Goal: Task Accomplishment & Management: Manage account settings

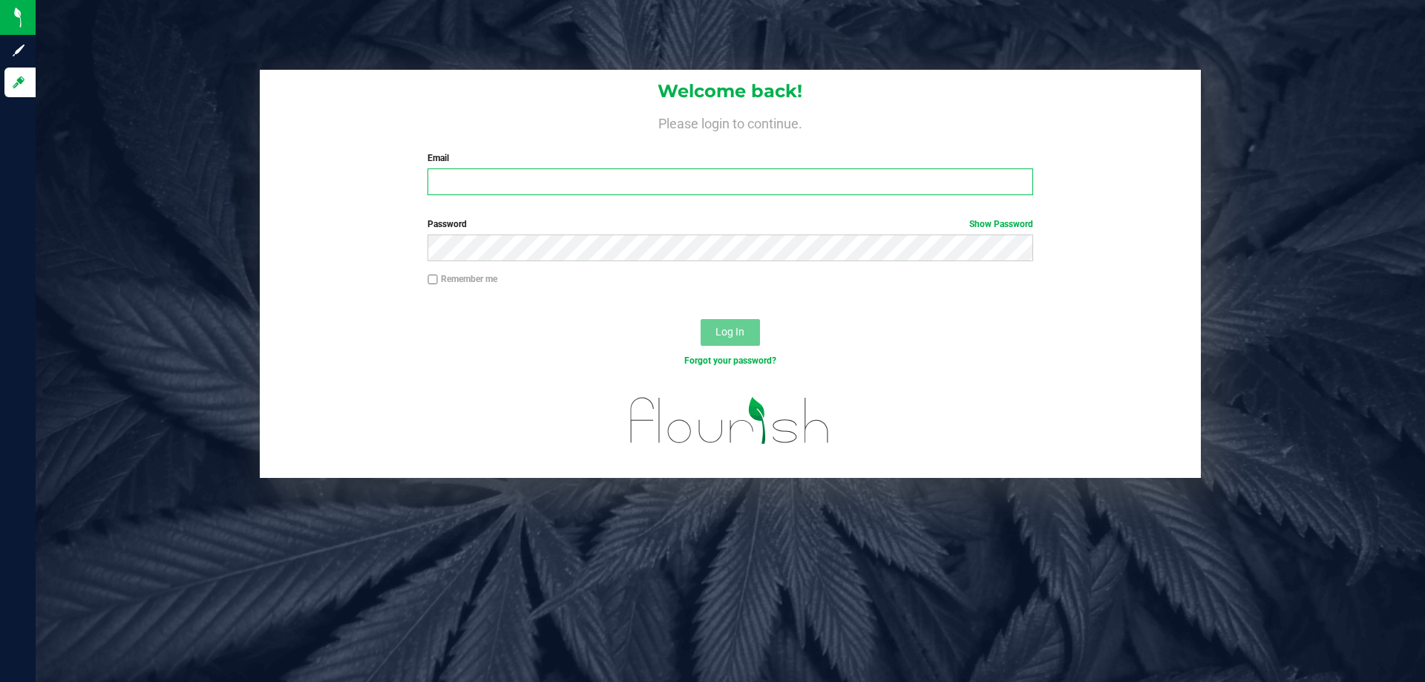
click at [463, 177] on input "Email" at bounding box center [729, 181] width 605 height 27
type input "[EMAIL_ADDRESS][DOMAIN_NAME]"
click at [829, 382] on div "Forgot your password?" at bounding box center [730, 372] width 941 height 22
click at [741, 330] on span "Log In" at bounding box center [729, 332] width 29 height 12
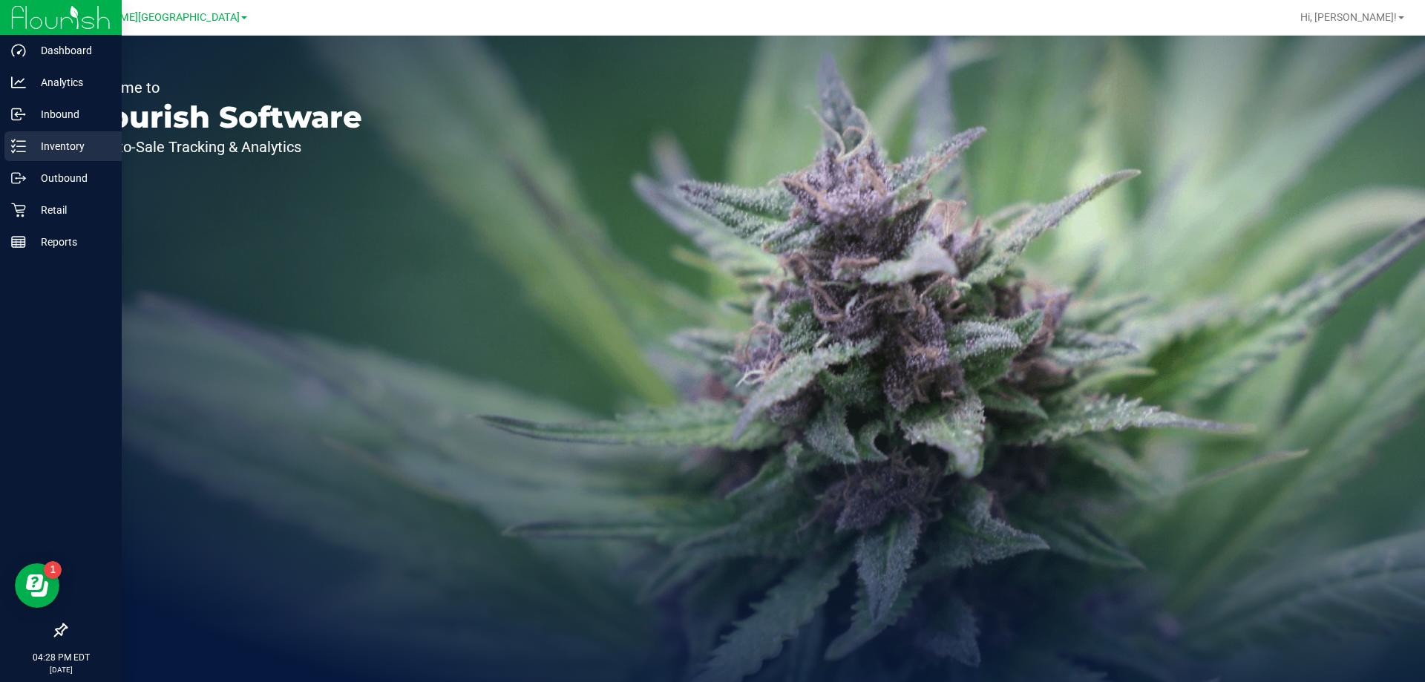
click at [70, 144] on p "Inventory" at bounding box center [70, 146] width 89 height 18
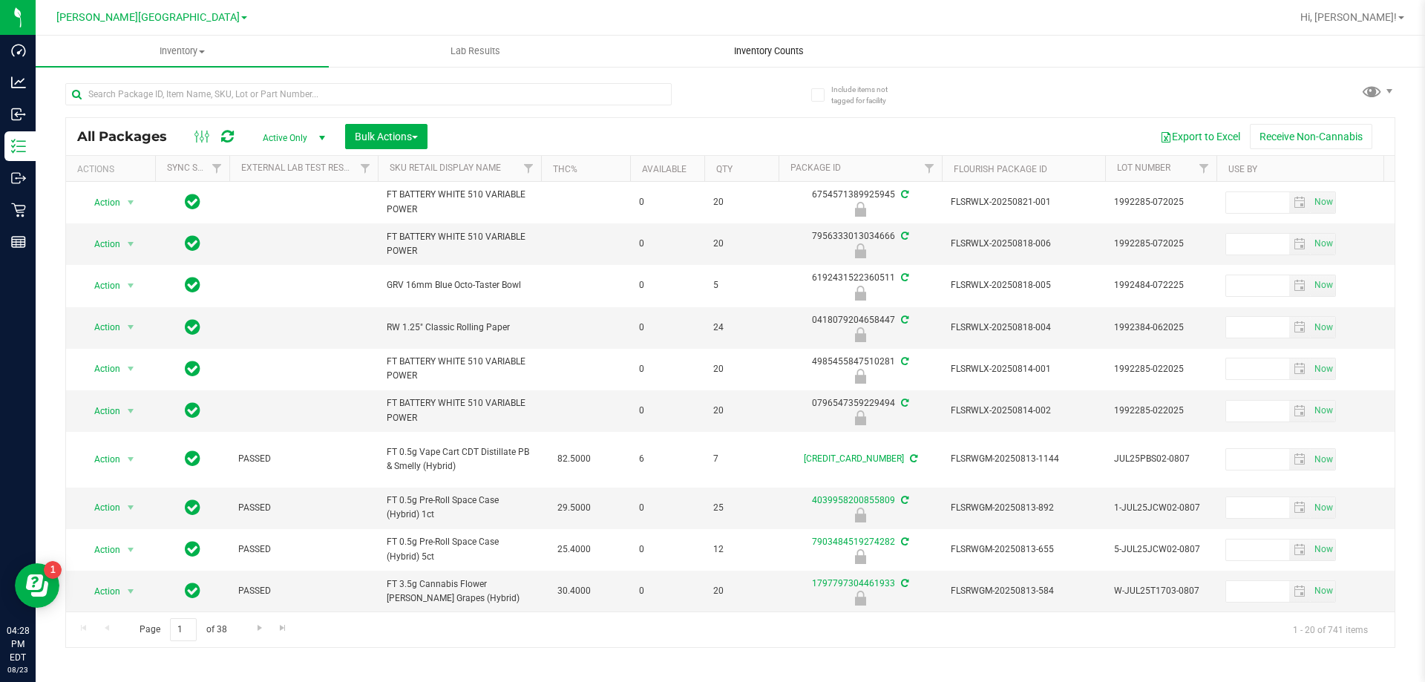
click at [774, 50] on span "Inventory Counts" at bounding box center [769, 51] width 110 height 13
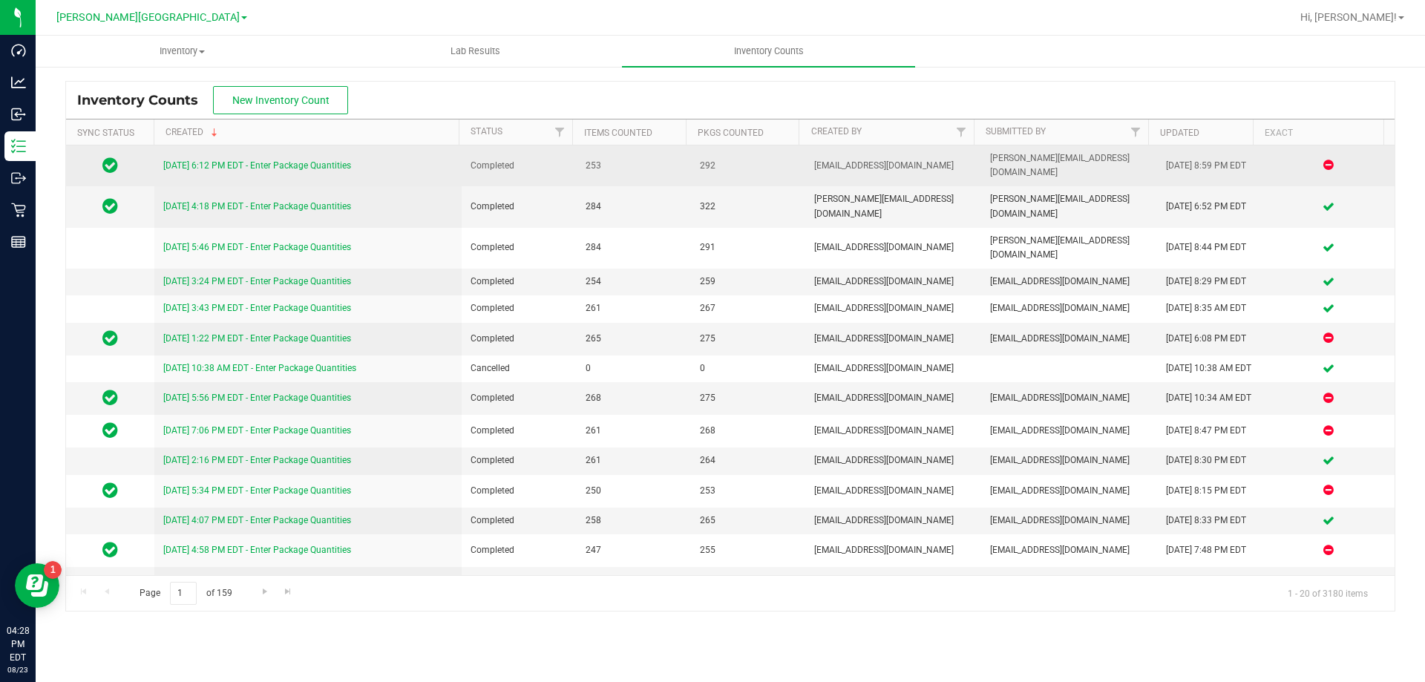
click at [335, 162] on link "[DATE] 6:12 PM EDT - Enter Package Quantities" at bounding box center [257, 165] width 188 height 10
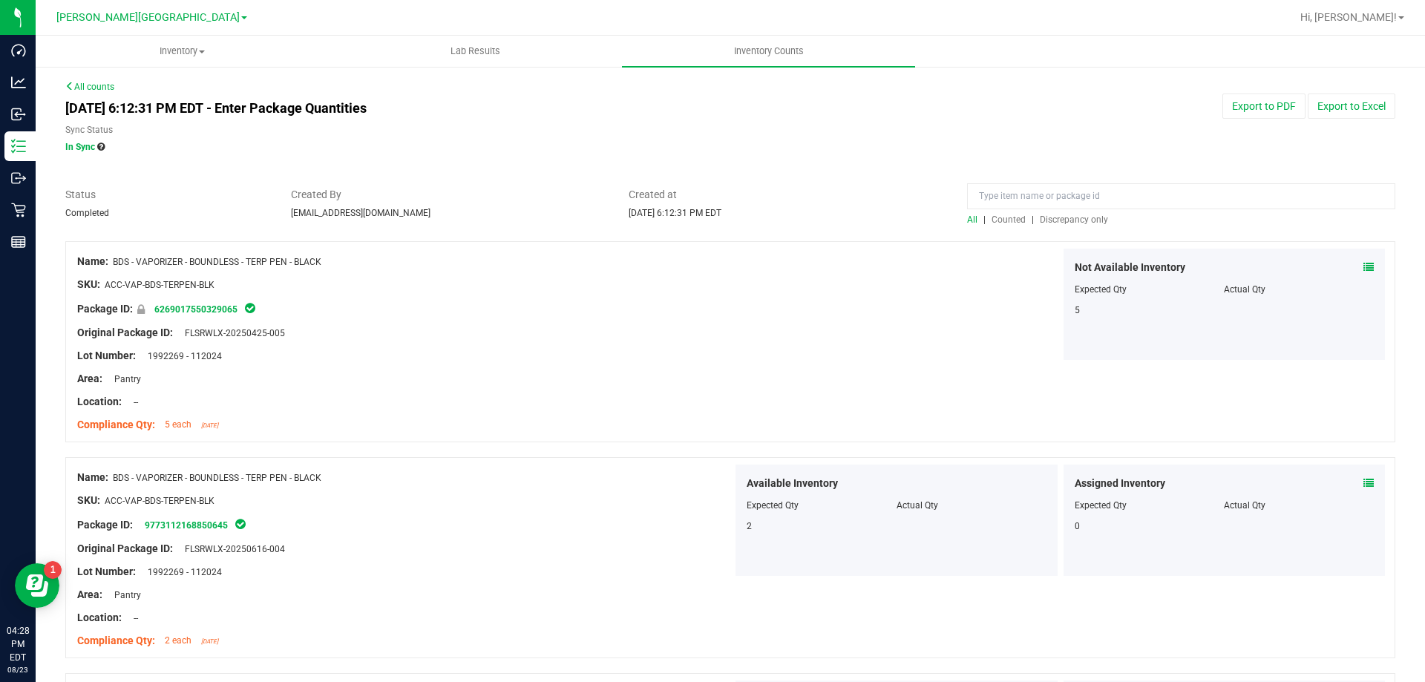
click at [1066, 218] on span "Discrepancy only" at bounding box center [1074, 219] width 68 height 10
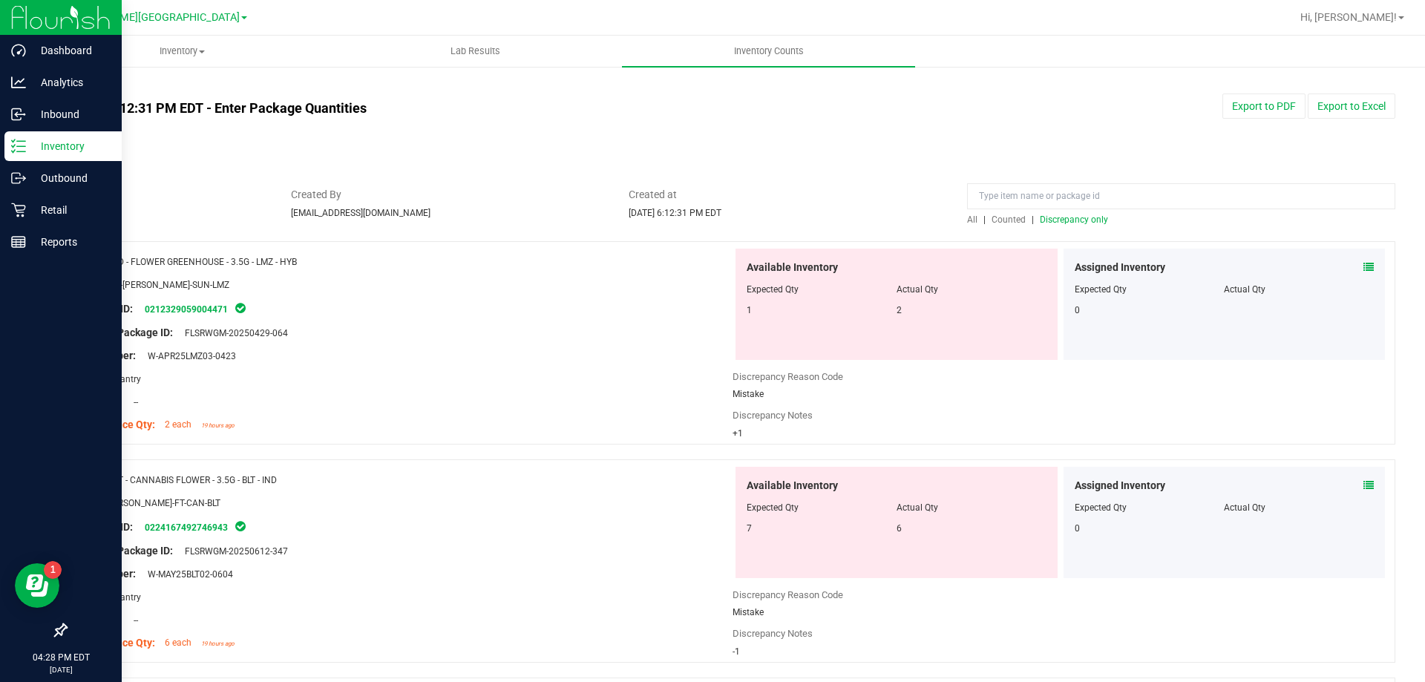
click at [58, 153] on p "Inventory" at bounding box center [70, 146] width 89 height 18
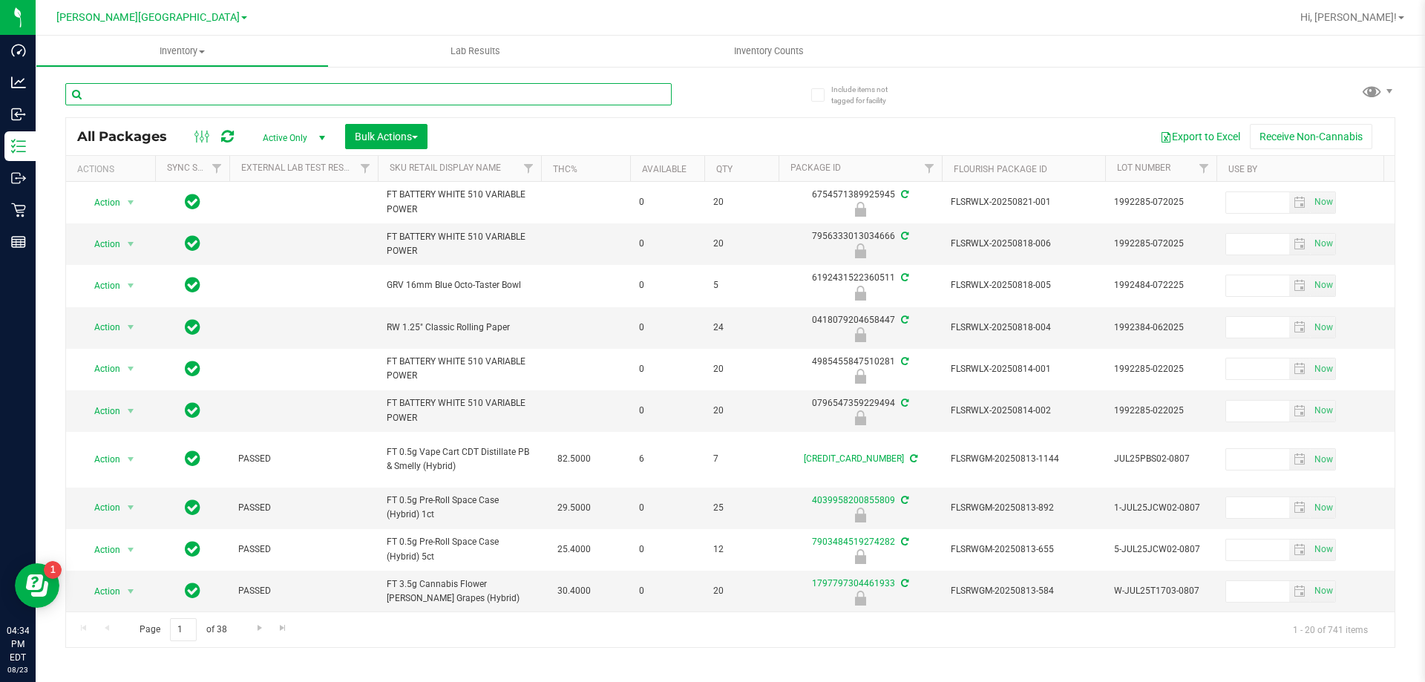
click at [168, 93] on input "text" at bounding box center [368, 94] width 606 height 22
type input "6323689955969561"
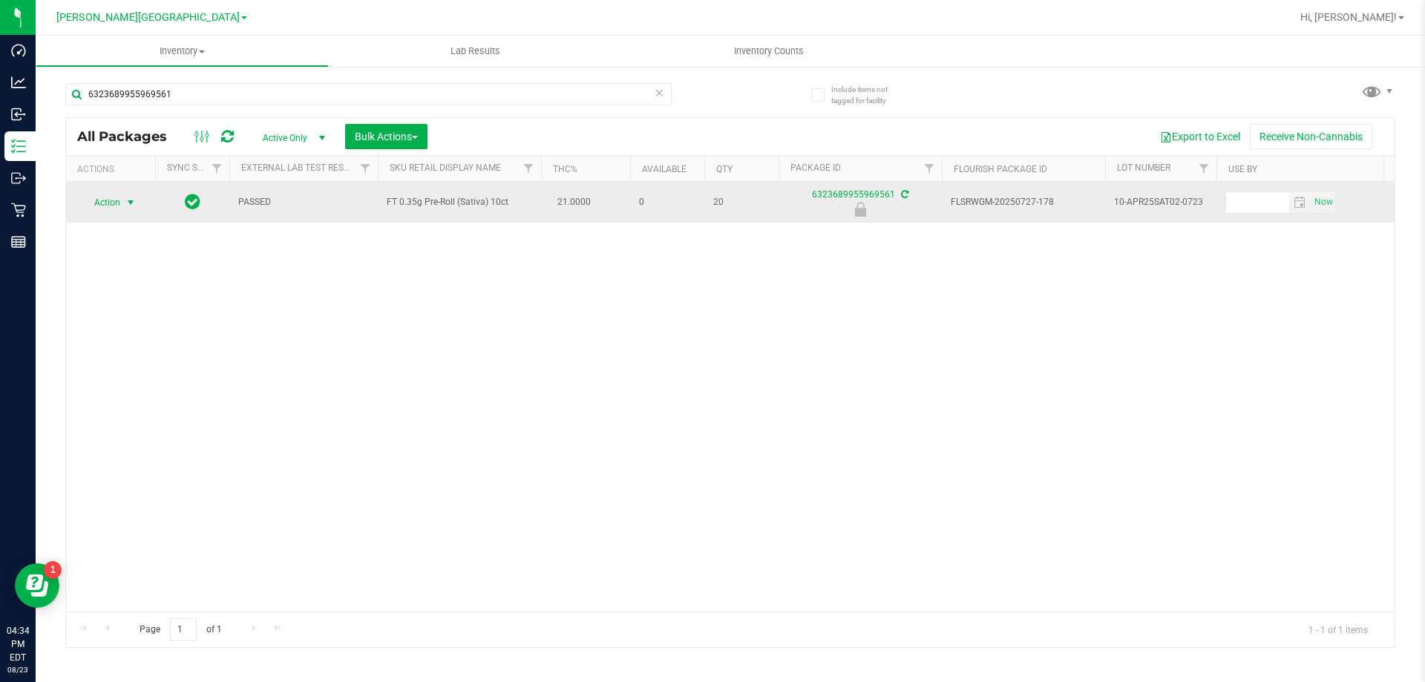
click at [128, 206] on span "select" at bounding box center [131, 203] width 12 height 12
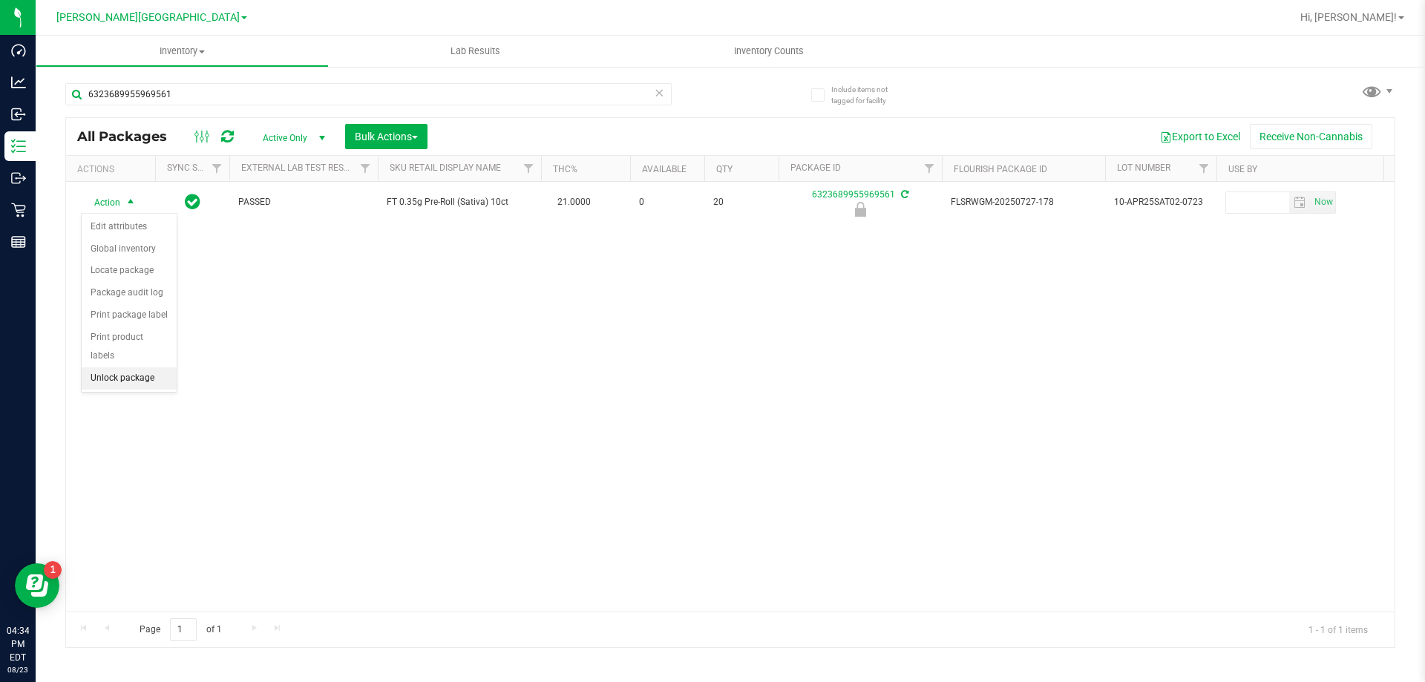
click at [154, 367] on li "Unlock package" at bounding box center [129, 378] width 95 height 22
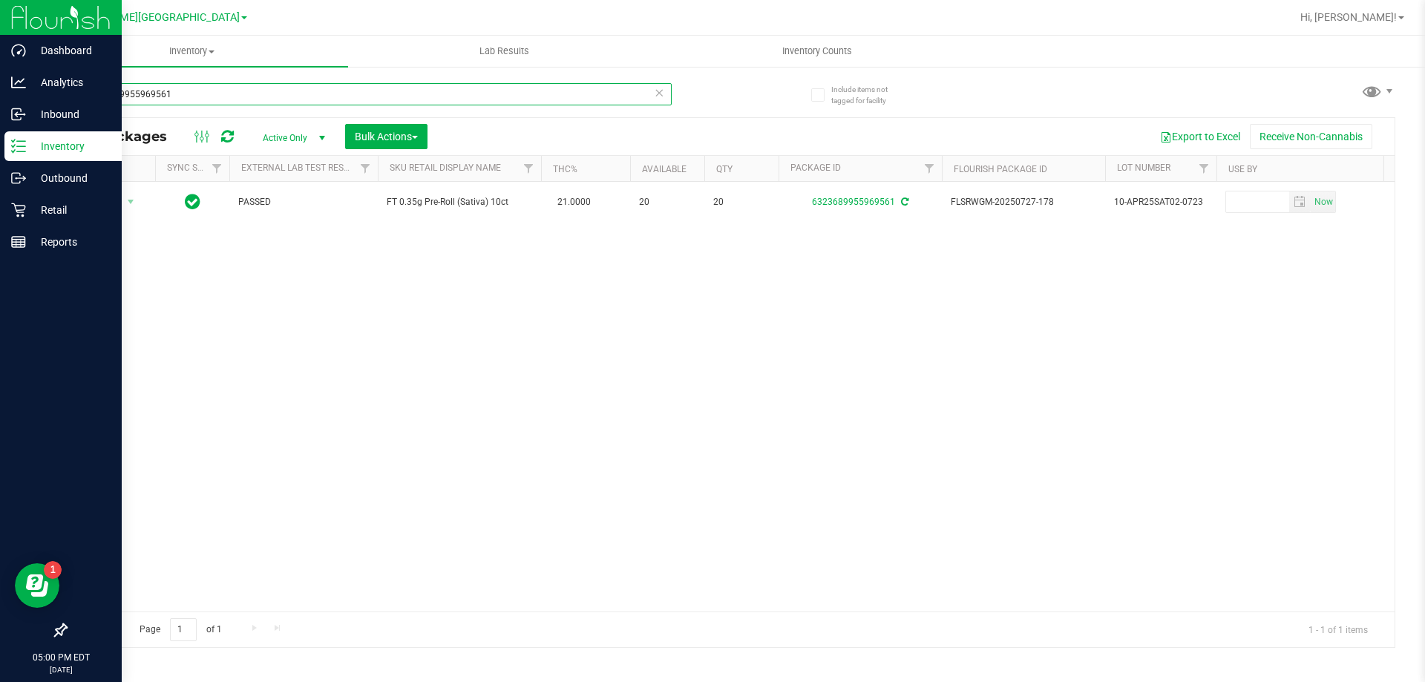
drag, startPoint x: 203, startPoint y: 88, endPoint x: 0, endPoint y: 148, distance: 211.3
click at [0, 148] on div "Dashboard Analytics Inbound Inventory Outbound Retail Reports 05:00 PM EDT [DAT…" at bounding box center [712, 341] width 1425 height 682
type input "2919482848881085"
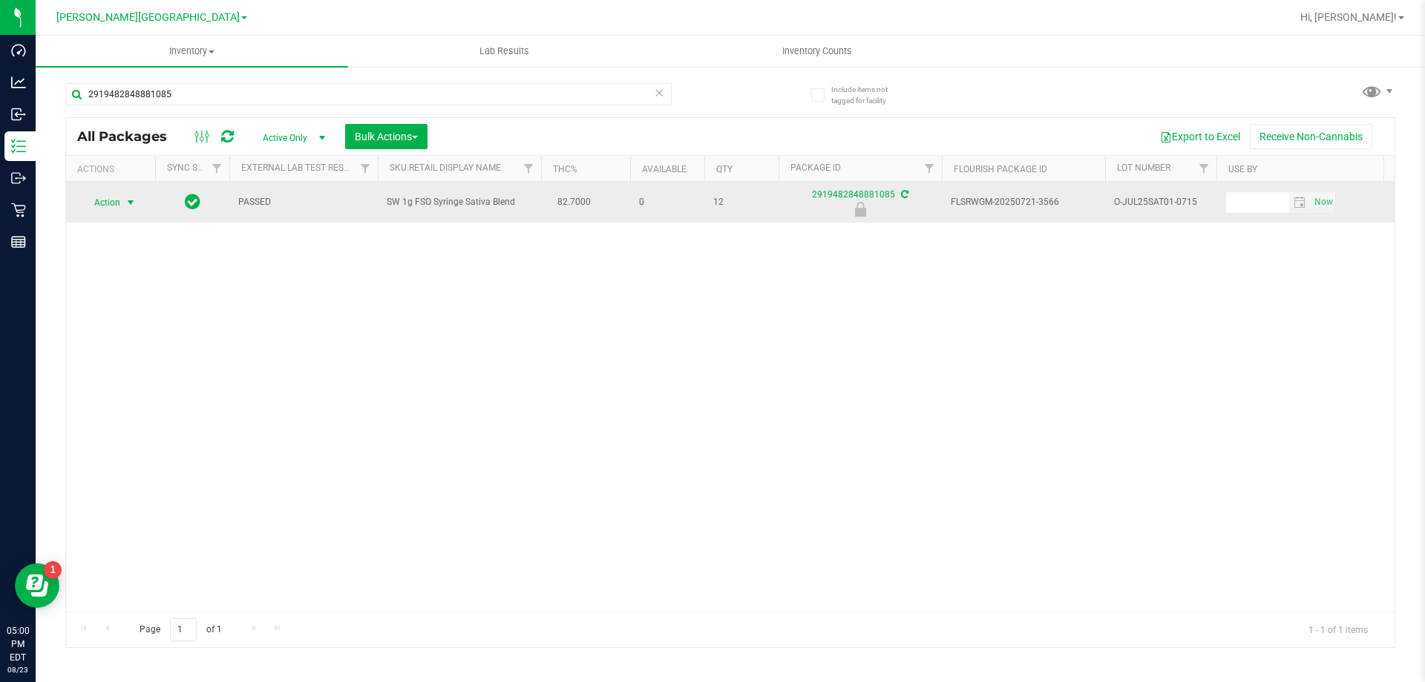
click at [122, 206] on span "Action" at bounding box center [110, 202] width 59 height 21
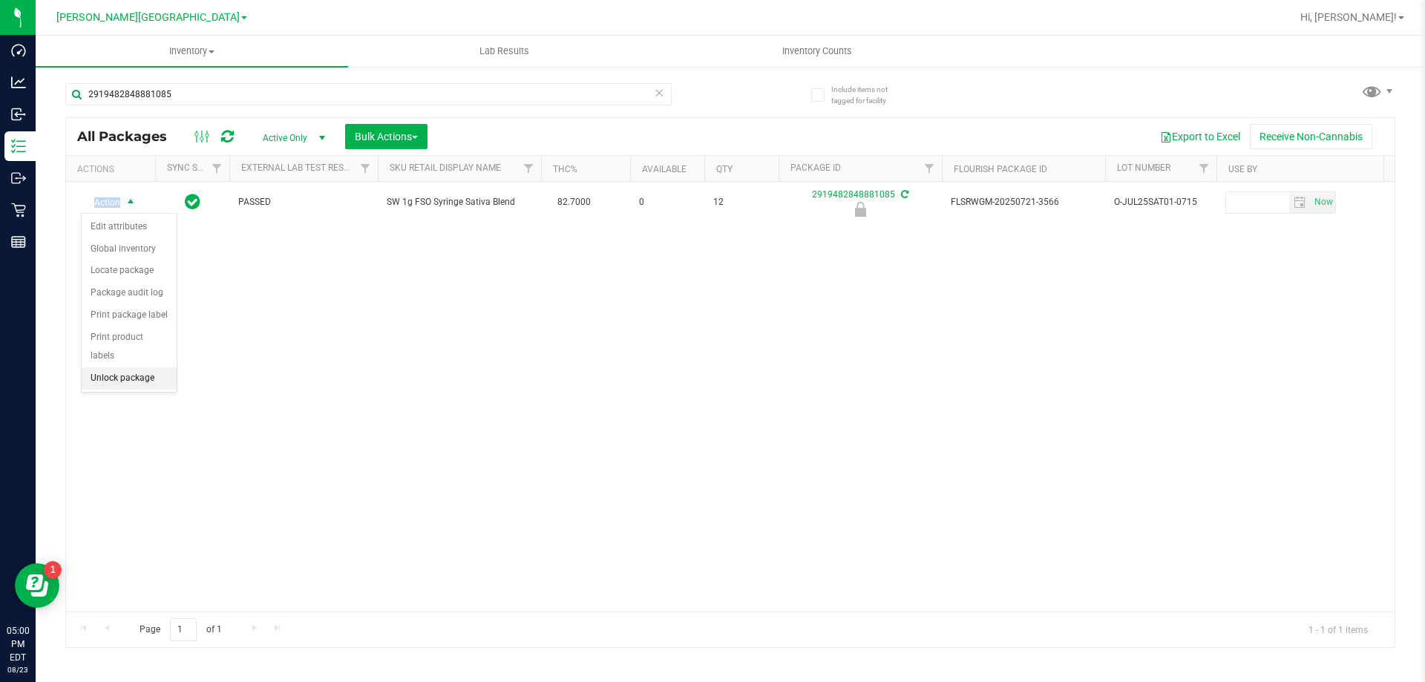
click at [133, 367] on li "Unlock package" at bounding box center [129, 378] width 95 height 22
click at [810, 56] on span "Inventory Counts" at bounding box center [817, 51] width 110 height 13
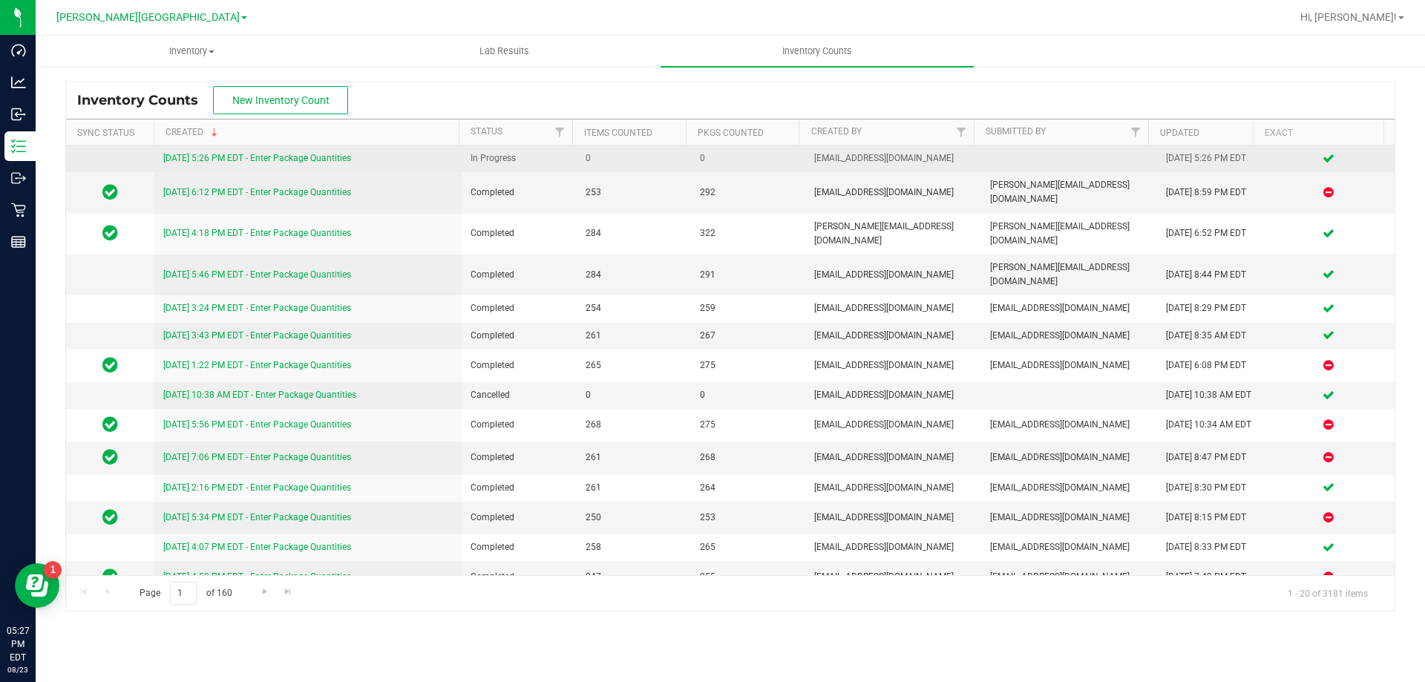
click at [329, 160] on link "[DATE] 5:26 PM EDT - Enter Package Quantities" at bounding box center [257, 158] width 188 height 10
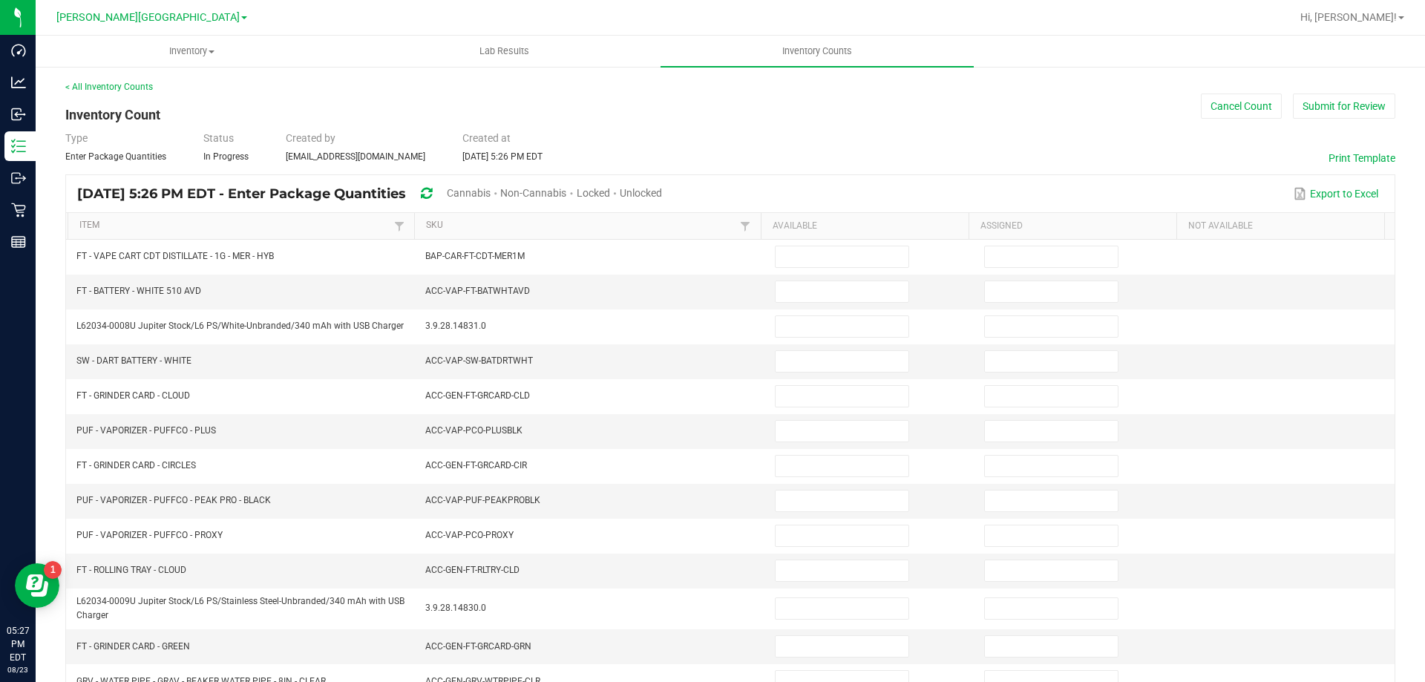
click at [491, 194] on span "Cannabis" at bounding box center [469, 193] width 44 height 12
click at [663, 195] on span "Unlocked" at bounding box center [641, 193] width 42 height 12
click at [531, 226] on link "SKU" at bounding box center [581, 226] width 310 height 12
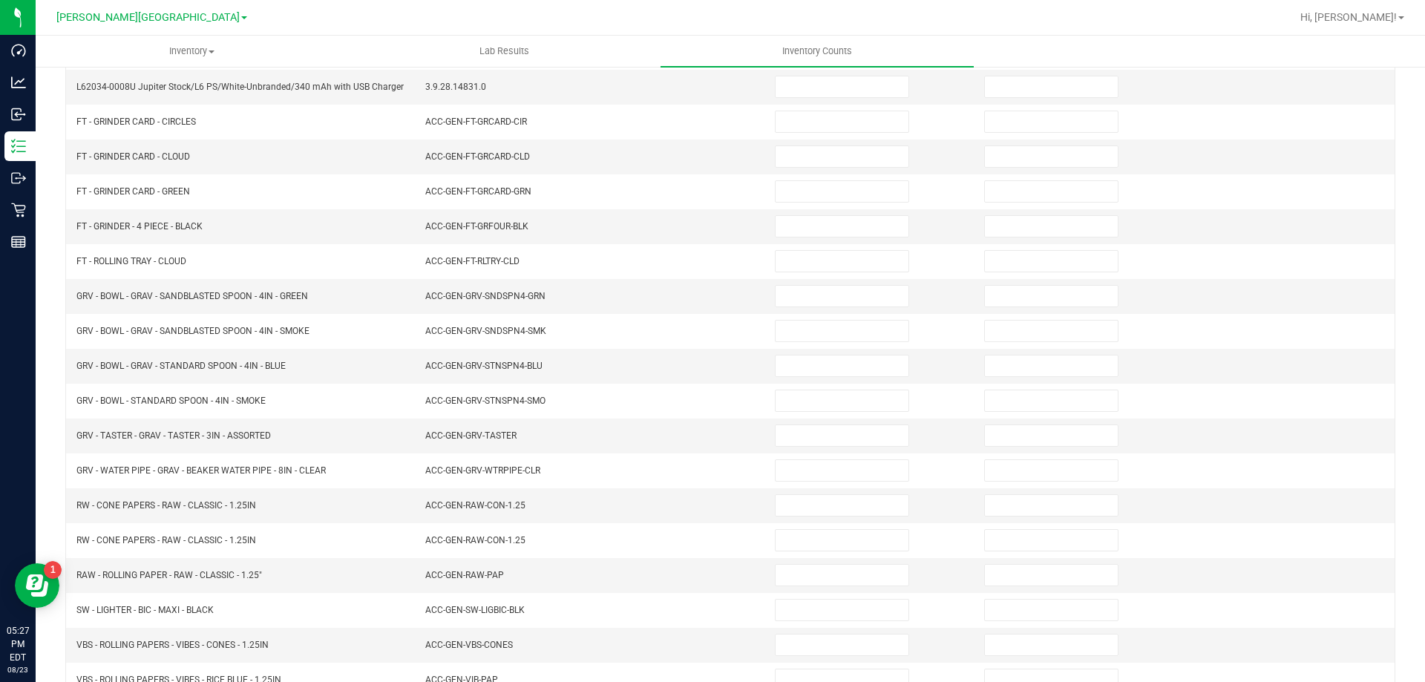
scroll to position [315, 0]
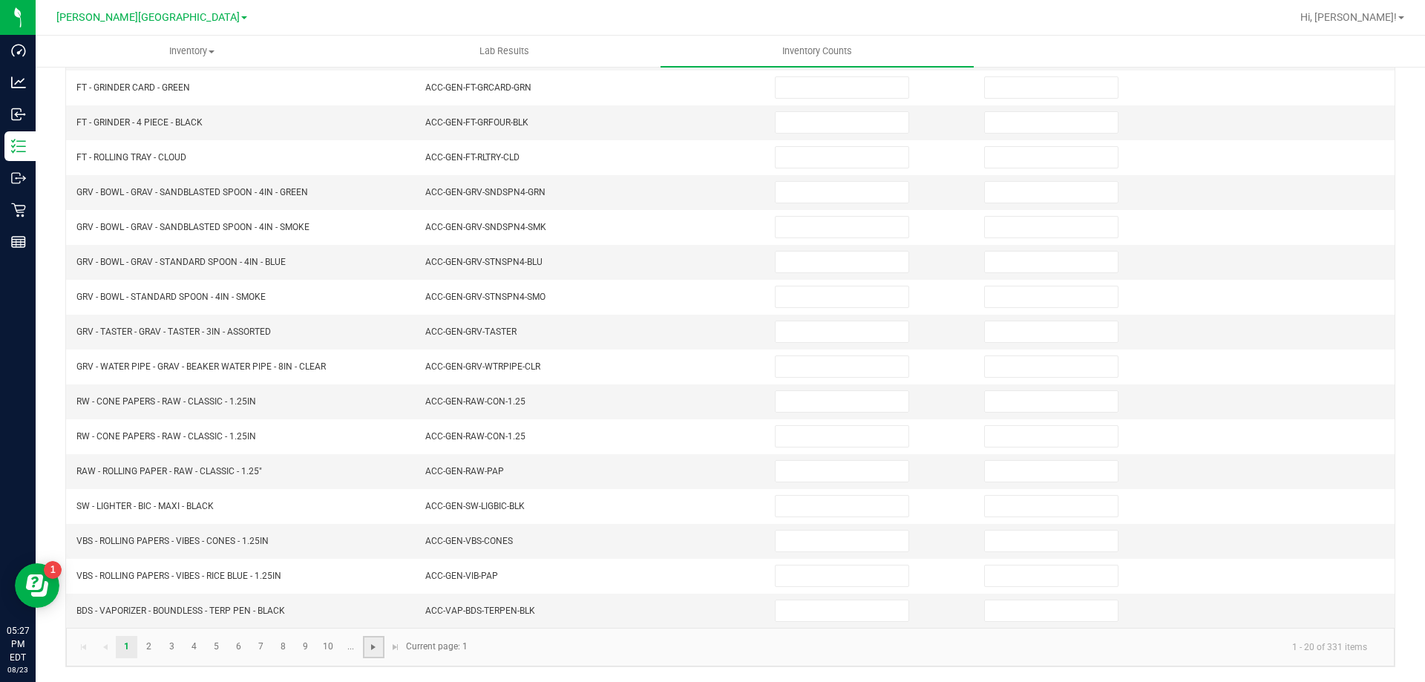
click at [378, 647] on span "Go to the next page" at bounding box center [373, 647] width 12 height 12
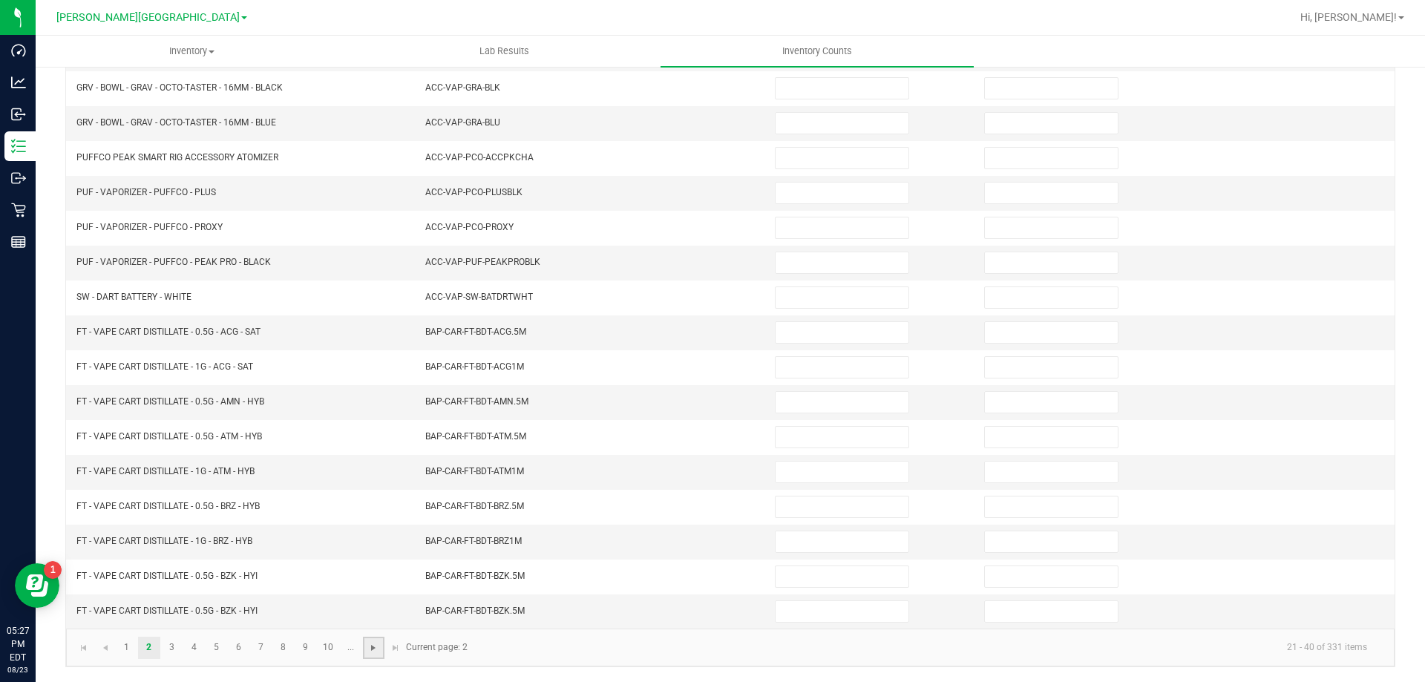
click at [378, 646] on span "Go to the next page" at bounding box center [373, 648] width 12 height 12
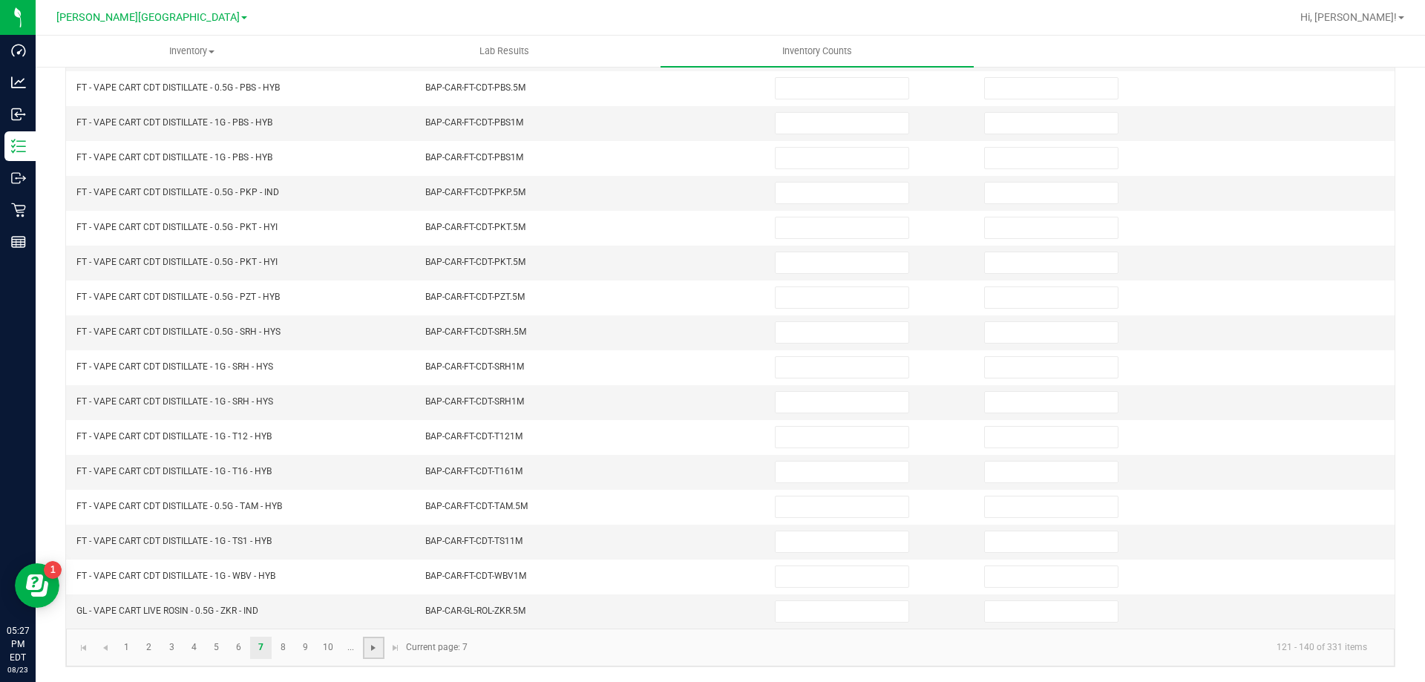
click at [378, 646] on span "Go to the next page" at bounding box center [373, 648] width 12 height 12
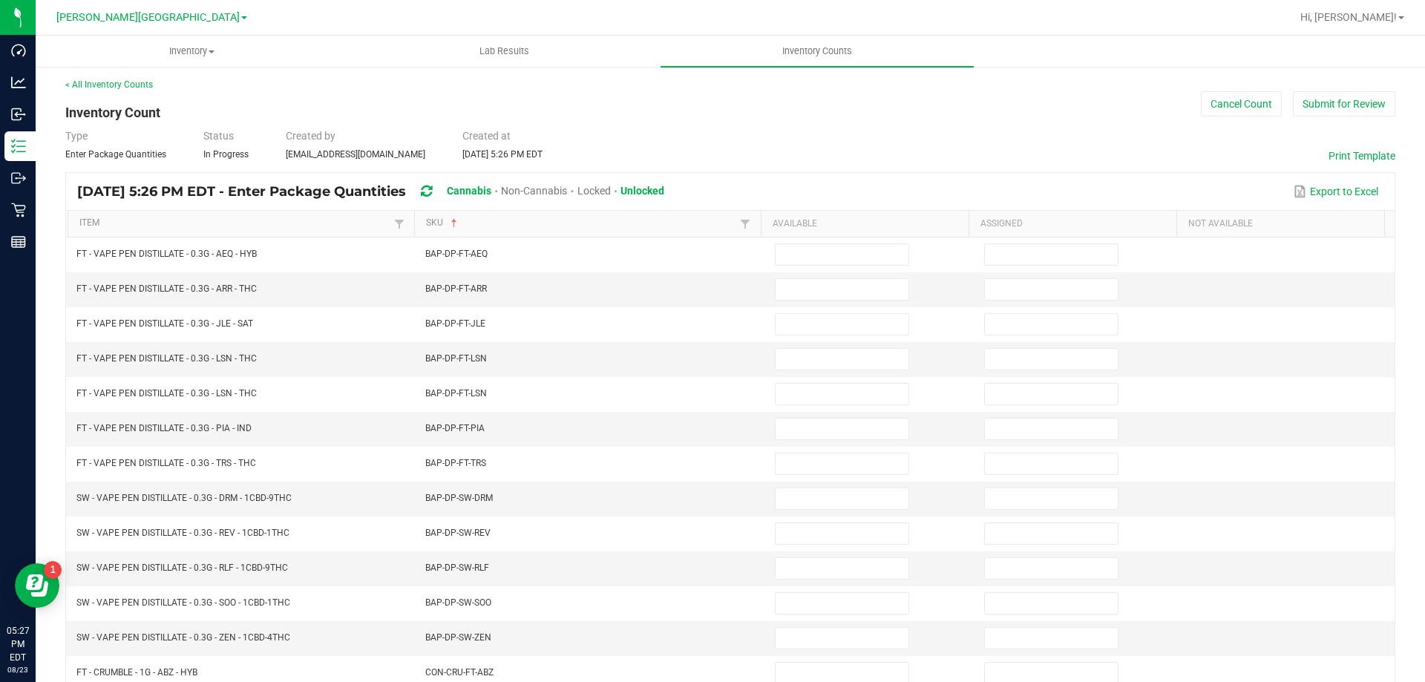
scroll to position [0, 0]
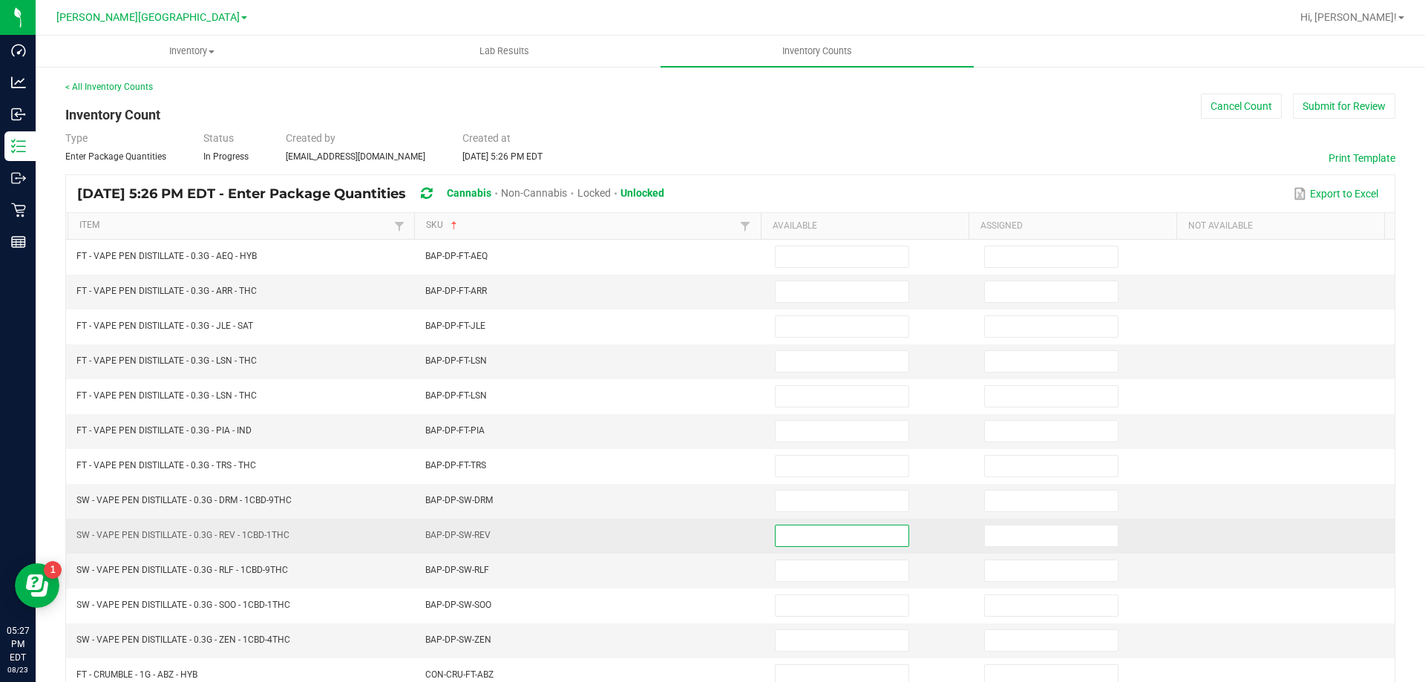
click at [795, 532] on input at bounding box center [842, 535] width 133 height 21
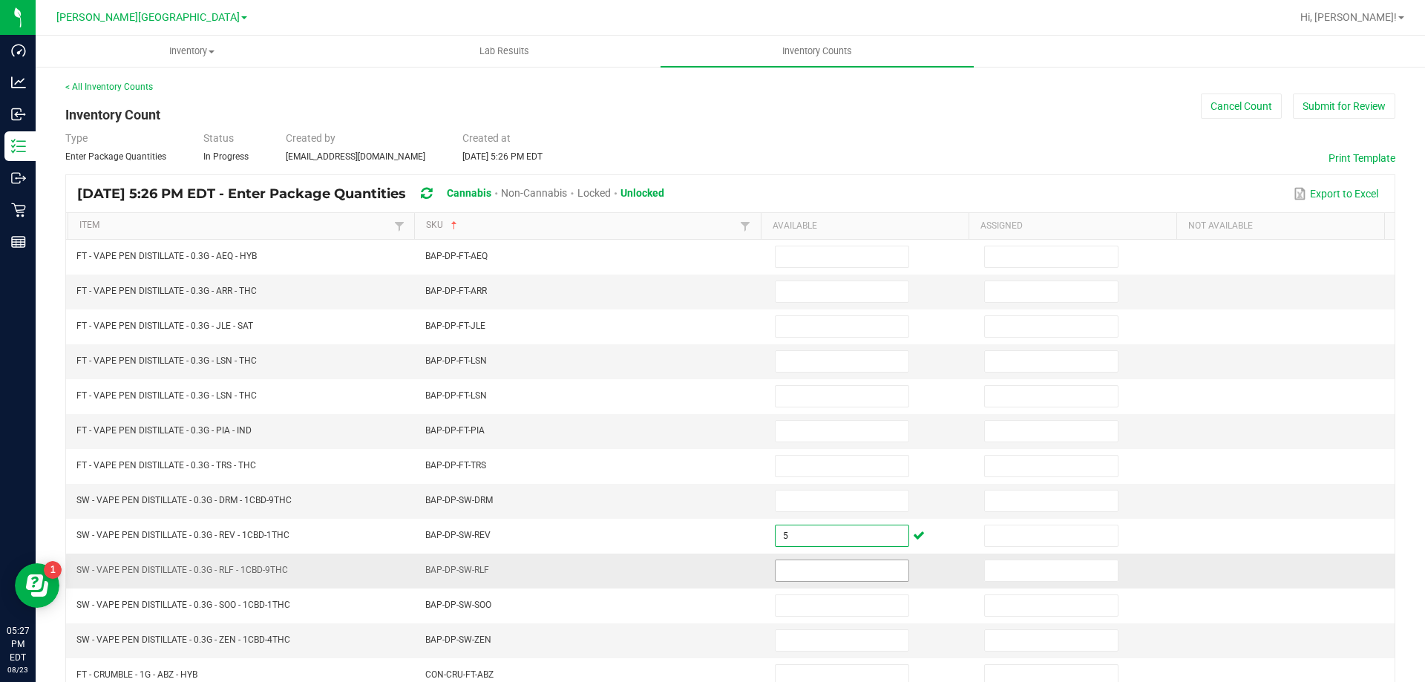
type input "5"
click at [776, 578] on input at bounding box center [842, 570] width 133 height 21
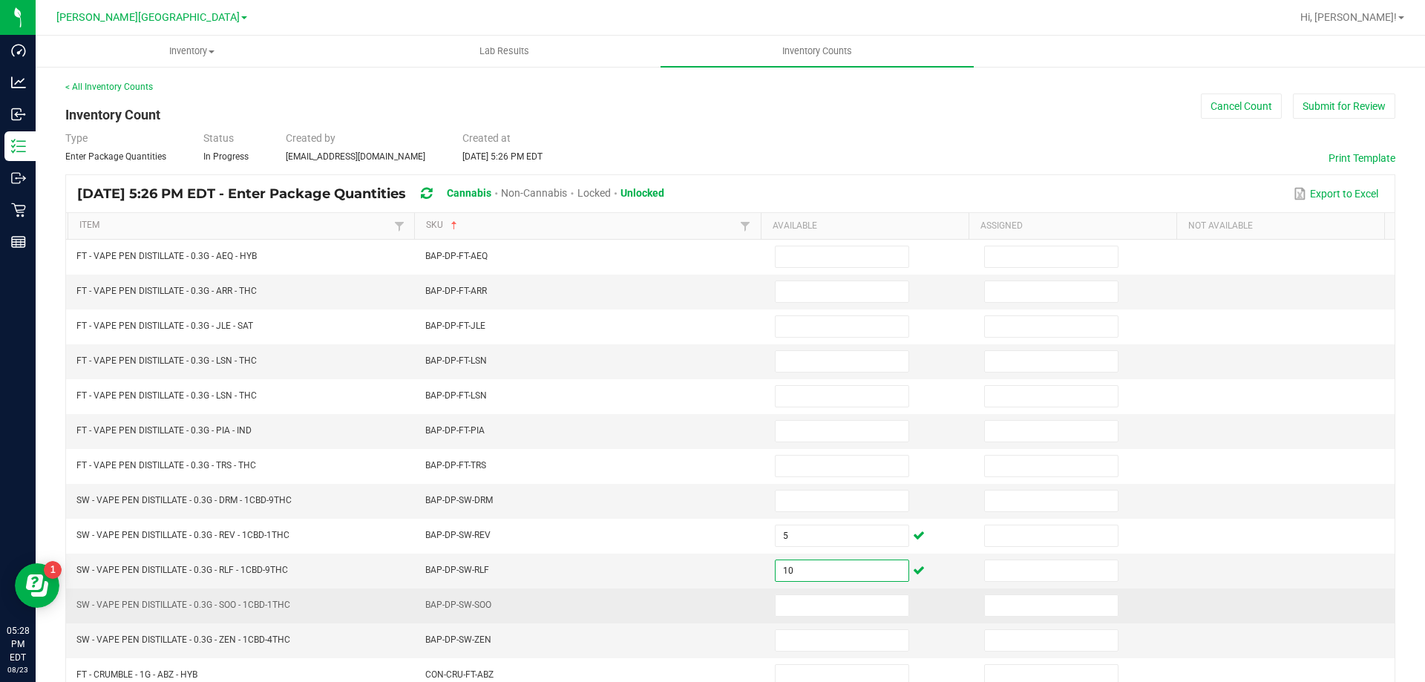
type input "10"
click at [627, 618] on td "BAP-DP-SW-SOO" at bounding box center [591, 606] width 350 height 35
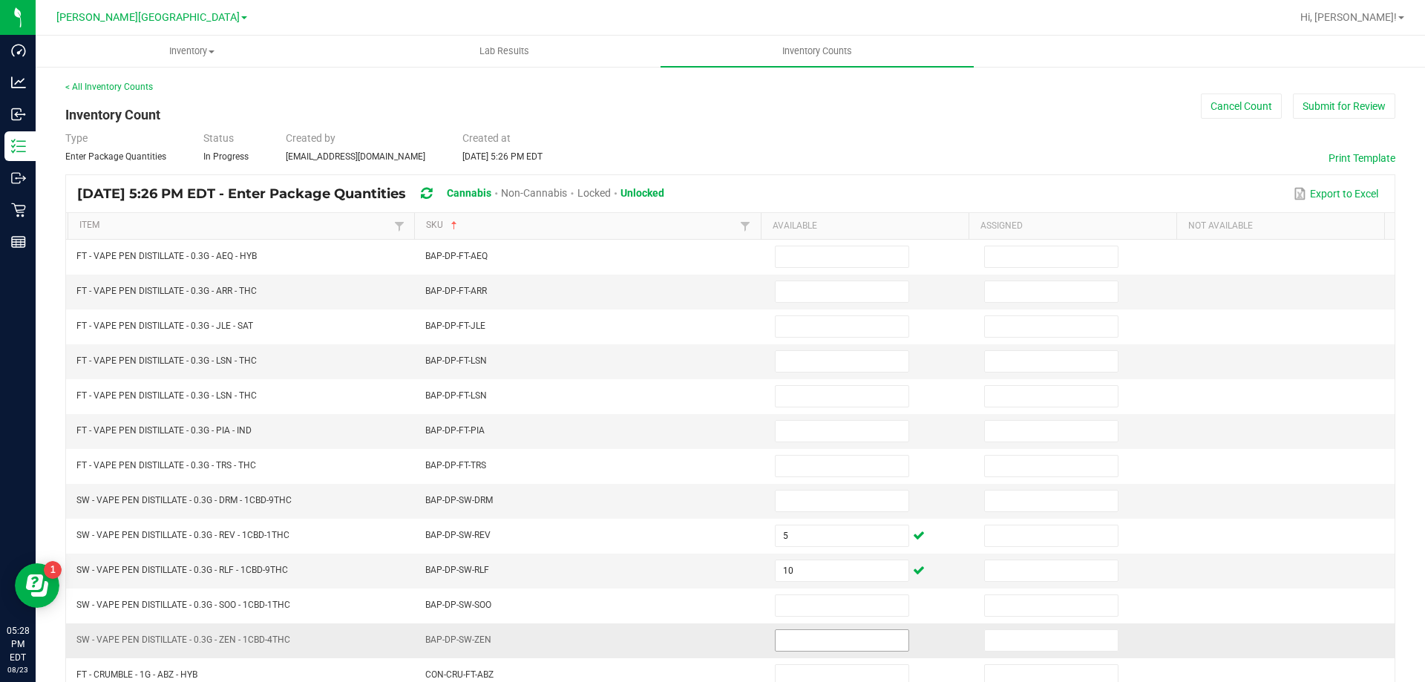
click at [807, 640] on input at bounding box center [842, 640] width 133 height 21
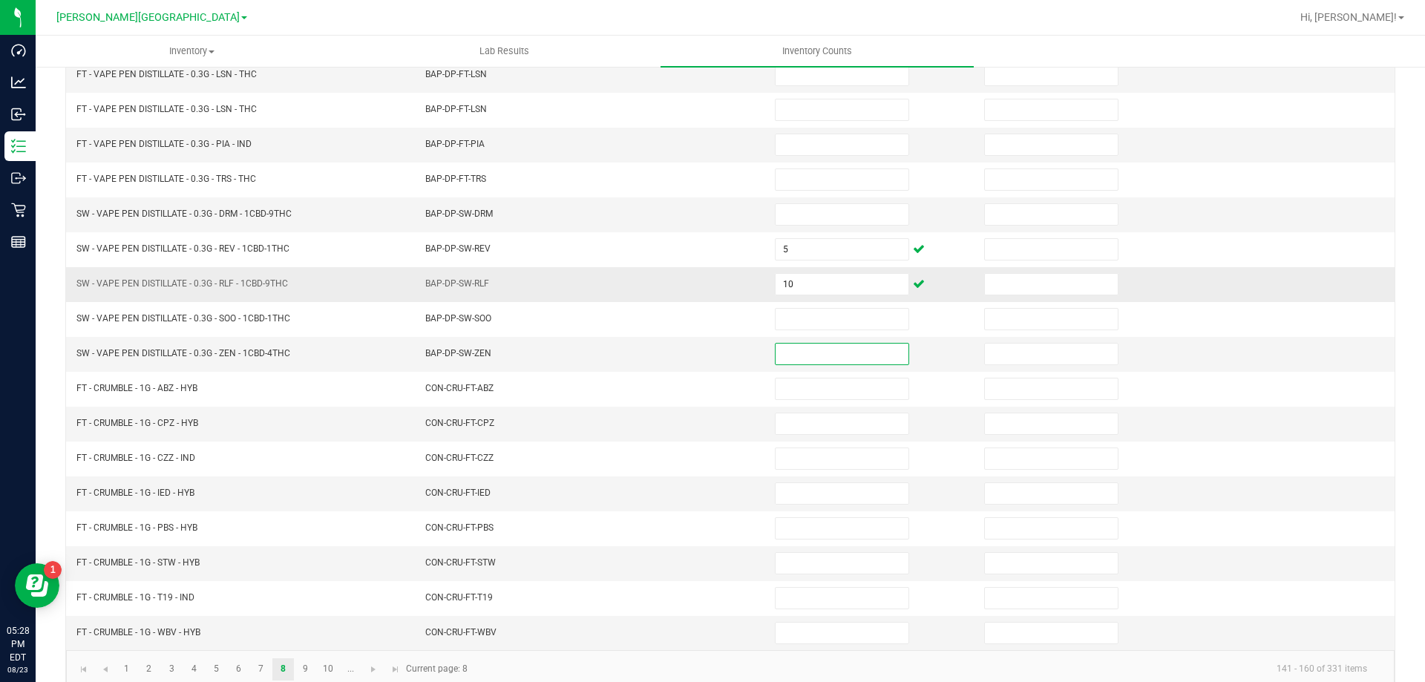
scroll to position [297, 0]
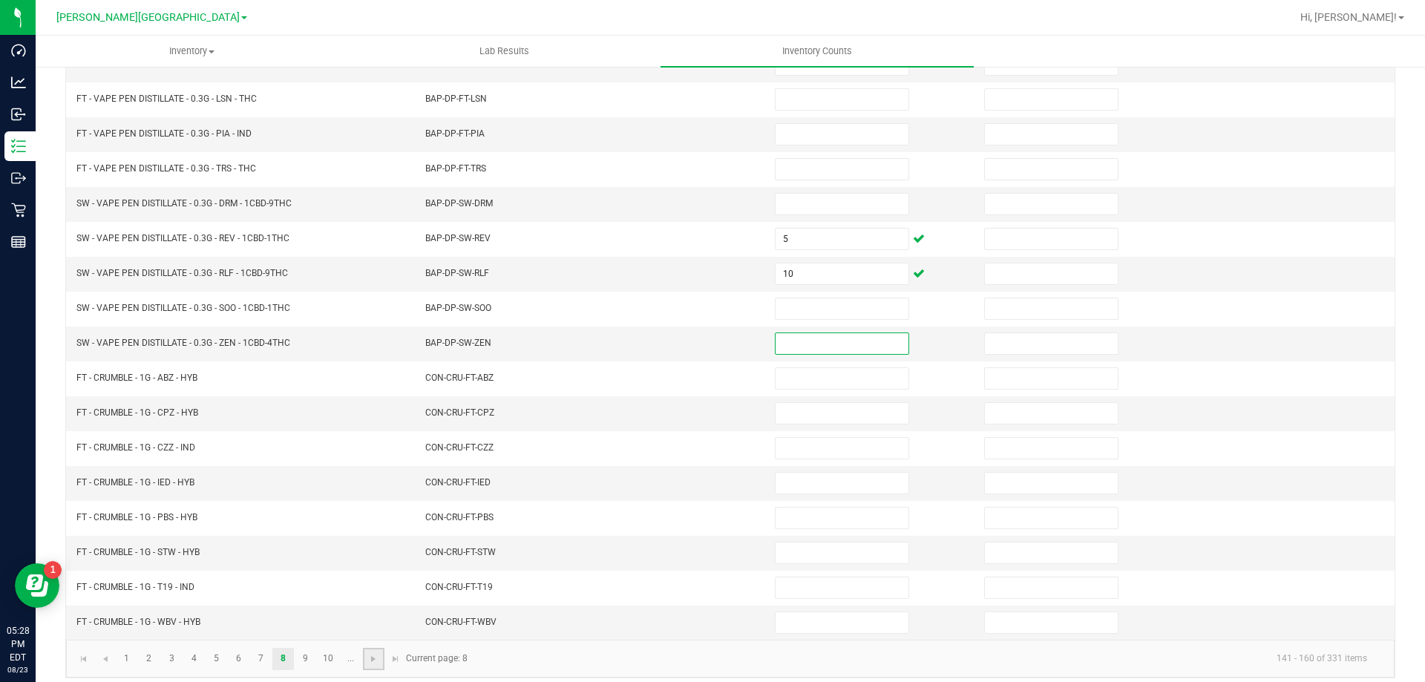
click at [380, 657] on link at bounding box center [374, 659] width 22 height 22
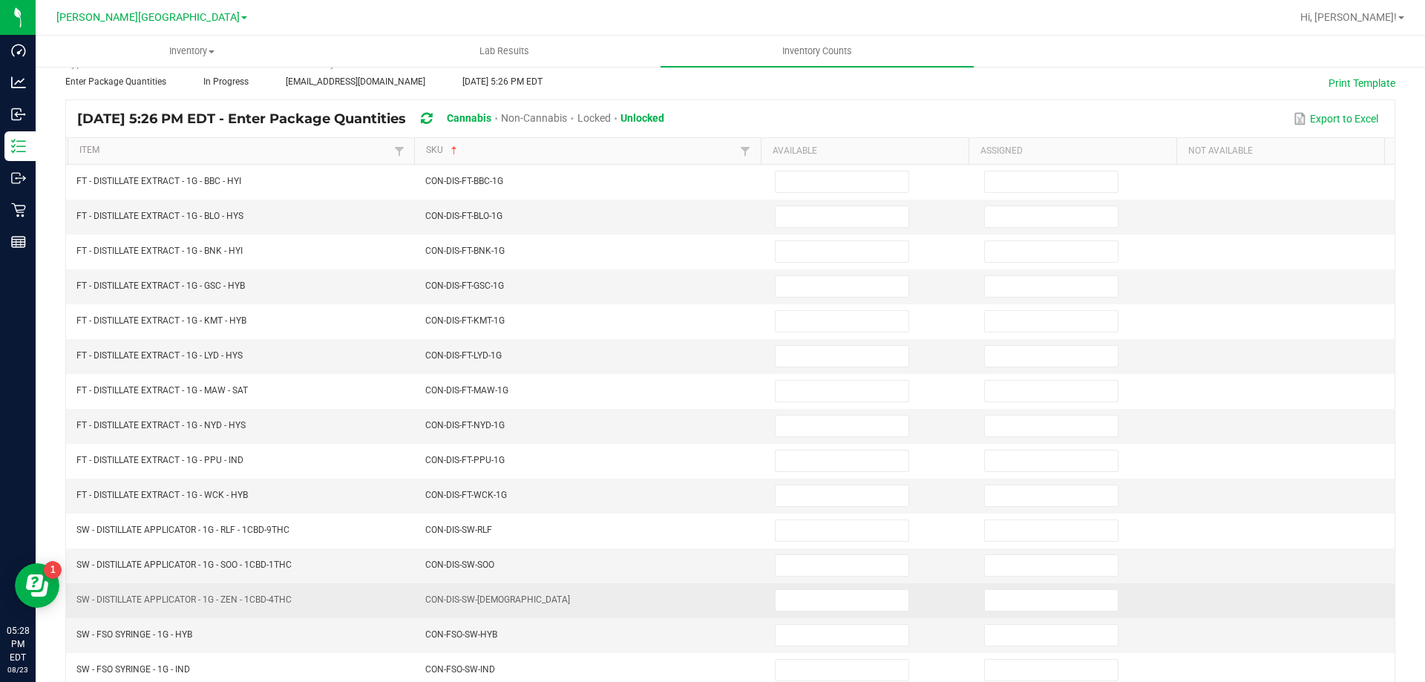
scroll to position [74, 0]
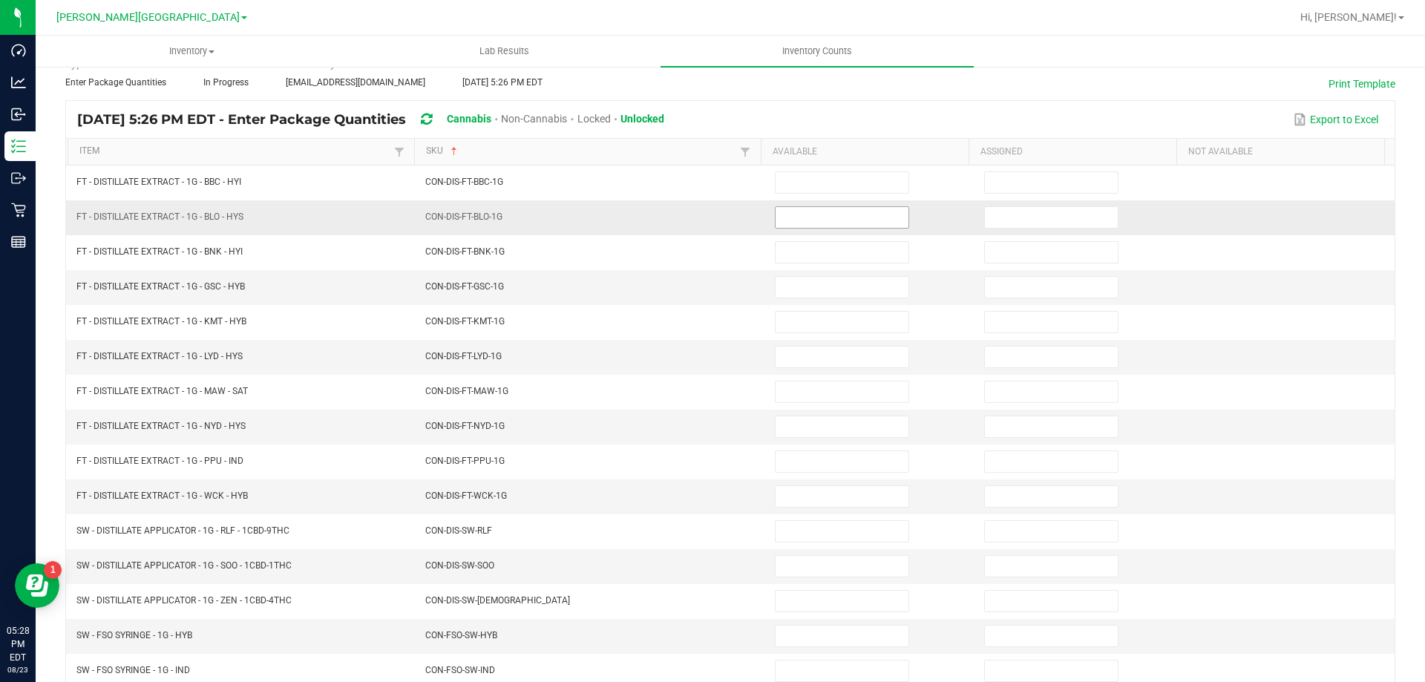
click at [809, 217] on input at bounding box center [842, 217] width 133 height 21
type input "5"
click at [839, 360] on input at bounding box center [842, 357] width 133 height 21
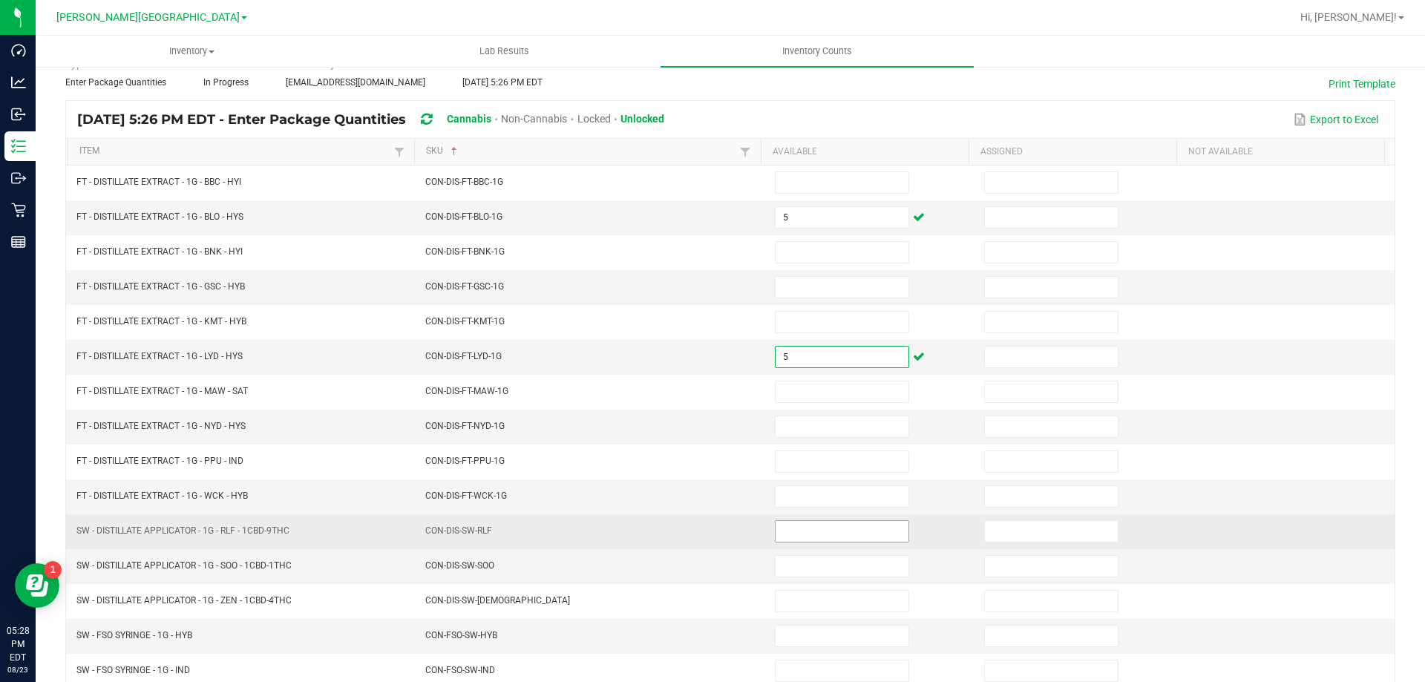
type input "5"
click at [796, 528] on input at bounding box center [842, 531] width 133 height 21
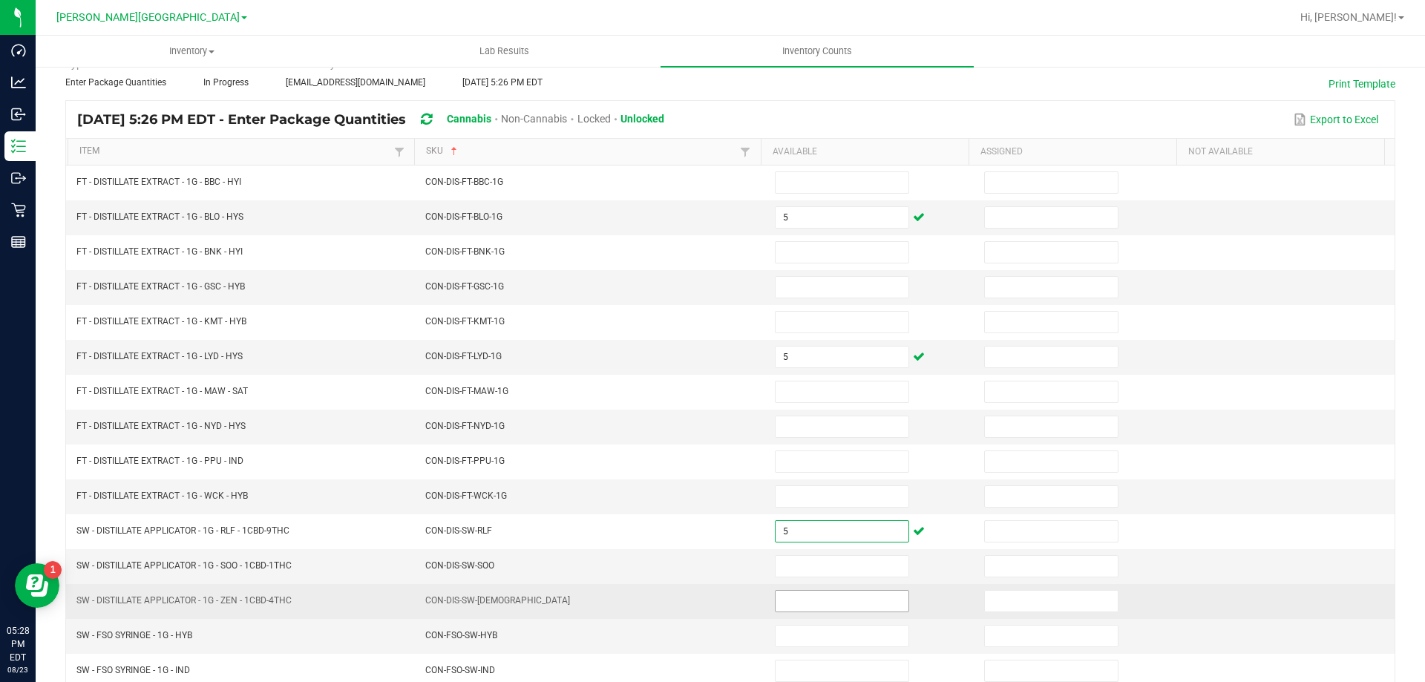
type input "5"
click at [802, 601] on input at bounding box center [842, 601] width 133 height 21
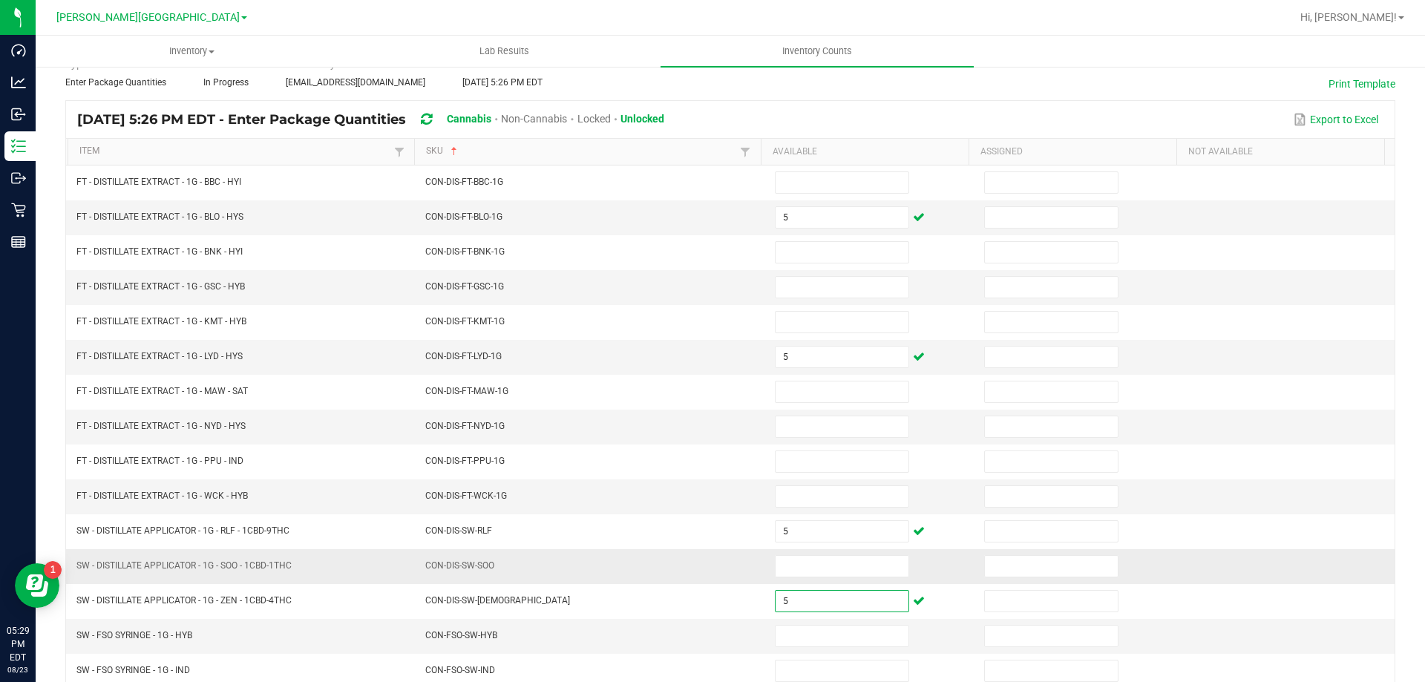
type input "5"
click at [583, 549] on td "CON-DIS-SW-SOO" at bounding box center [591, 566] width 350 height 35
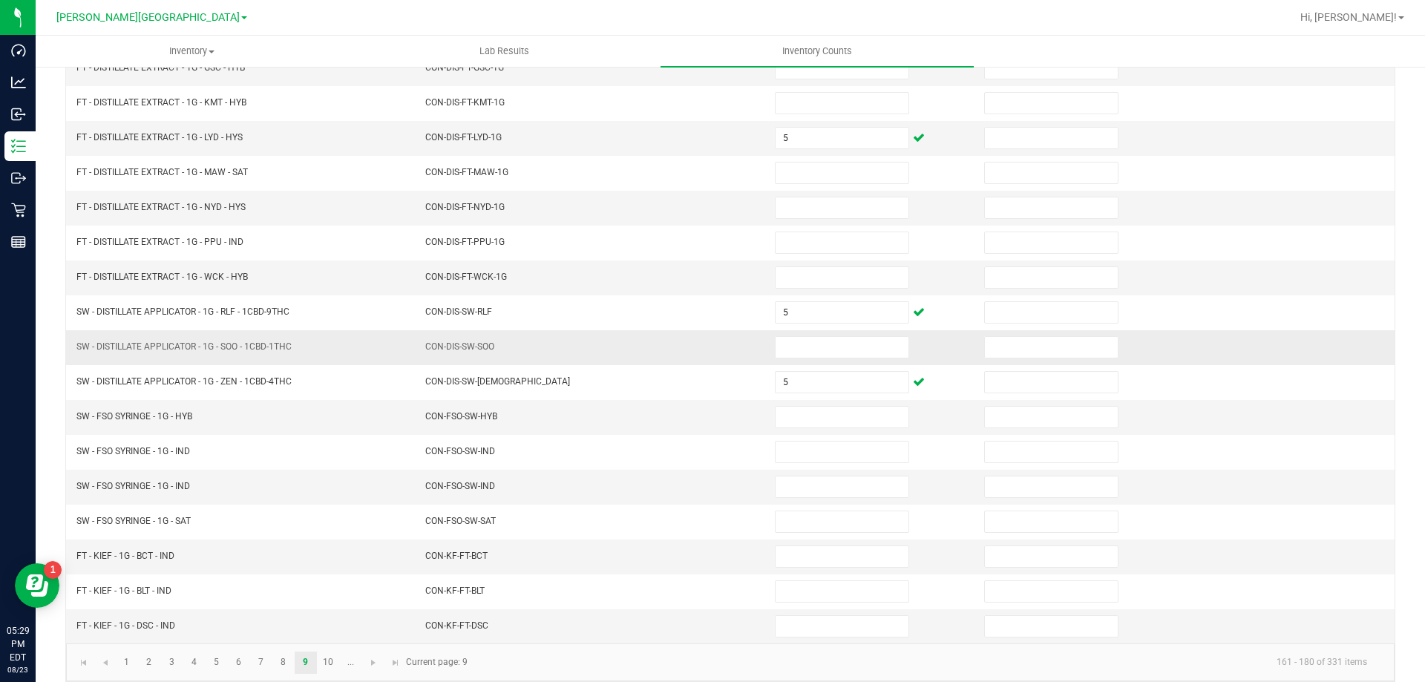
scroll to position [308, 0]
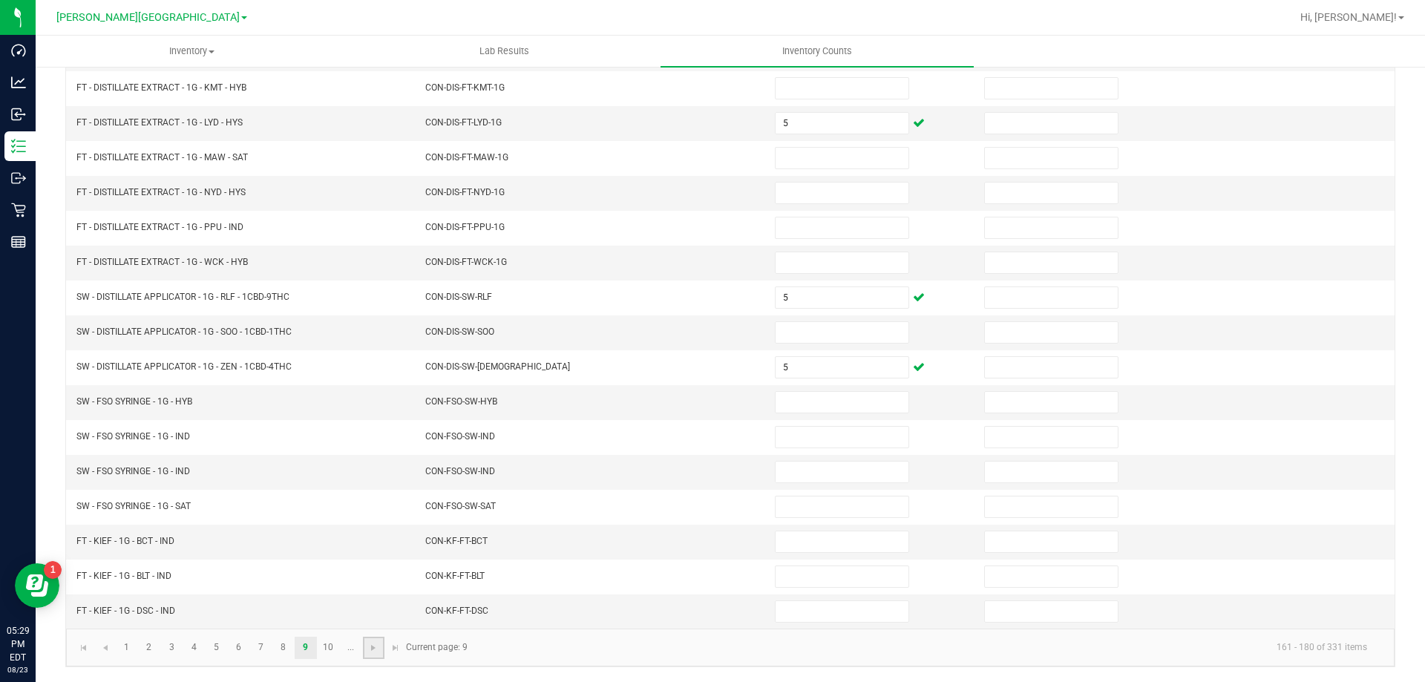
click at [373, 655] on link at bounding box center [374, 648] width 22 height 22
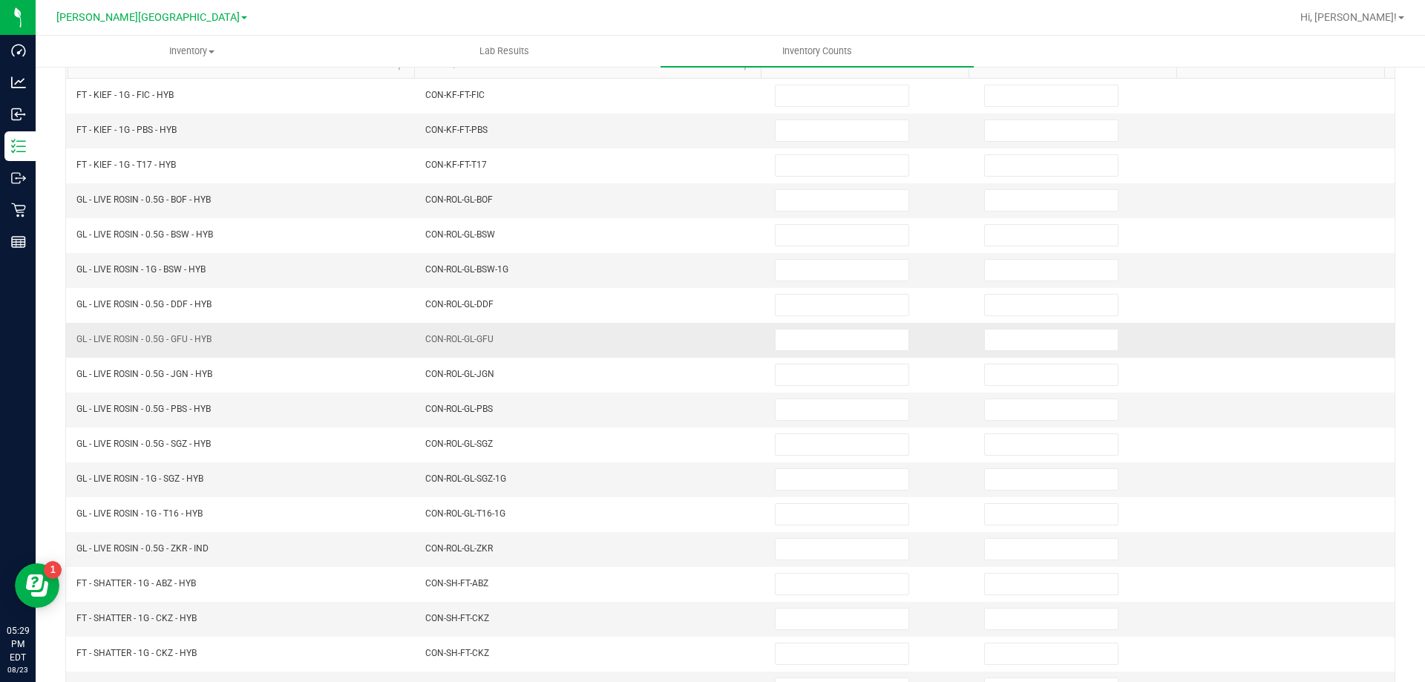
scroll to position [11, 0]
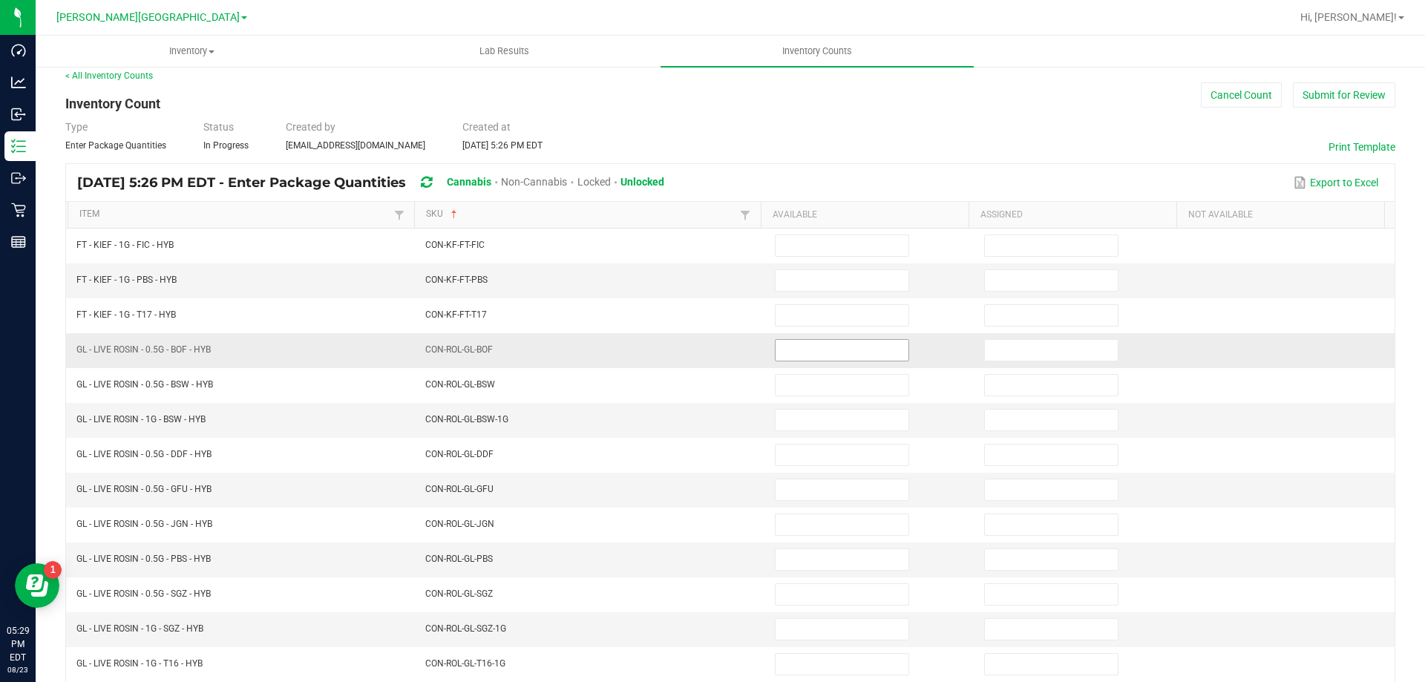
click at [836, 344] on input at bounding box center [842, 350] width 133 height 21
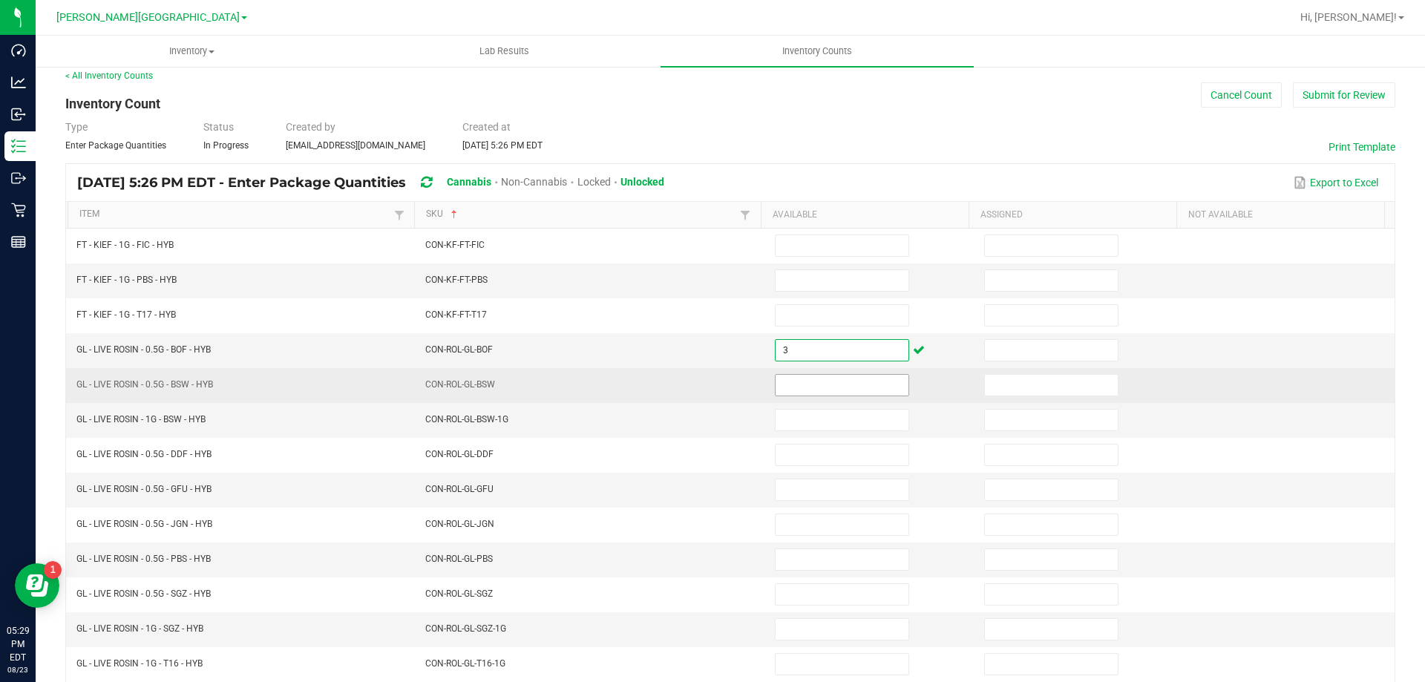
type input "3"
click at [827, 389] on input at bounding box center [842, 385] width 133 height 21
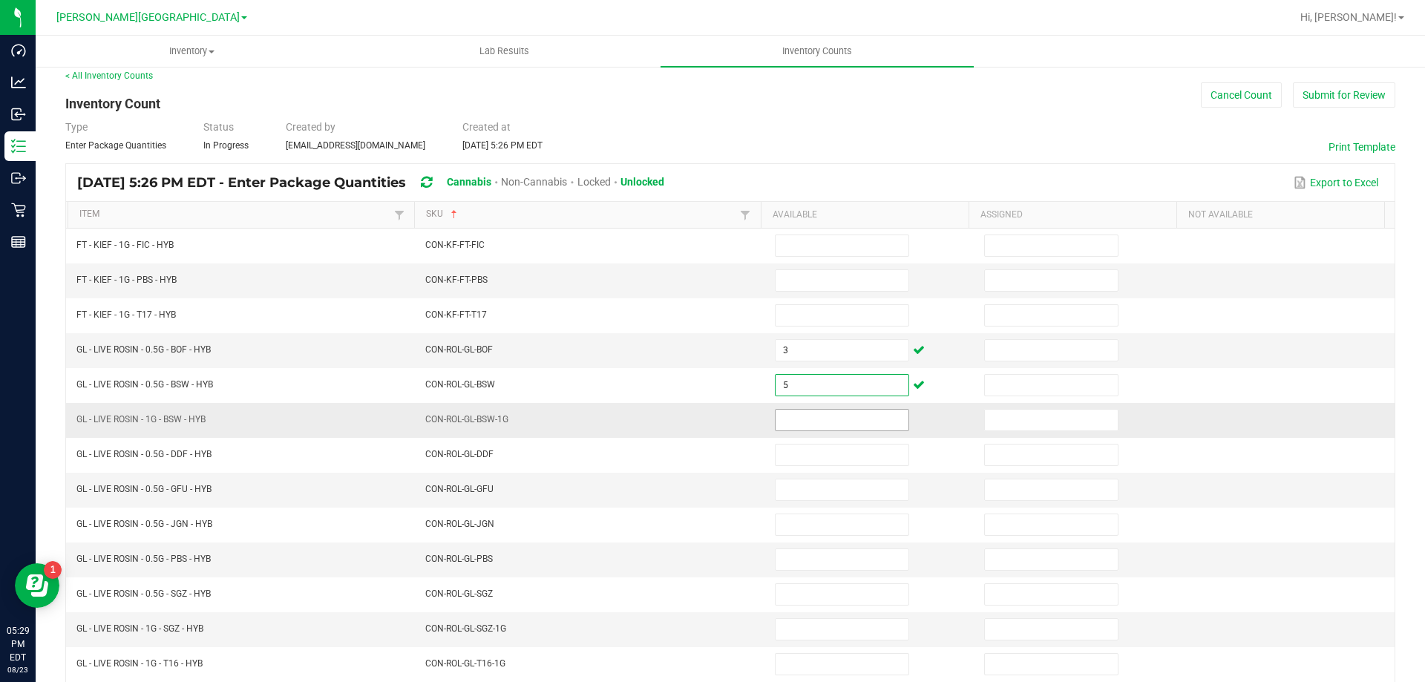
type input "5"
click at [845, 424] on input at bounding box center [842, 420] width 133 height 21
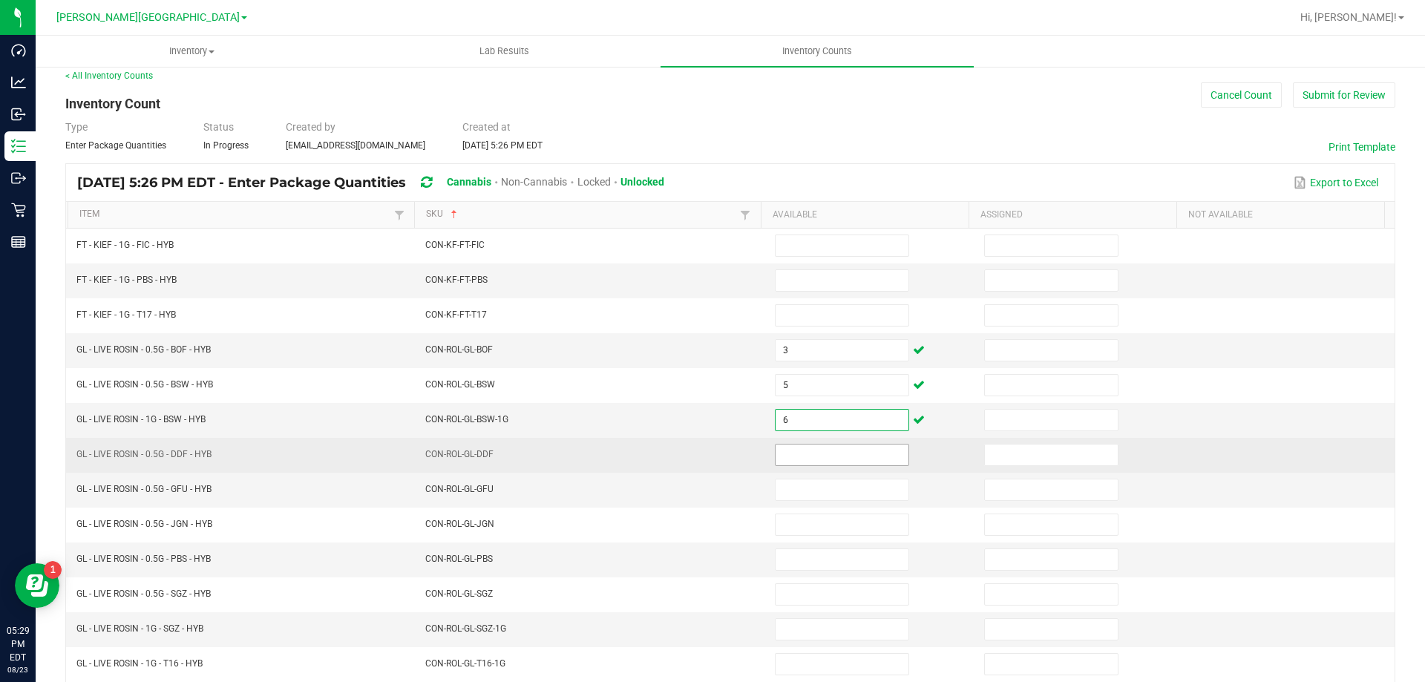
type input "6"
click at [827, 450] on input at bounding box center [842, 455] width 133 height 21
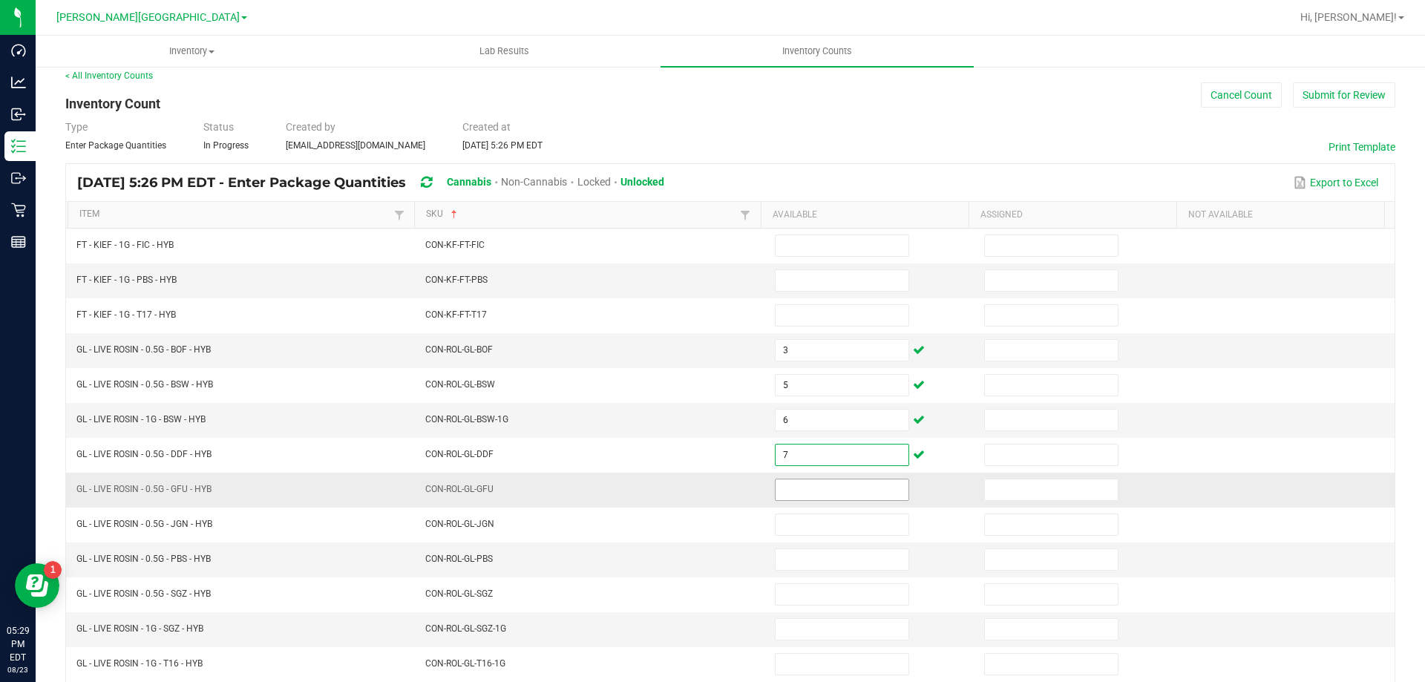
type input "7"
click at [802, 492] on input at bounding box center [842, 489] width 133 height 21
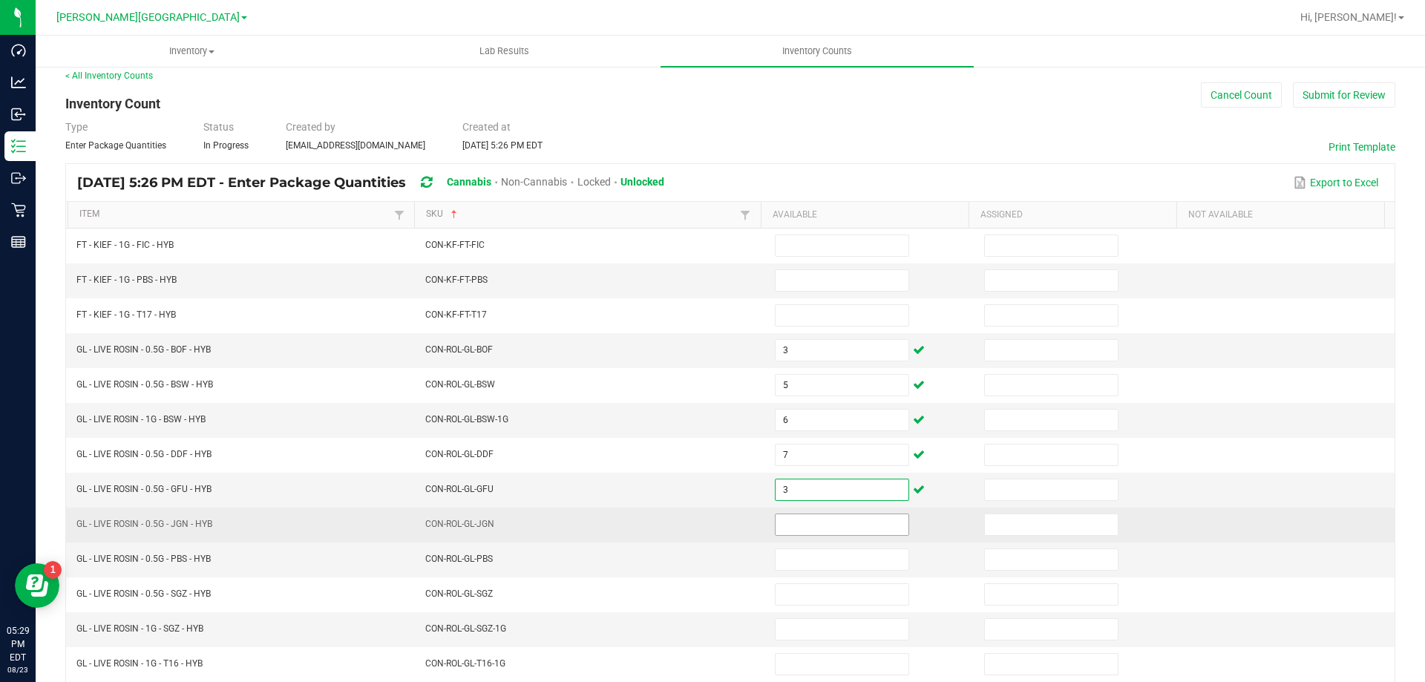
type input "3"
click at [794, 514] on input at bounding box center [842, 524] width 133 height 21
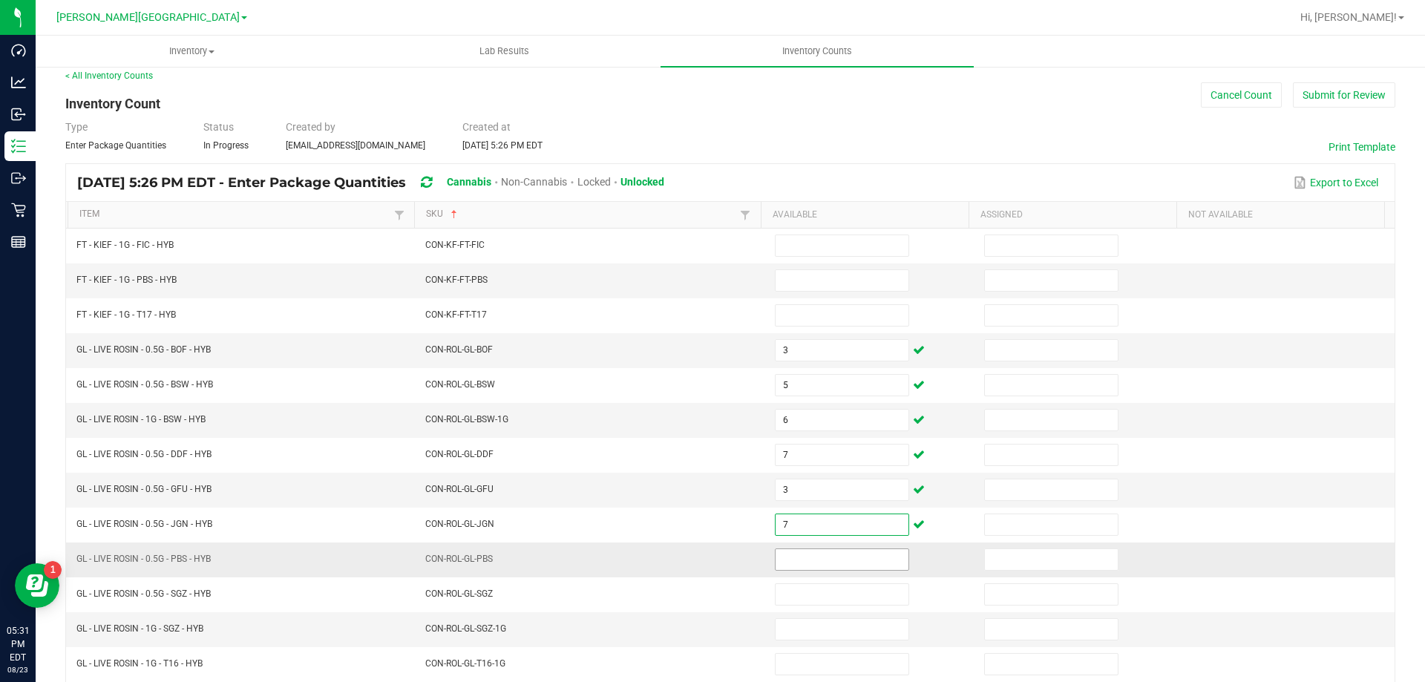
type input "7"
click at [822, 566] on input at bounding box center [842, 559] width 133 height 21
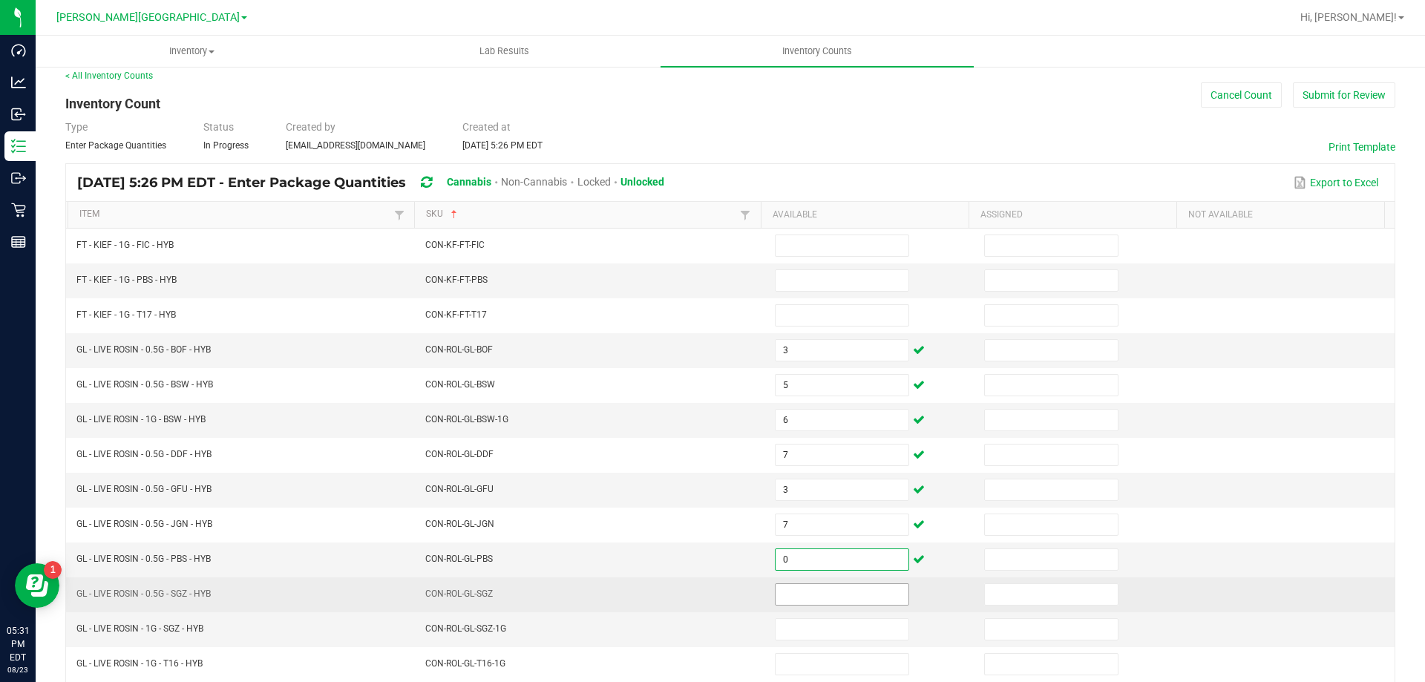
type input "0"
click at [813, 589] on input at bounding box center [842, 594] width 133 height 21
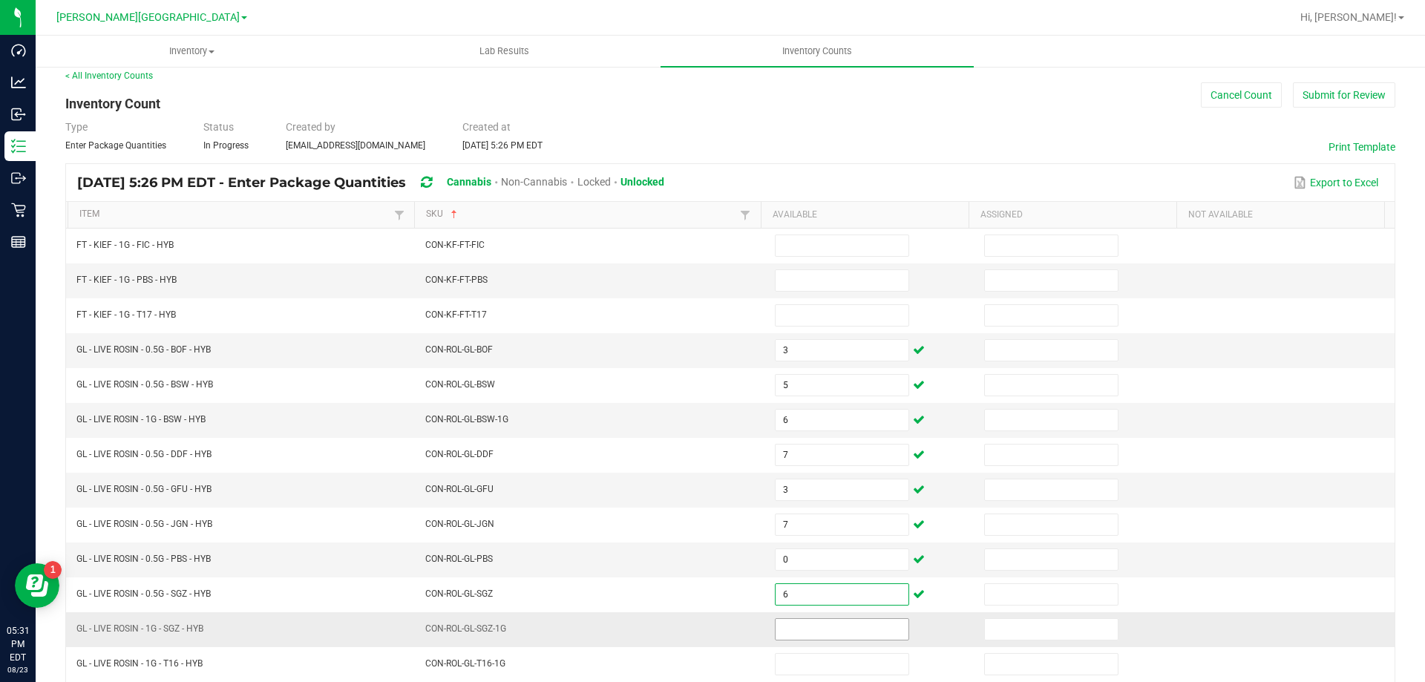
type input "6"
click at [799, 623] on input at bounding box center [842, 629] width 133 height 21
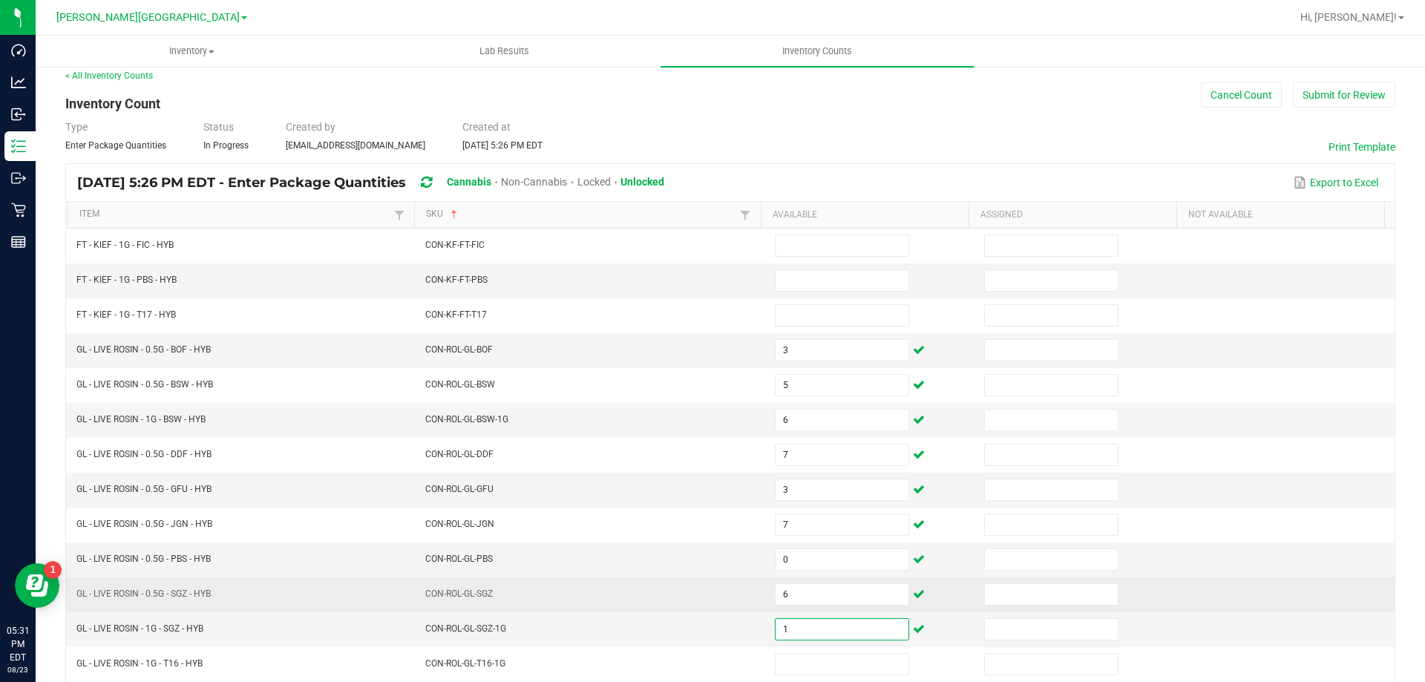
type input "1"
click at [680, 607] on td "CON-ROL-GL-SGZ" at bounding box center [591, 594] width 350 height 35
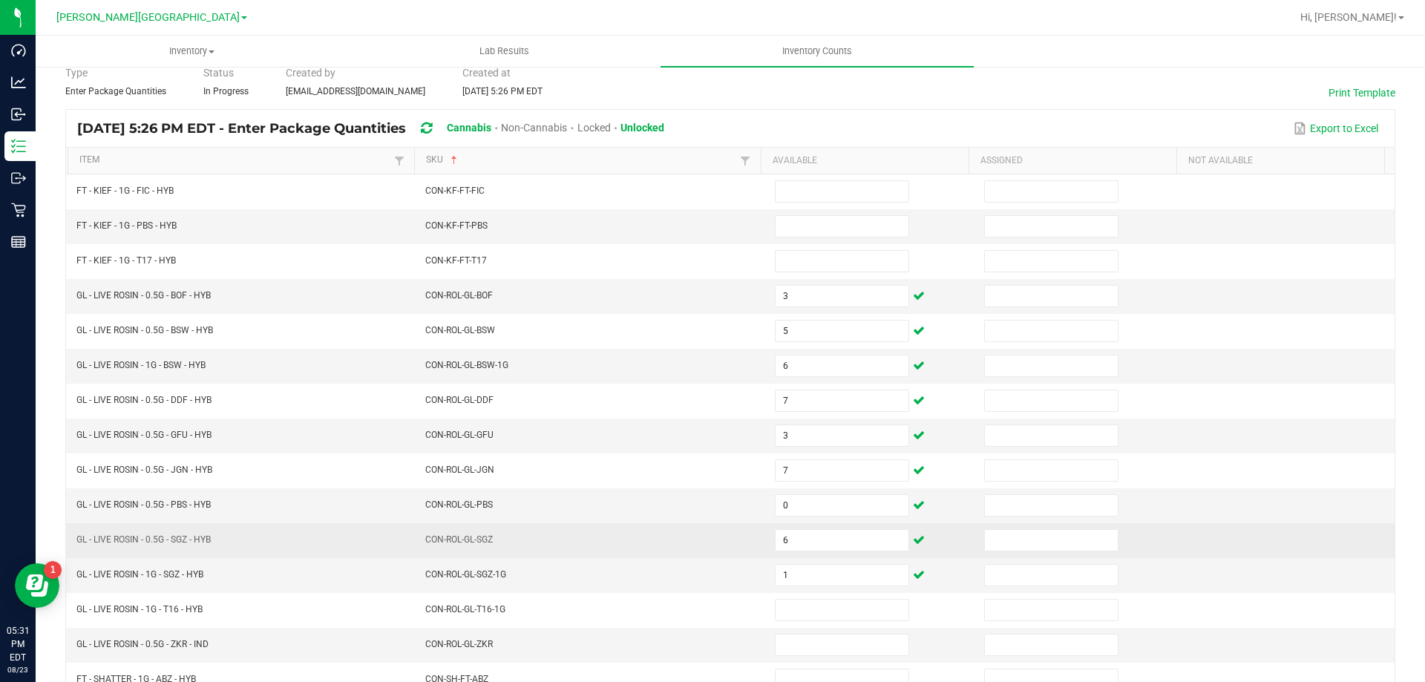
scroll to position [160, 0]
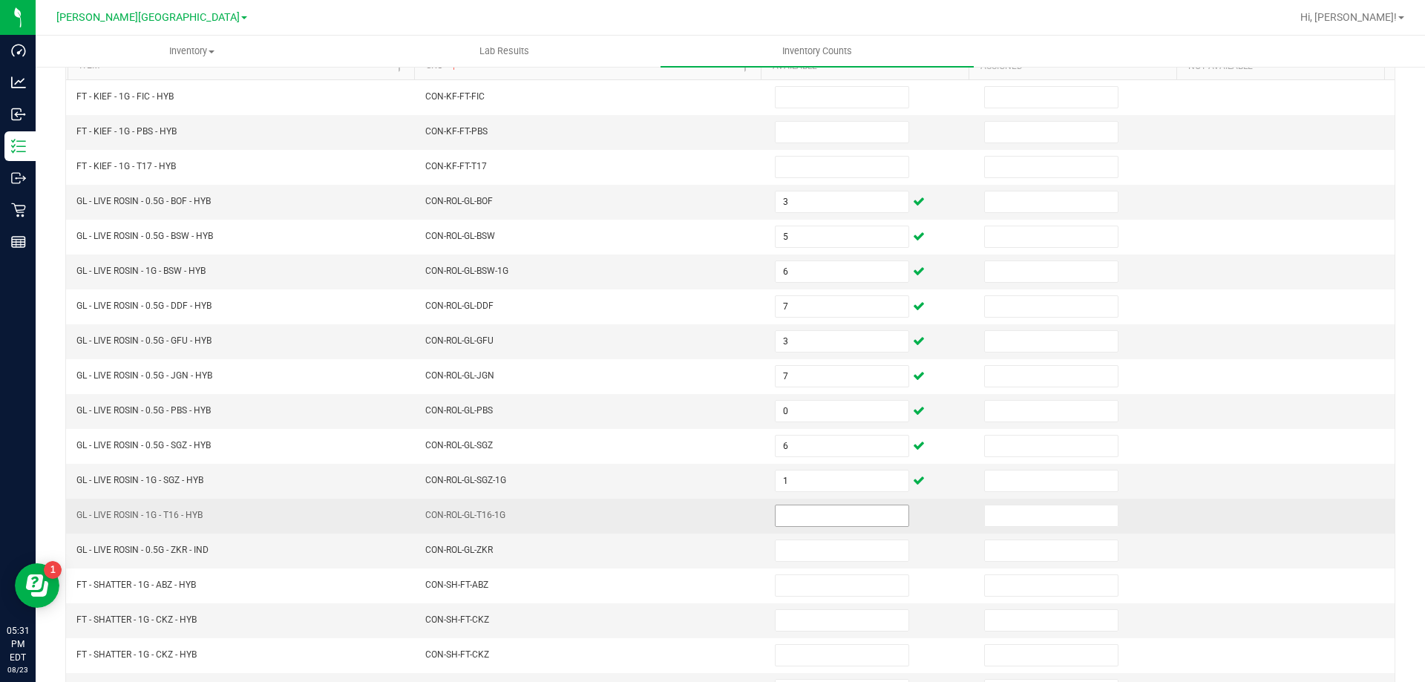
click at [820, 509] on input at bounding box center [842, 515] width 133 height 21
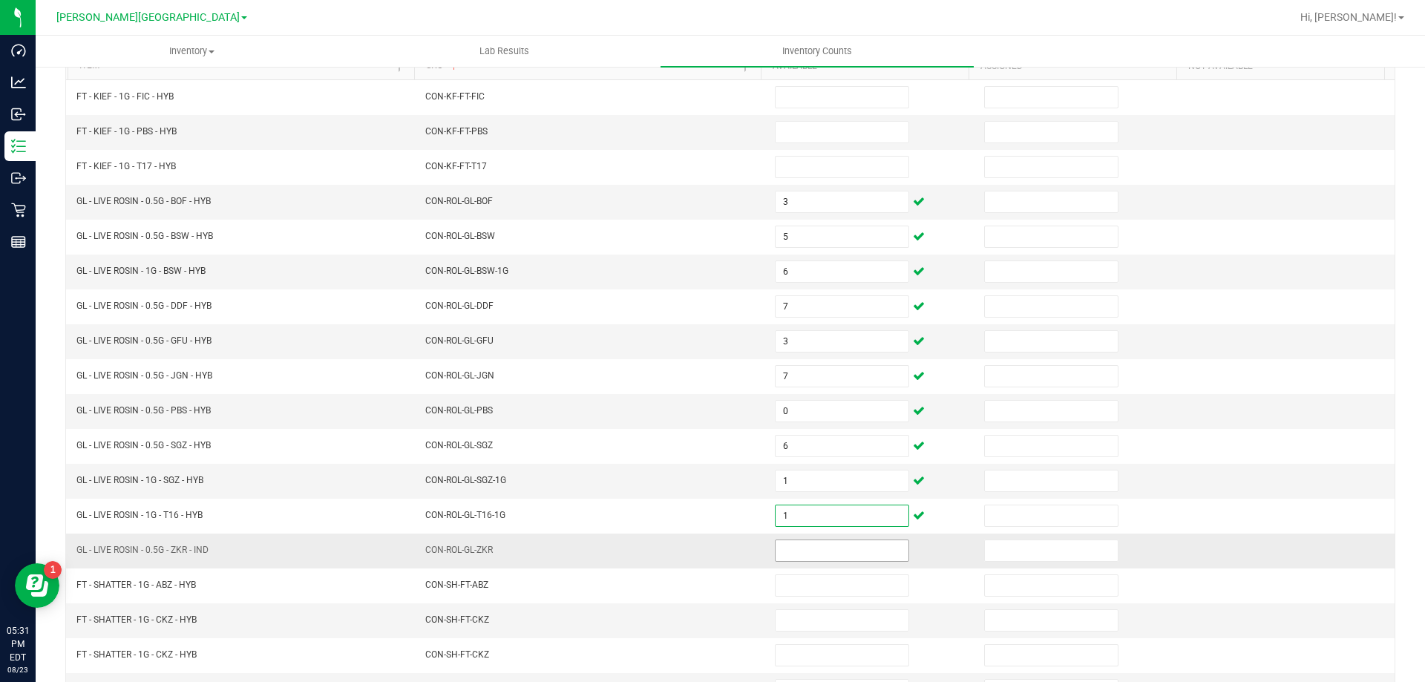
type input "1"
click at [781, 554] on input at bounding box center [842, 550] width 133 height 21
type input "3"
click at [716, 534] on td "CON-ROL-GL-ZKR" at bounding box center [591, 551] width 350 height 35
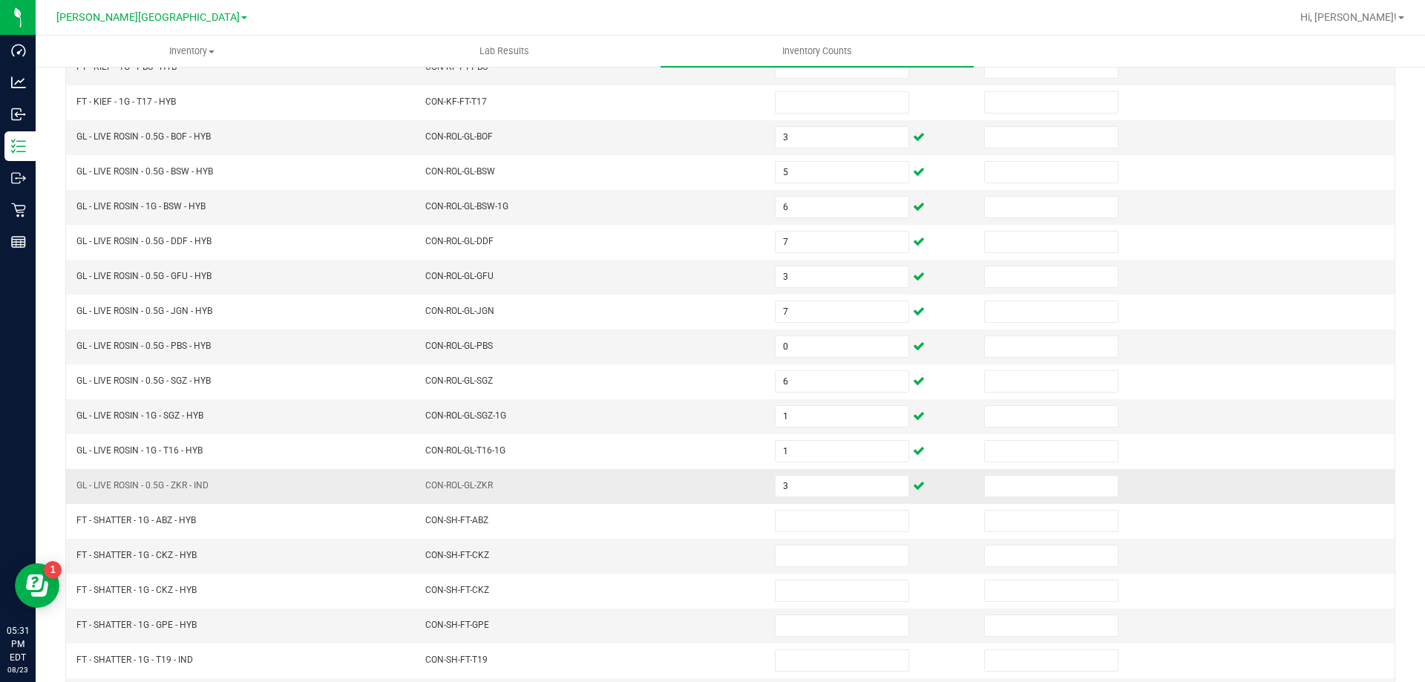
scroll to position [308, 0]
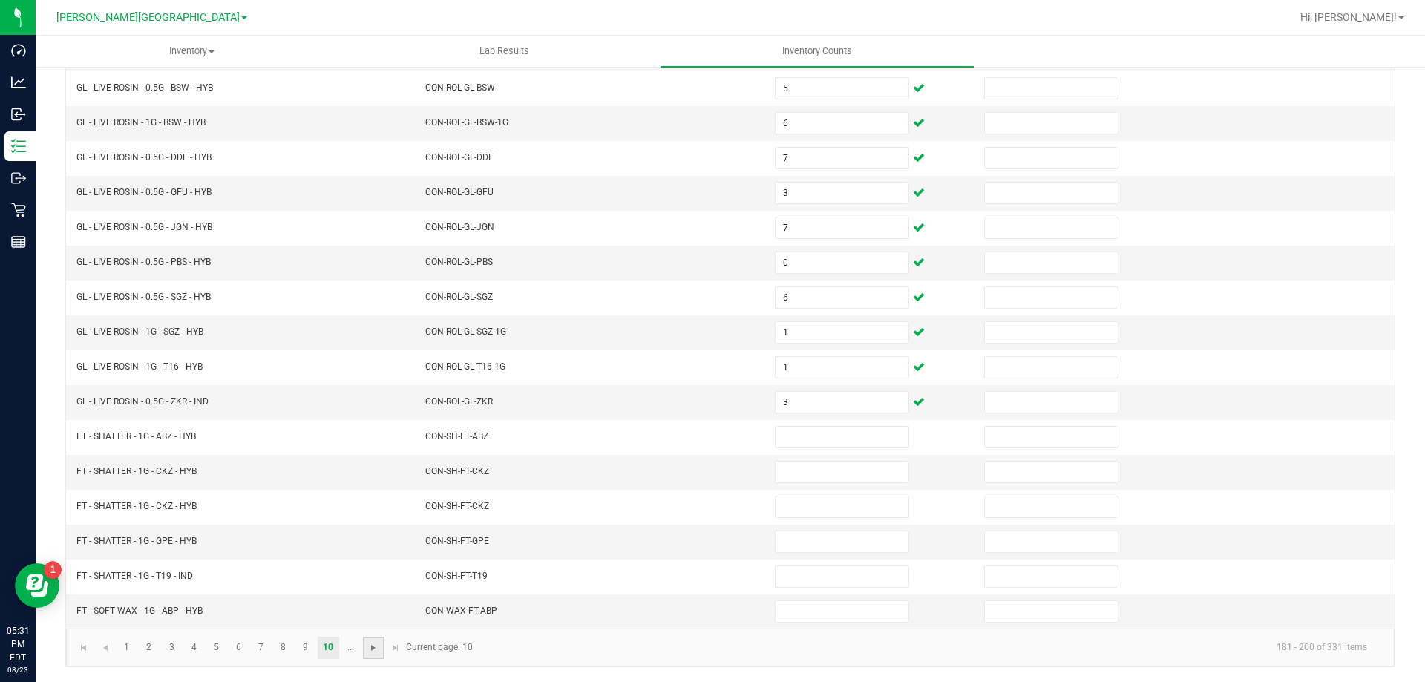
click at [376, 649] on span "Go to the next page" at bounding box center [373, 648] width 12 height 12
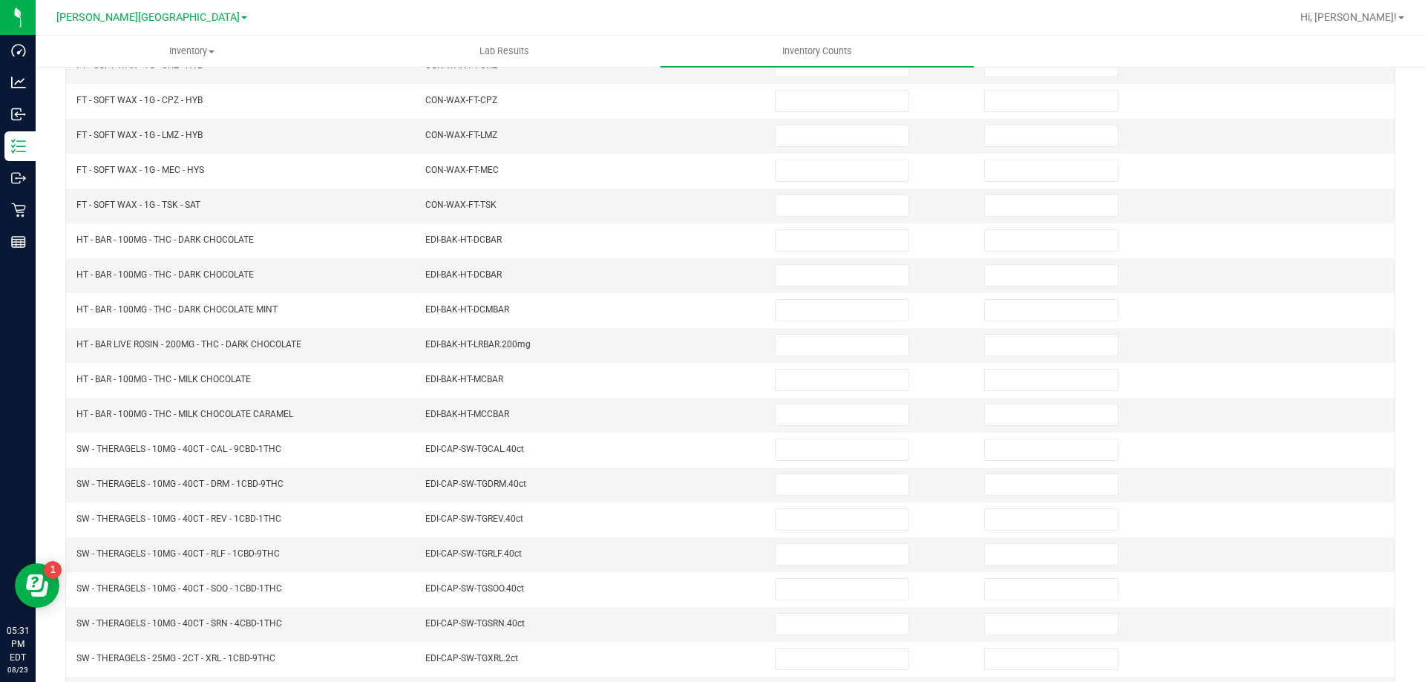
scroll to position [85, 0]
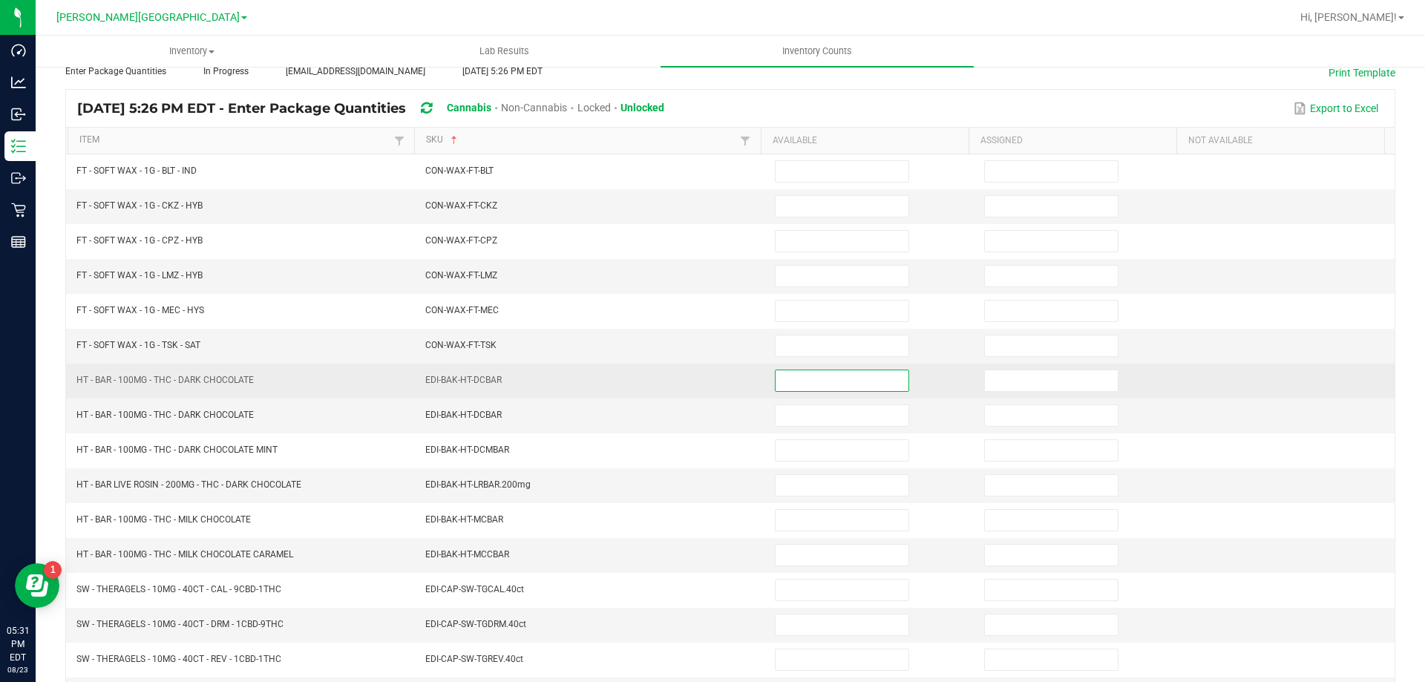
click at [822, 372] on input at bounding box center [842, 380] width 133 height 21
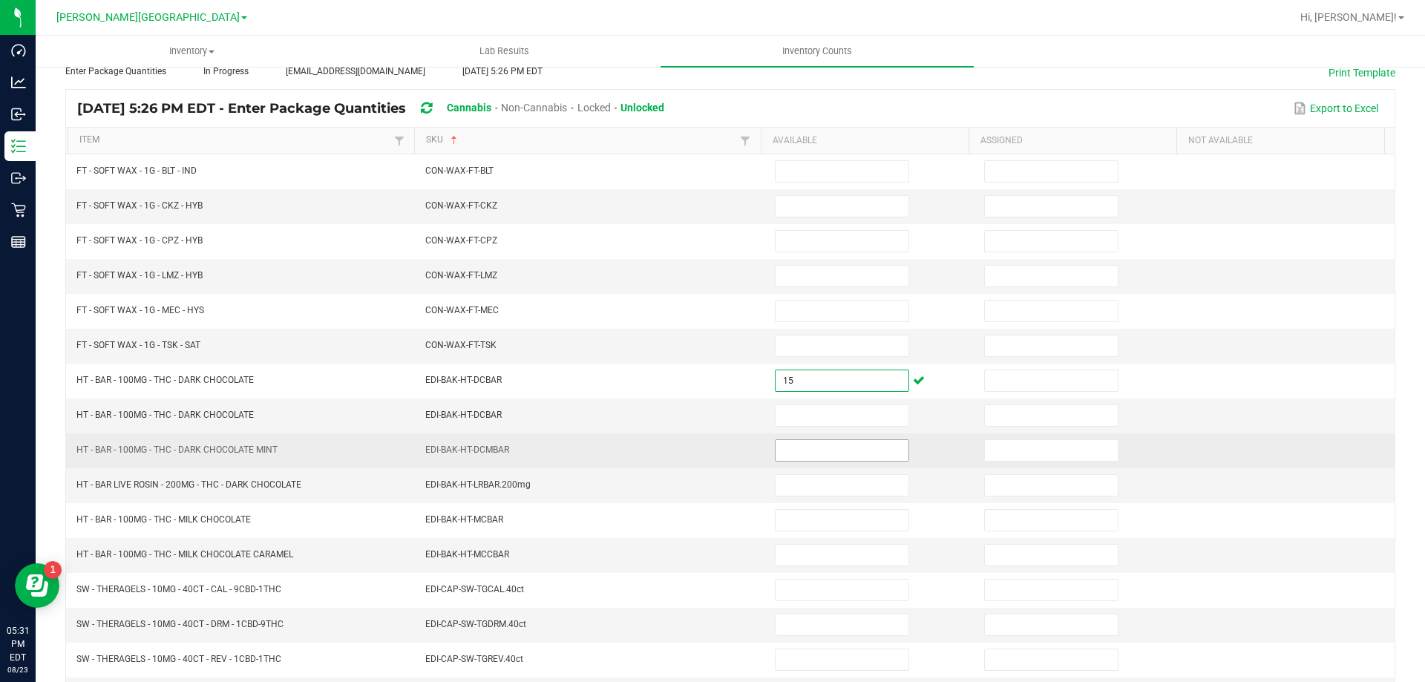
type input "15"
click at [825, 442] on input at bounding box center [842, 450] width 133 height 21
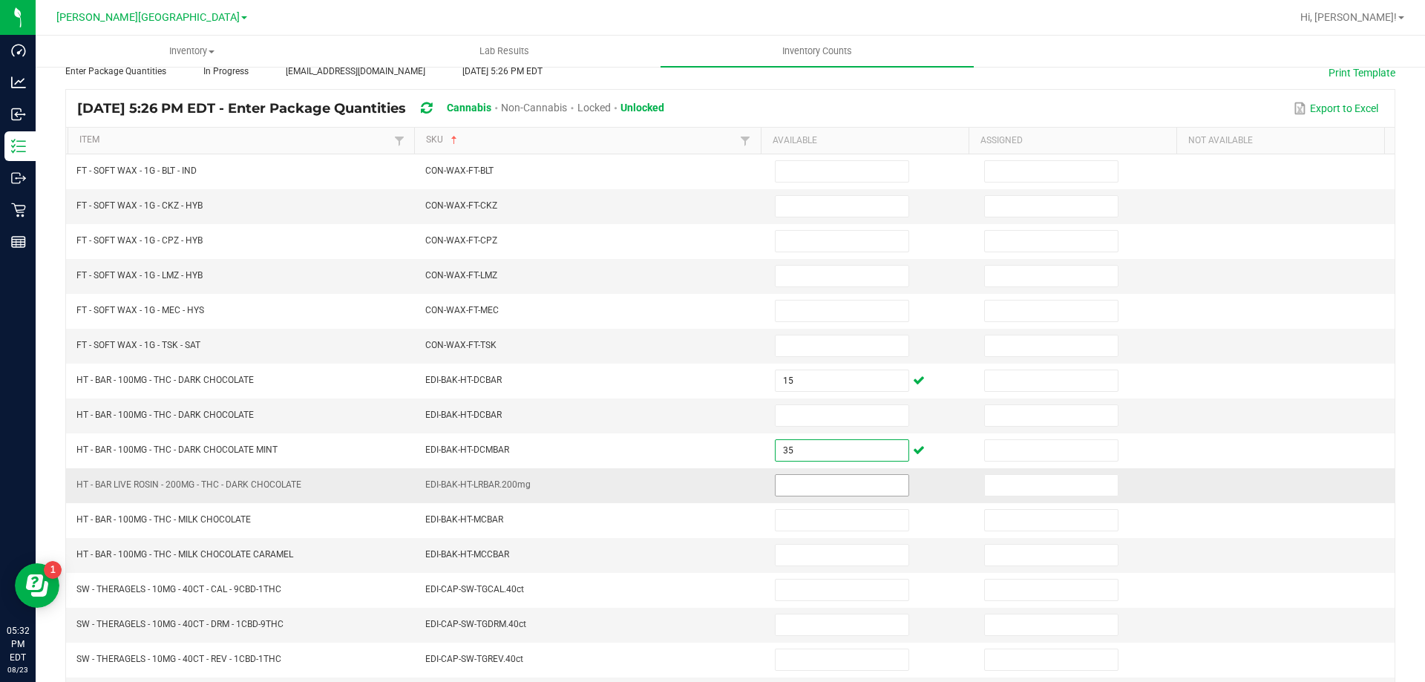
type input "35"
click at [801, 483] on input at bounding box center [842, 485] width 133 height 21
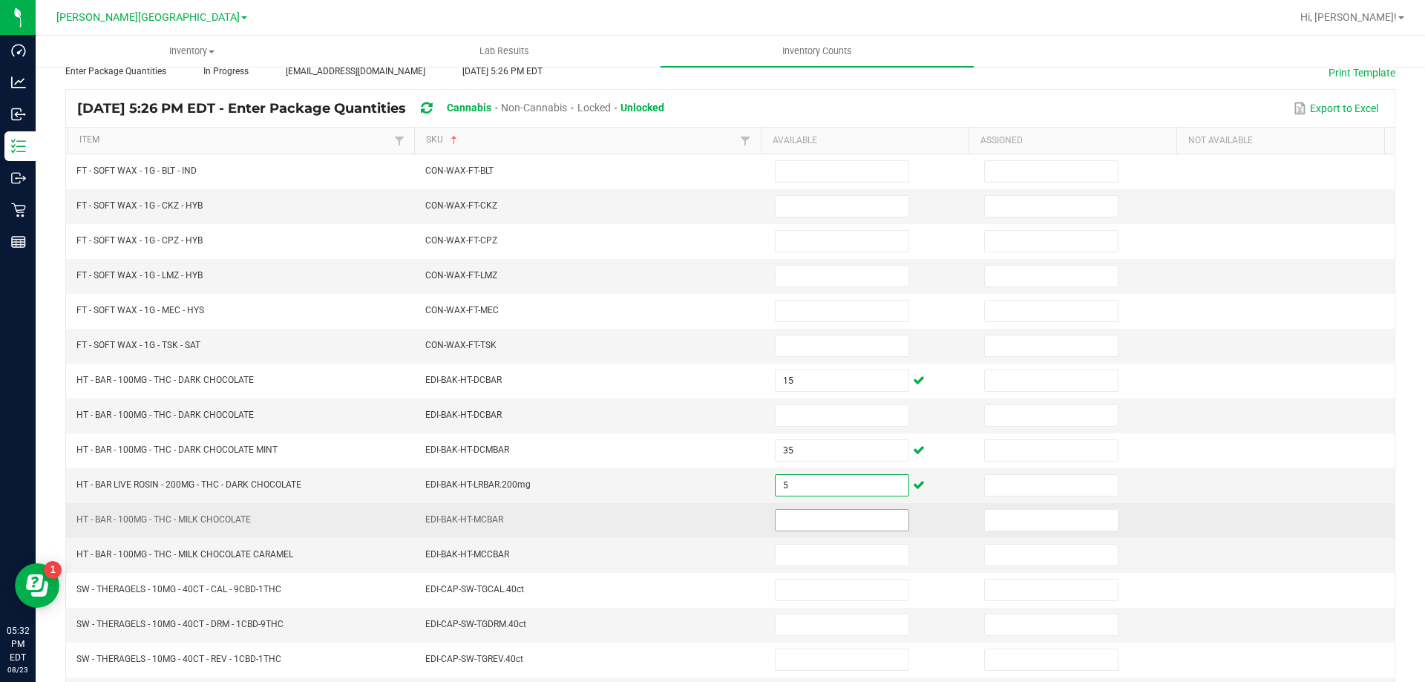
type input "5"
click at [794, 518] on input at bounding box center [842, 520] width 133 height 21
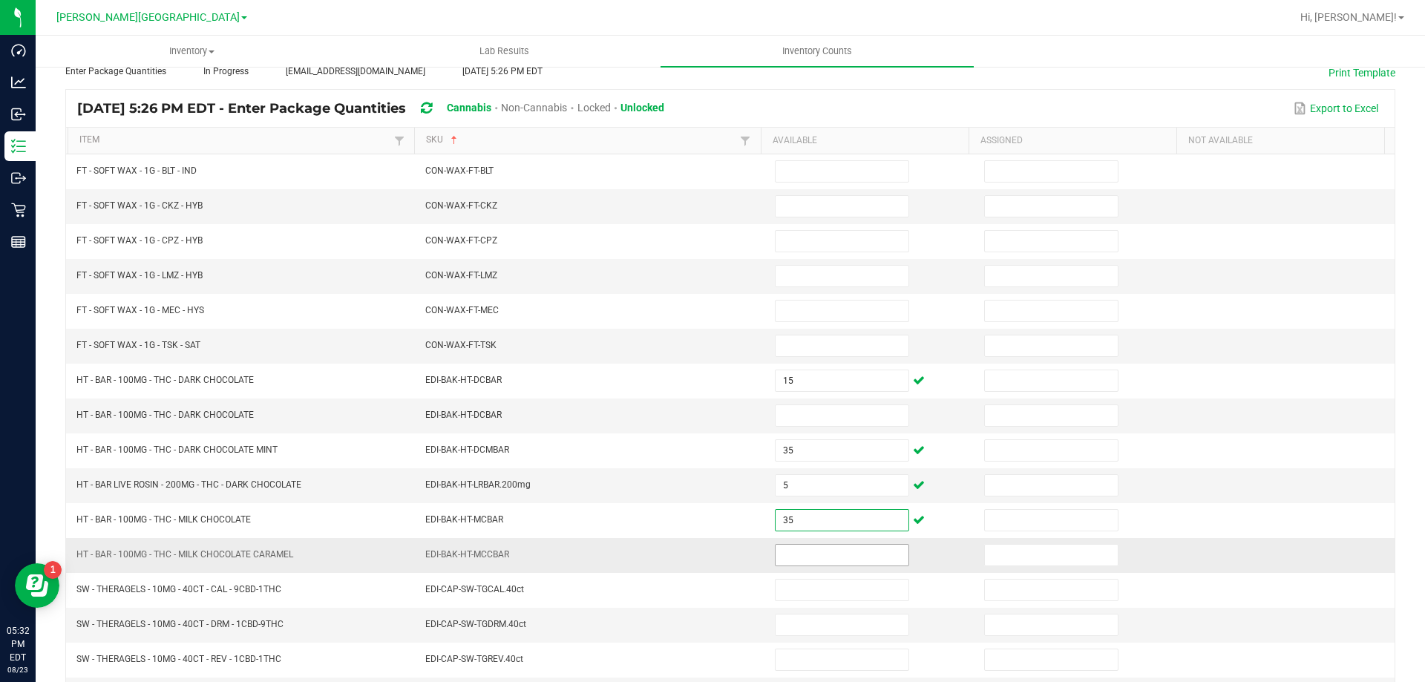
type input "35"
click at [807, 554] on input at bounding box center [842, 555] width 133 height 21
type input "16"
click at [744, 551] on td "EDI-BAK-HT-MCCBAR" at bounding box center [591, 555] width 350 height 35
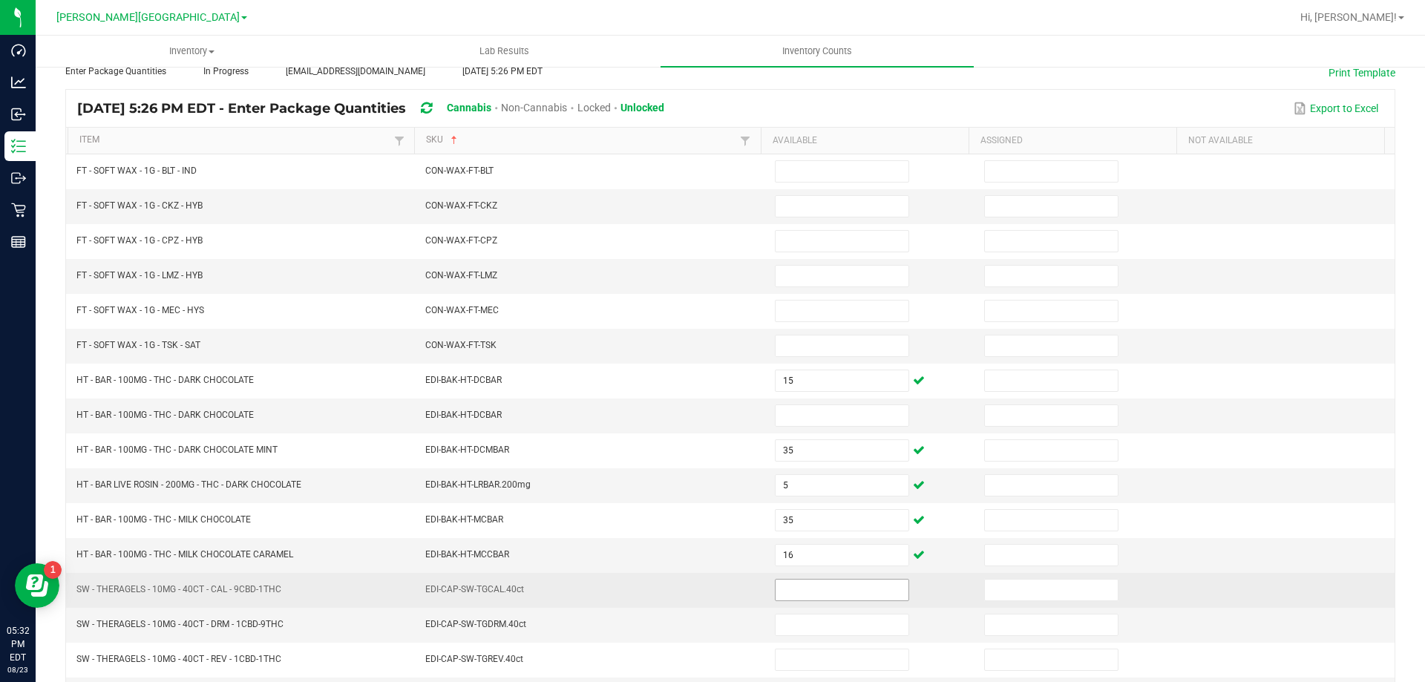
click at [818, 586] on input at bounding box center [842, 590] width 133 height 21
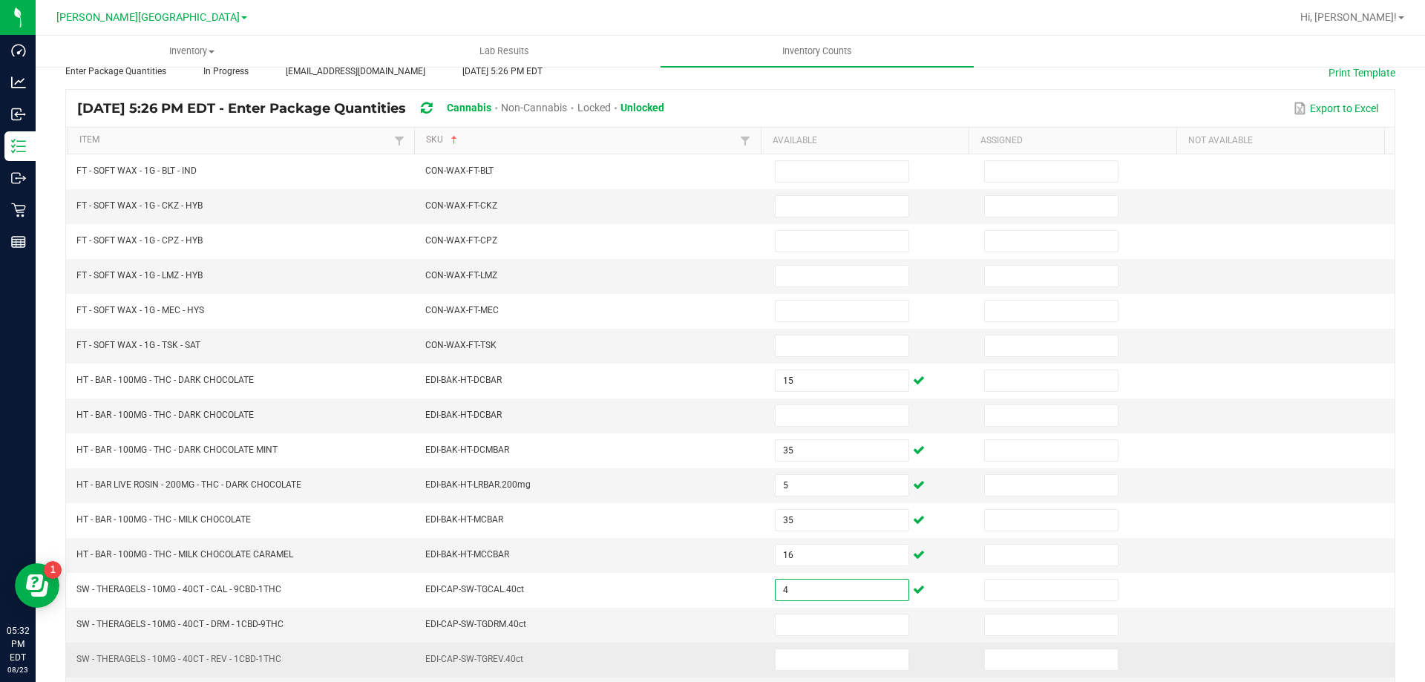
type input "4"
click at [841, 671] on td at bounding box center [870, 660] width 209 height 35
click at [820, 661] on input at bounding box center [842, 659] width 133 height 21
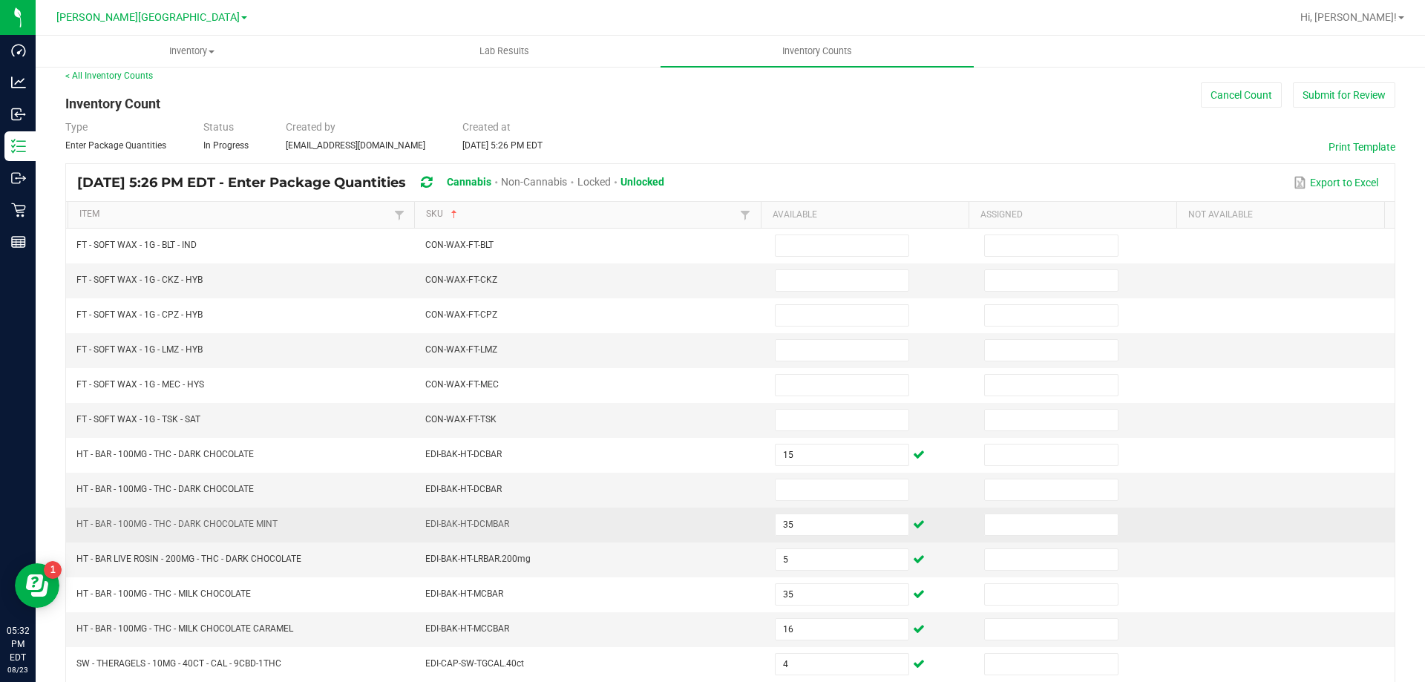
type input "2"
click at [690, 517] on td "EDI-BAK-HT-DCMBAR" at bounding box center [591, 525] width 350 height 35
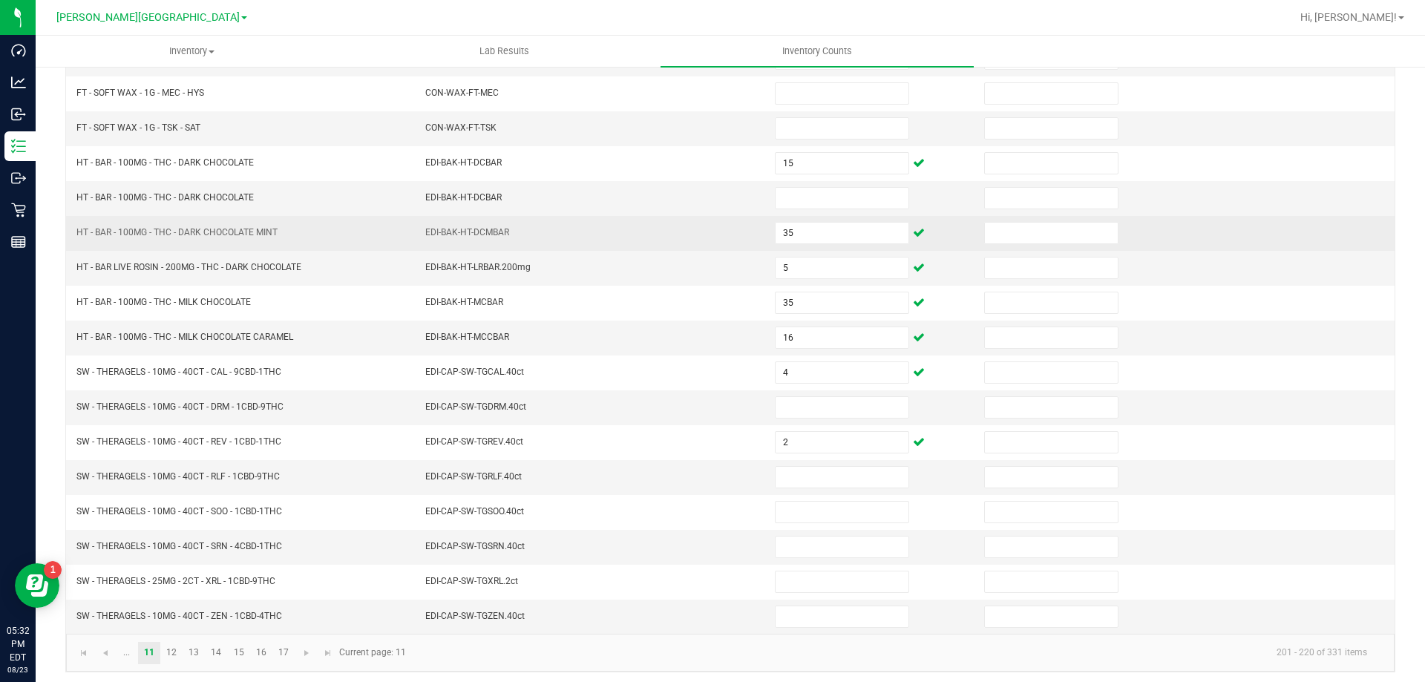
scroll to position [308, 0]
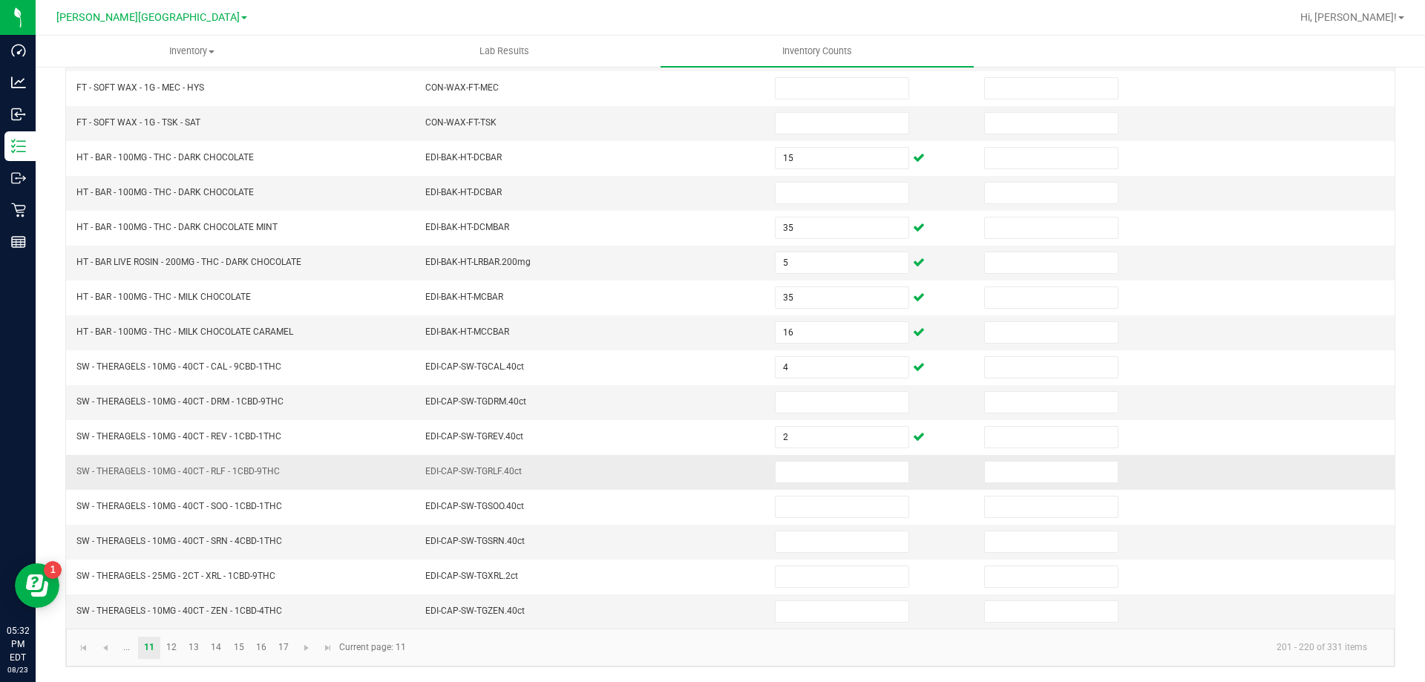
click at [820, 458] on td at bounding box center [870, 472] width 209 height 35
click at [818, 465] on input at bounding box center [842, 472] width 133 height 21
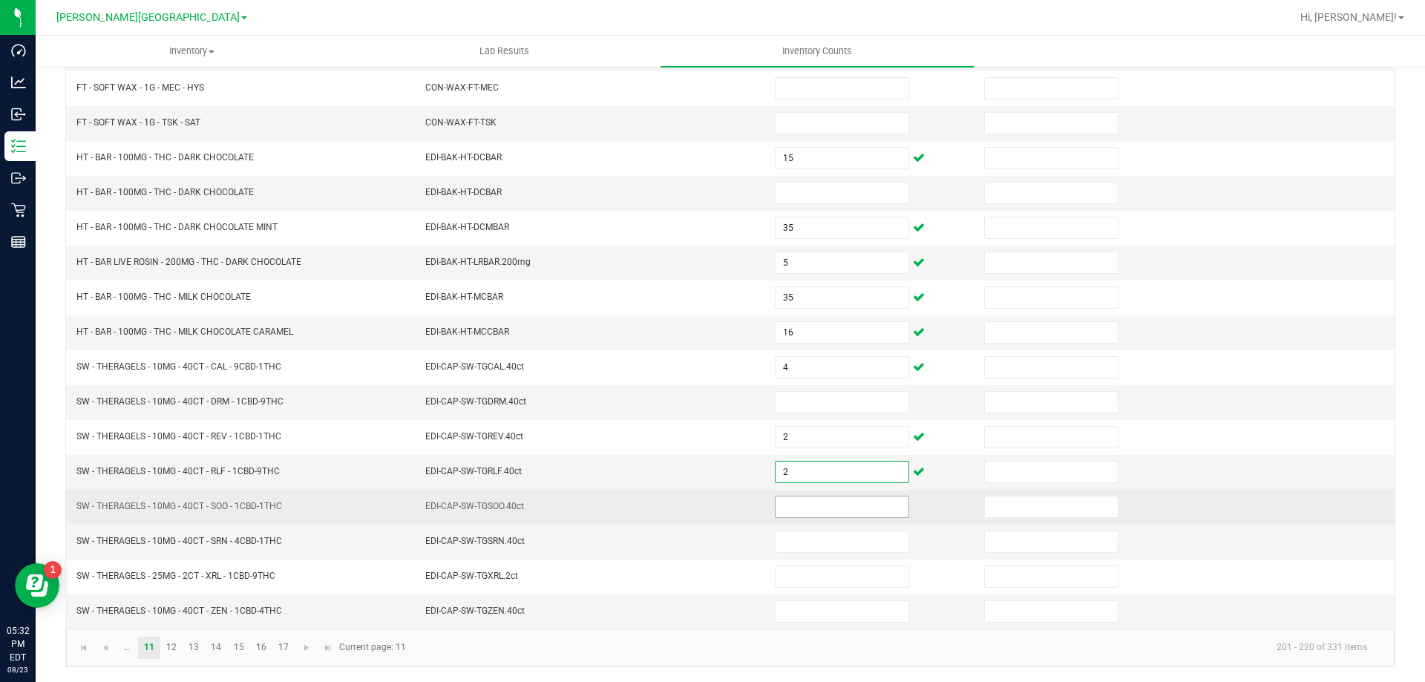
type input "2"
click at [804, 513] on input at bounding box center [842, 506] width 133 height 21
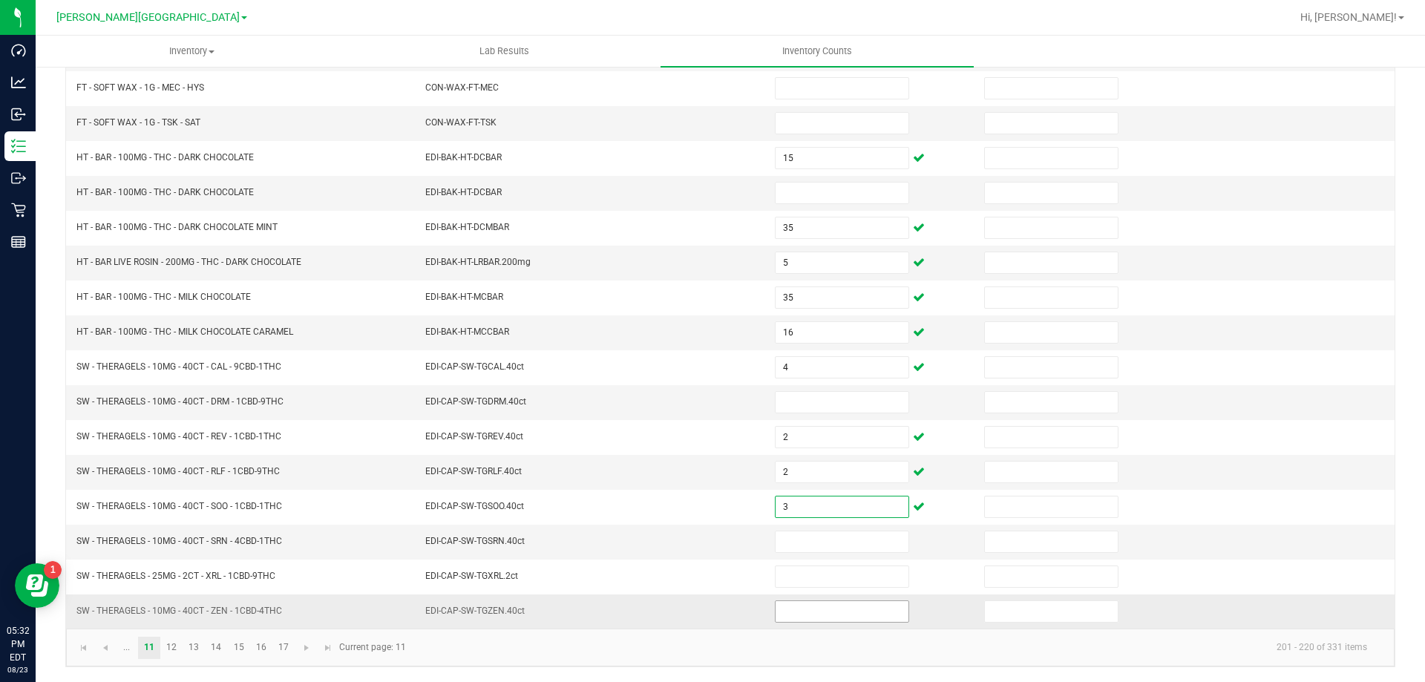
type input "3"
click at [803, 615] on input at bounding box center [842, 611] width 133 height 21
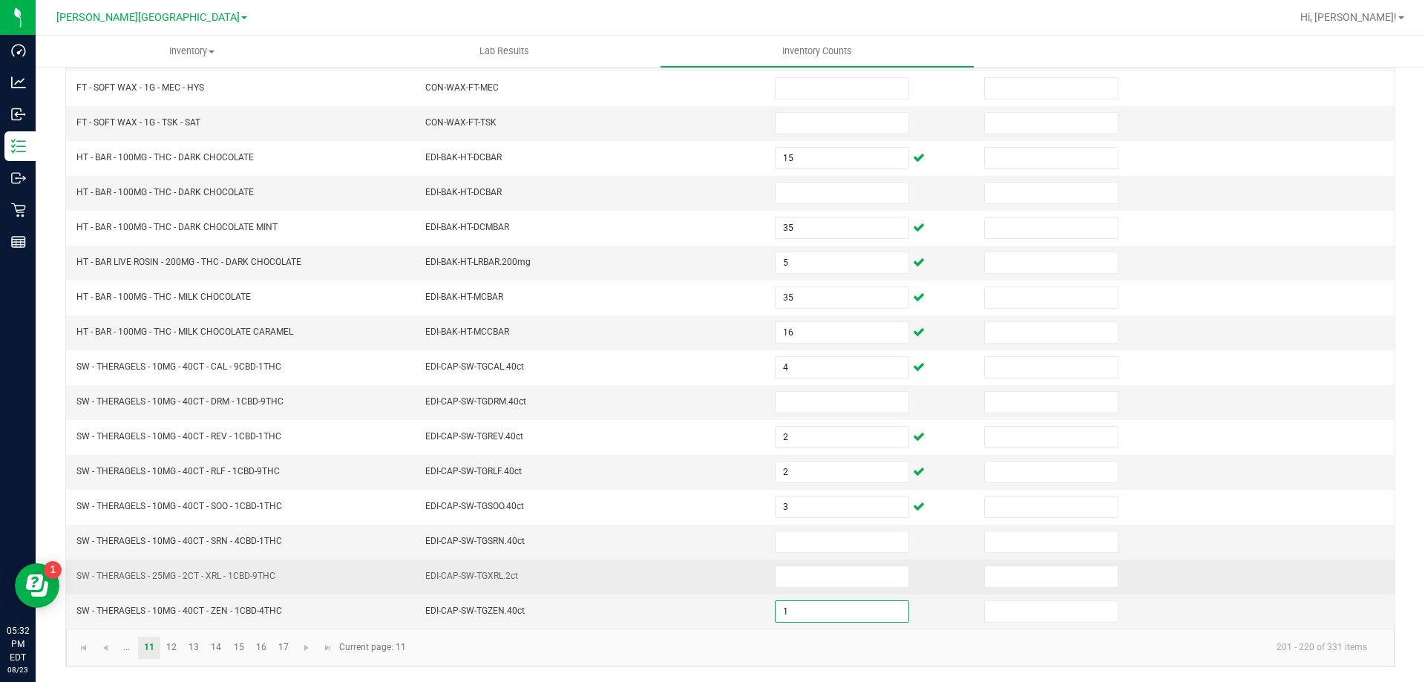
type input "1"
click at [697, 571] on td "EDI-CAP-SW-TGXRL.2ct" at bounding box center [591, 577] width 350 height 35
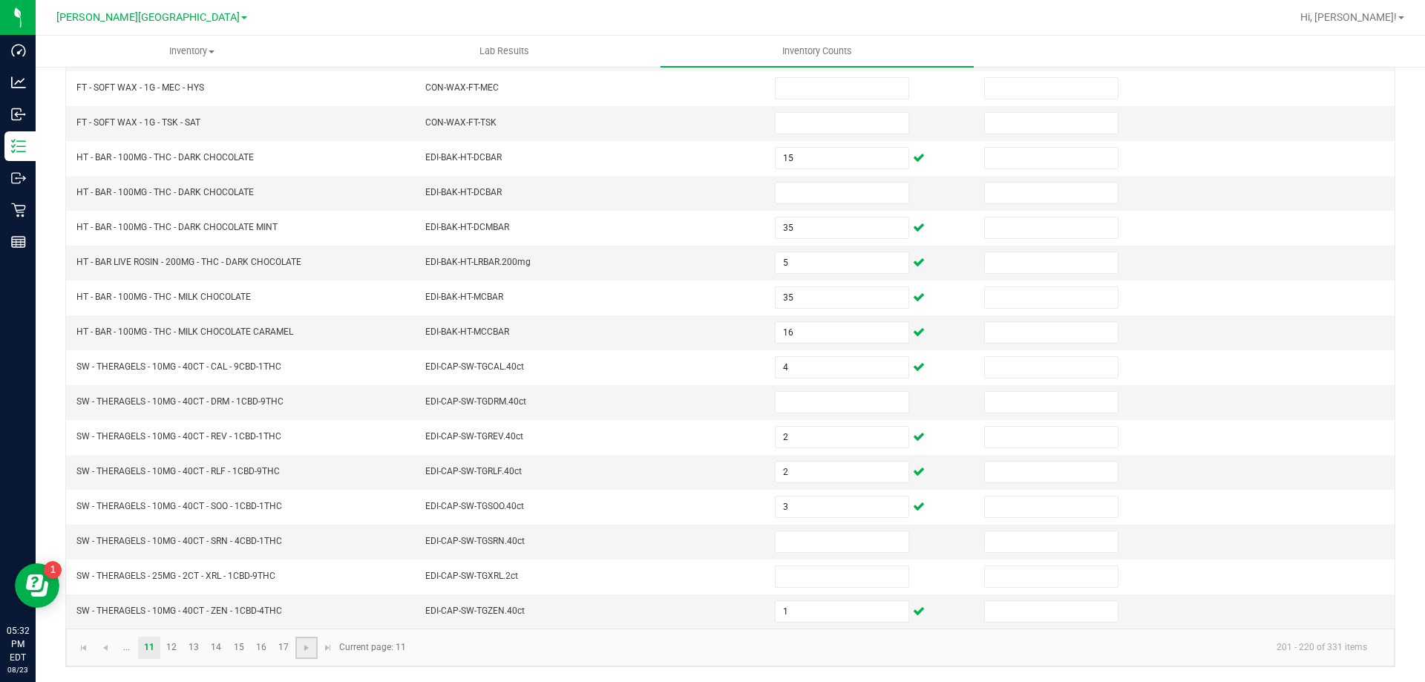
click at [298, 647] on link at bounding box center [306, 648] width 22 height 22
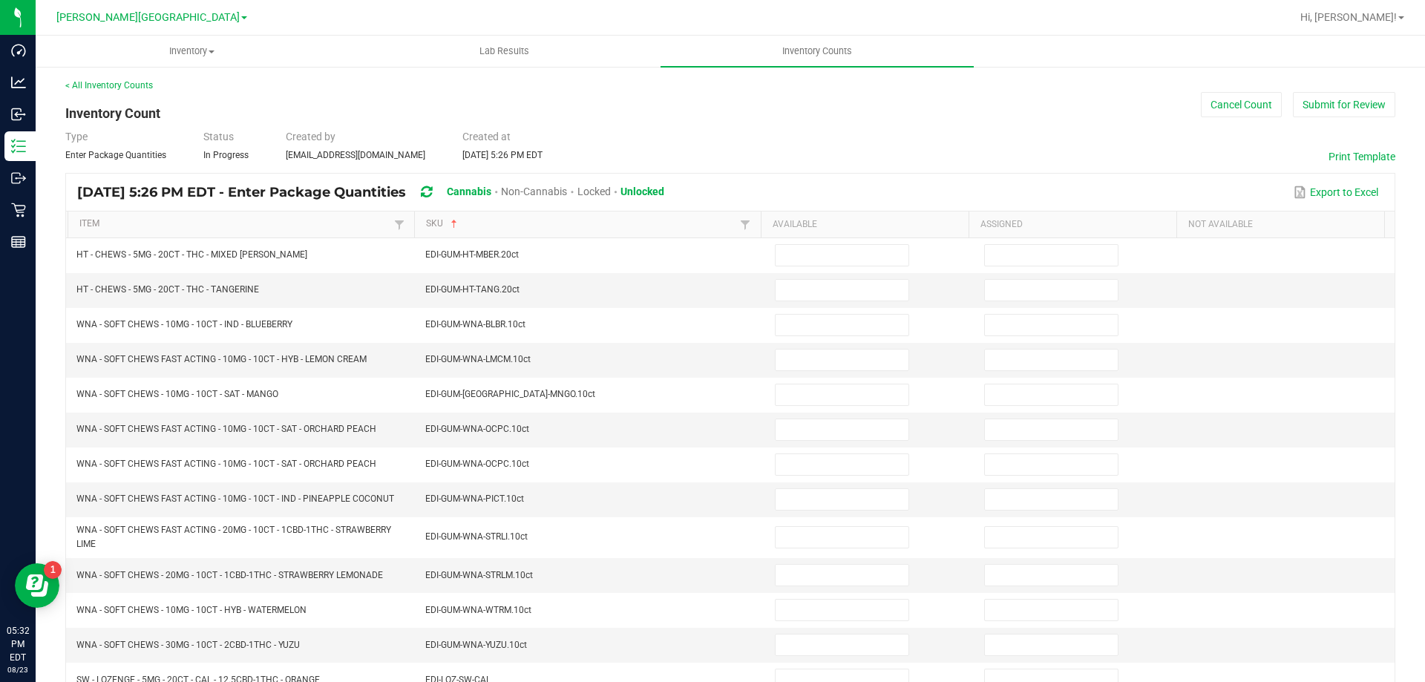
scroll to position [0, 0]
click at [818, 364] on input at bounding box center [842, 361] width 133 height 21
type input "15"
click at [825, 436] on input at bounding box center [842, 431] width 133 height 21
type input "19"
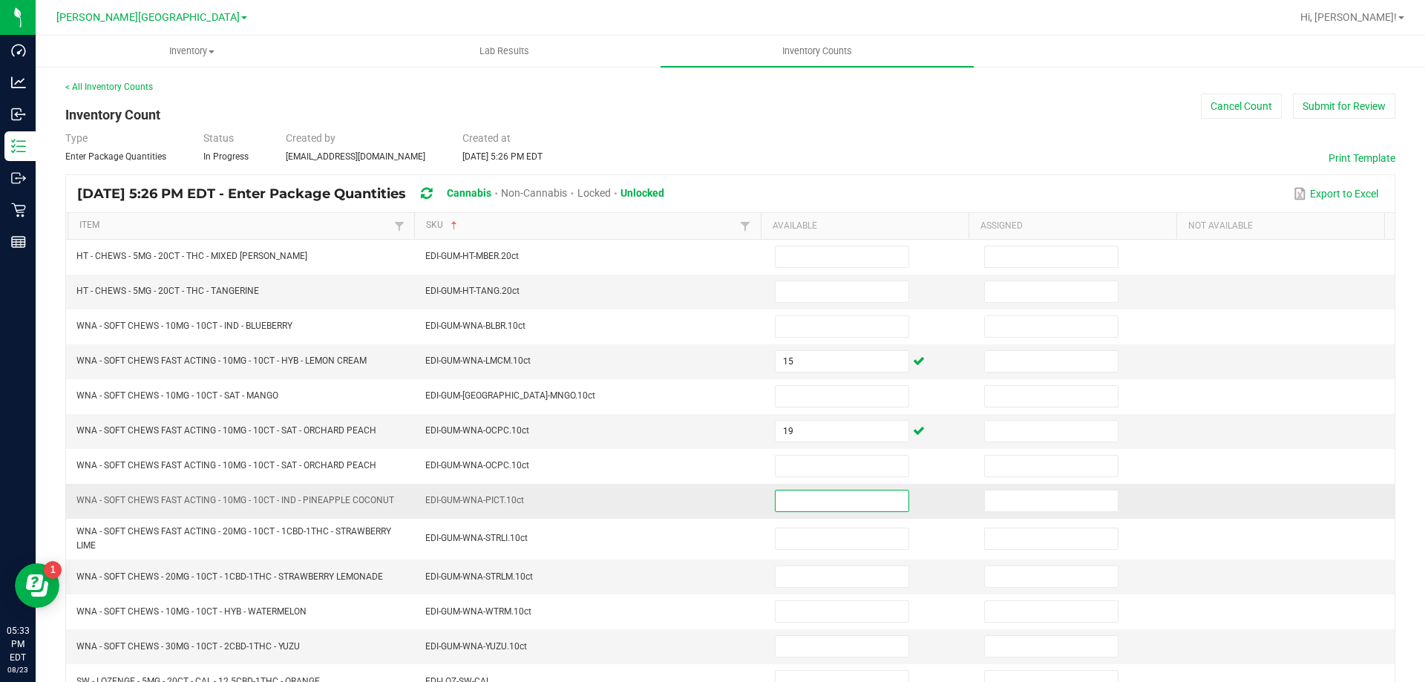
click at [799, 503] on input at bounding box center [842, 501] width 133 height 21
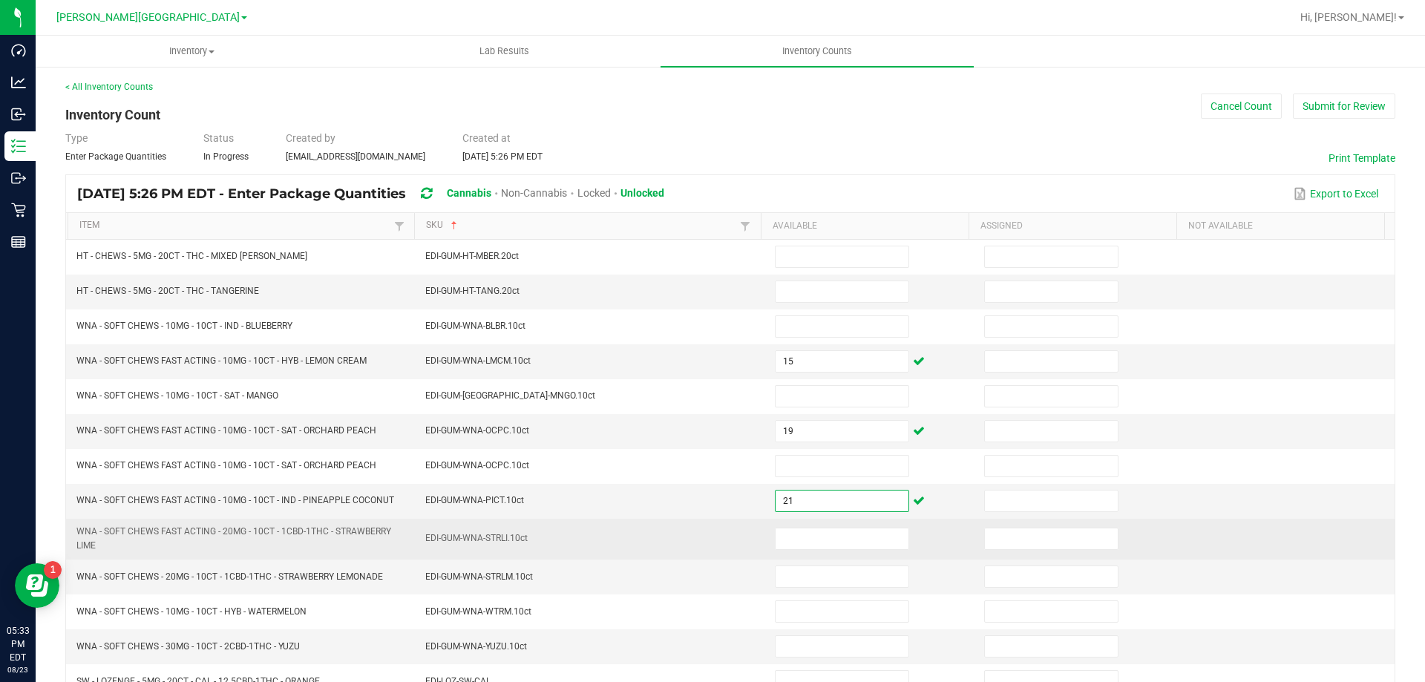
type input "21"
click at [804, 525] on td at bounding box center [870, 539] width 209 height 41
click at [793, 543] on input at bounding box center [842, 538] width 133 height 21
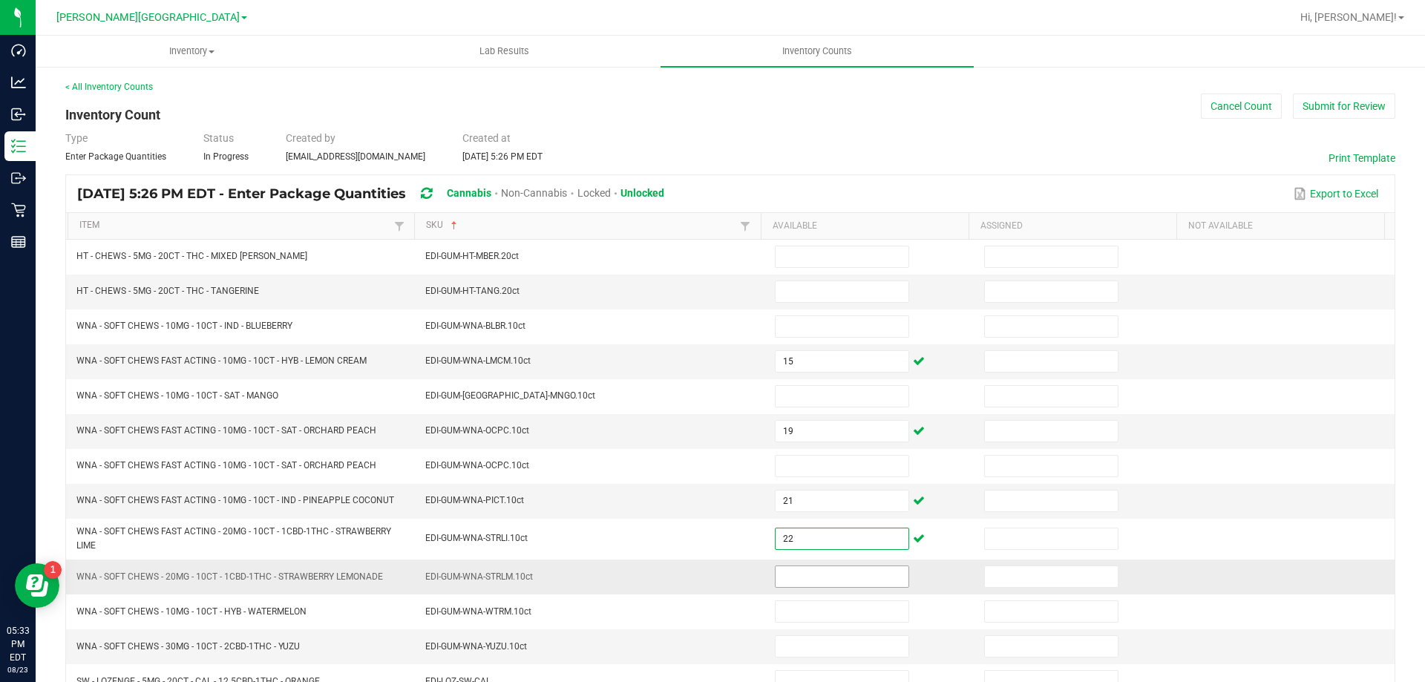
type input "22"
click at [799, 575] on input at bounding box center [842, 576] width 133 height 21
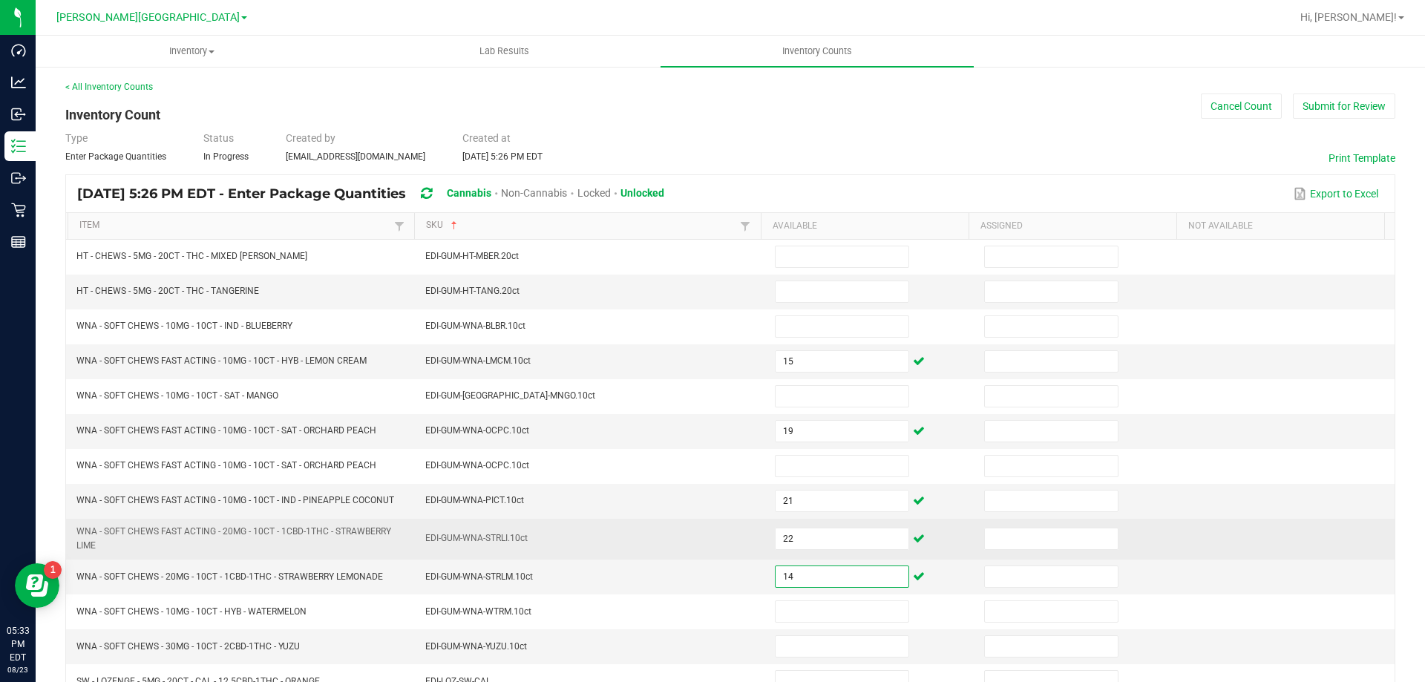
type input "14"
click at [694, 557] on td "EDI-GUM-WNA-STRLI.10ct" at bounding box center [591, 539] width 350 height 41
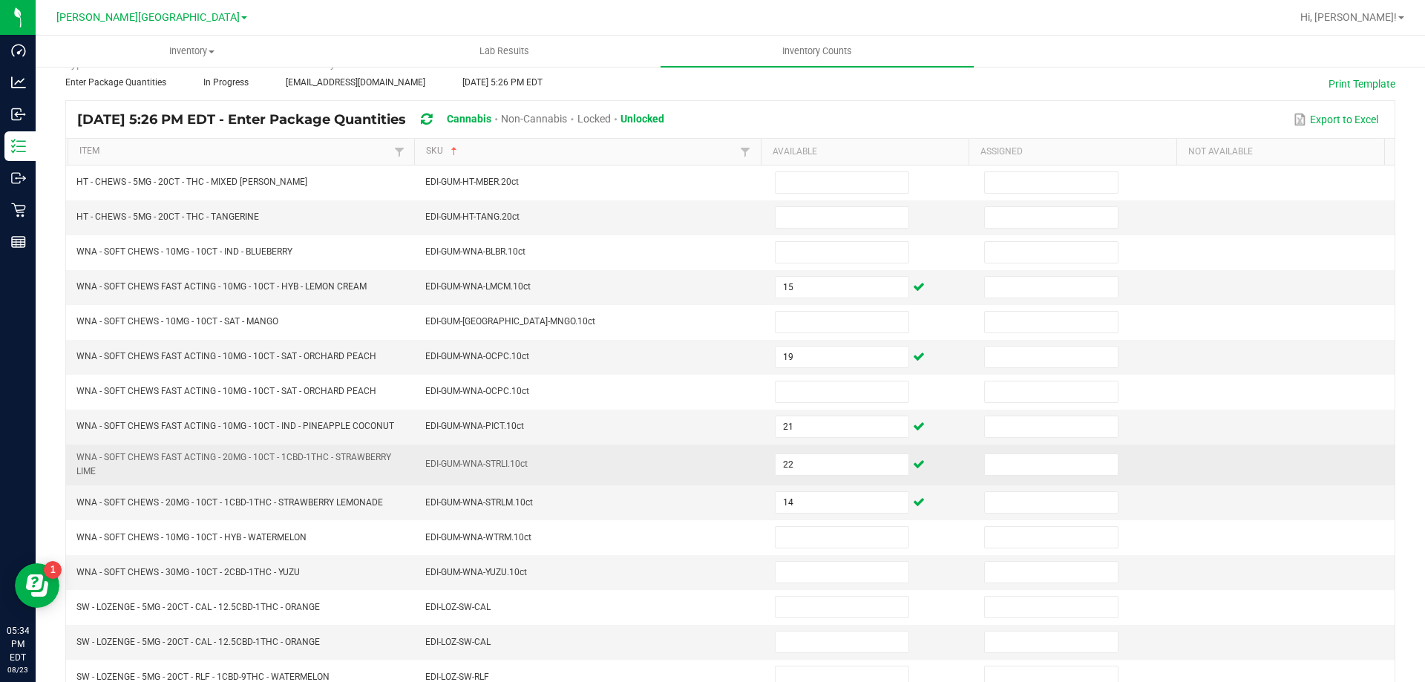
scroll to position [148, 0]
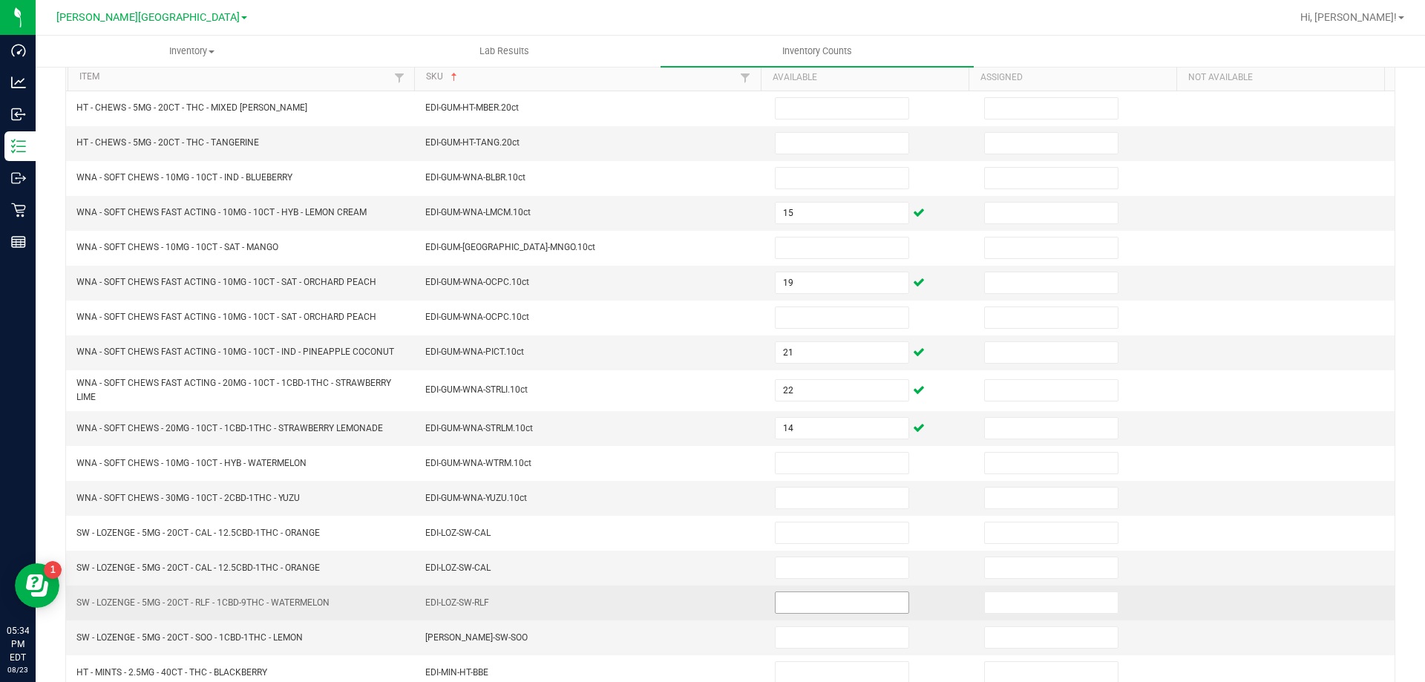
click at [840, 597] on input at bounding box center [842, 602] width 133 height 21
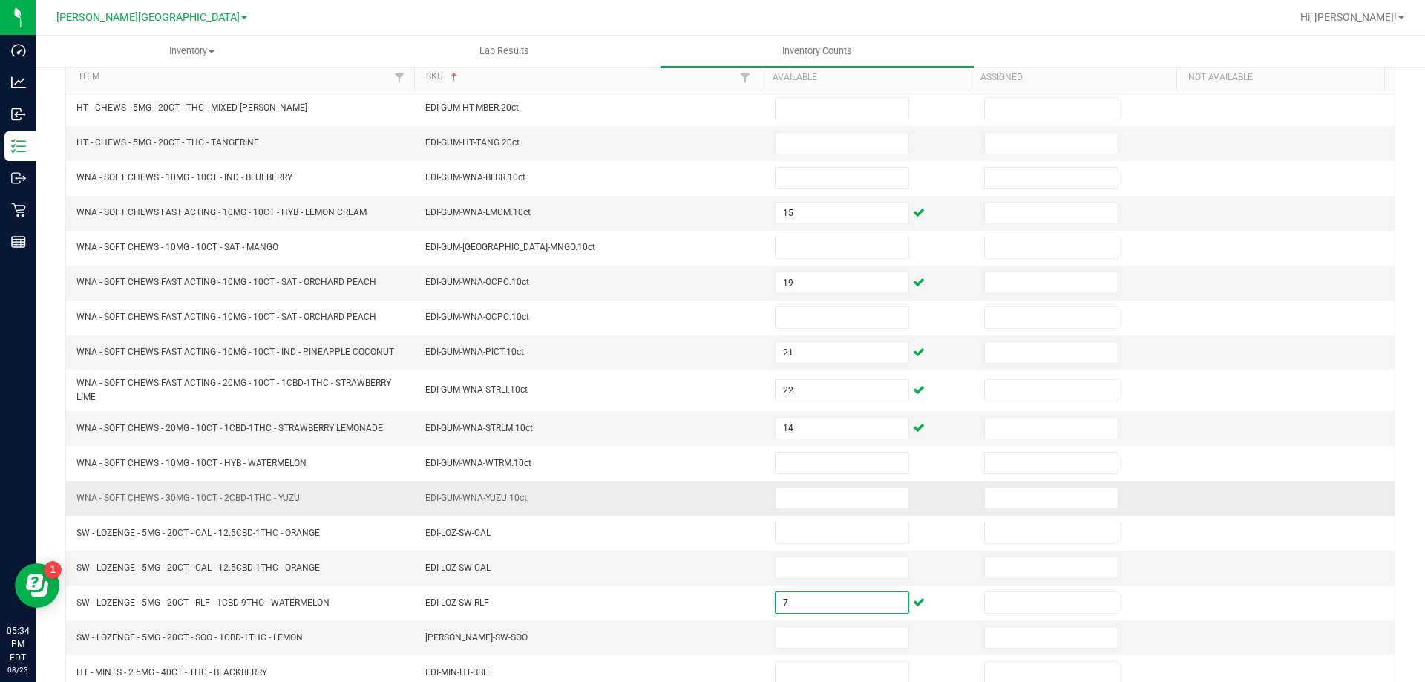
type input "7"
click at [631, 504] on td "EDI-GUM-WNA-YUZU.10ct" at bounding box center [591, 498] width 350 height 35
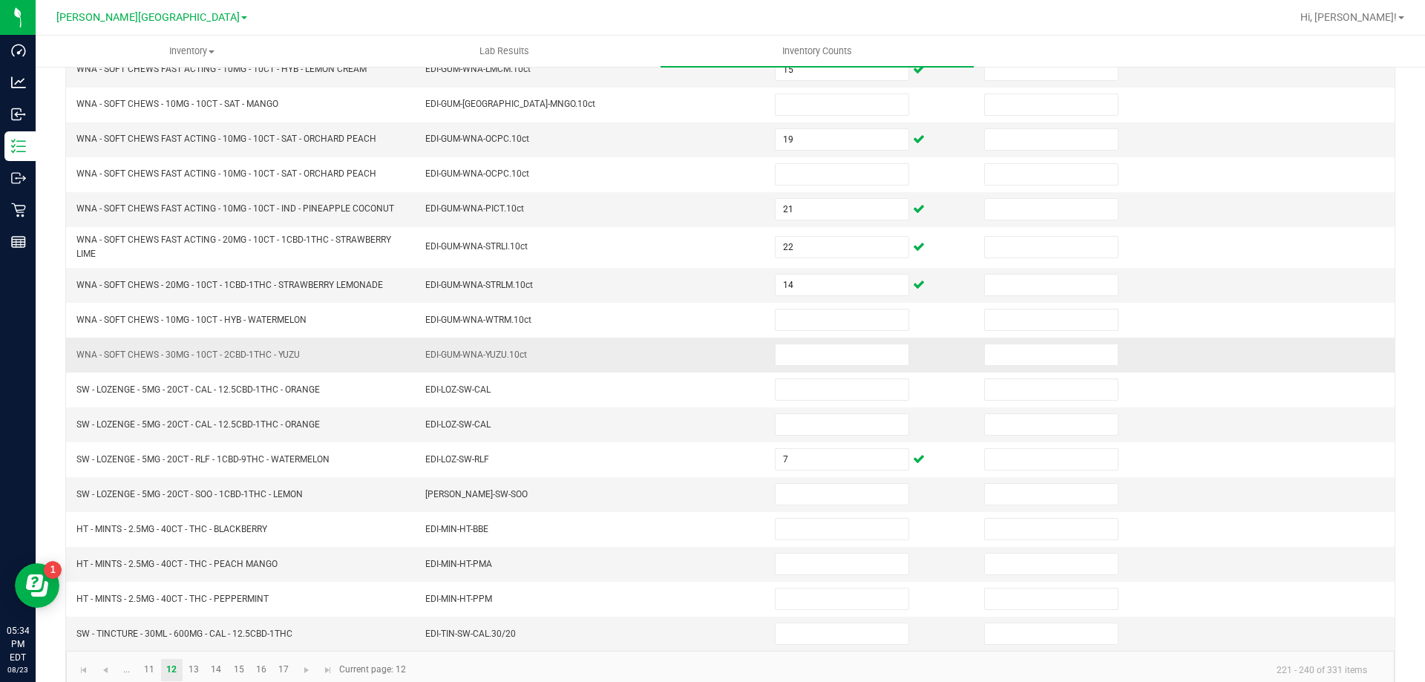
scroll to position [297, 0]
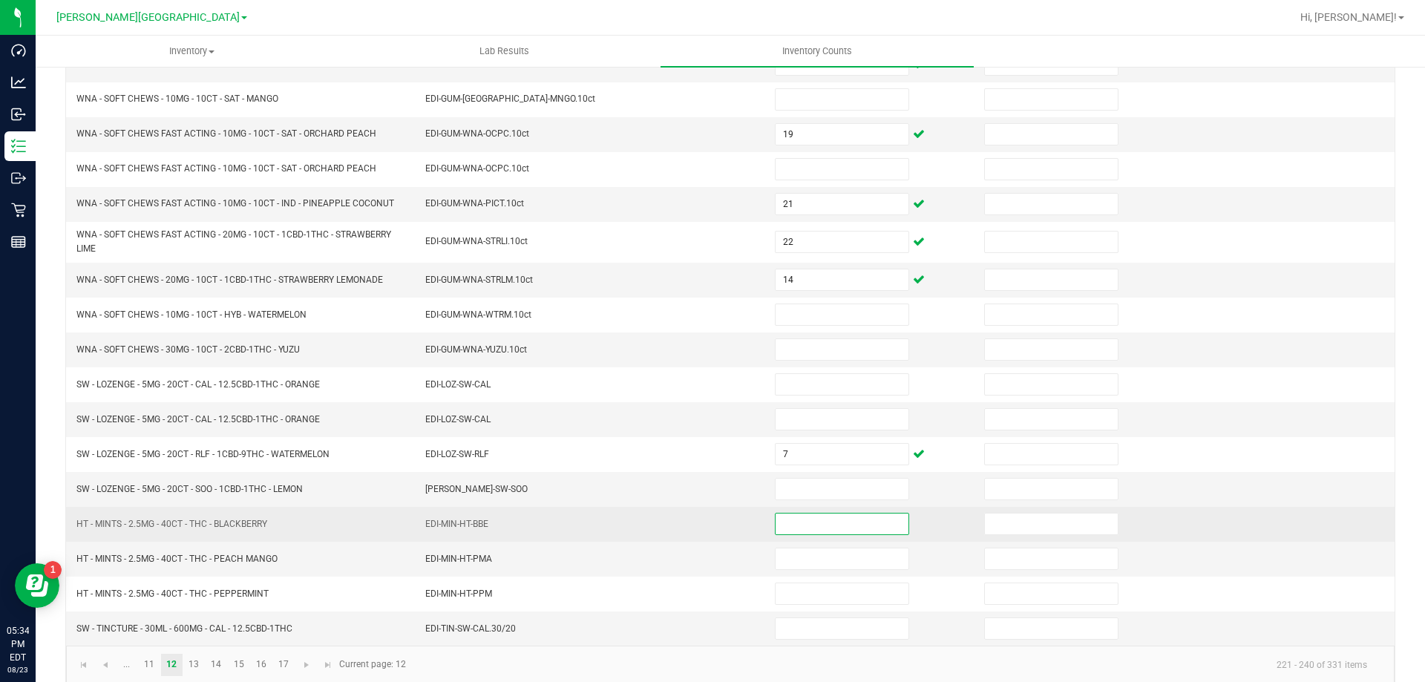
click at [818, 515] on input at bounding box center [842, 524] width 133 height 21
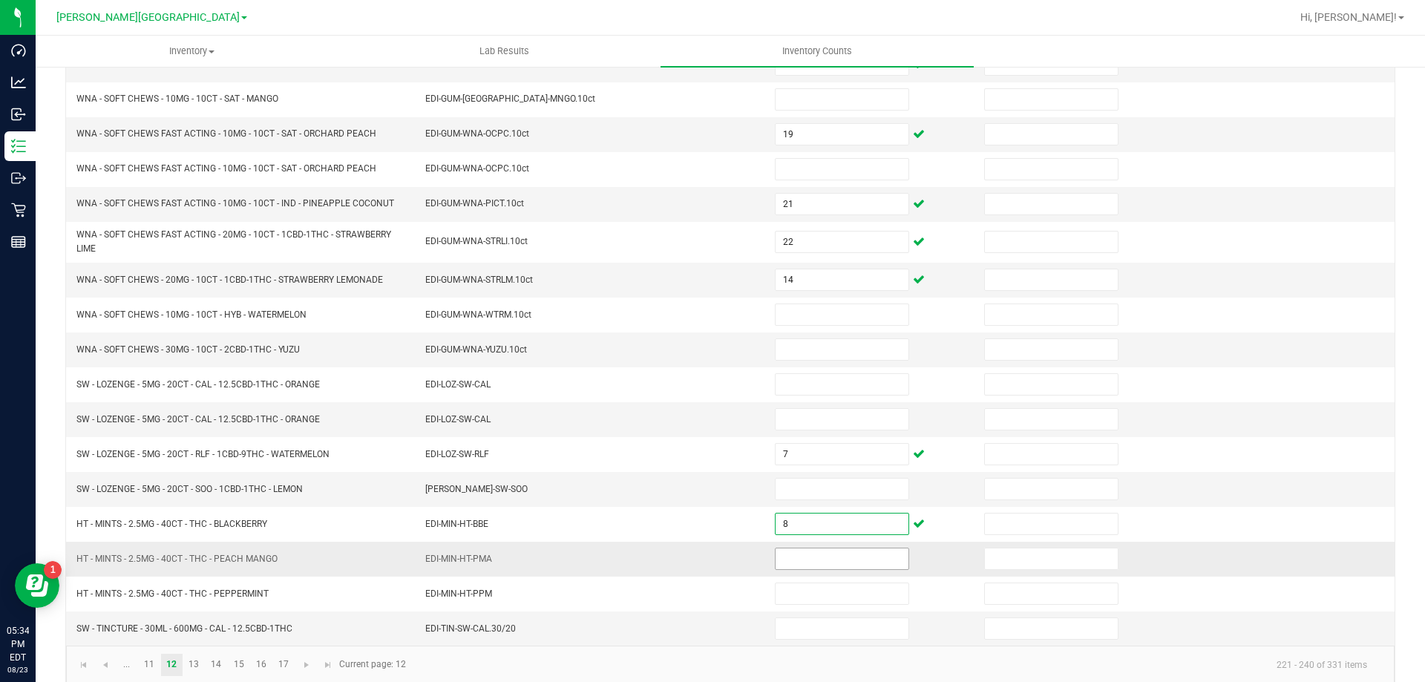
type input "8"
click at [807, 551] on input at bounding box center [842, 558] width 133 height 21
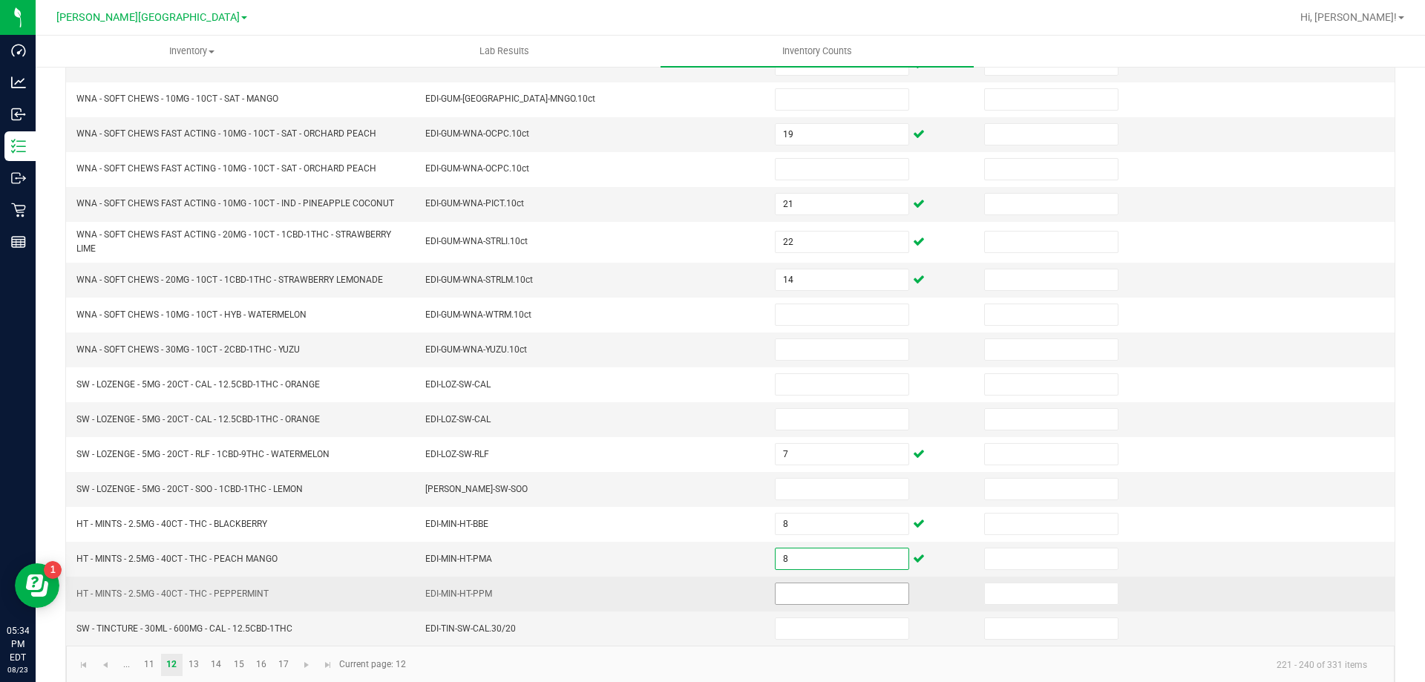
type input "8"
click at [814, 585] on input at bounding box center [842, 593] width 133 height 21
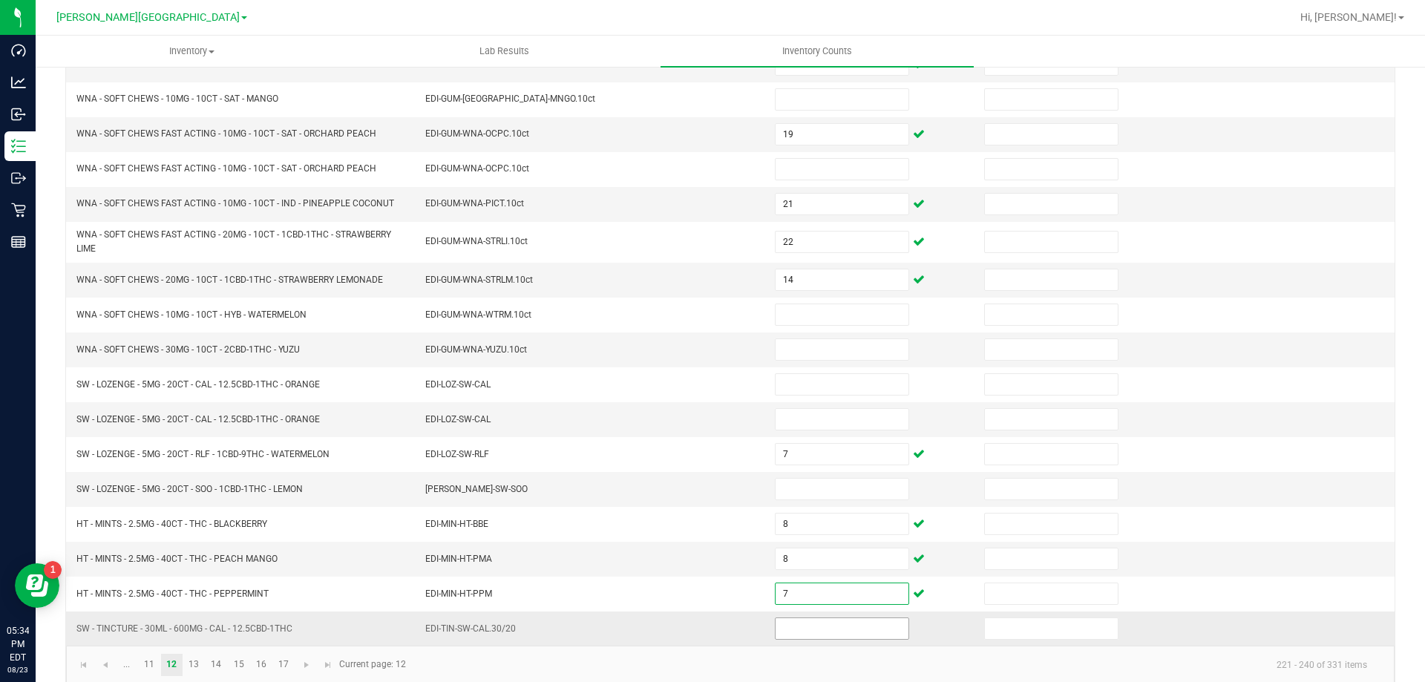
type input "7"
click at [828, 622] on input at bounding box center [842, 628] width 133 height 21
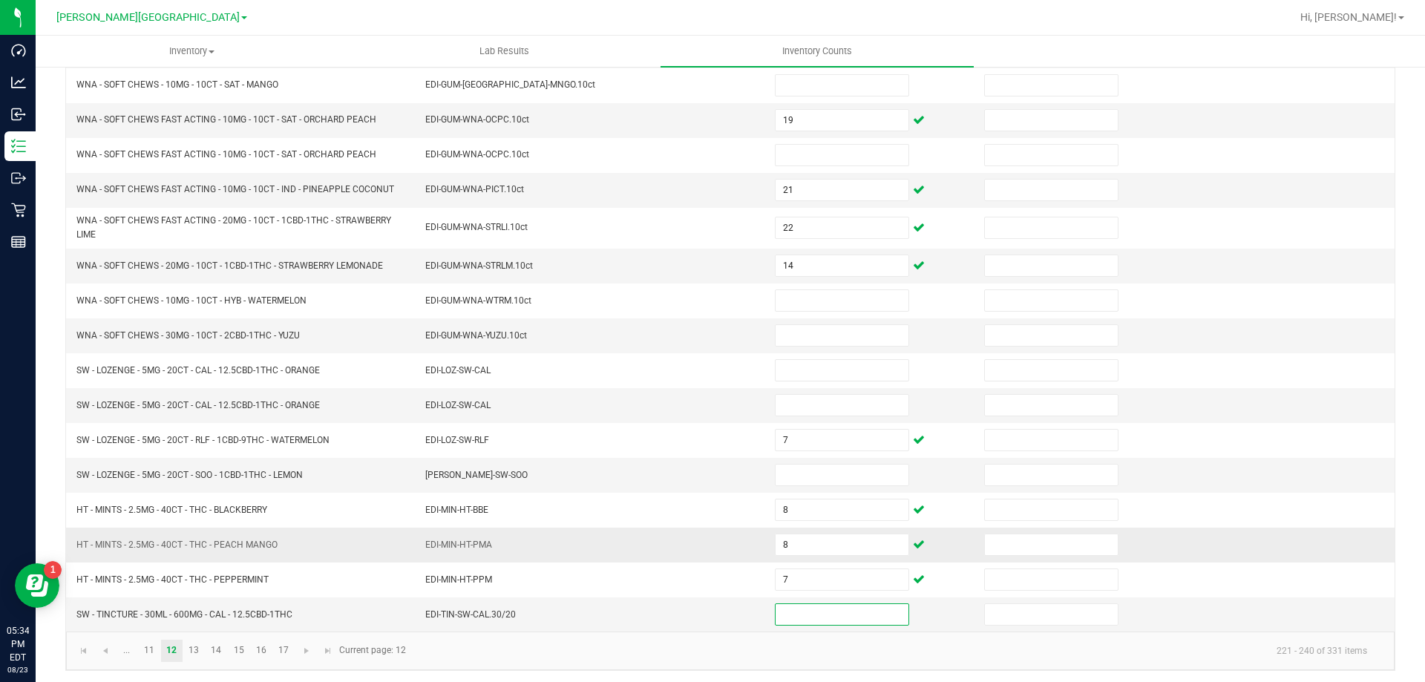
scroll to position [315, 0]
click at [299, 646] on link at bounding box center [306, 647] width 22 height 22
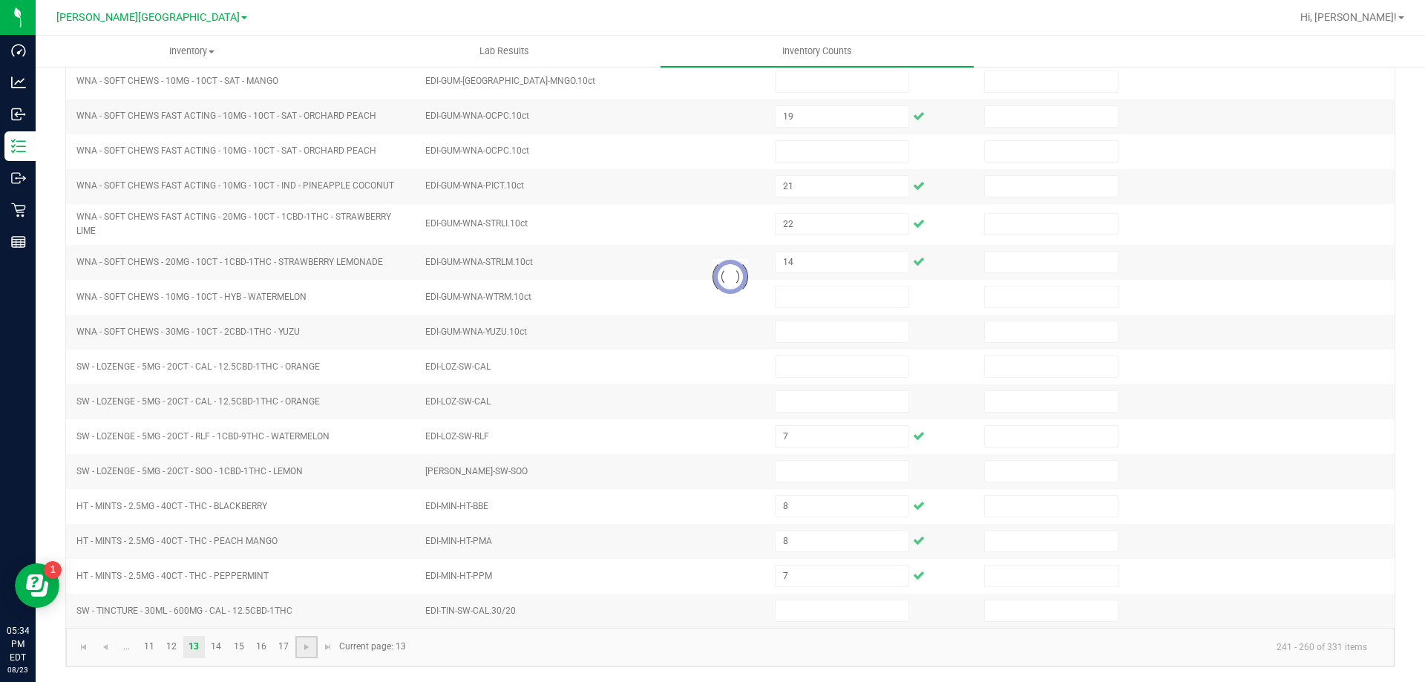
type input "1"
type input "11"
type input "3"
type input "18"
type input "7"
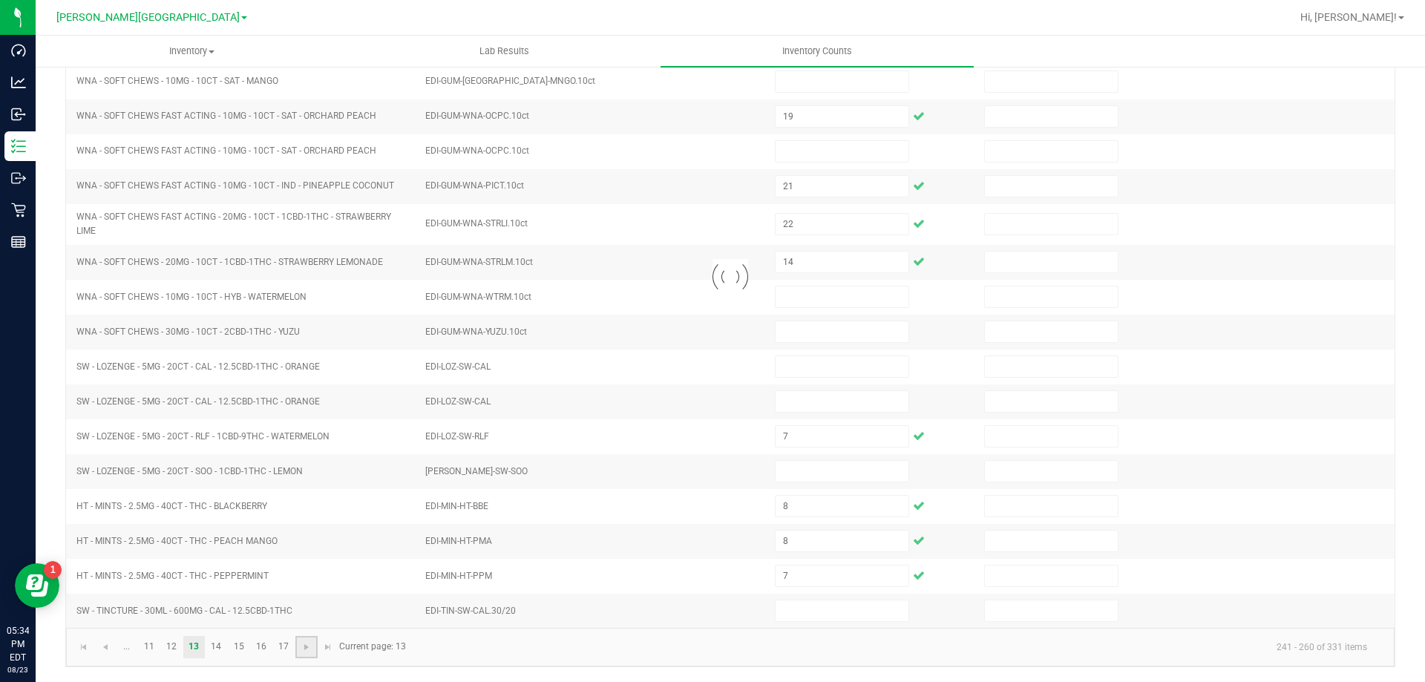
type input "0"
type input "12"
type input "14"
type input "0"
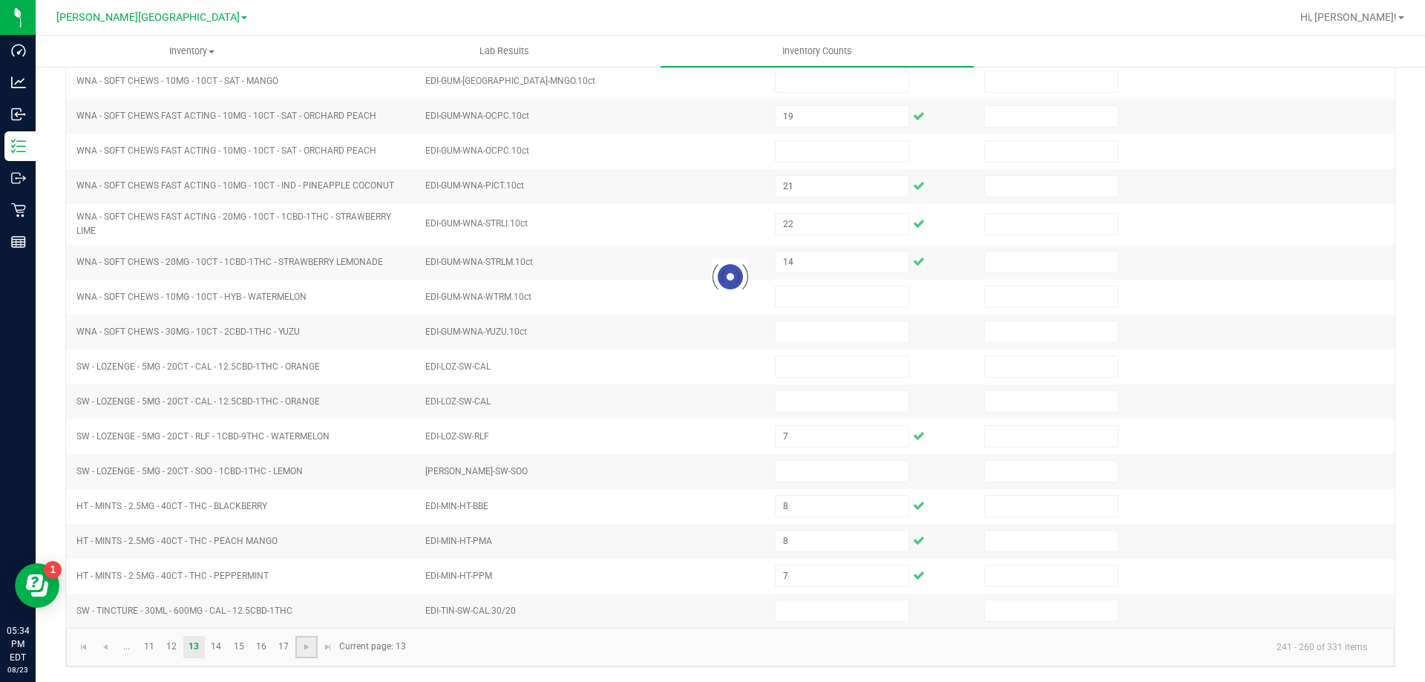
type input "0"
type input "18"
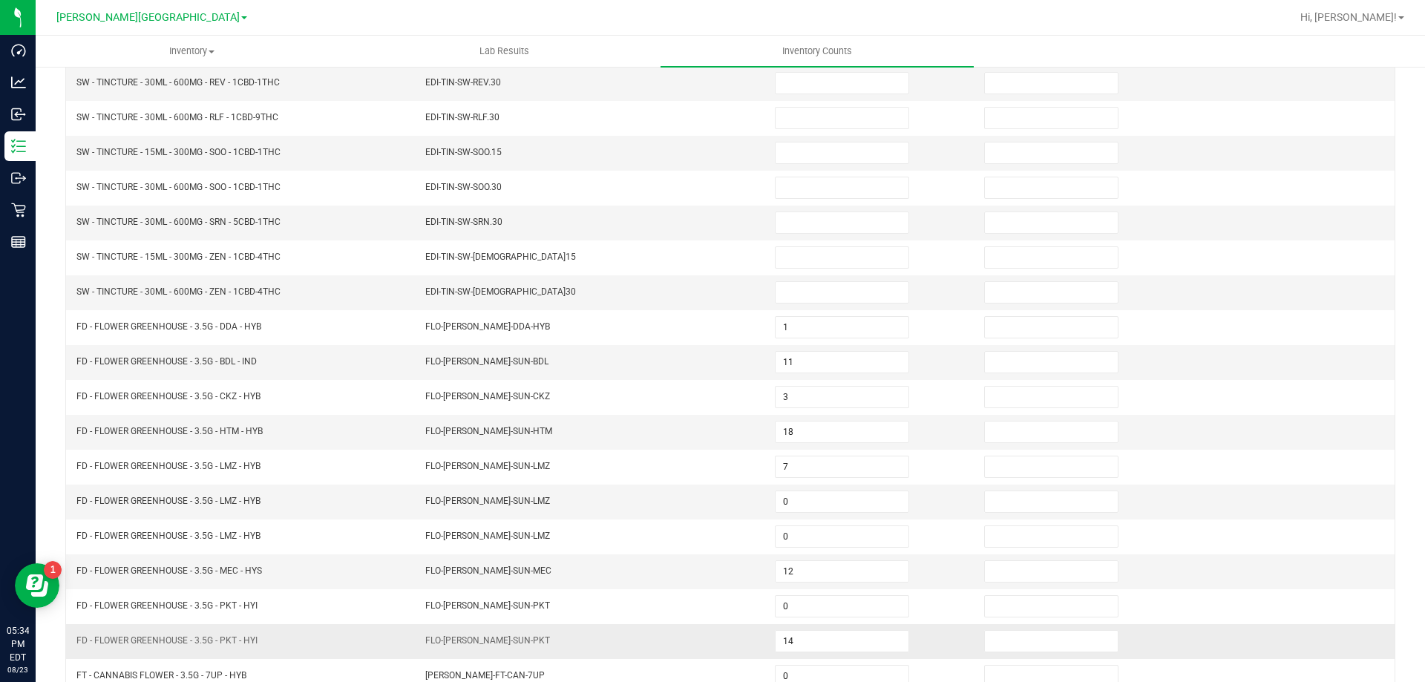
scroll to position [0, 0]
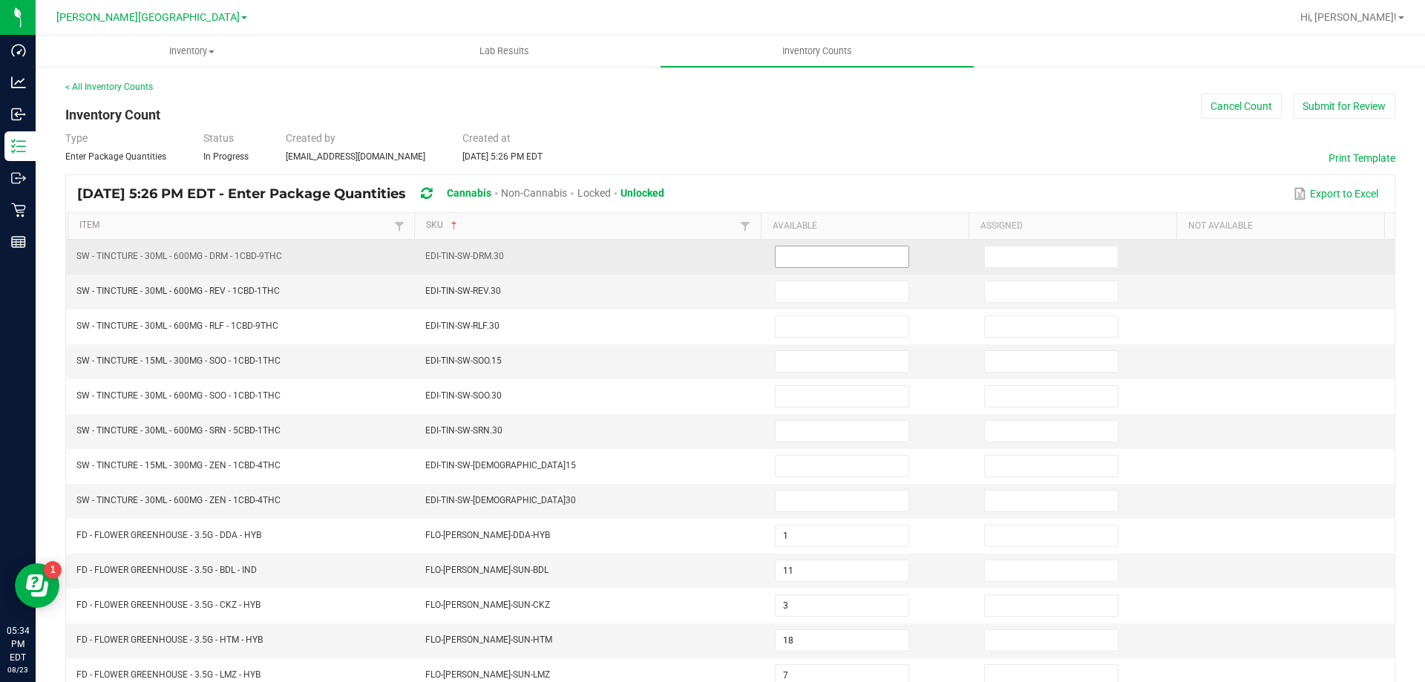
click at [830, 250] on input at bounding box center [842, 256] width 133 height 21
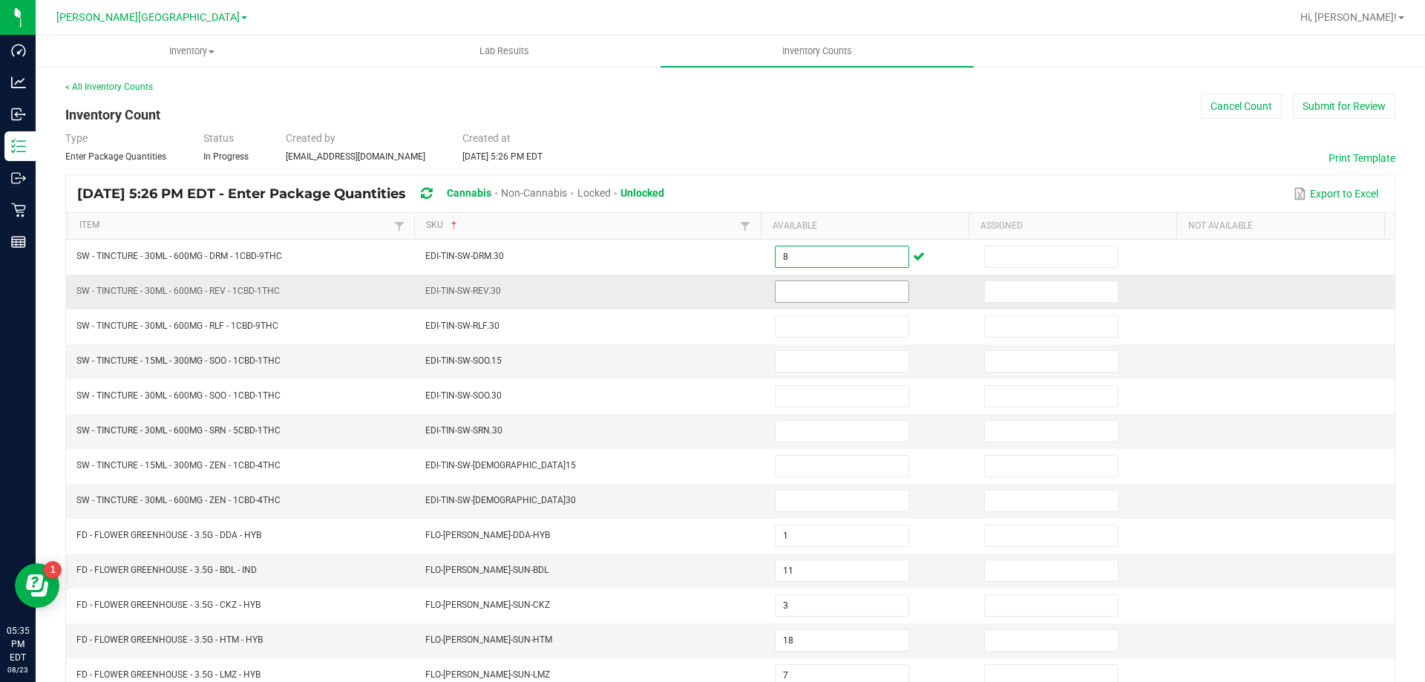
type input "8"
click at [805, 286] on input at bounding box center [842, 291] width 133 height 21
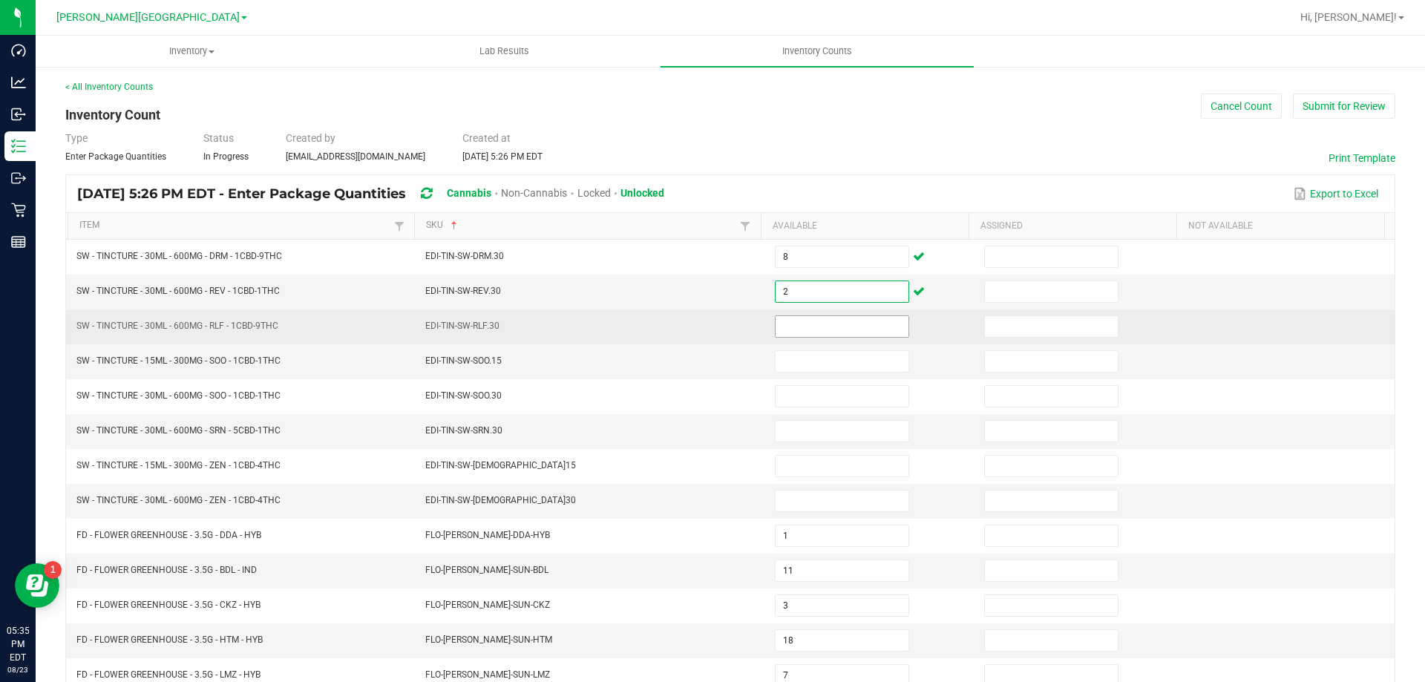
type input "2"
click at [782, 331] on input at bounding box center [842, 326] width 133 height 21
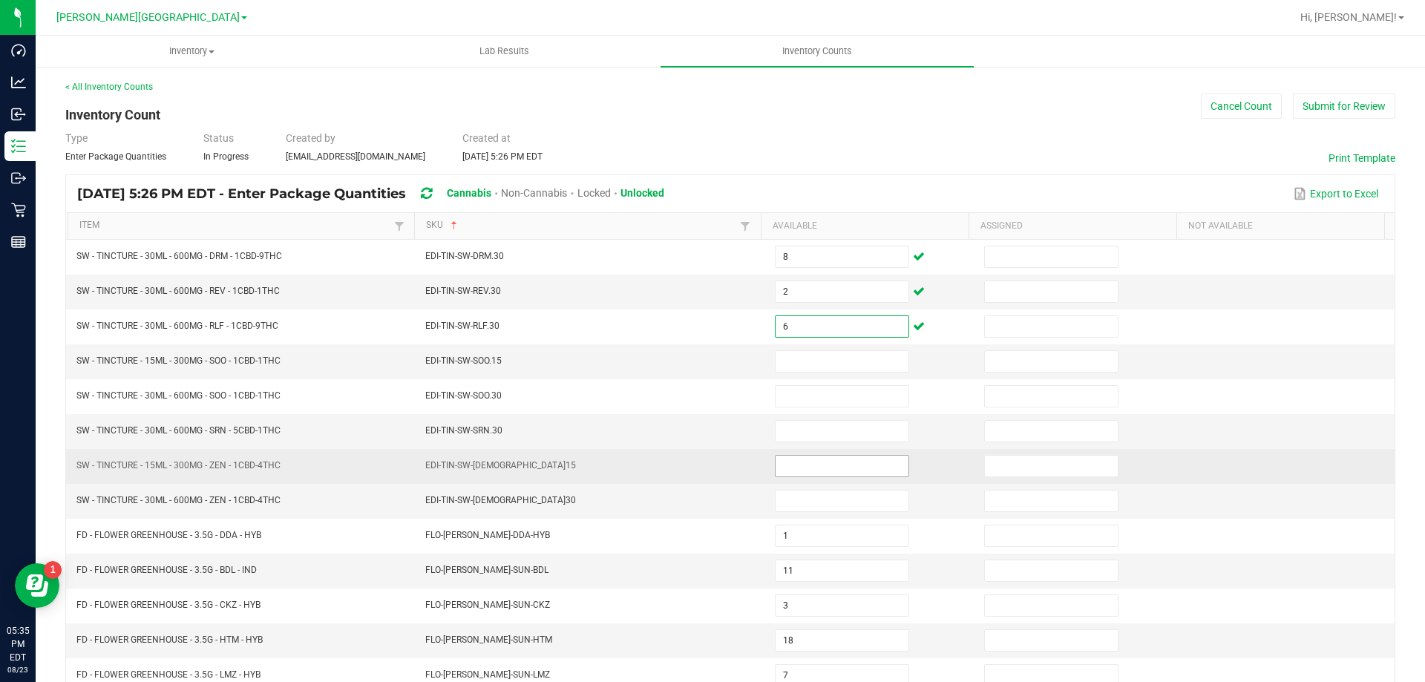
type input "6"
click at [795, 465] on input at bounding box center [842, 466] width 133 height 21
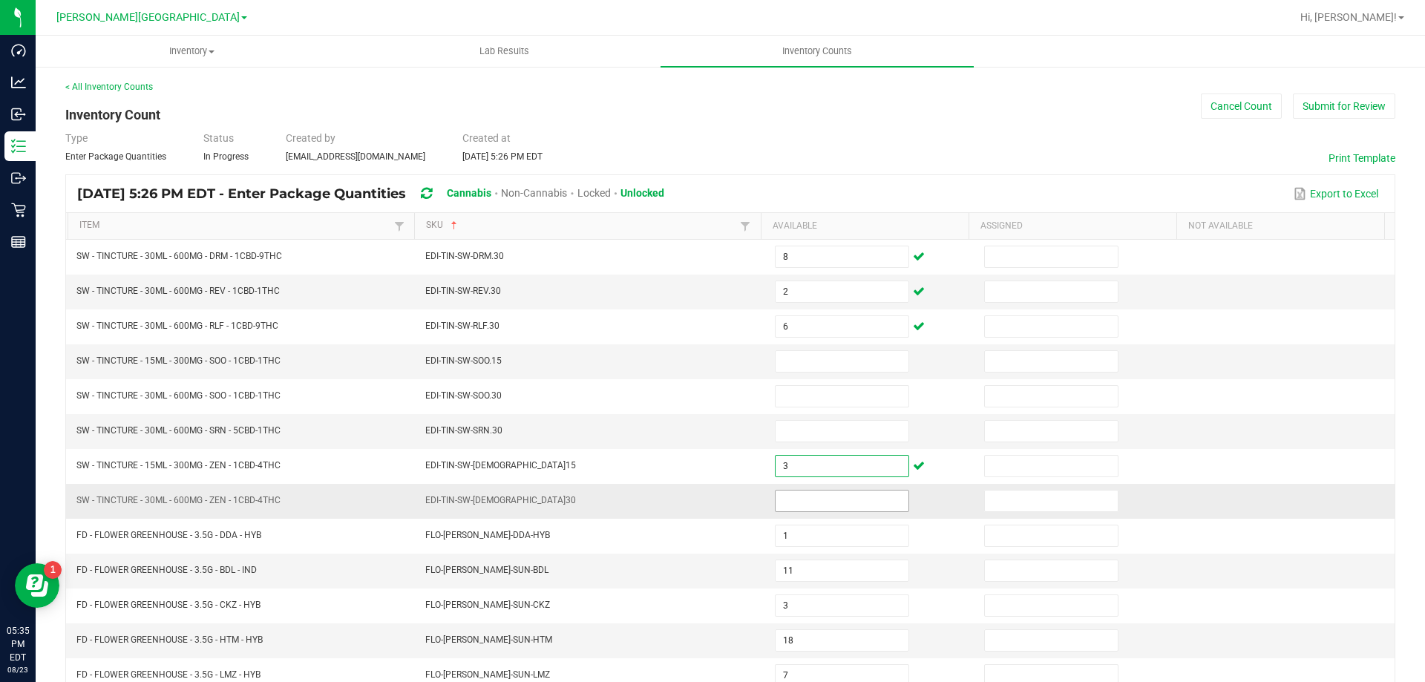
type input "3"
click at [776, 501] on input at bounding box center [842, 501] width 133 height 21
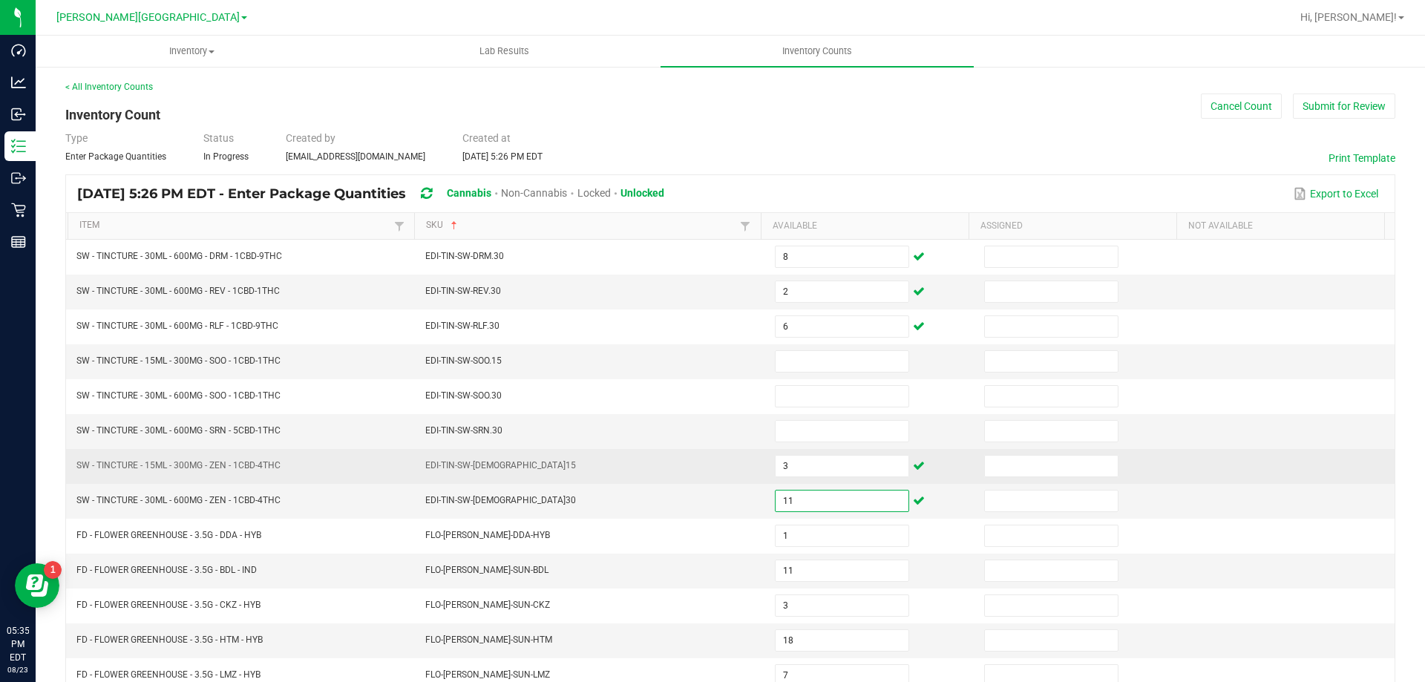
type input "11"
click at [638, 479] on td "EDI-TIN-SW-[DEMOGRAPHIC_DATA]15" at bounding box center [591, 466] width 350 height 35
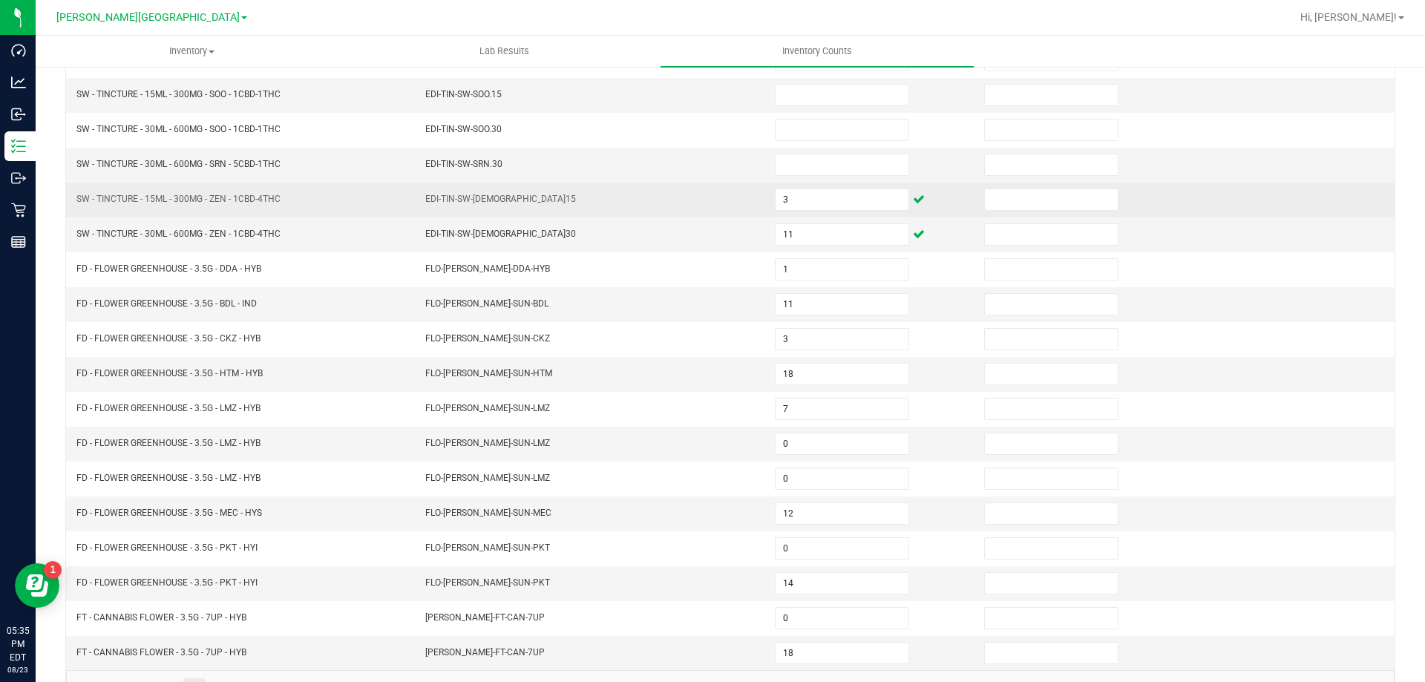
scroll to position [308, 0]
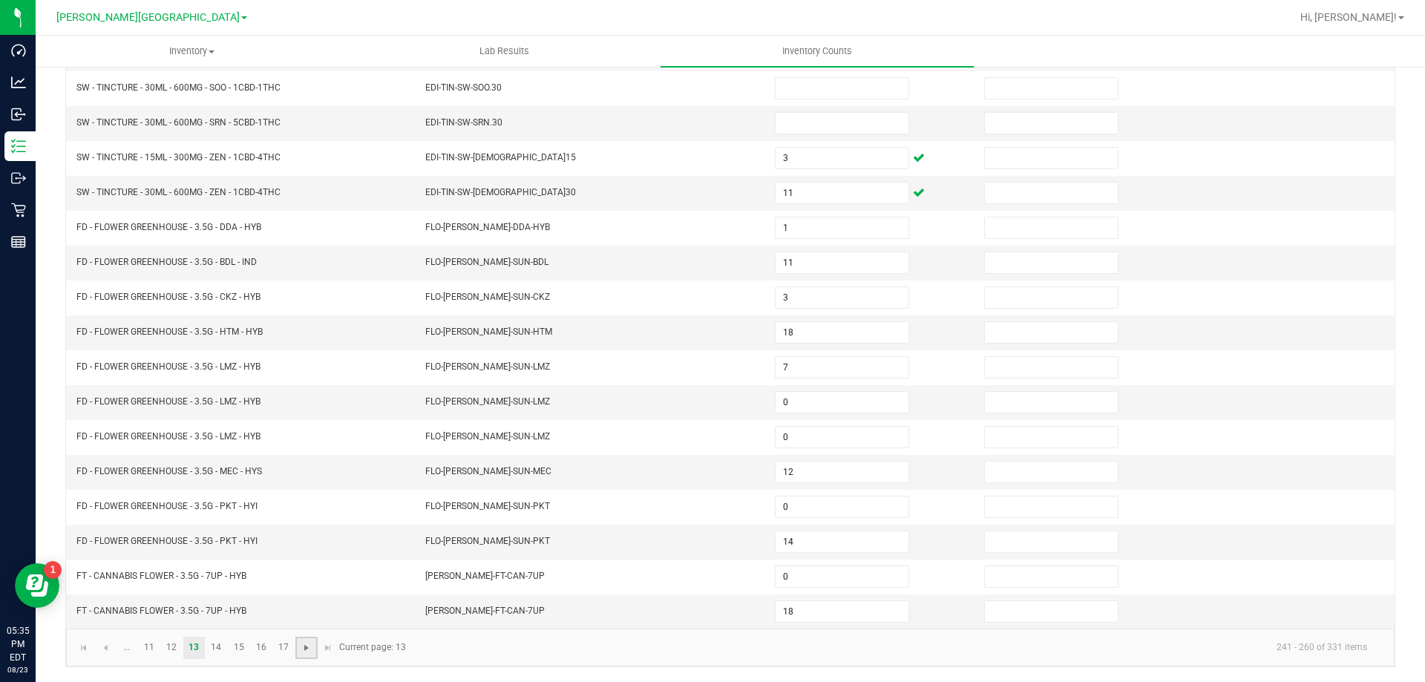
click at [309, 647] on span "Go to the next page" at bounding box center [307, 648] width 12 height 12
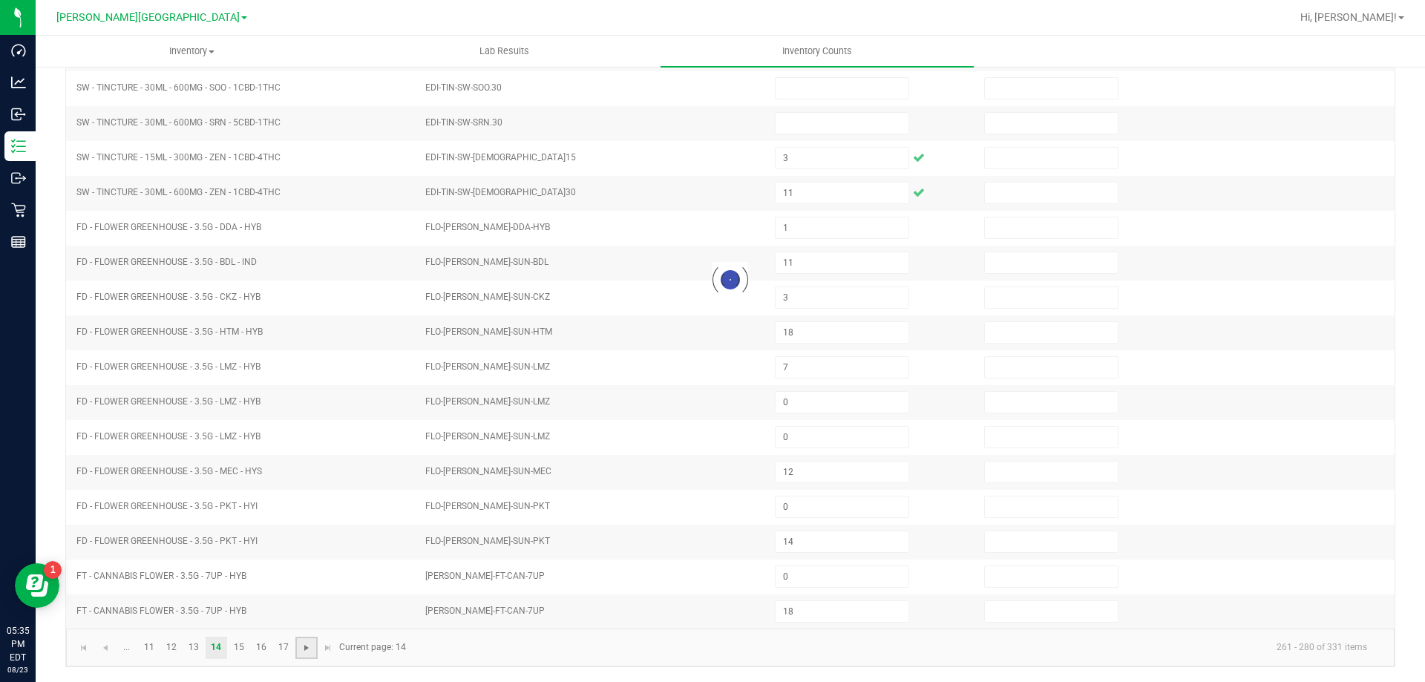
type input "16"
type input "13"
type input "8"
type input "0"
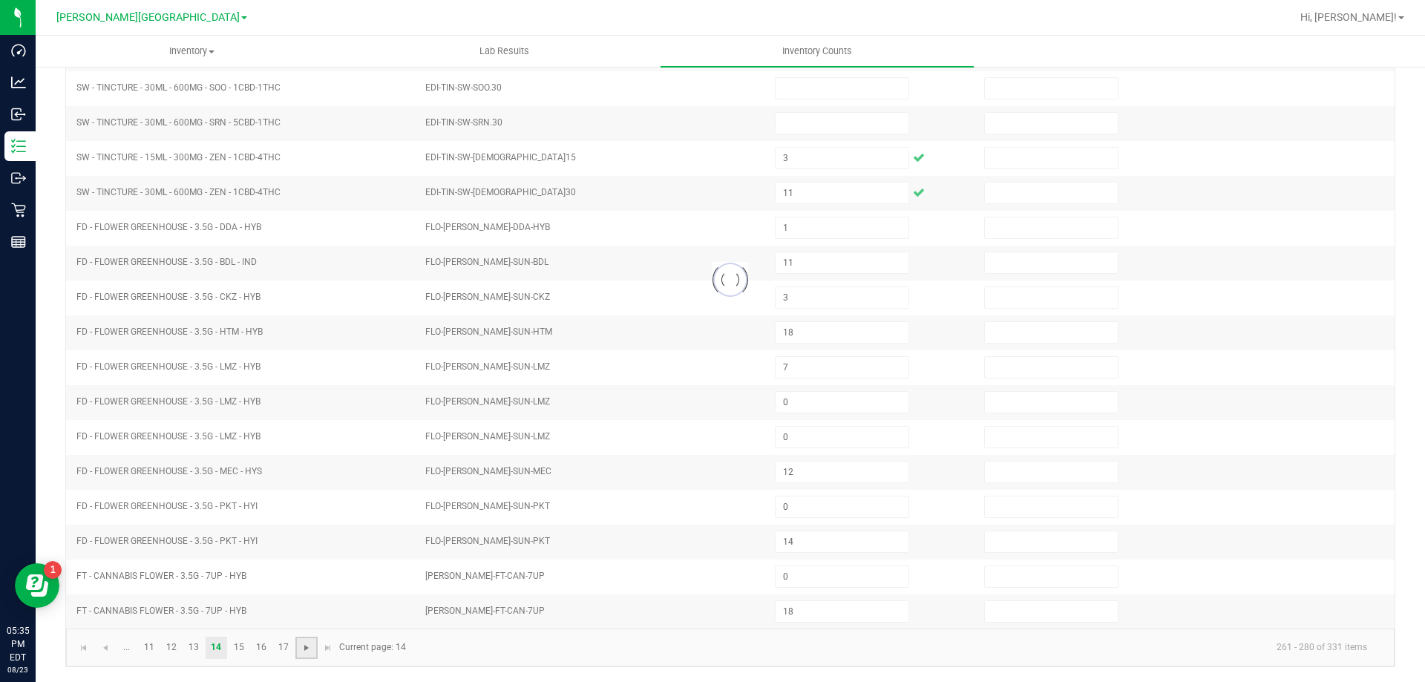
type input "0"
type input "5"
type input "7"
type input "12"
type input "3"
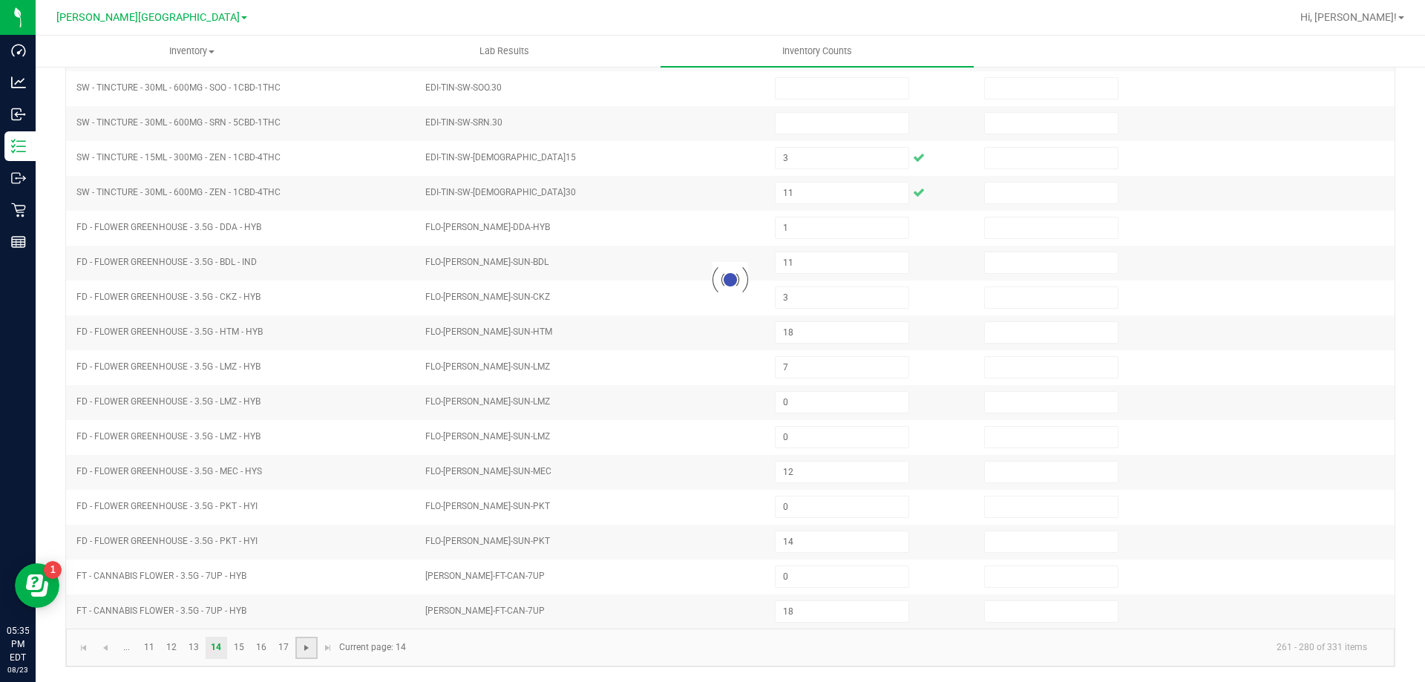
type input "0"
type input "5"
type input "19"
type input "2"
type input "4"
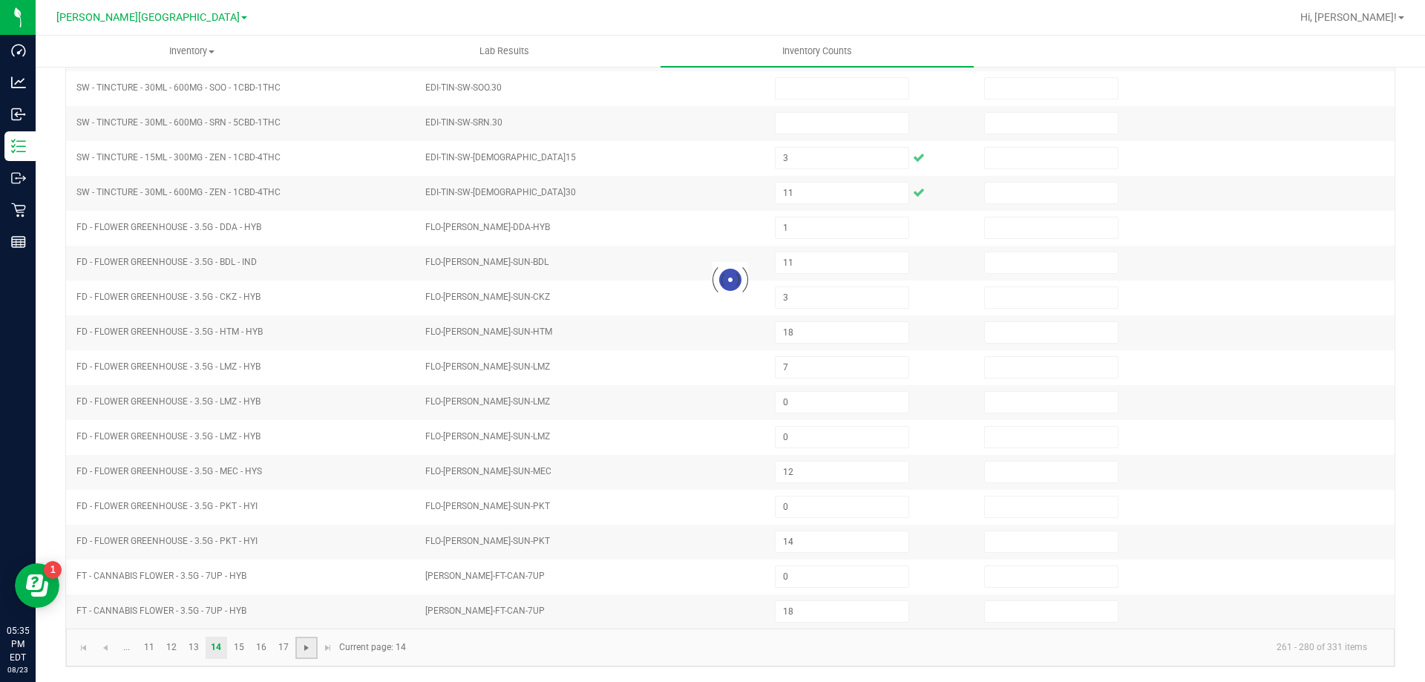
type input "0"
type input "3"
type input "18"
type input "3"
type input "7"
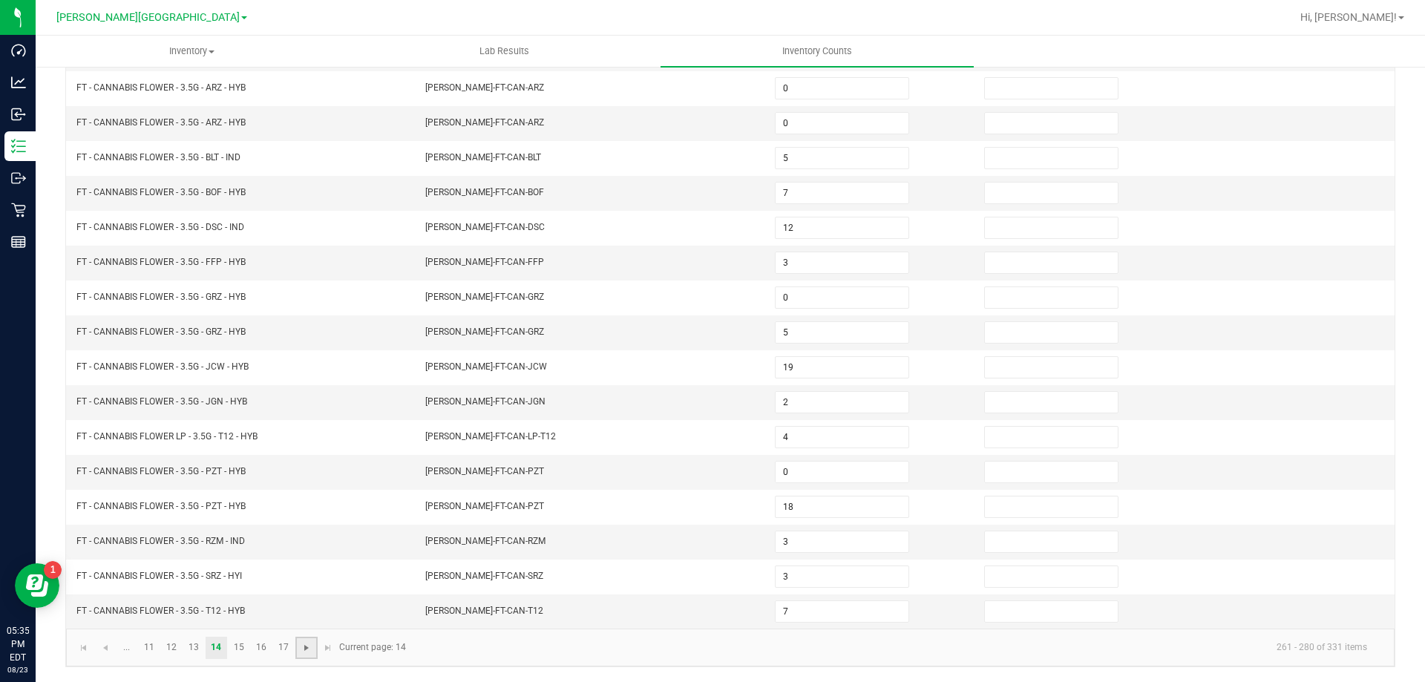
click at [309, 647] on span "Go to the next page" at bounding box center [307, 648] width 12 height 12
type input "4"
type input "18"
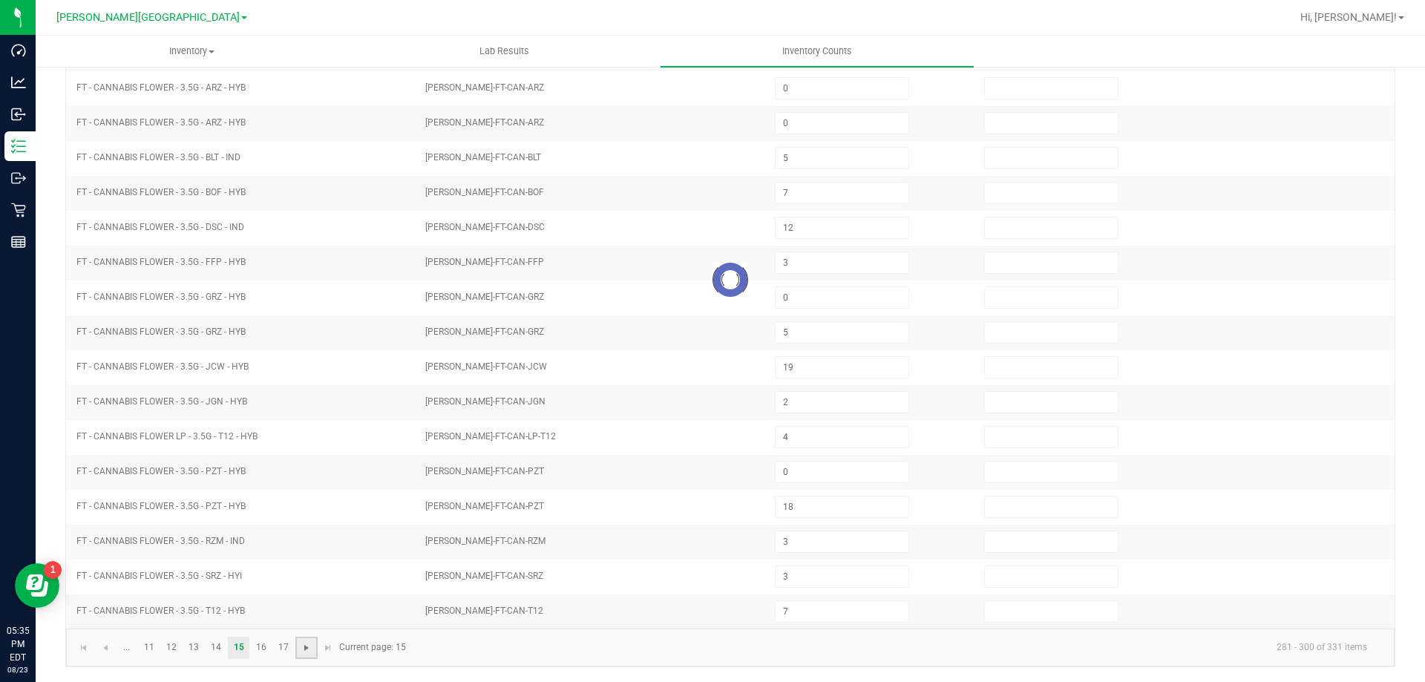
type input "13"
type input "0"
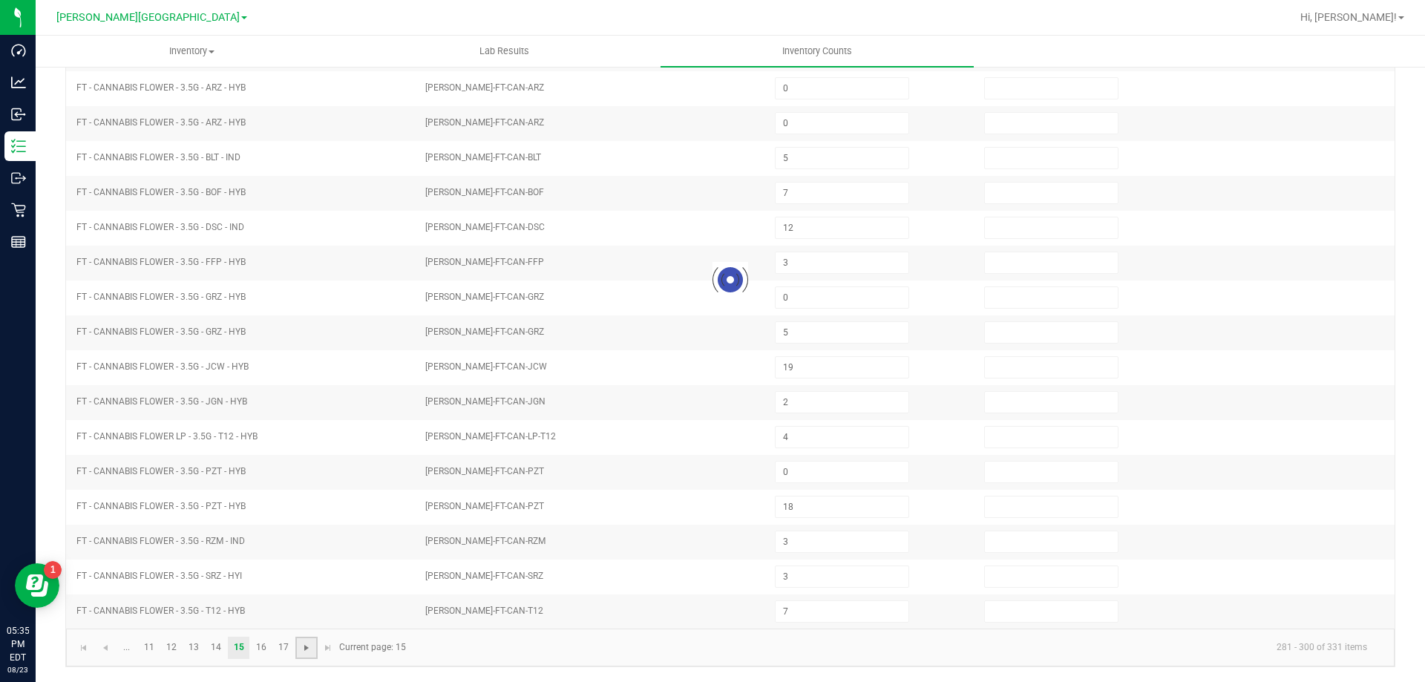
type input "0"
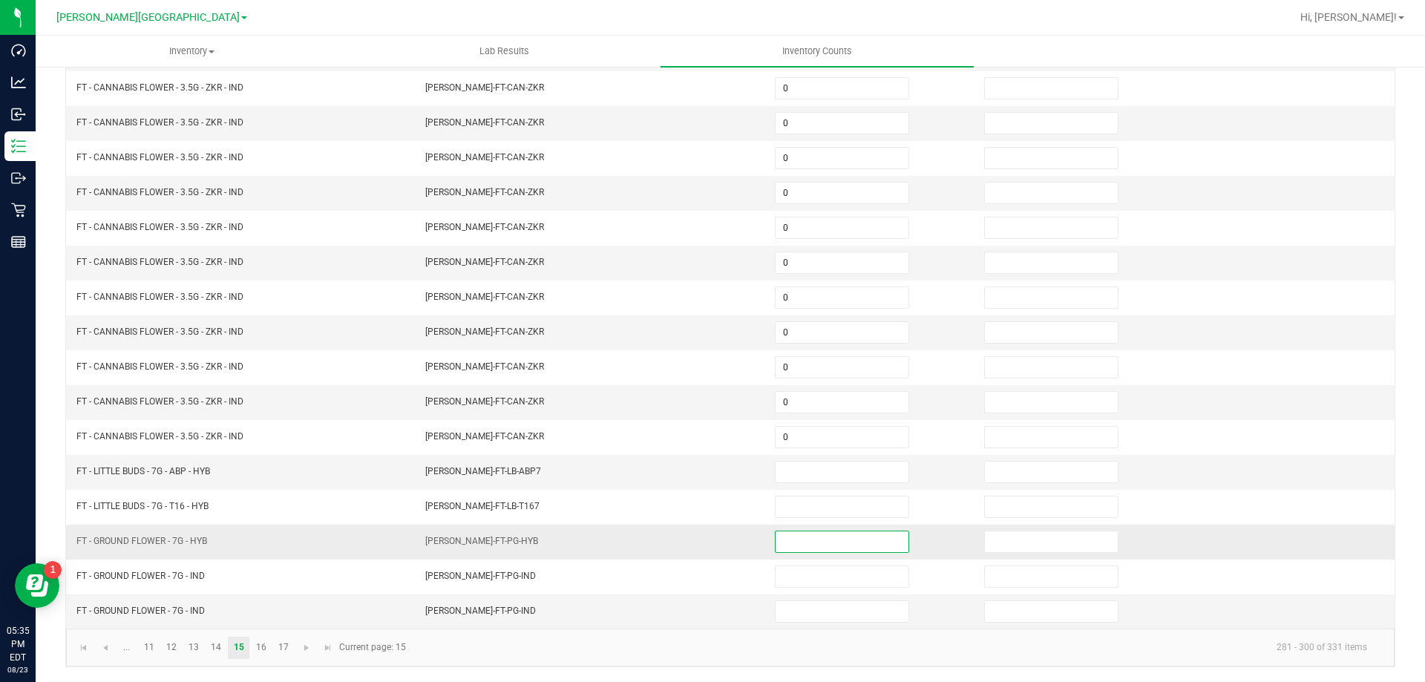
click at [793, 540] on input at bounding box center [842, 541] width 133 height 21
click at [798, 558] on td at bounding box center [870, 542] width 209 height 35
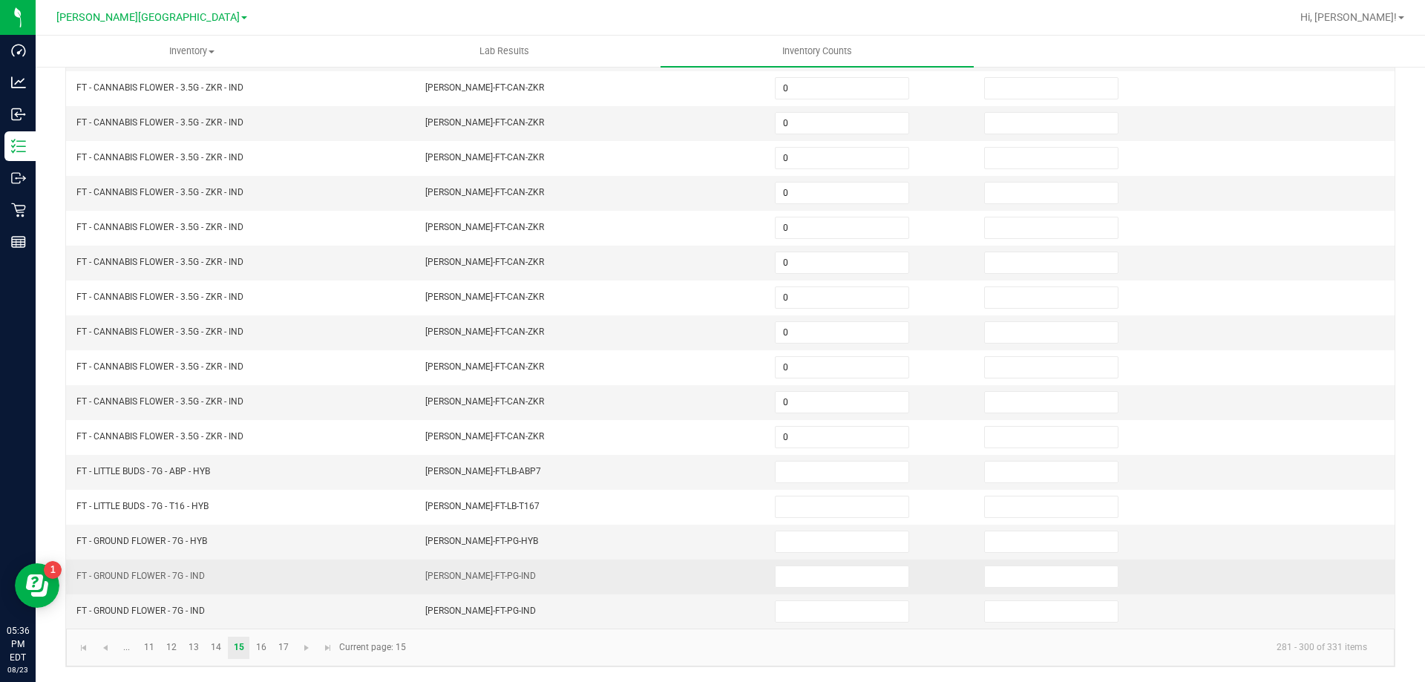
click at [813, 564] on td at bounding box center [870, 577] width 209 height 35
click at [803, 568] on input at bounding box center [842, 576] width 133 height 21
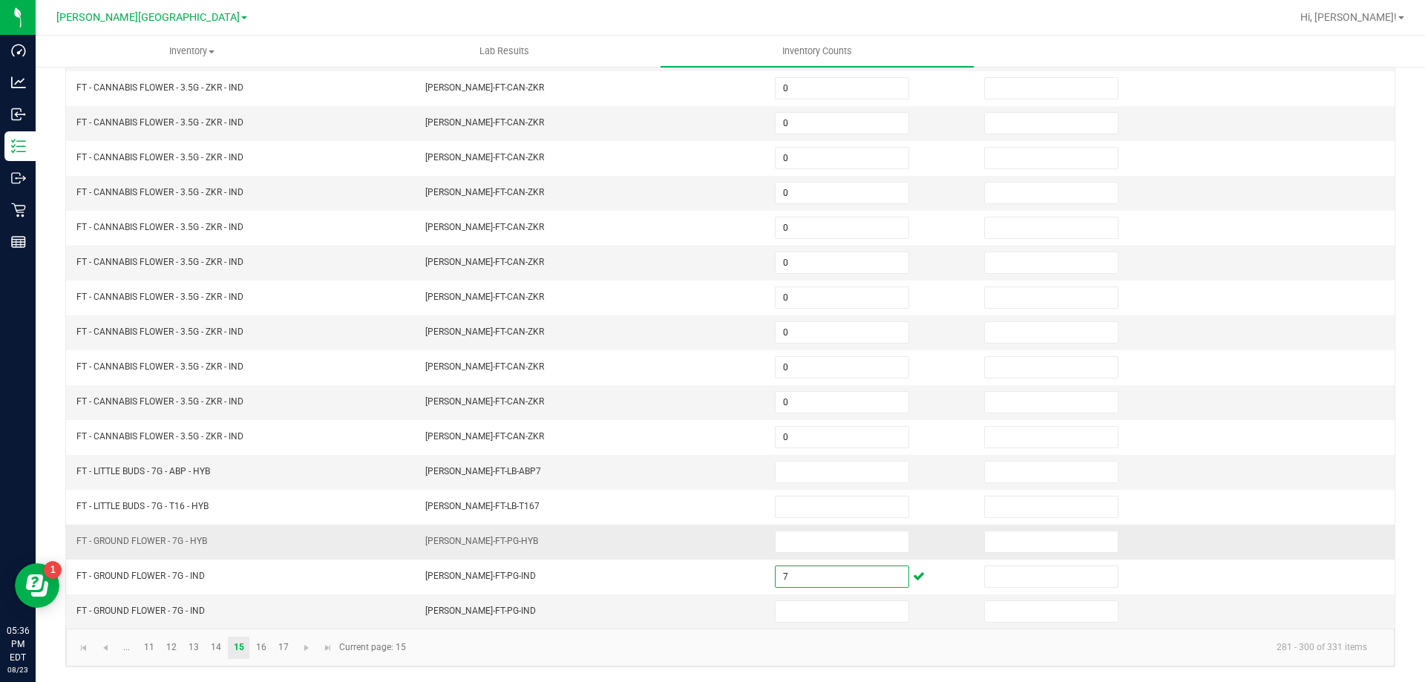
type input "7"
click at [615, 554] on td "[PERSON_NAME]-FT-PG-HYB" at bounding box center [591, 542] width 350 height 35
click at [303, 645] on span "Go to the next page" at bounding box center [307, 648] width 12 height 12
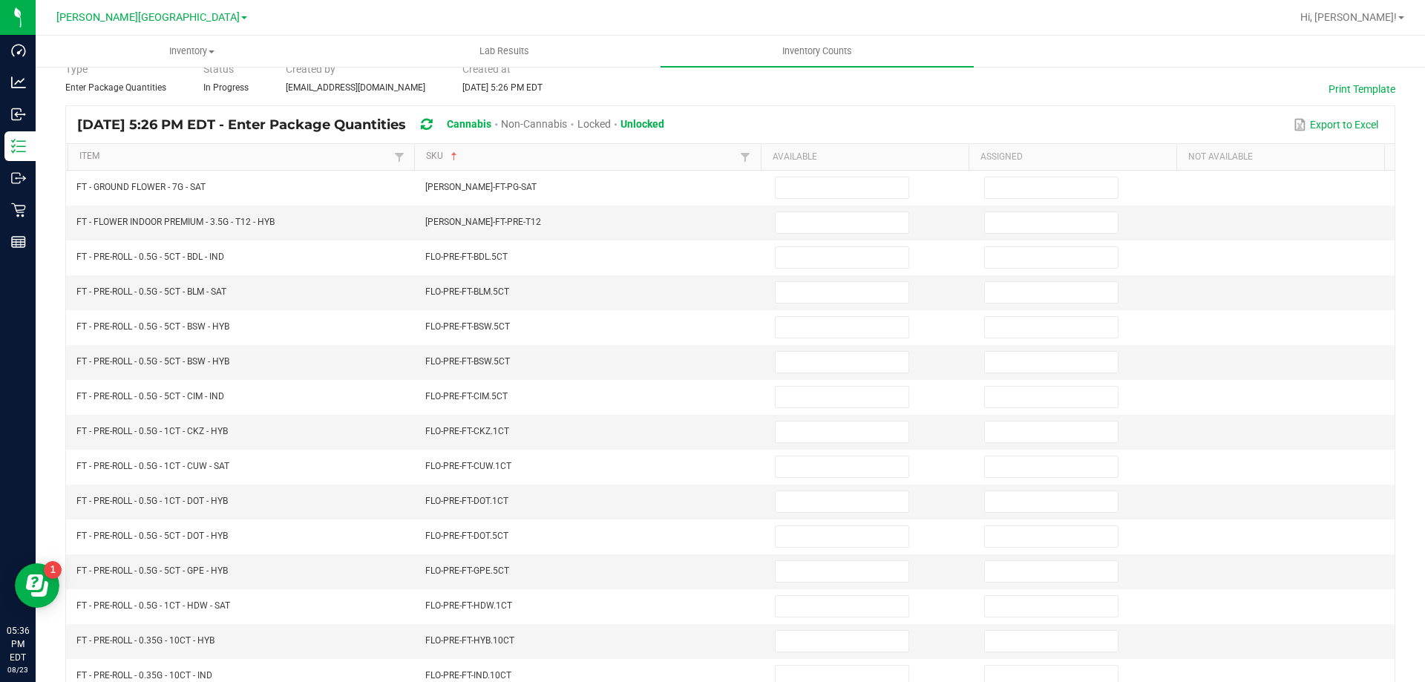
scroll to position [0, 0]
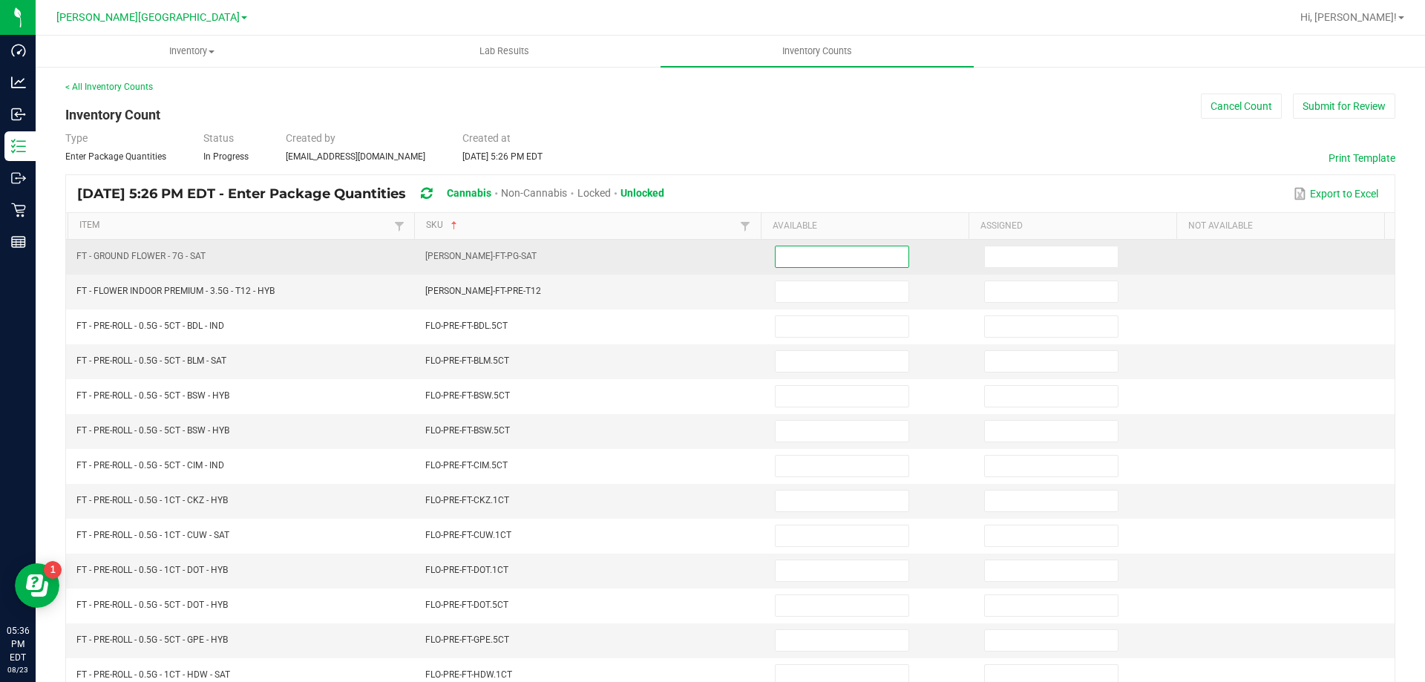
click at [799, 261] on input at bounding box center [842, 256] width 133 height 21
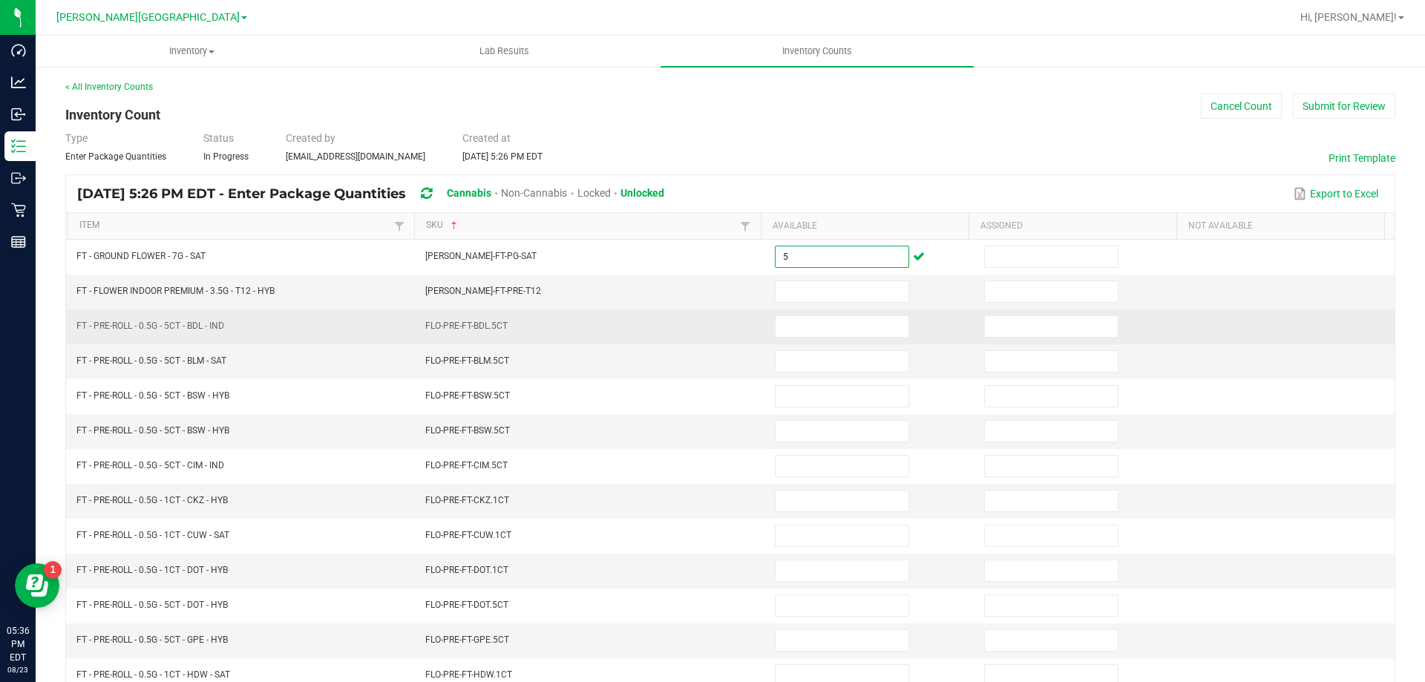
type input "5"
click at [611, 321] on td "FLO-PRE-FT-BDL.5CT" at bounding box center [591, 326] width 350 height 35
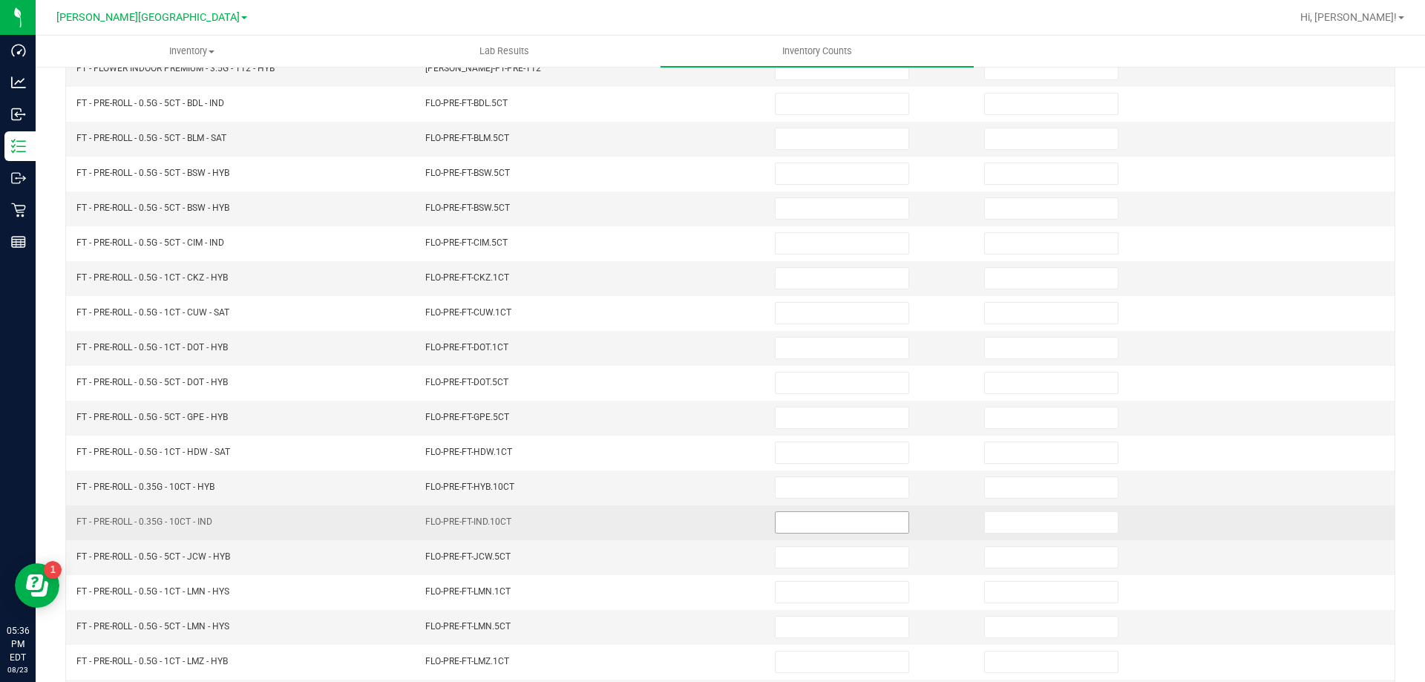
click at [780, 515] on input at bounding box center [842, 522] width 133 height 21
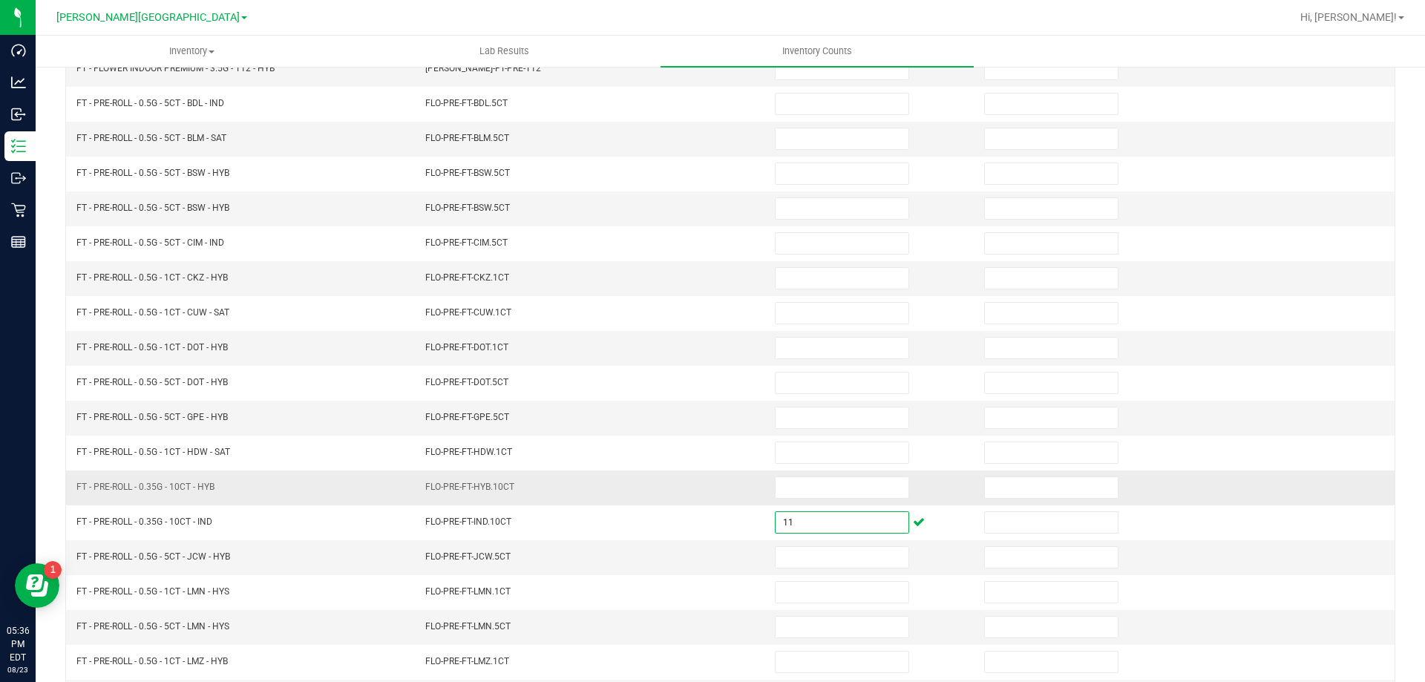
type input "11"
click at [748, 495] on td "FLO-PRE-FT-HYB.10CT" at bounding box center [591, 488] width 350 height 35
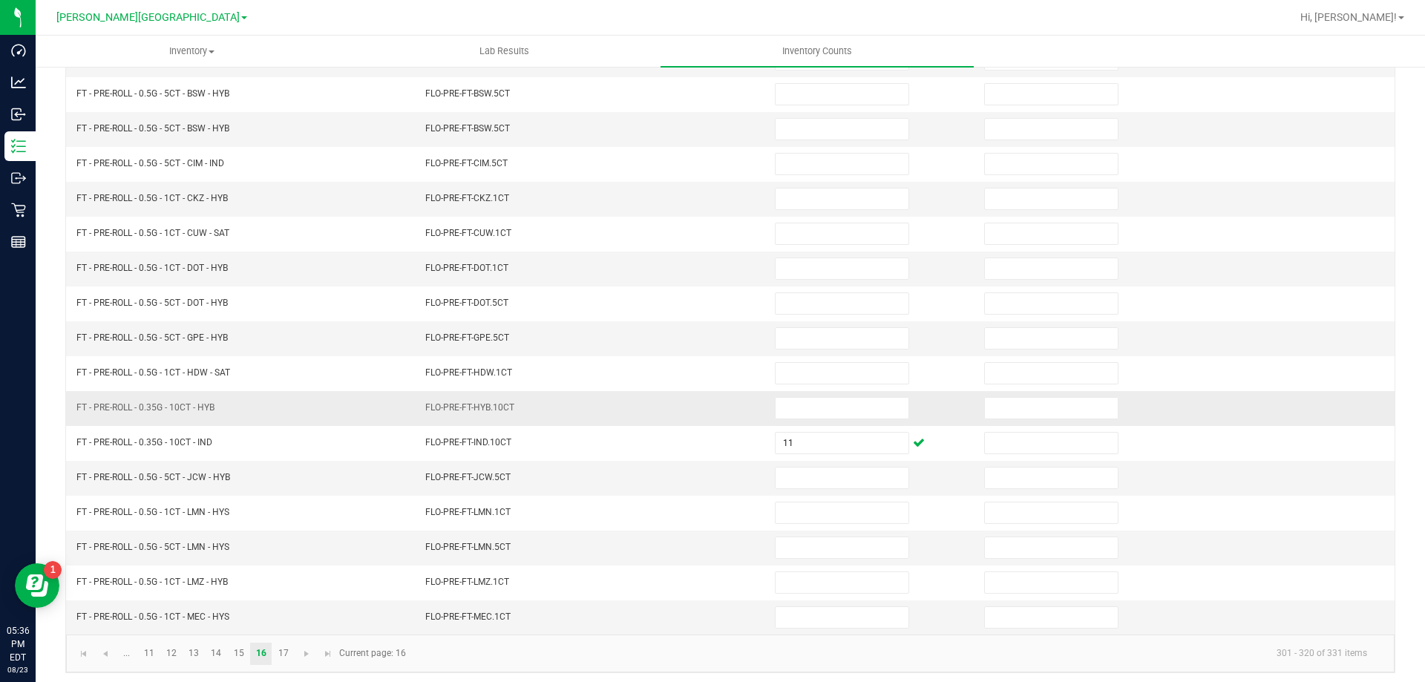
scroll to position [308, 0]
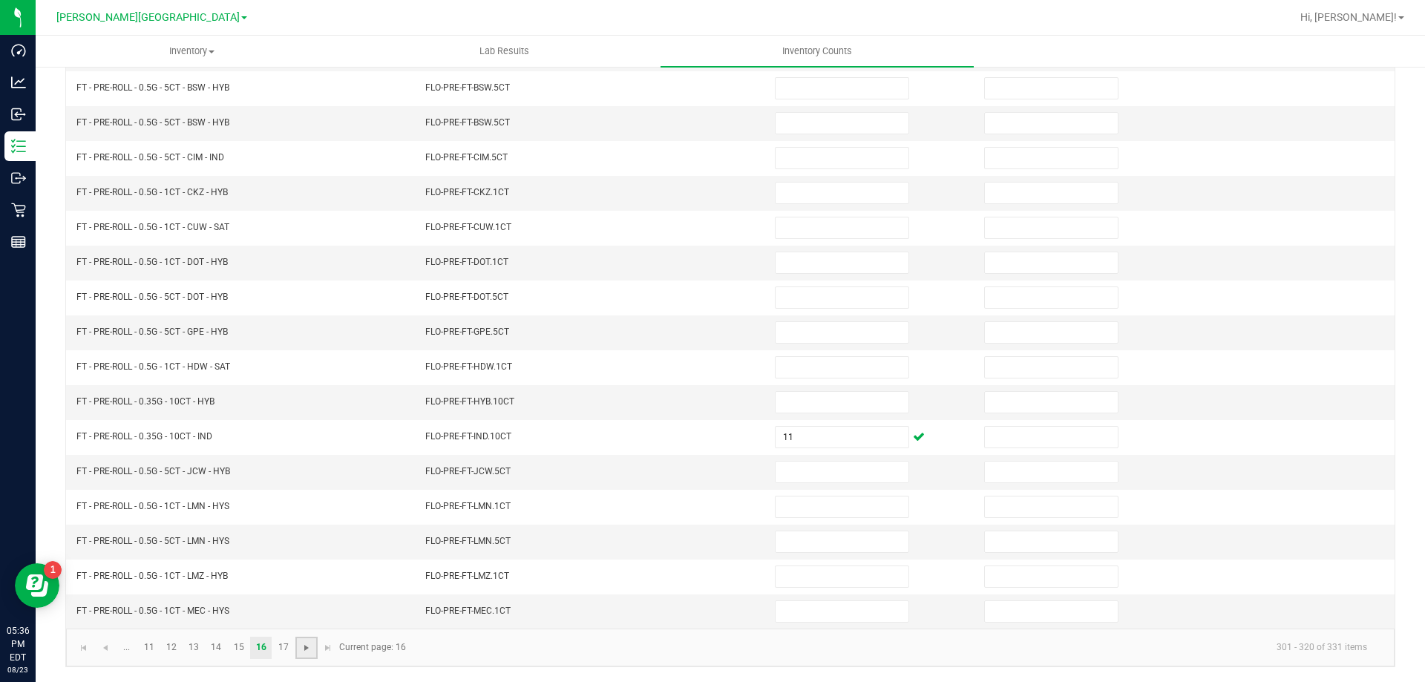
click at [308, 648] on span "Go to the next page" at bounding box center [307, 648] width 12 height 12
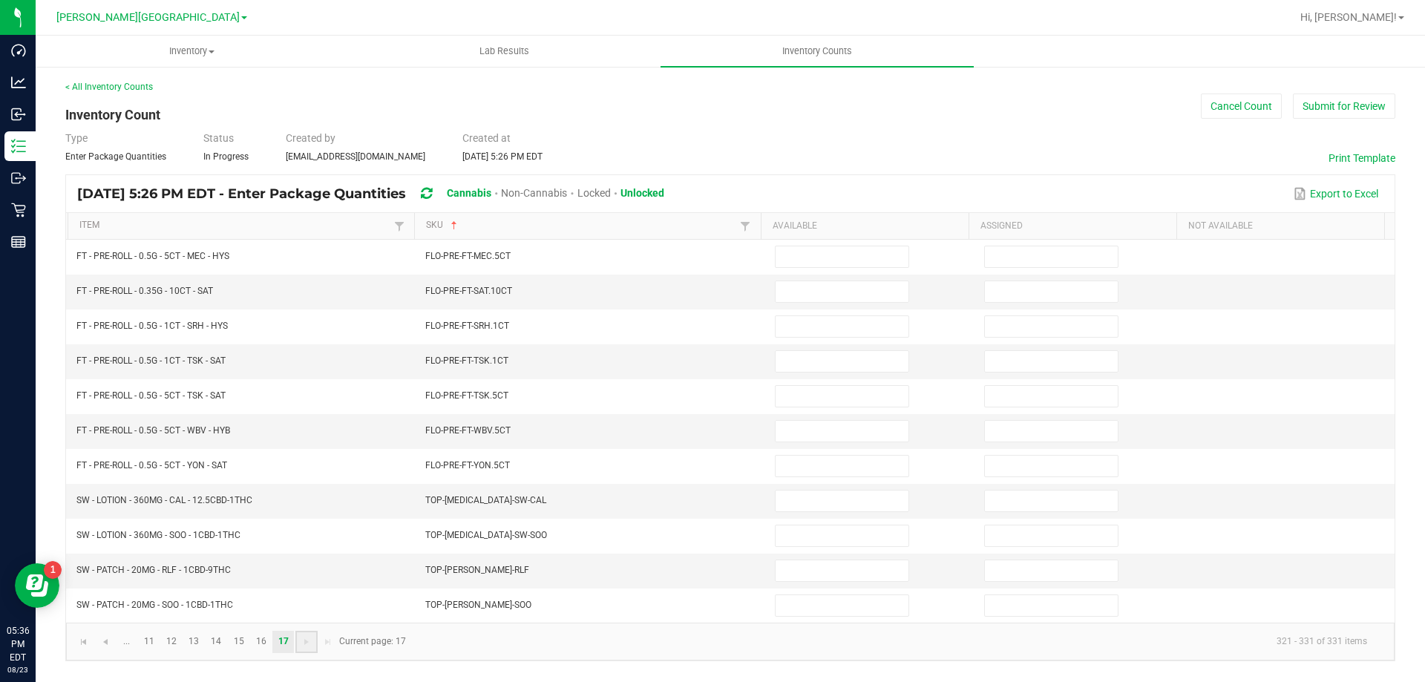
scroll to position [0, 0]
click at [793, 292] on input at bounding box center [842, 291] width 133 height 21
type input "11"
click at [110, 644] on span "Go to the previous page" at bounding box center [105, 642] width 12 height 12
type input "5"
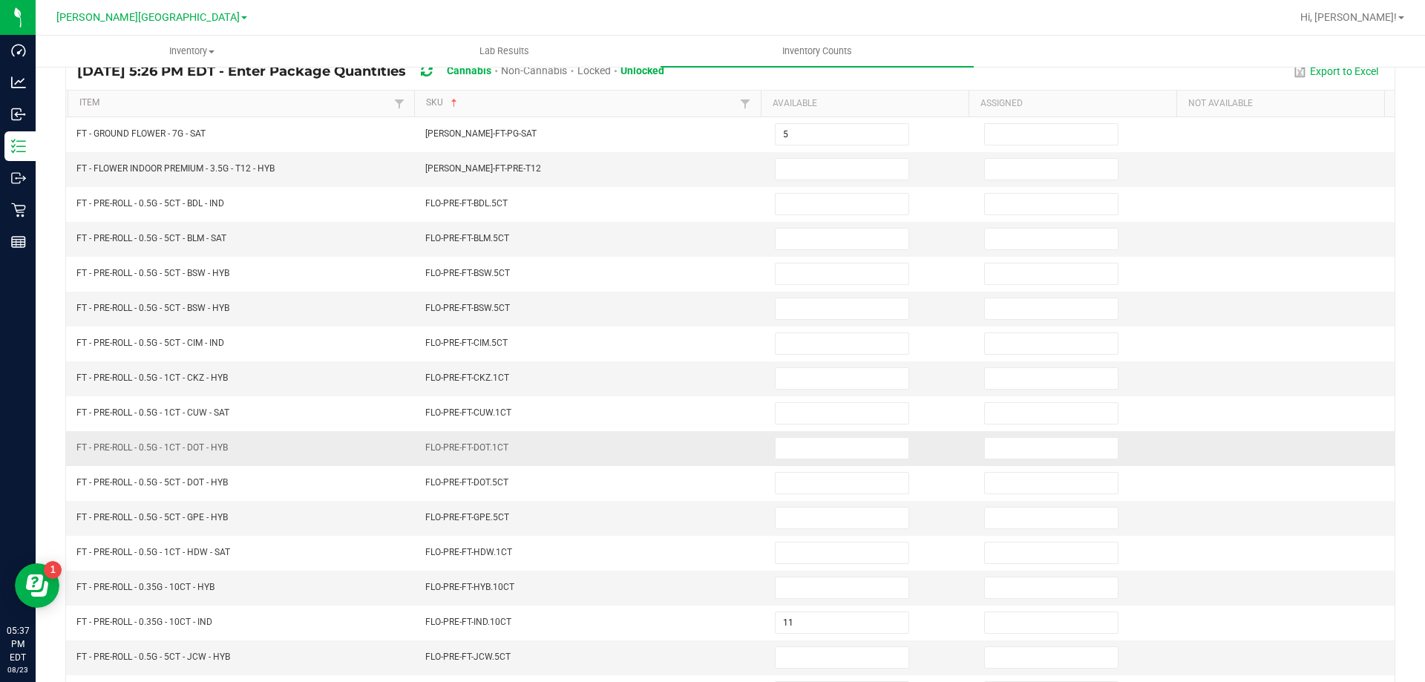
scroll to position [148, 0]
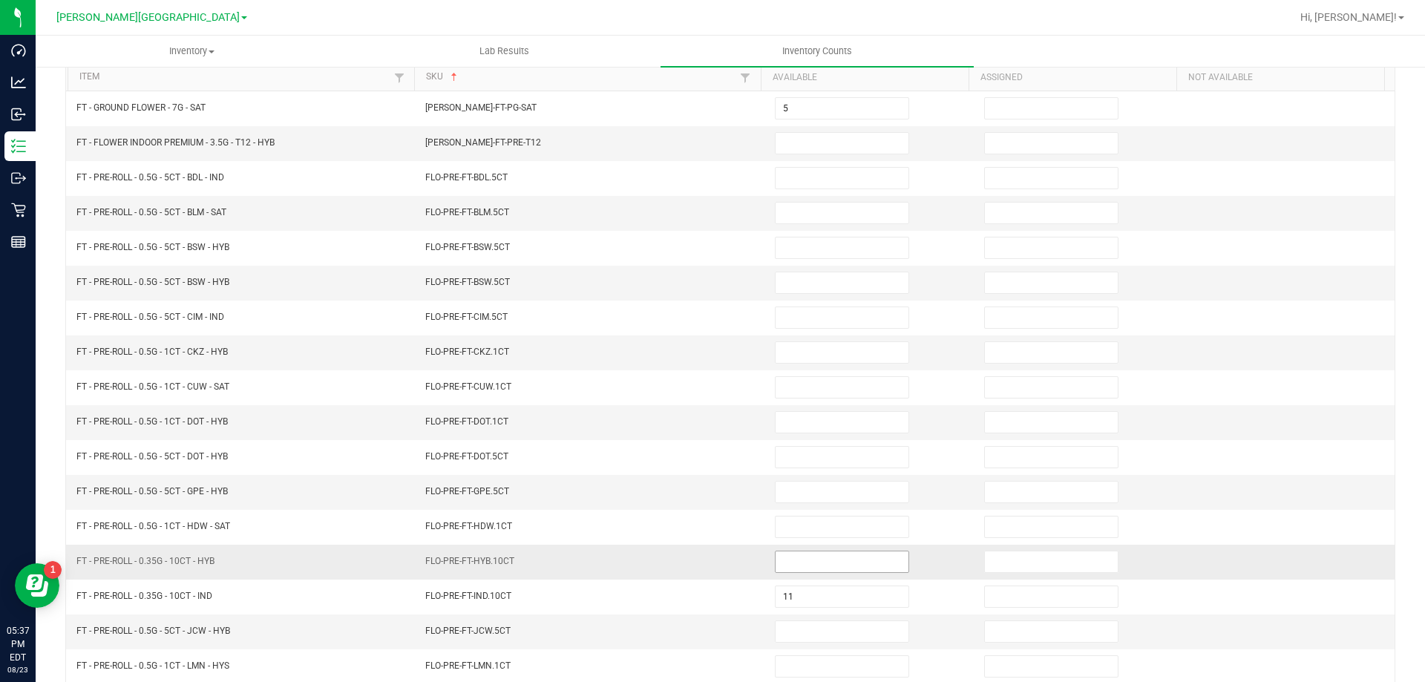
click at [779, 562] on input at bounding box center [842, 561] width 133 height 21
type input "3"
click at [580, 622] on td "FLO-PRE-FT-JCW.5CT" at bounding box center [591, 631] width 350 height 35
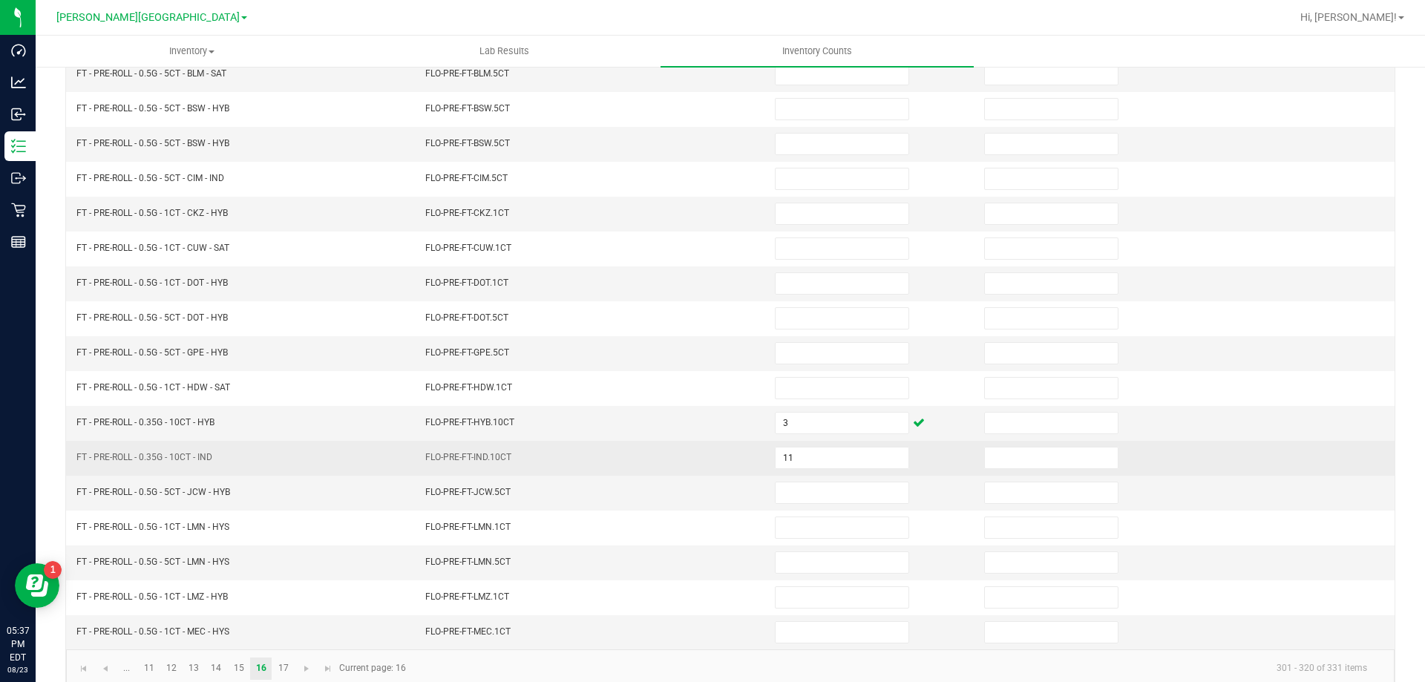
scroll to position [297, 0]
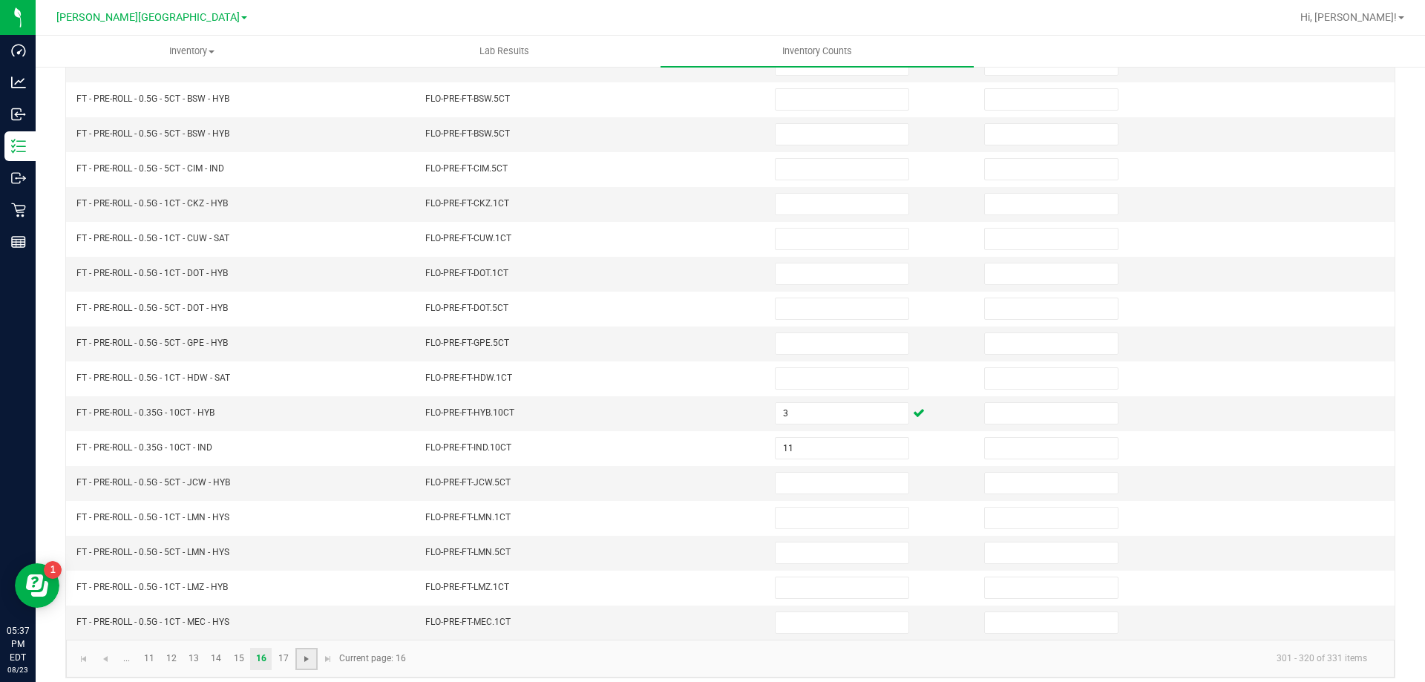
click at [303, 653] on span "Go to the next page" at bounding box center [307, 659] width 12 height 12
type input "11"
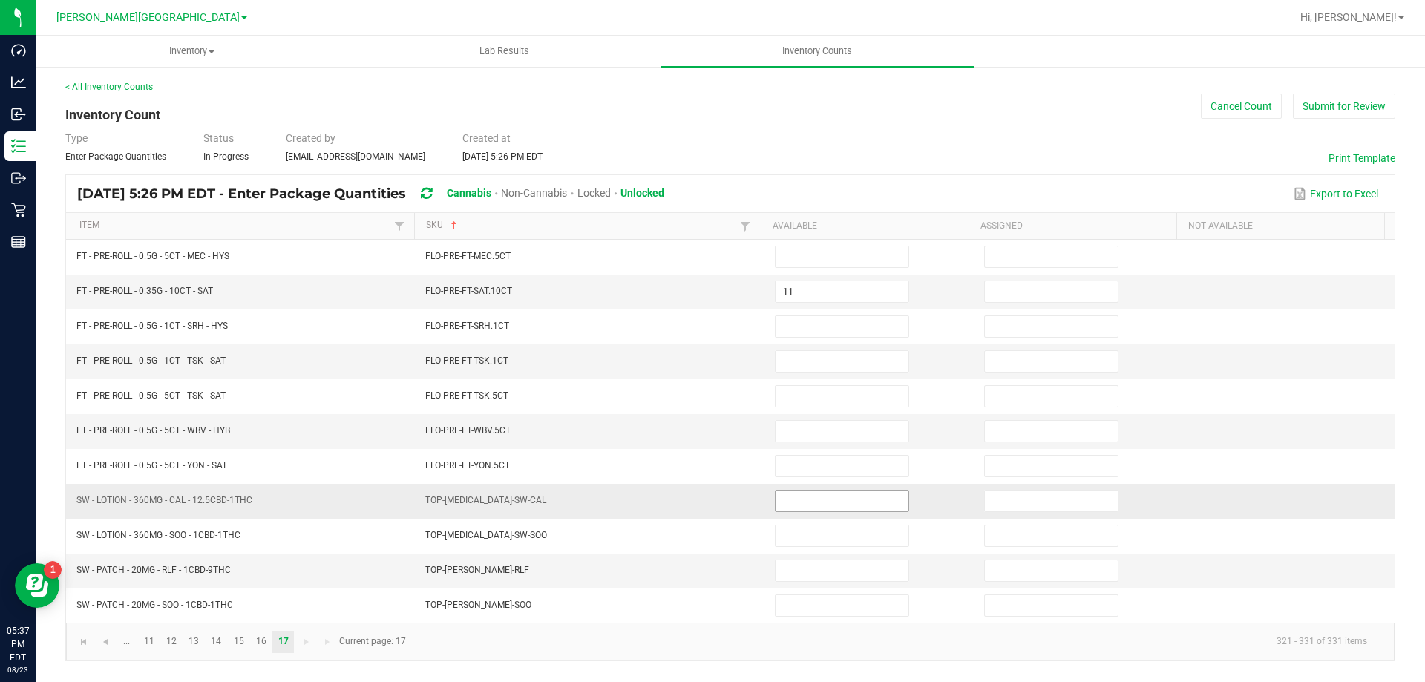
click at [819, 503] on input at bounding box center [842, 501] width 133 height 21
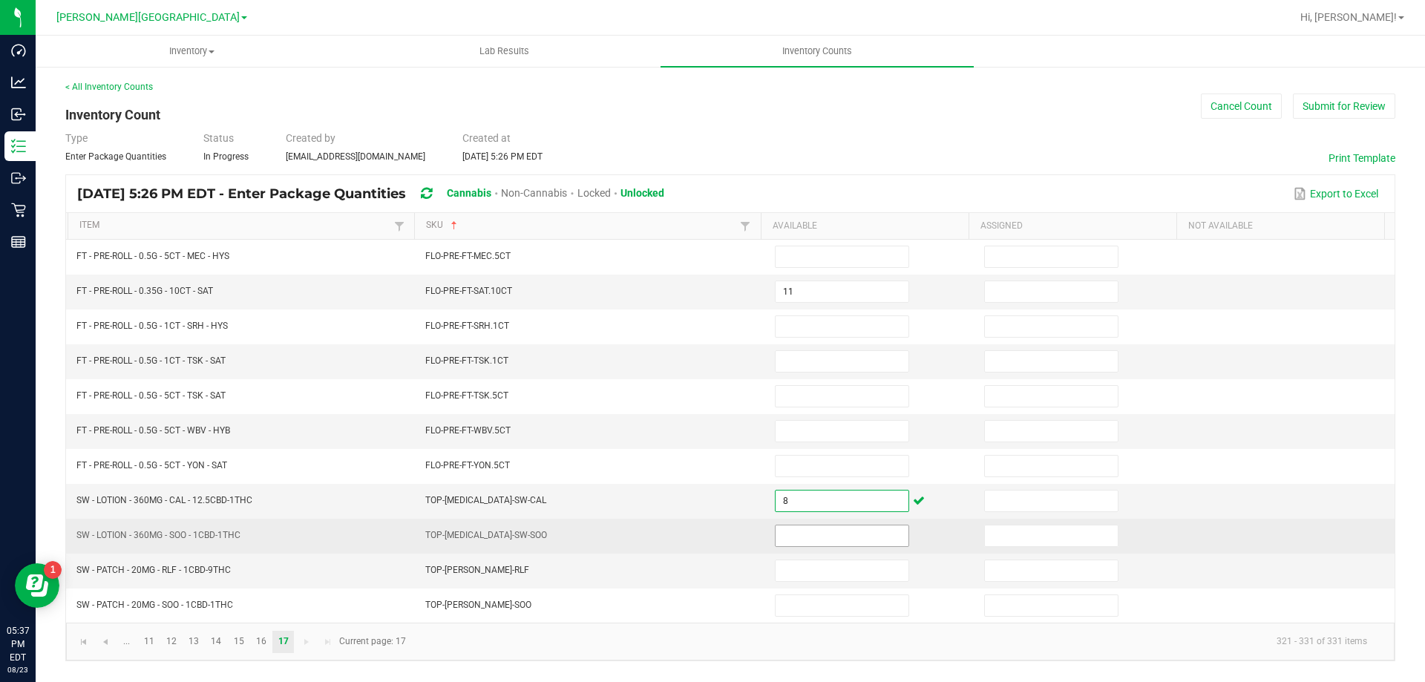
type input "8"
click at [813, 543] on input at bounding box center [842, 535] width 133 height 21
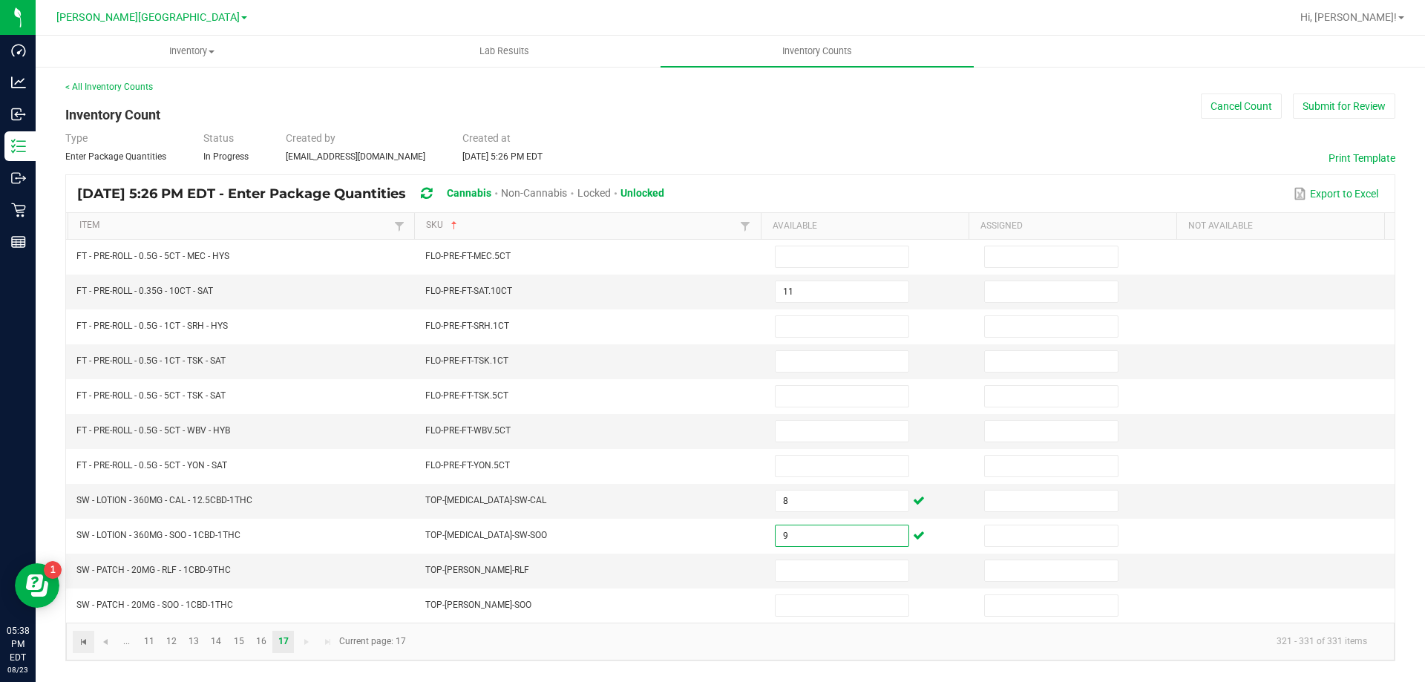
type input "9"
click at [85, 639] on span "Go to the first page" at bounding box center [84, 642] width 12 height 12
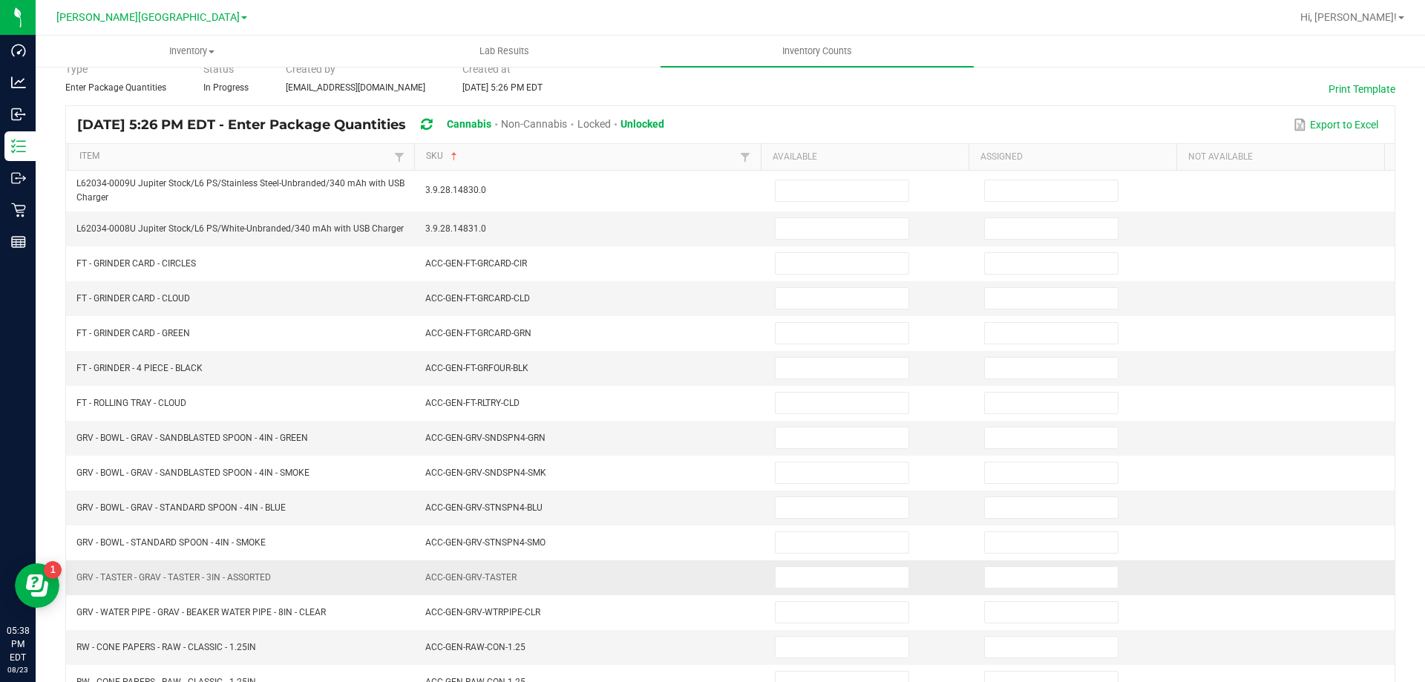
scroll to position [297, 0]
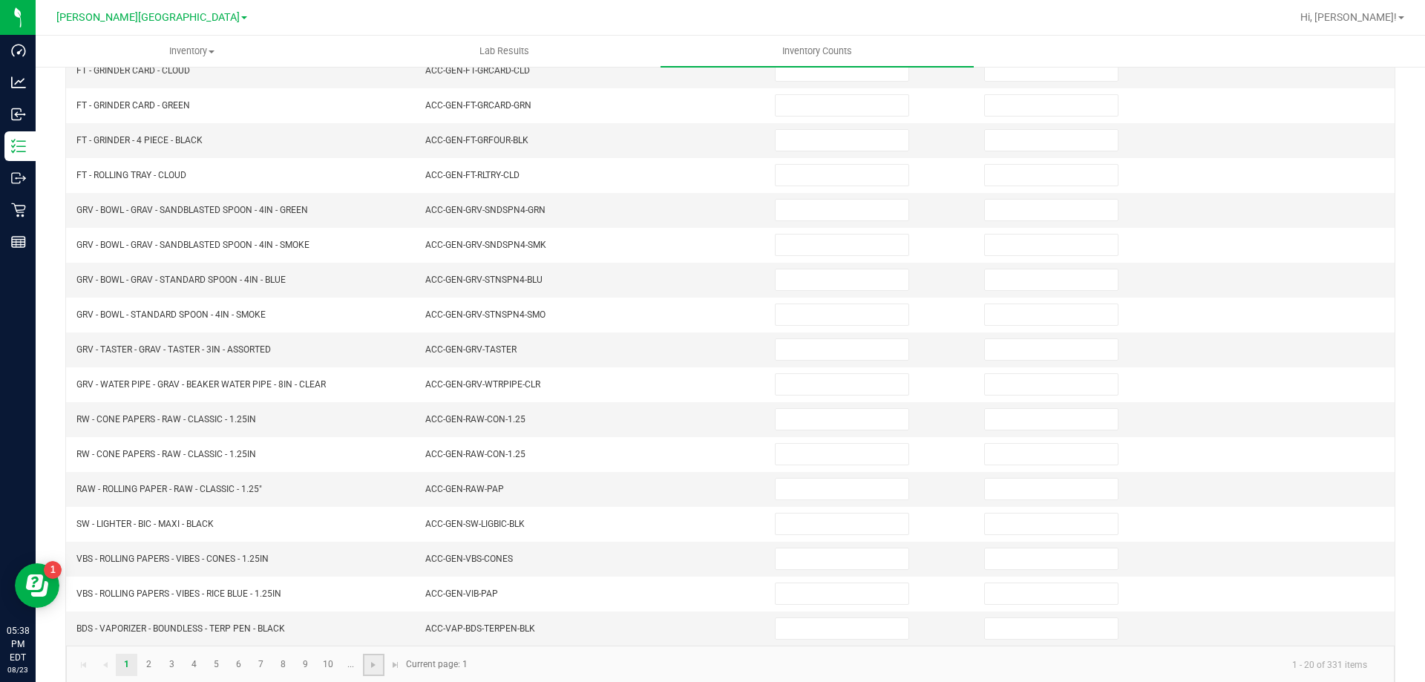
click at [381, 665] on link at bounding box center [374, 665] width 22 height 22
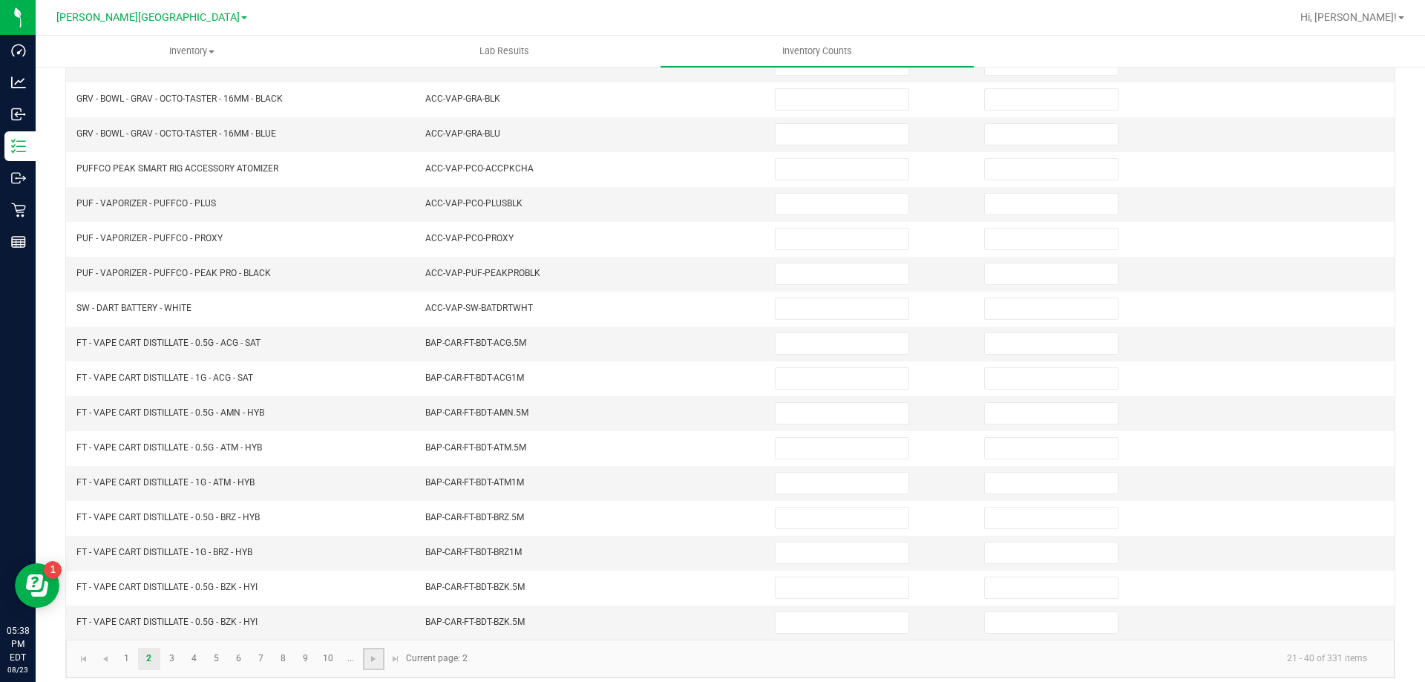
click at [381, 665] on link at bounding box center [374, 659] width 22 height 22
click at [987, 548] on input at bounding box center [1051, 553] width 133 height 21
type input "1"
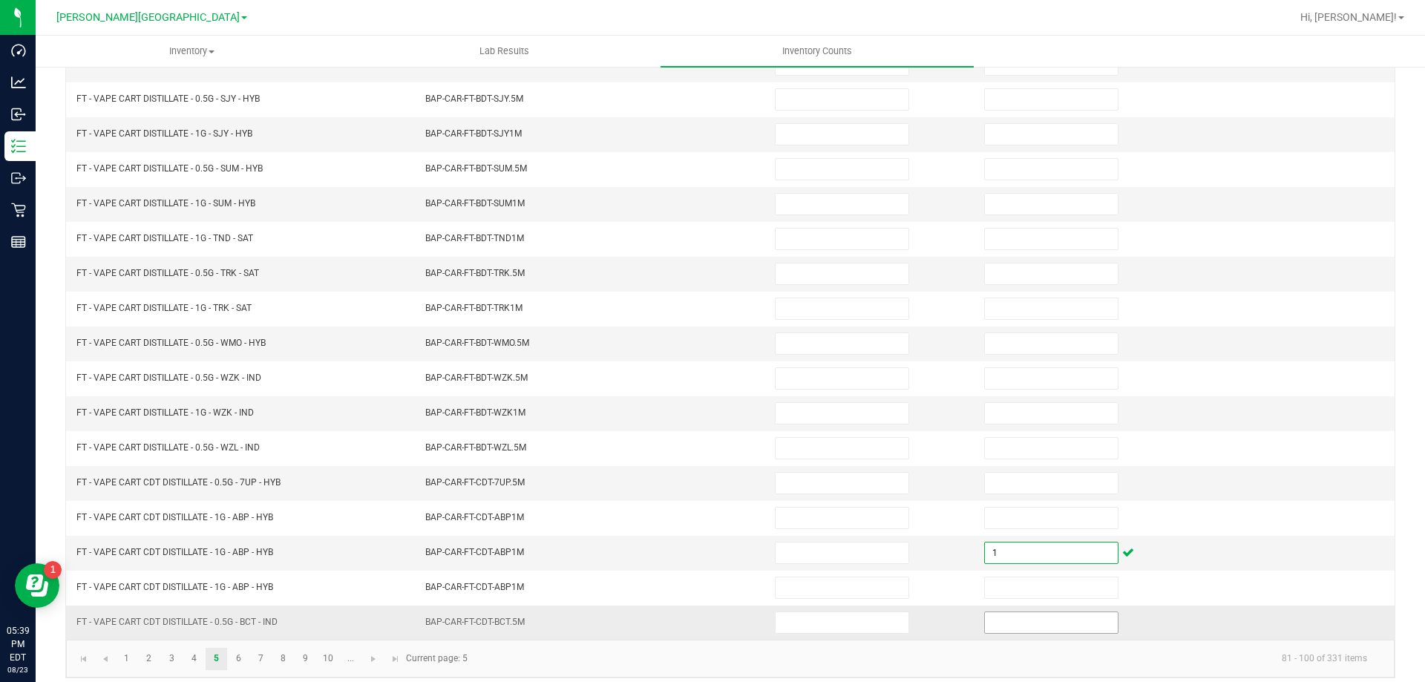
click at [985, 623] on input at bounding box center [1051, 622] width 133 height 21
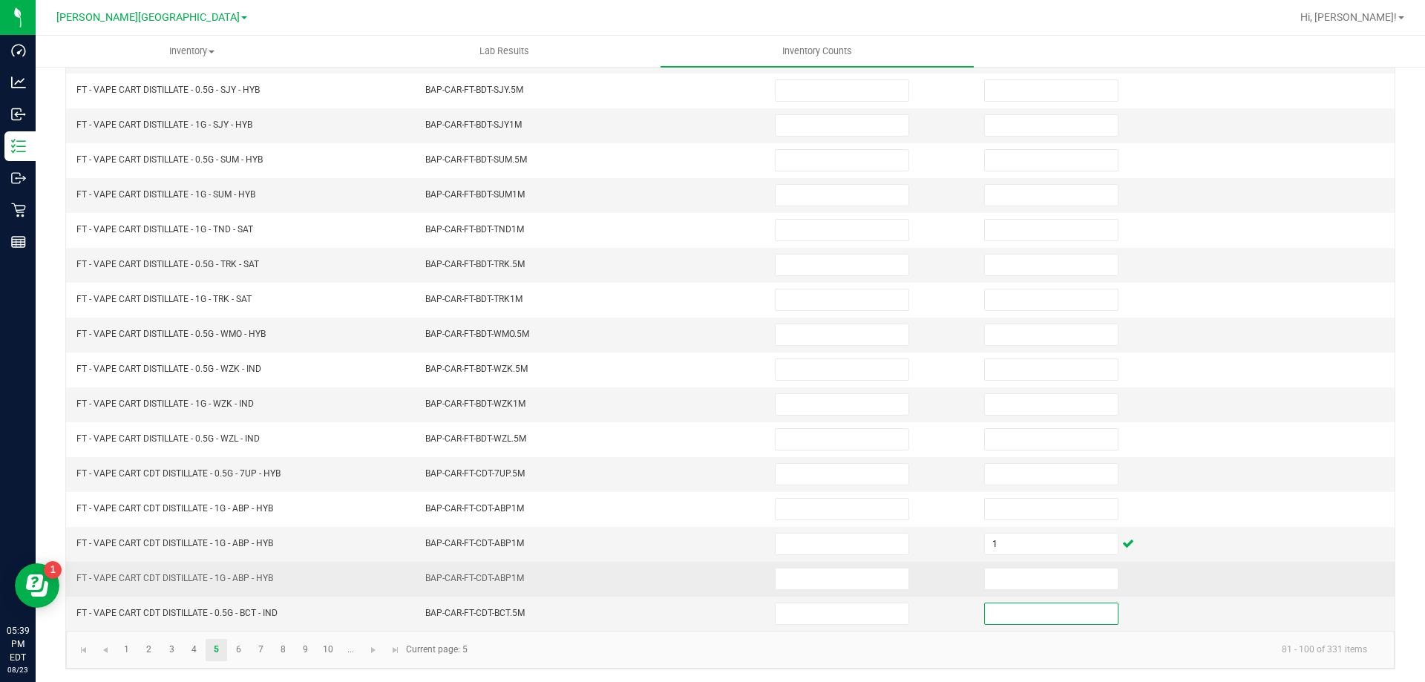
scroll to position [308, 0]
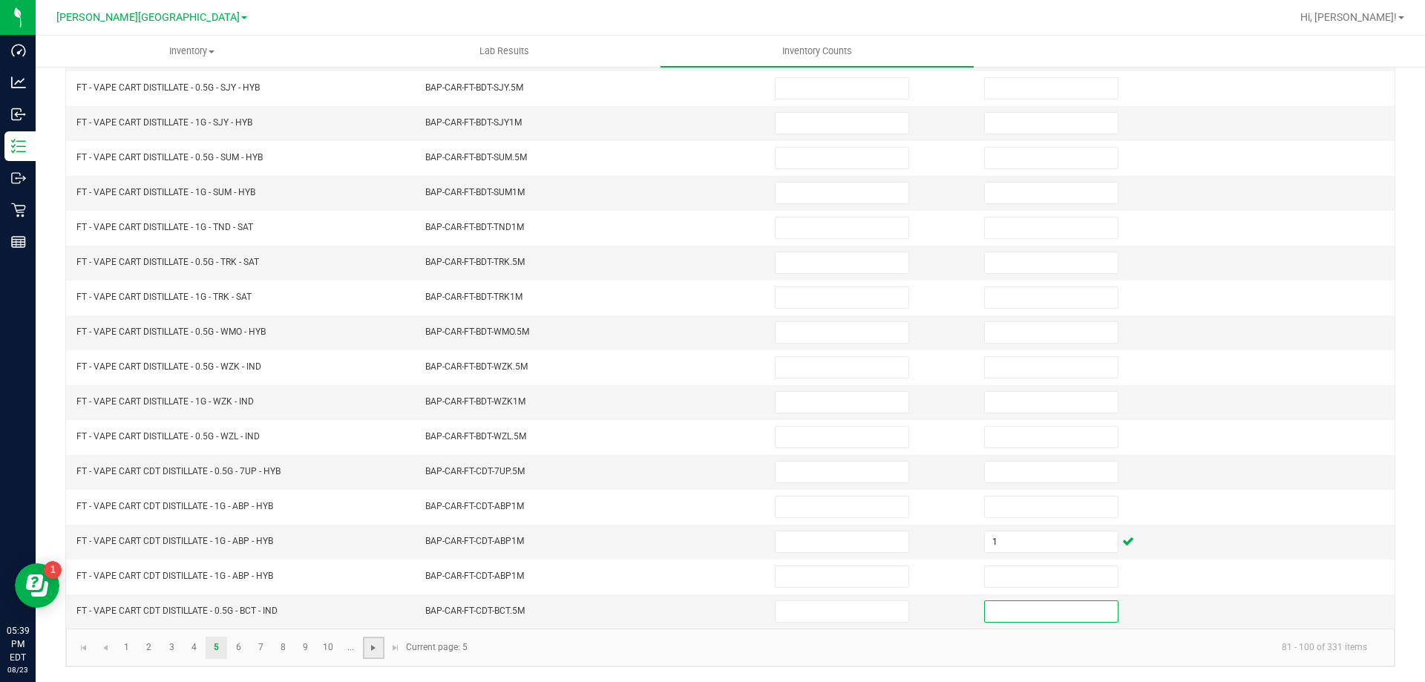
click at [373, 650] on span "Go to the next page" at bounding box center [373, 648] width 12 height 12
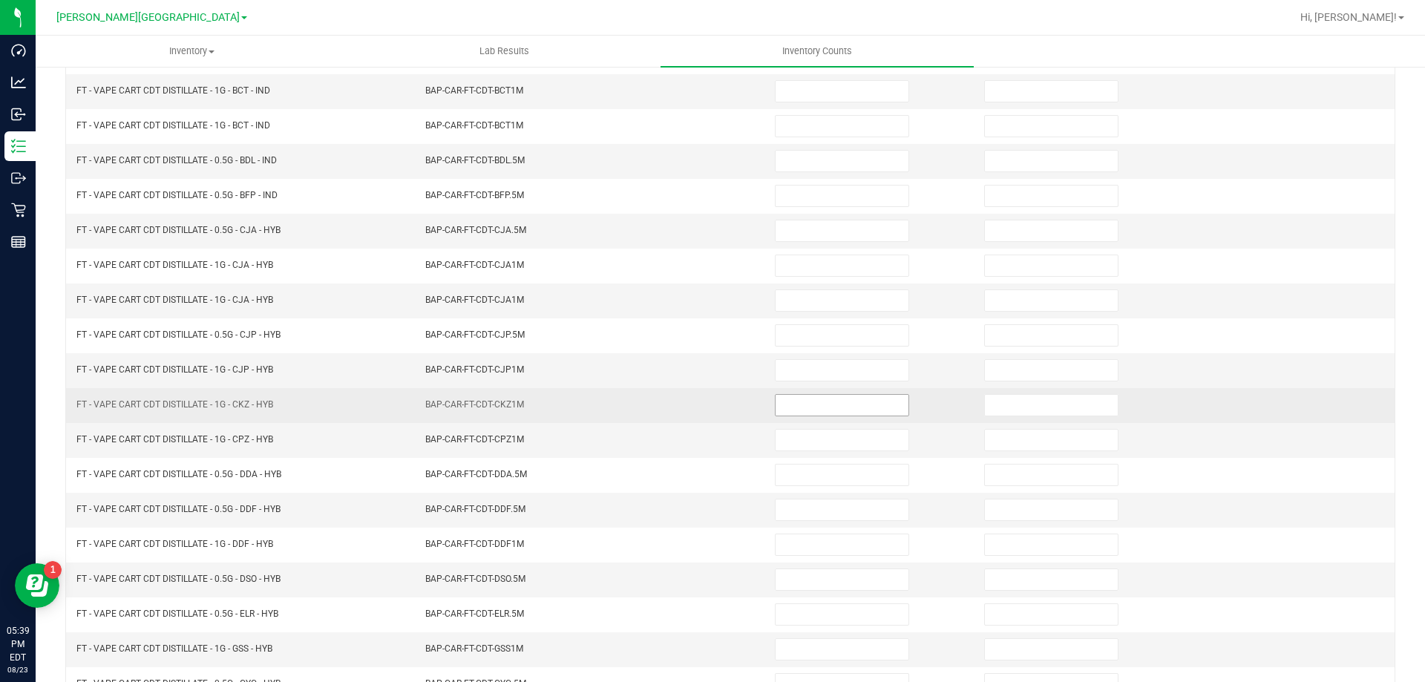
scroll to position [0, 0]
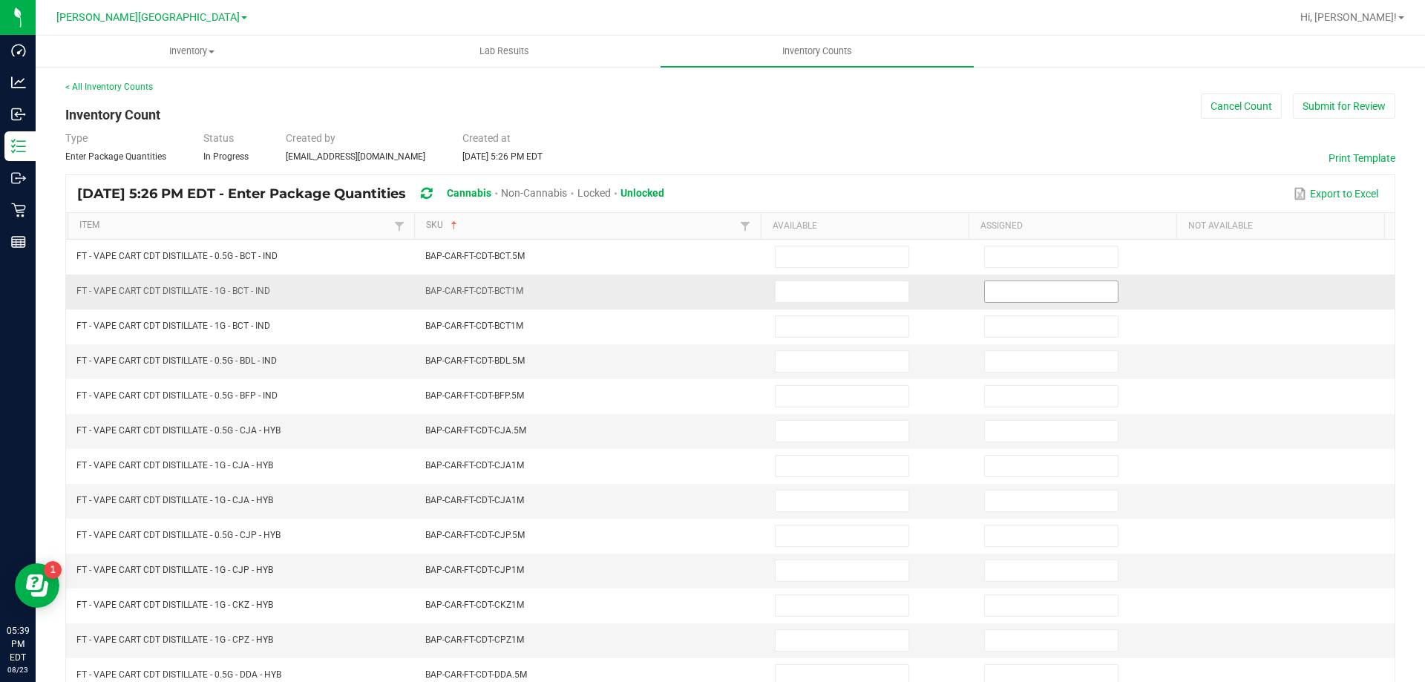
click at [1007, 285] on input at bounding box center [1051, 291] width 133 height 21
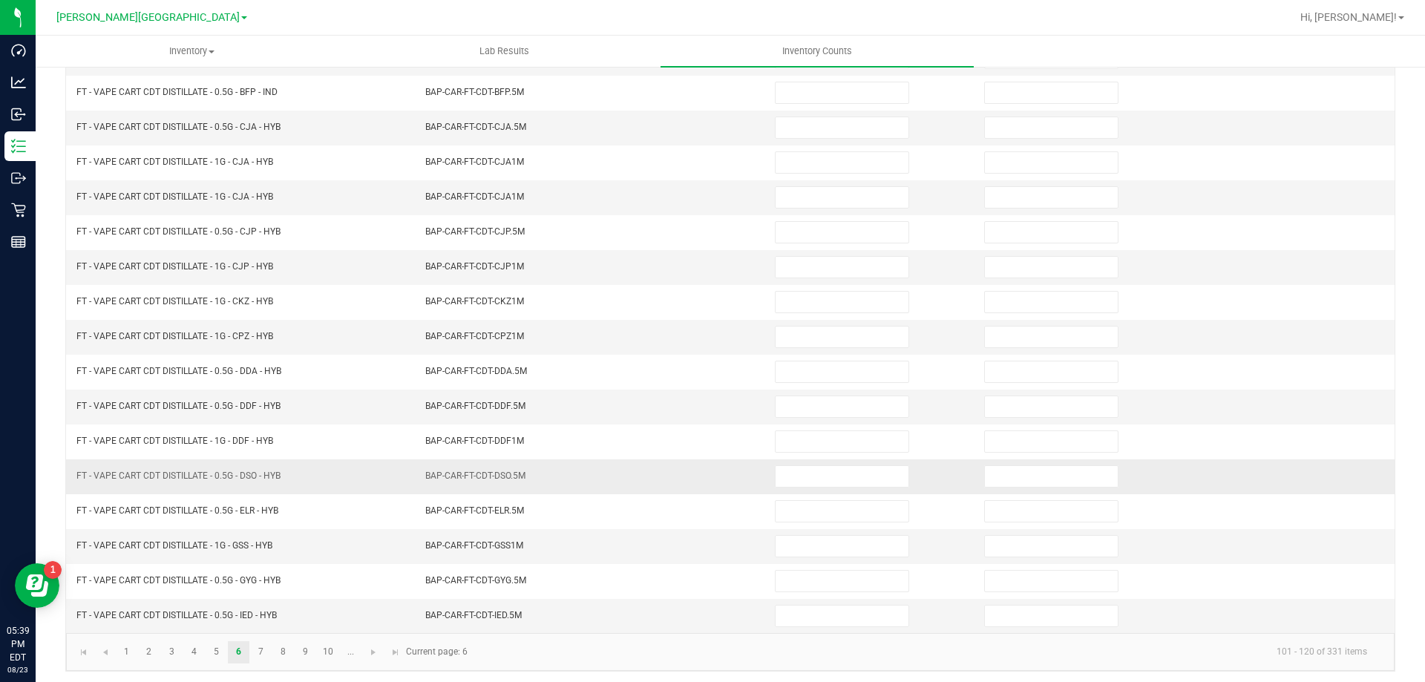
scroll to position [308, 0]
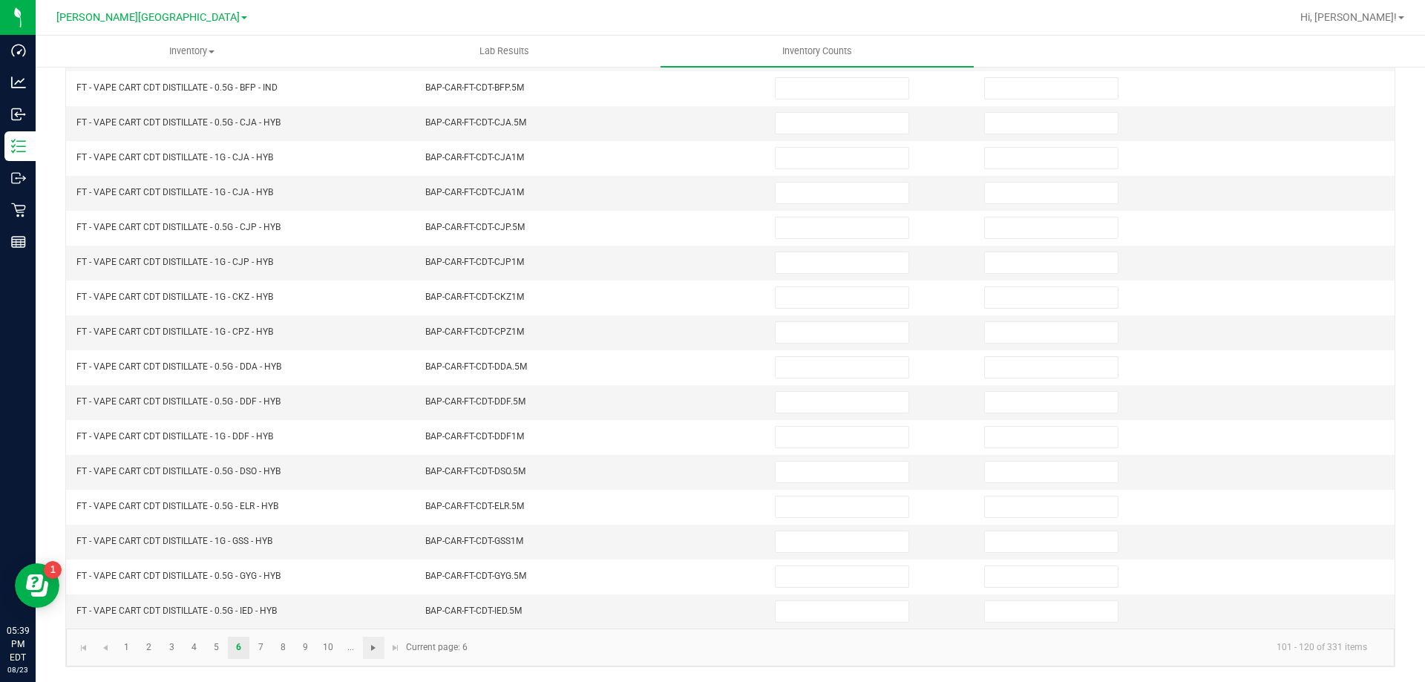
type input "1"
click at [373, 645] on span "Go to the next page" at bounding box center [373, 648] width 12 height 12
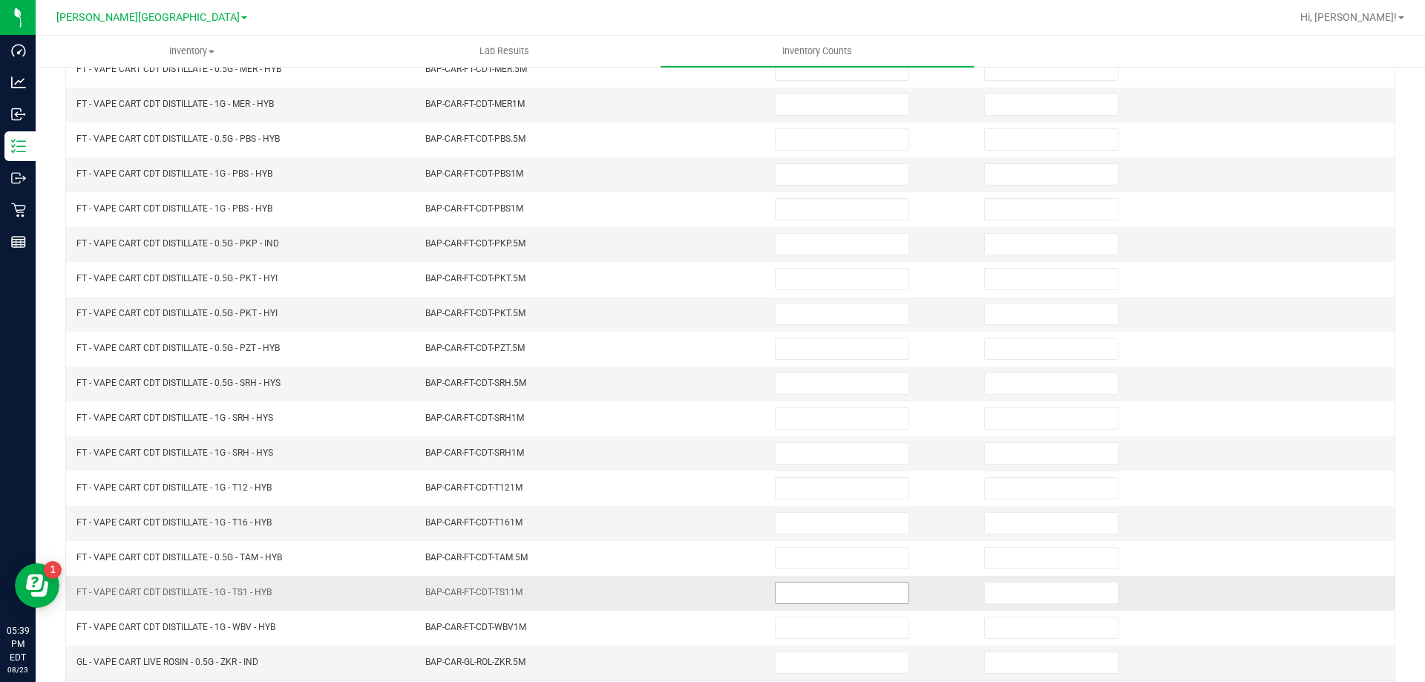
scroll to position [234, 0]
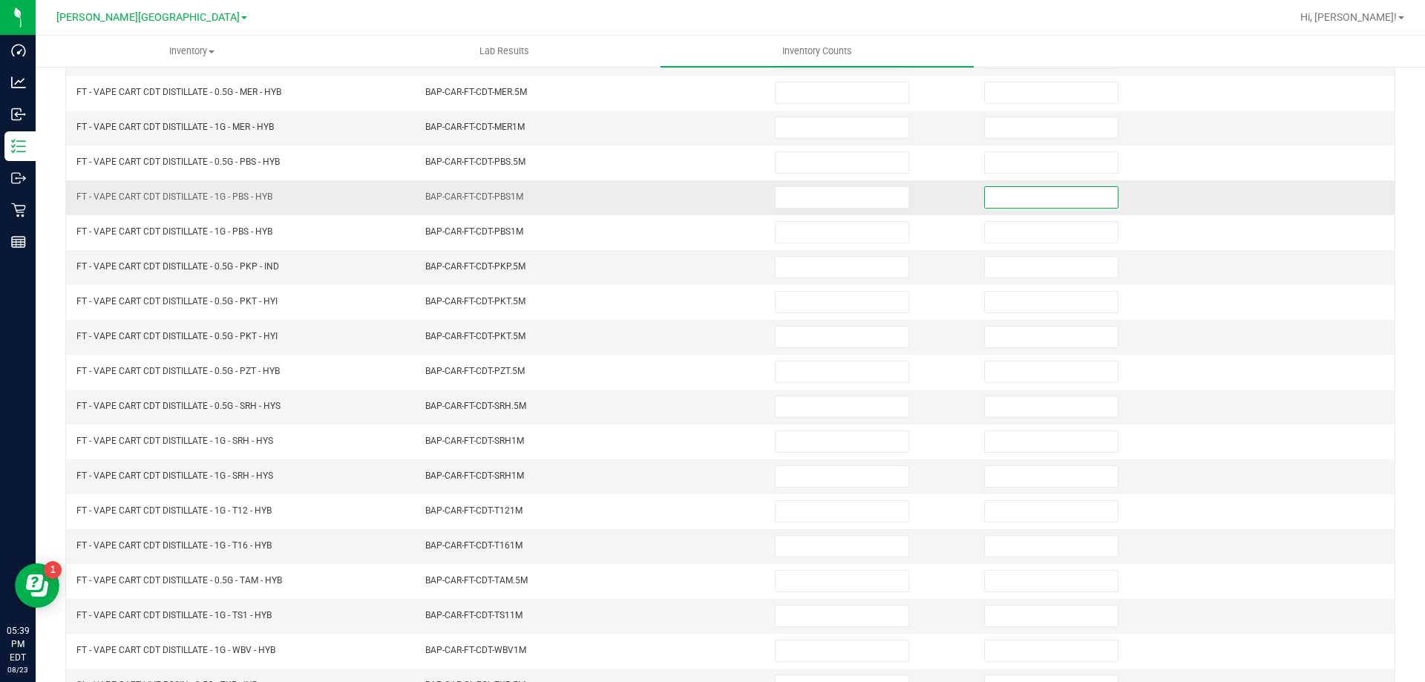
click at [989, 202] on input at bounding box center [1051, 197] width 133 height 21
type input "1"
click at [1044, 340] on input at bounding box center [1051, 337] width 133 height 21
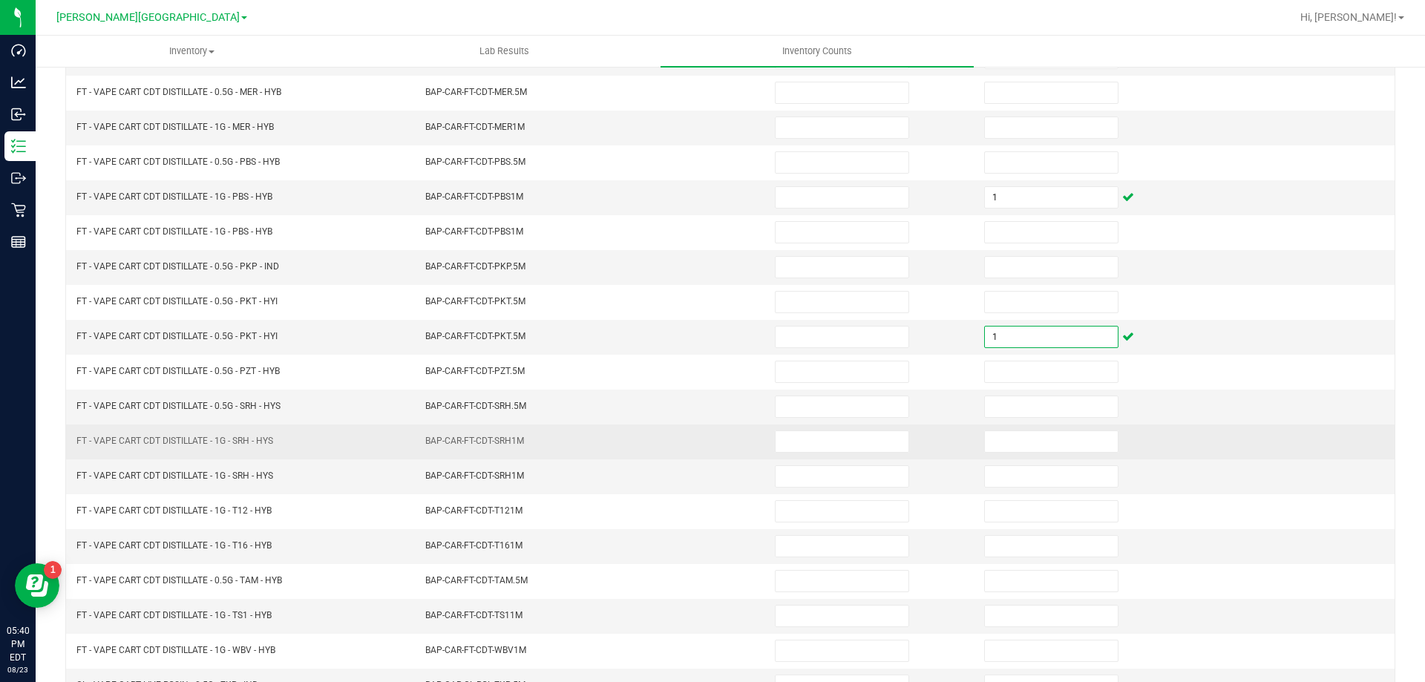
type input "1"
click at [1038, 427] on td at bounding box center [1079, 442] width 209 height 35
click at [1003, 446] on input at bounding box center [1051, 441] width 133 height 21
type input "1"
click at [692, 425] on td "BAP-CAR-FT-CDT-SRH1M" at bounding box center [591, 442] width 350 height 35
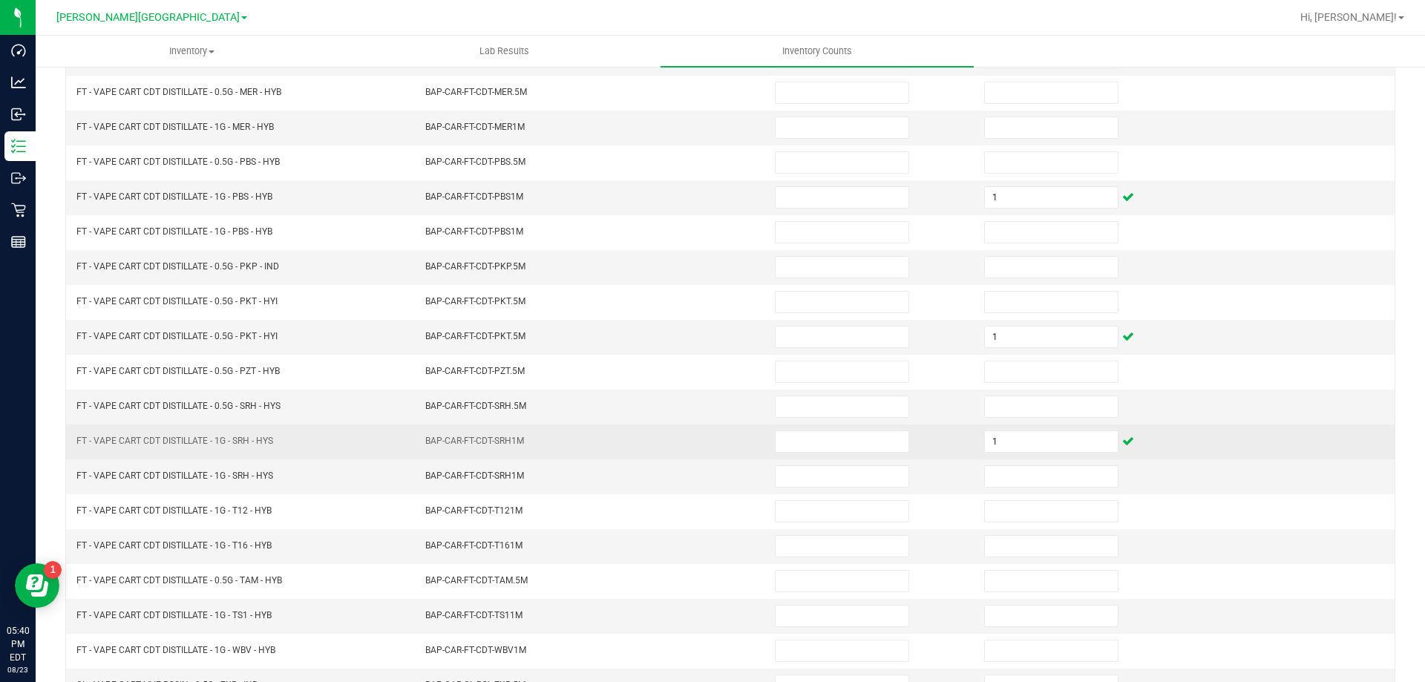
scroll to position [308, 0]
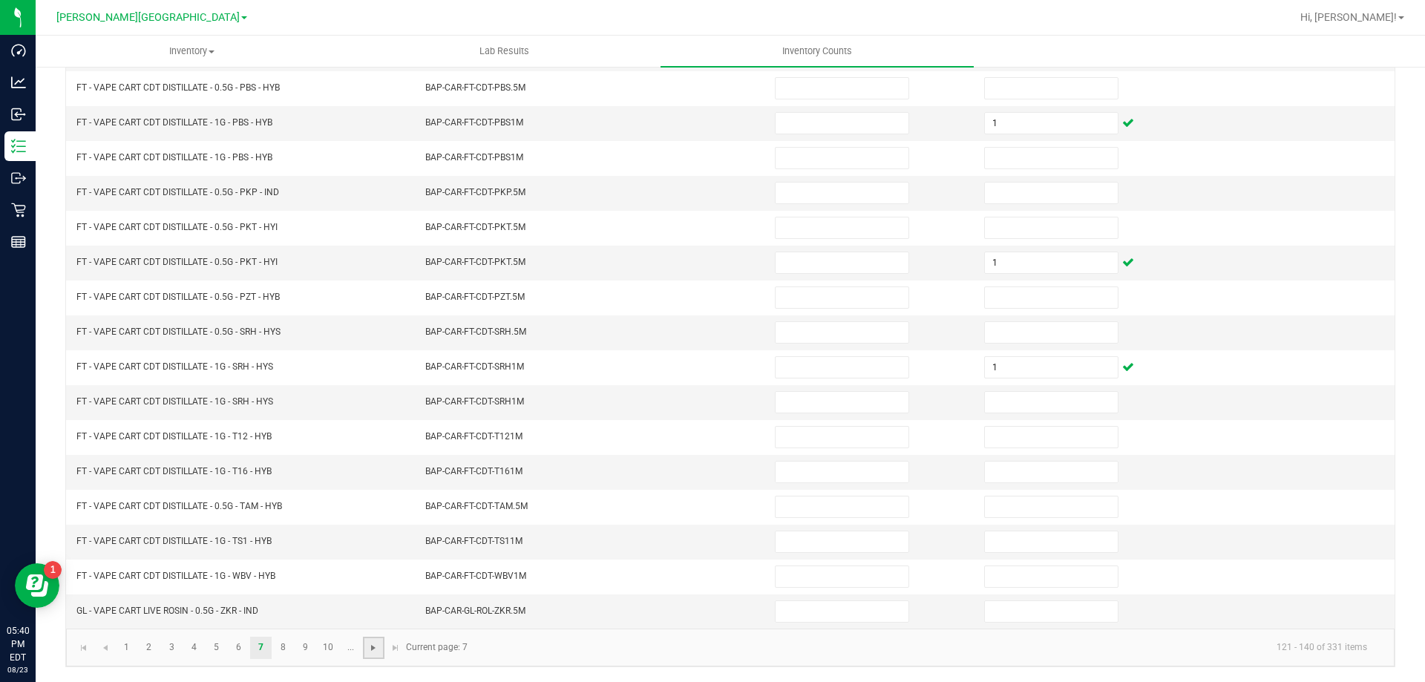
click at [377, 653] on span "Go to the next page" at bounding box center [373, 648] width 12 height 12
type input "5"
type input "10"
type input "4"
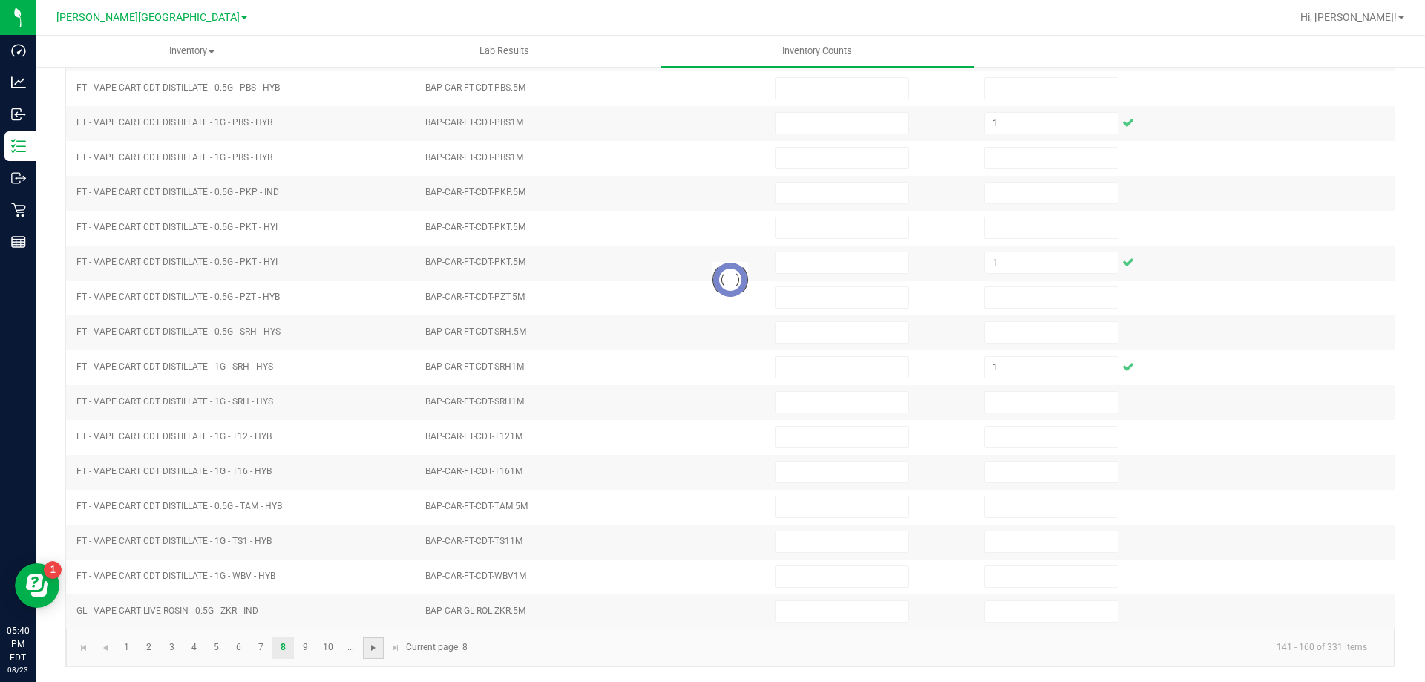
type input "2"
type input "5"
type input "2"
type input "1"
type input "3"
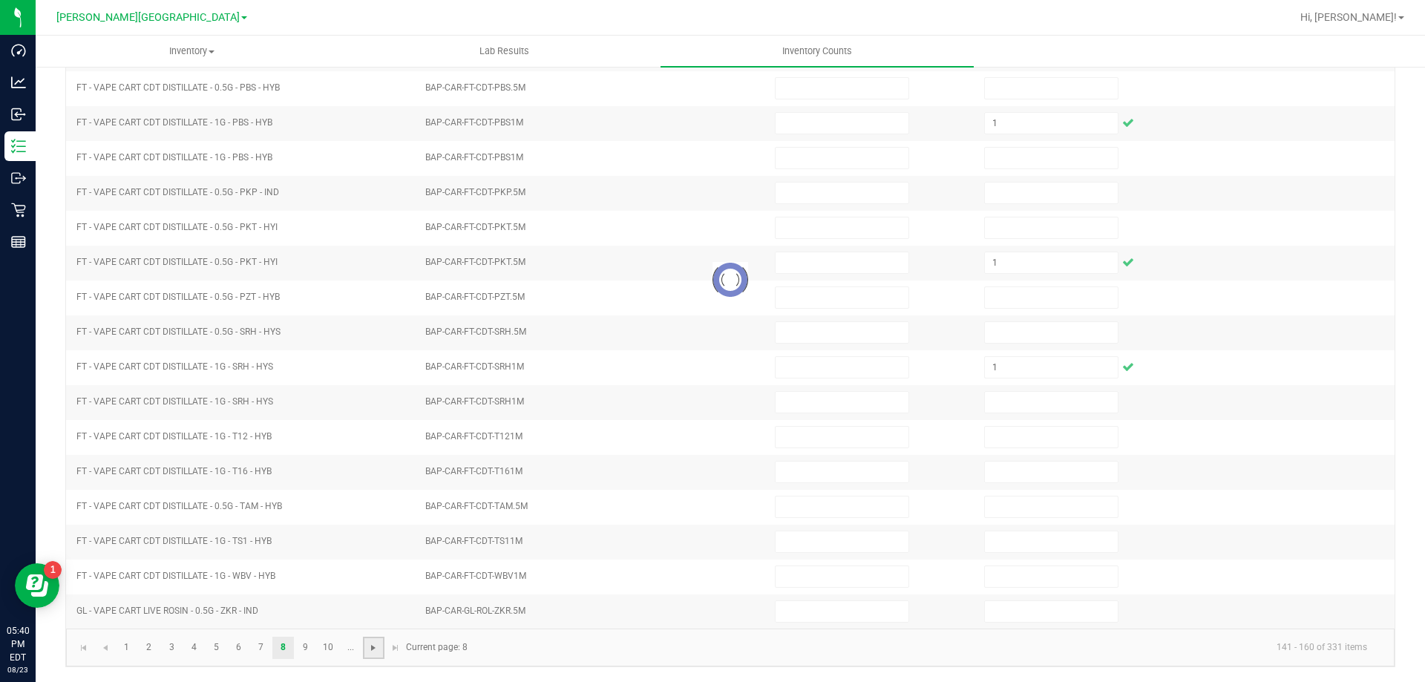
type input "4"
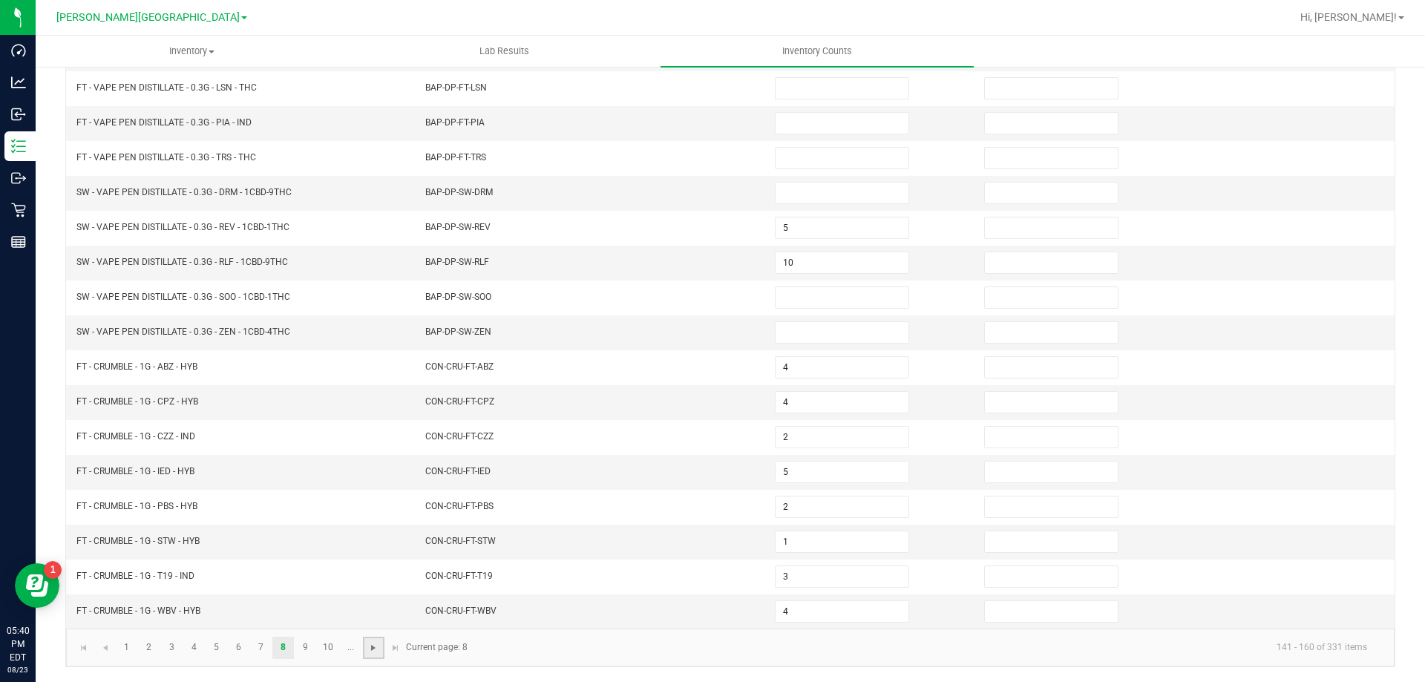
click at [377, 653] on span "Go to the next page" at bounding box center [373, 648] width 12 height 12
type input "1"
type input "9"
type input "8"
type input "7"
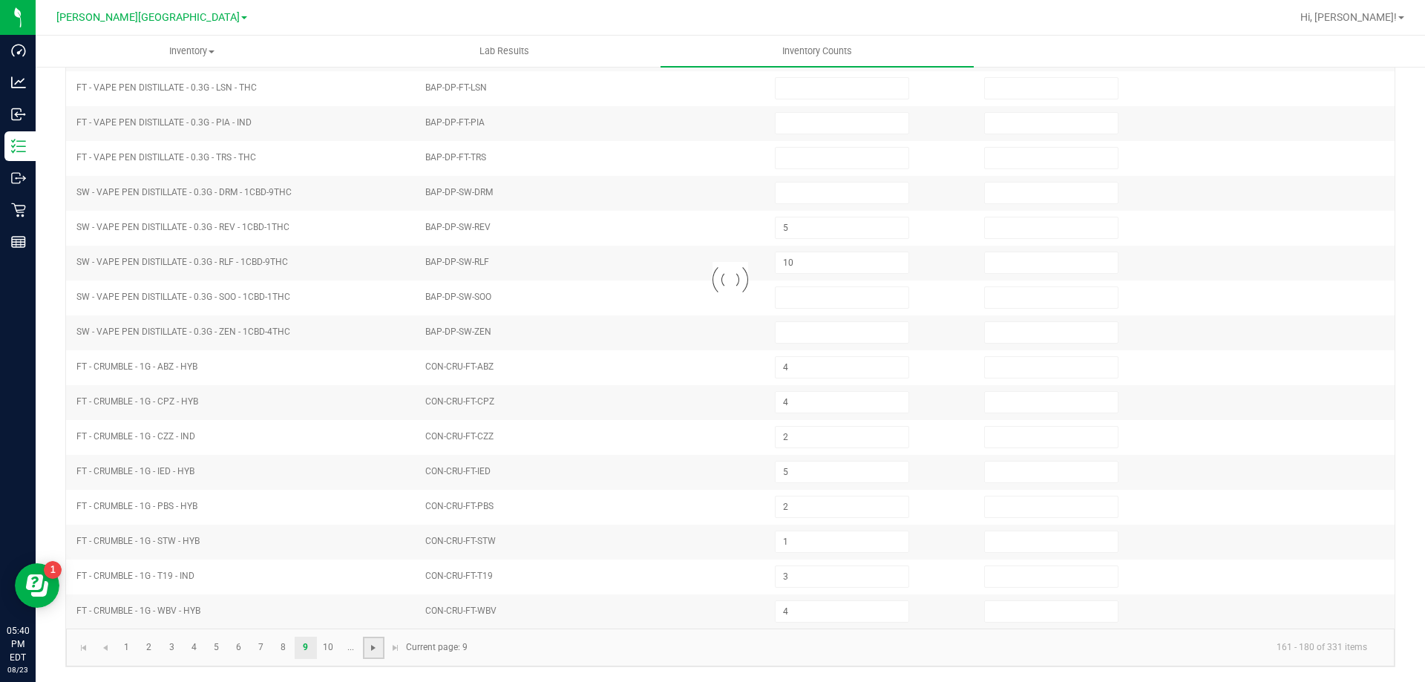
type input "1"
type input "7"
type input "1"
type input "8"
type input "4"
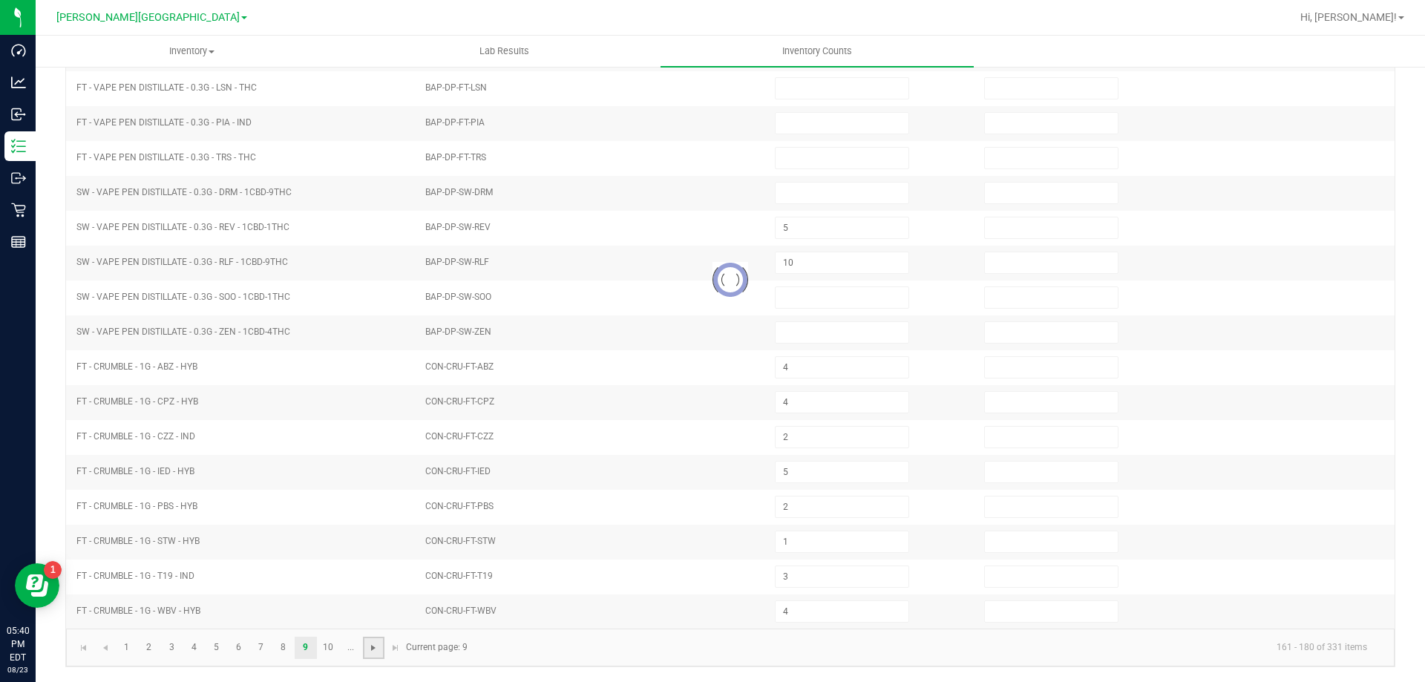
type input "3"
type input "5"
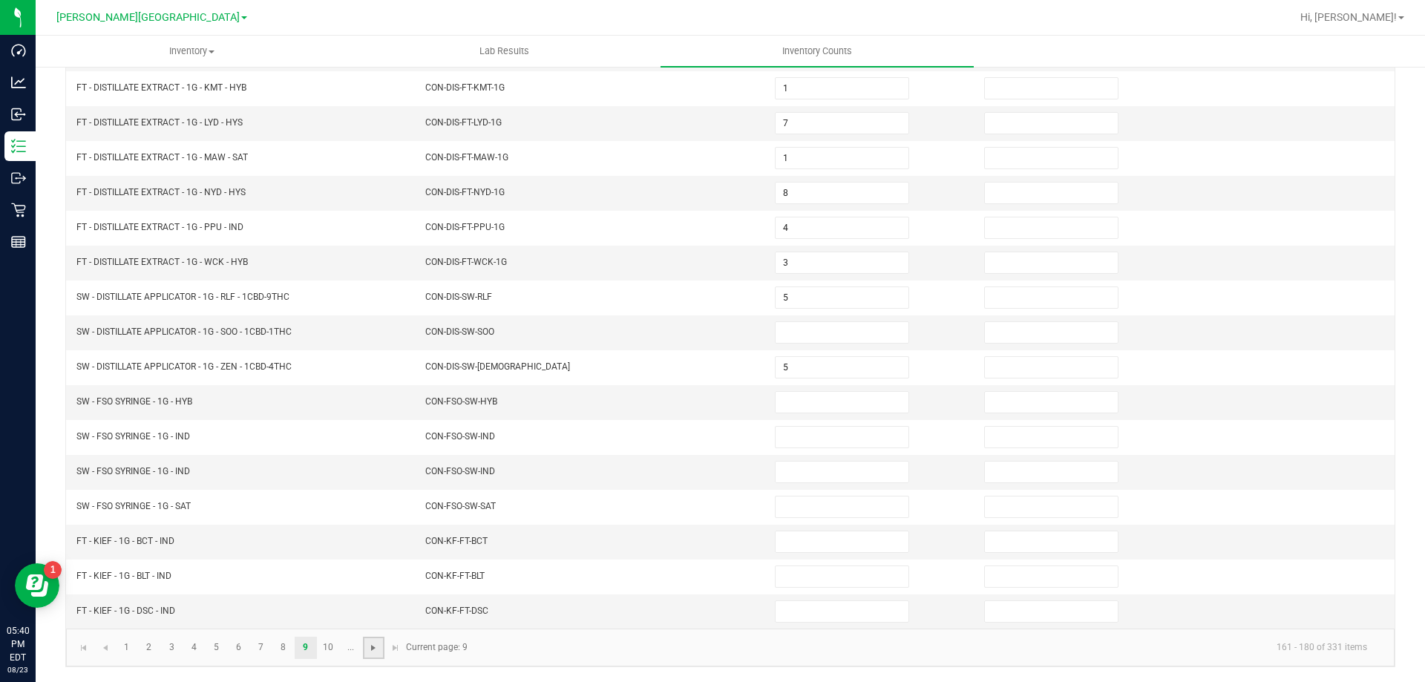
click at [378, 652] on span "Go to the next page" at bounding box center [373, 648] width 12 height 12
type input "3"
type input "5"
type input "6"
type input "7"
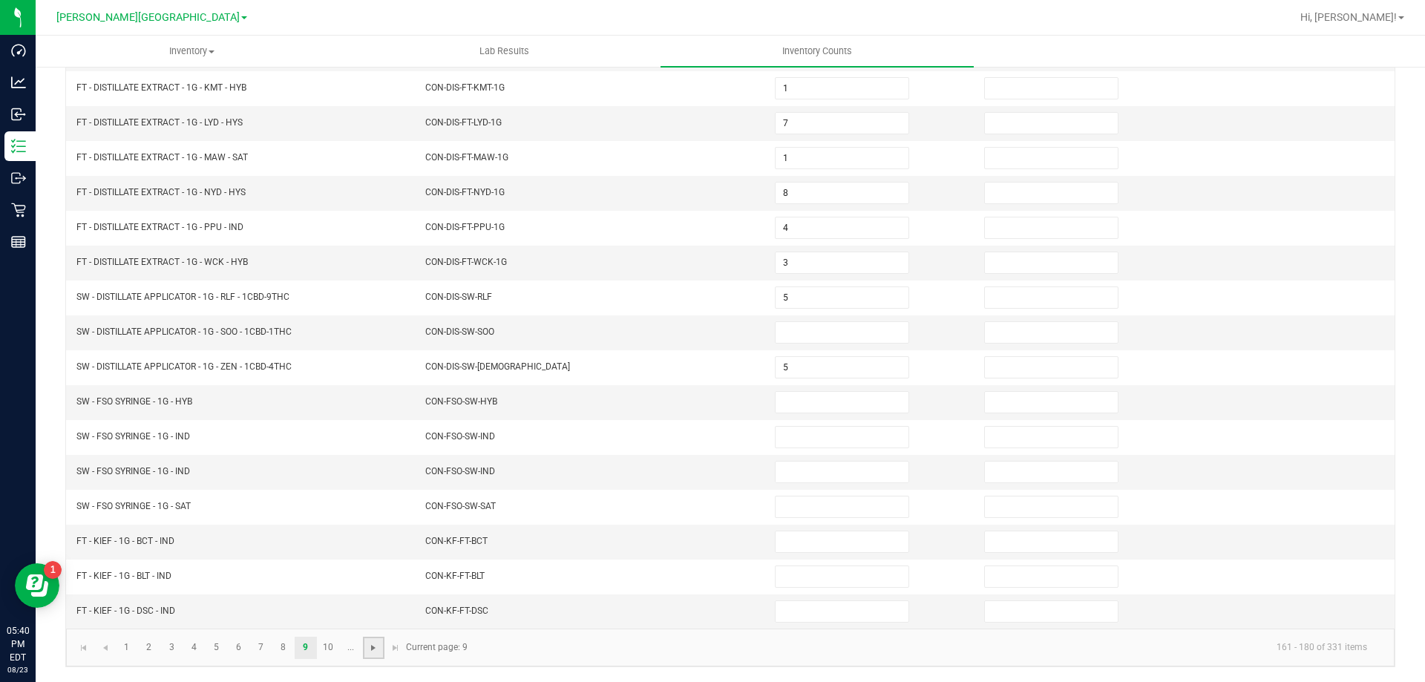
type input "3"
click at [378, 652] on span "Go to the next page" at bounding box center [373, 648] width 12 height 12
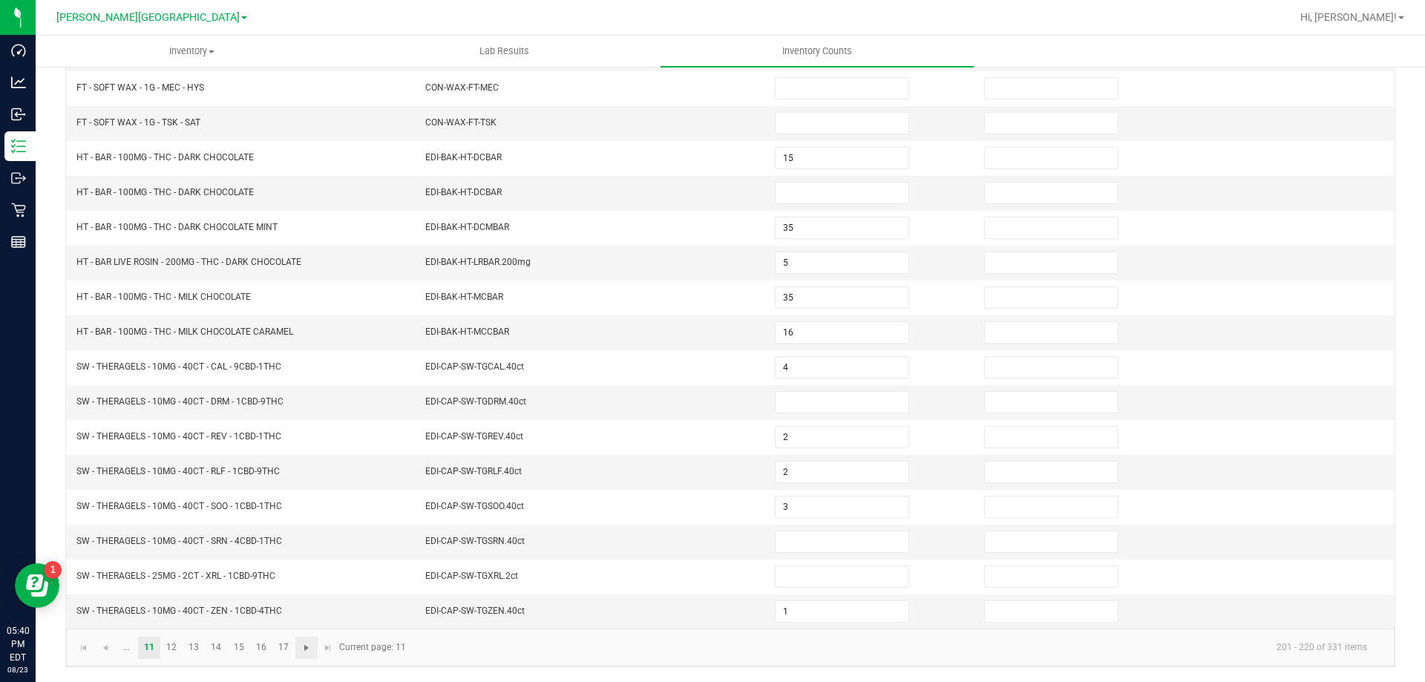
click at [378, 652] on kendo-pager "... 11 12 13 14 15 16 17 201 - 220 of 331 items Current page: 11" at bounding box center [730, 648] width 1328 height 38
click at [309, 650] on span "Go to the next page" at bounding box center [307, 648] width 12 height 12
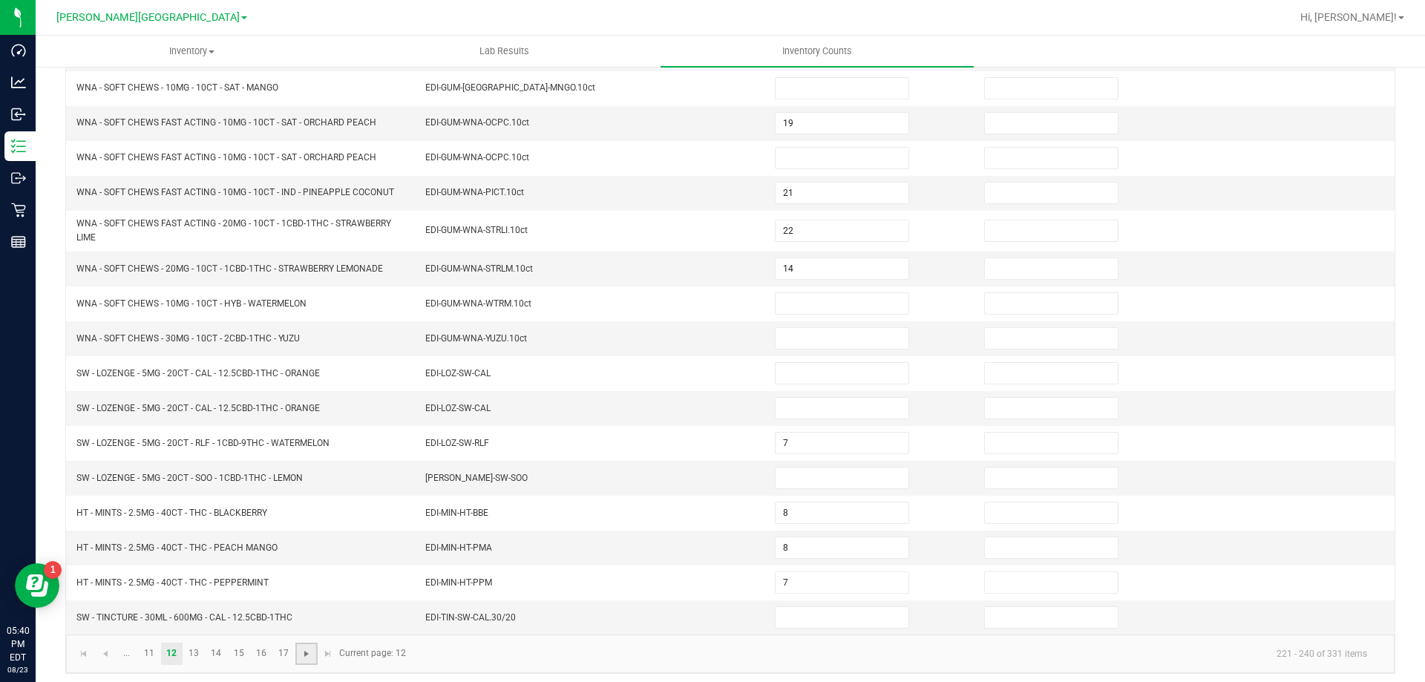
click at [309, 650] on span "Go to the next page" at bounding box center [307, 654] width 12 height 12
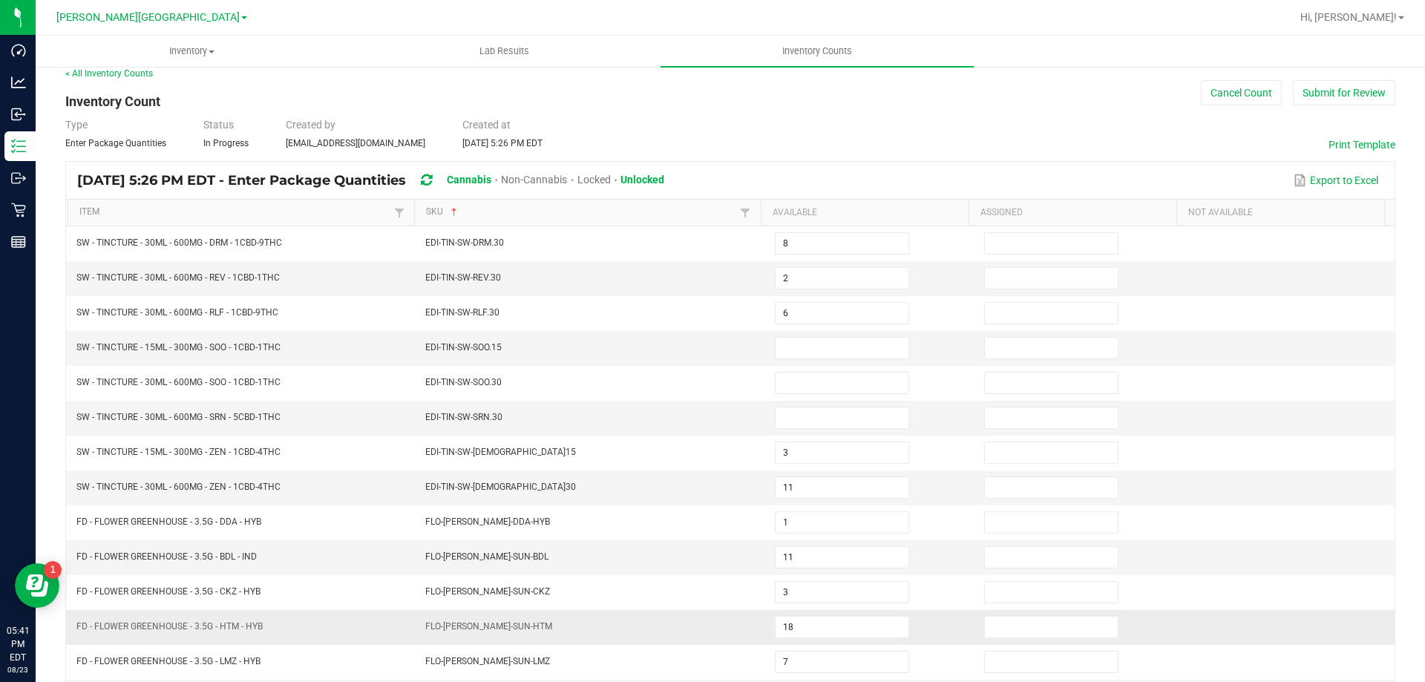
scroll to position [11, 0]
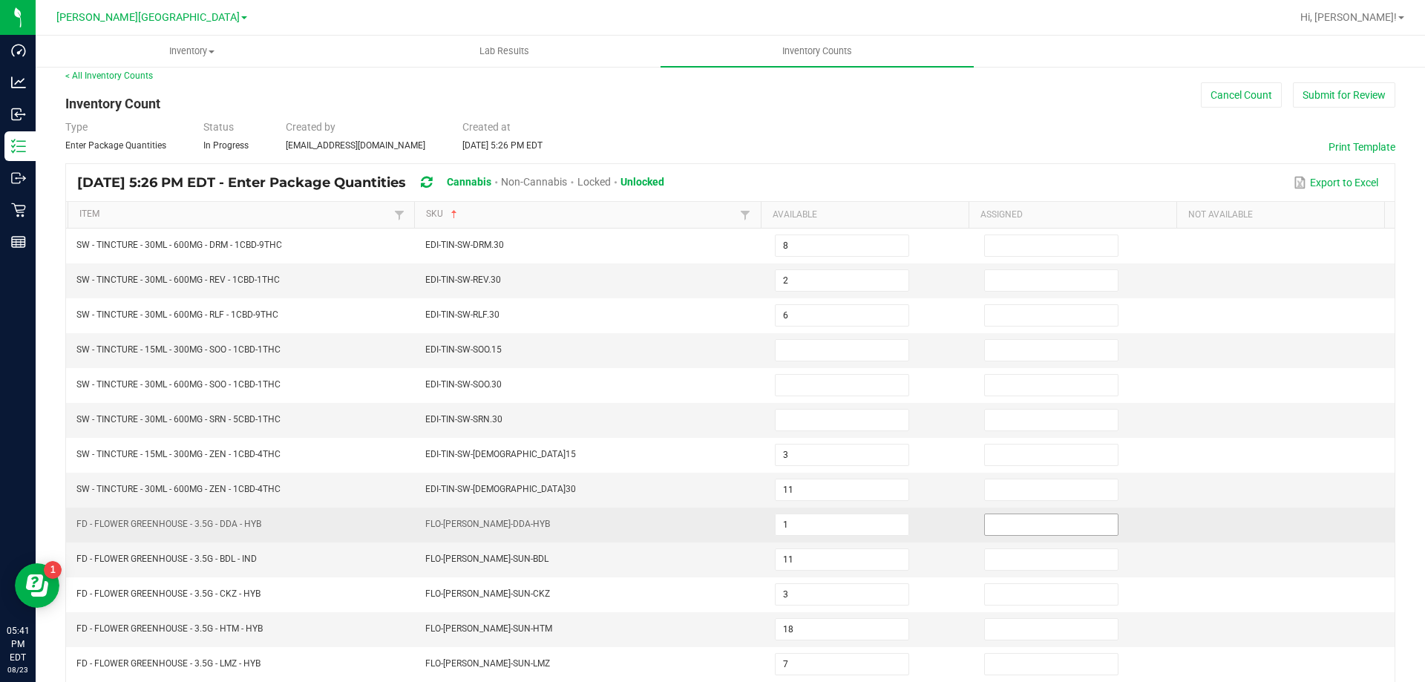
click at [1023, 521] on input at bounding box center [1051, 524] width 133 height 21
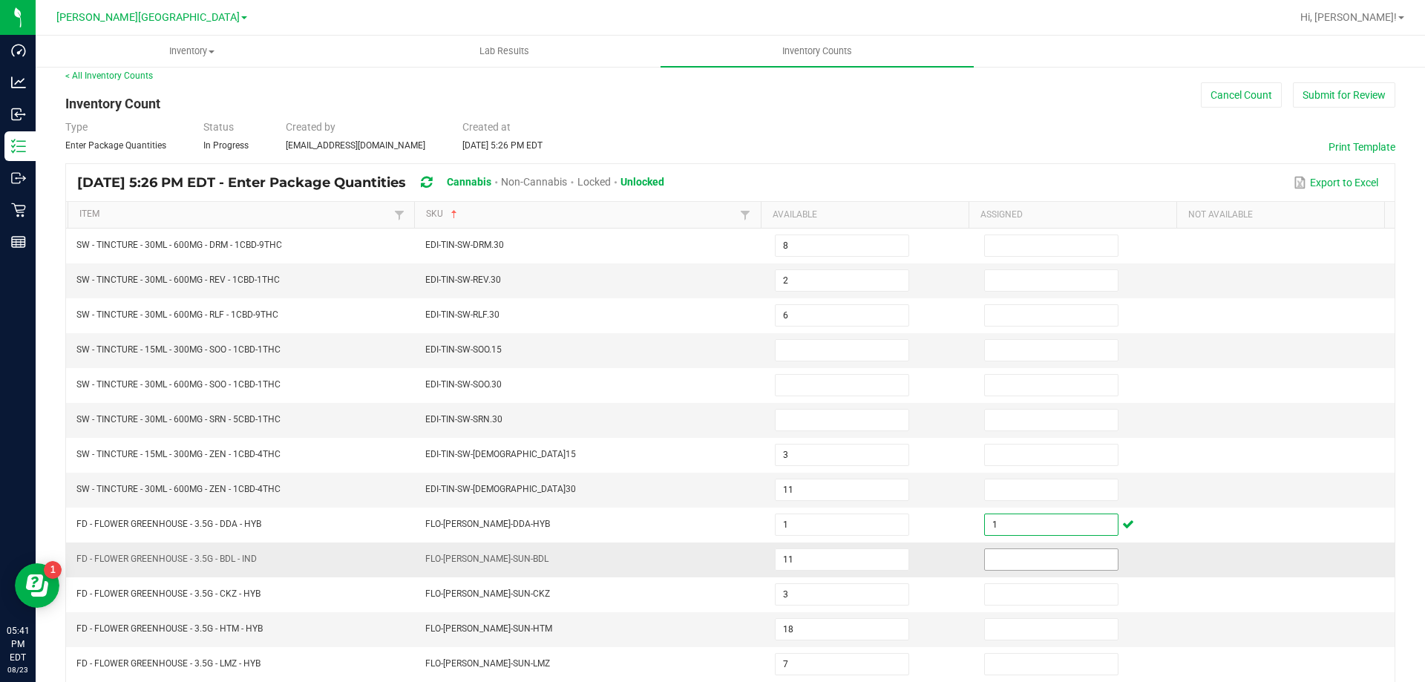
click at [1003, 552] on input at bounding box center [1051, 559] width 133 height 21
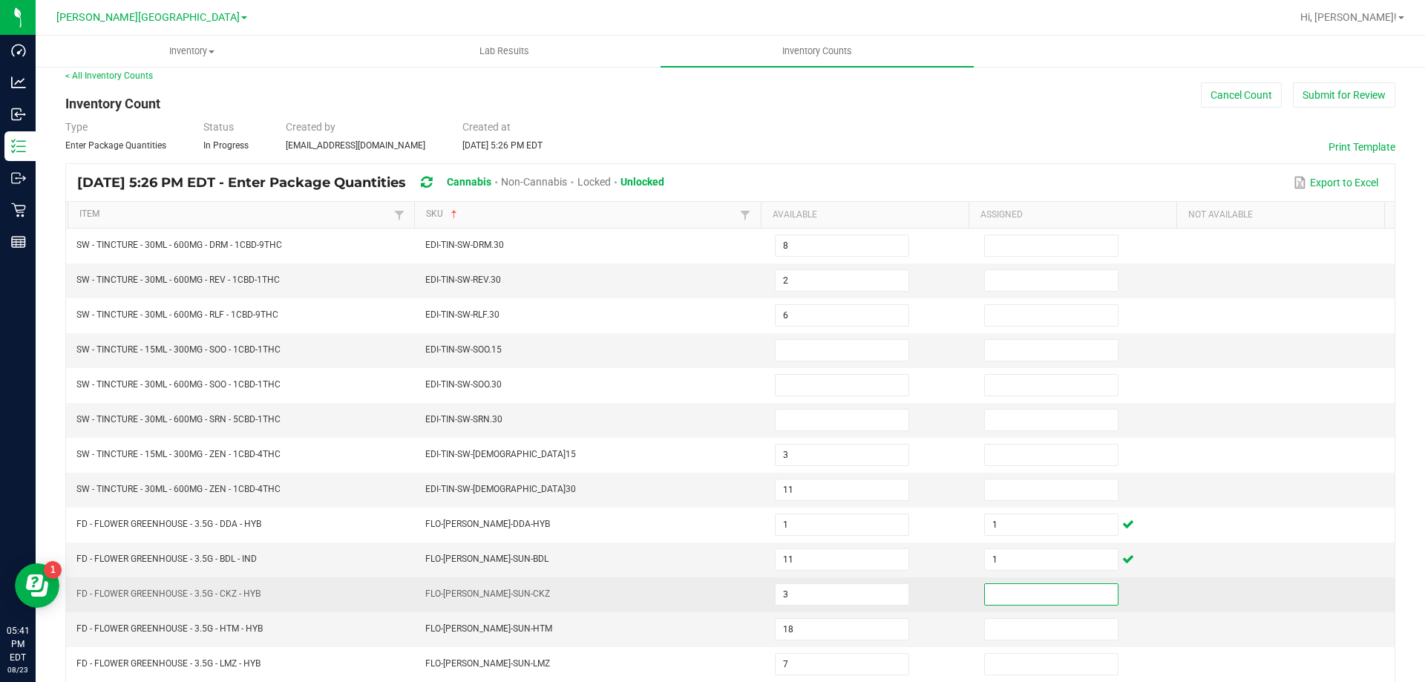
click at [1006, 588] on input at bounding box center [1051, 594] width 133 height 21
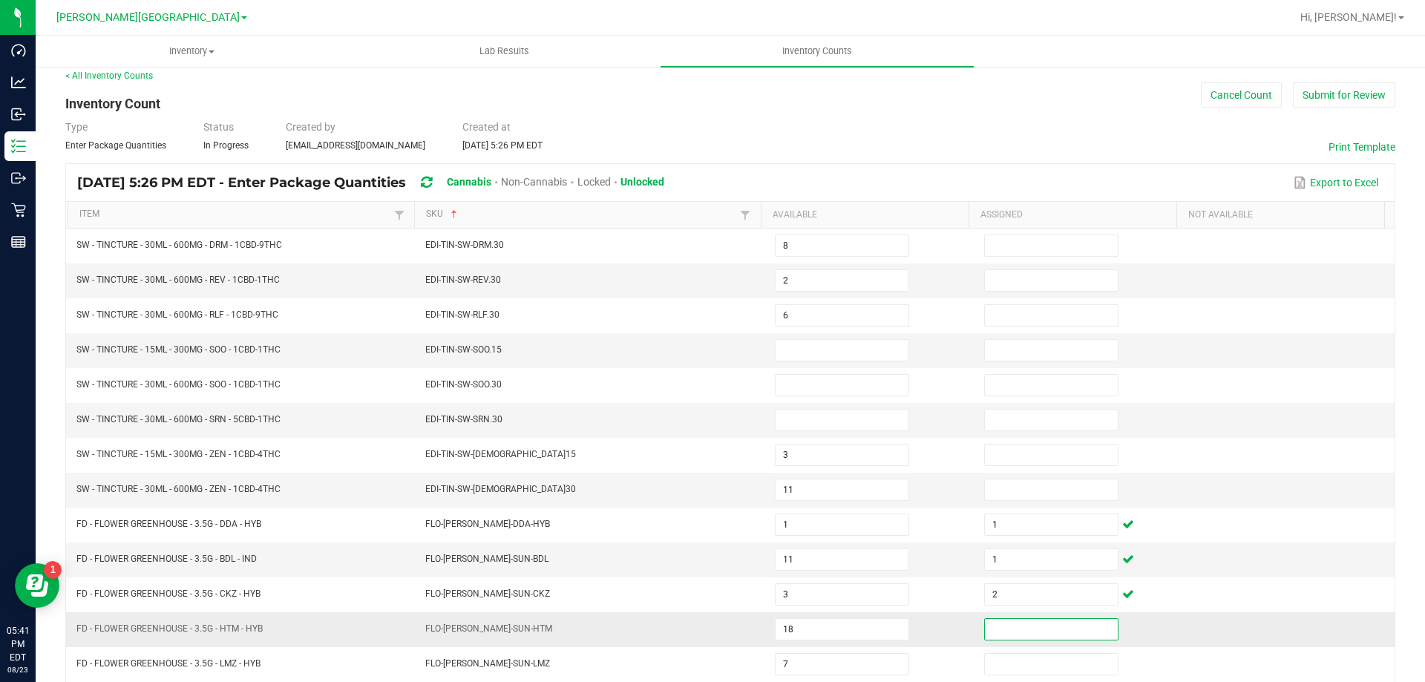
click at [1005, 632] on input at bounding box center [1051, 629] width 133 height 21
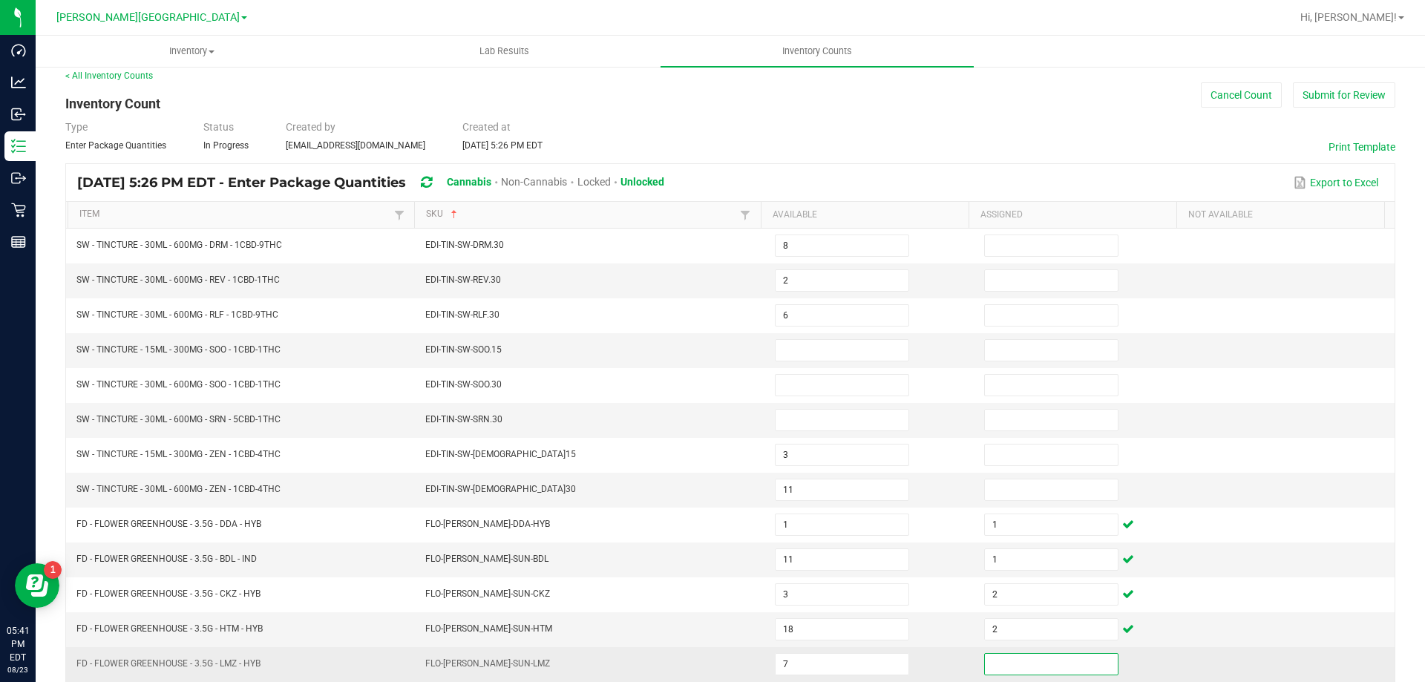
click at [996, 667] on input at bounding box center [1051, 664] width 133 height 21
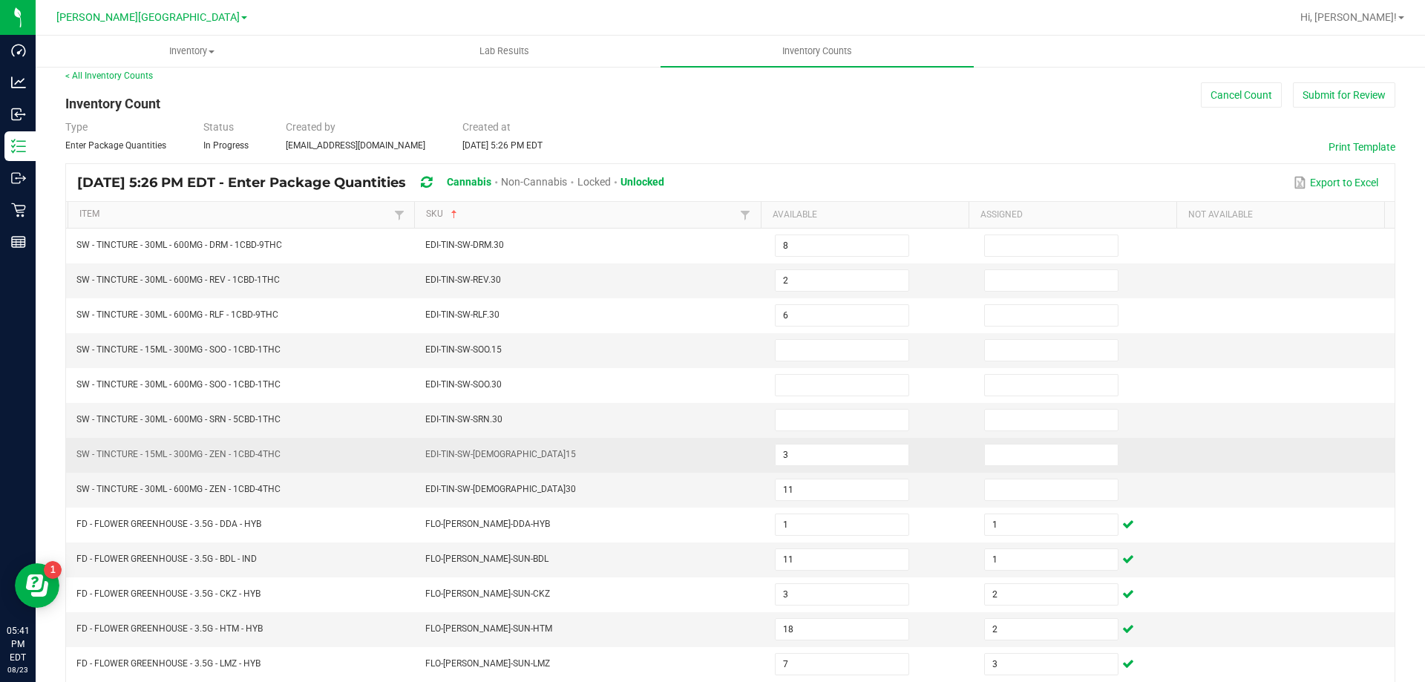
click at [1366, 467] on td at bounding box center [1289, 455] width 209 height 35
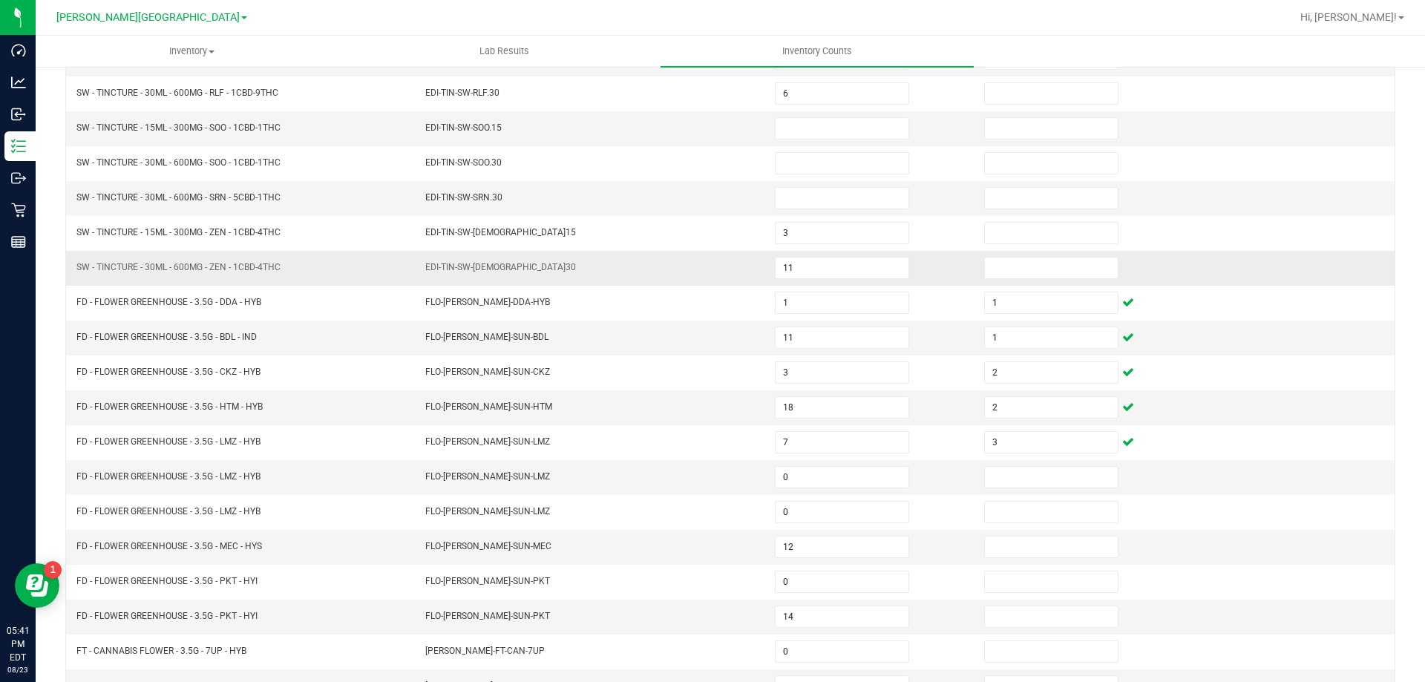
scroll to position [234, 0]
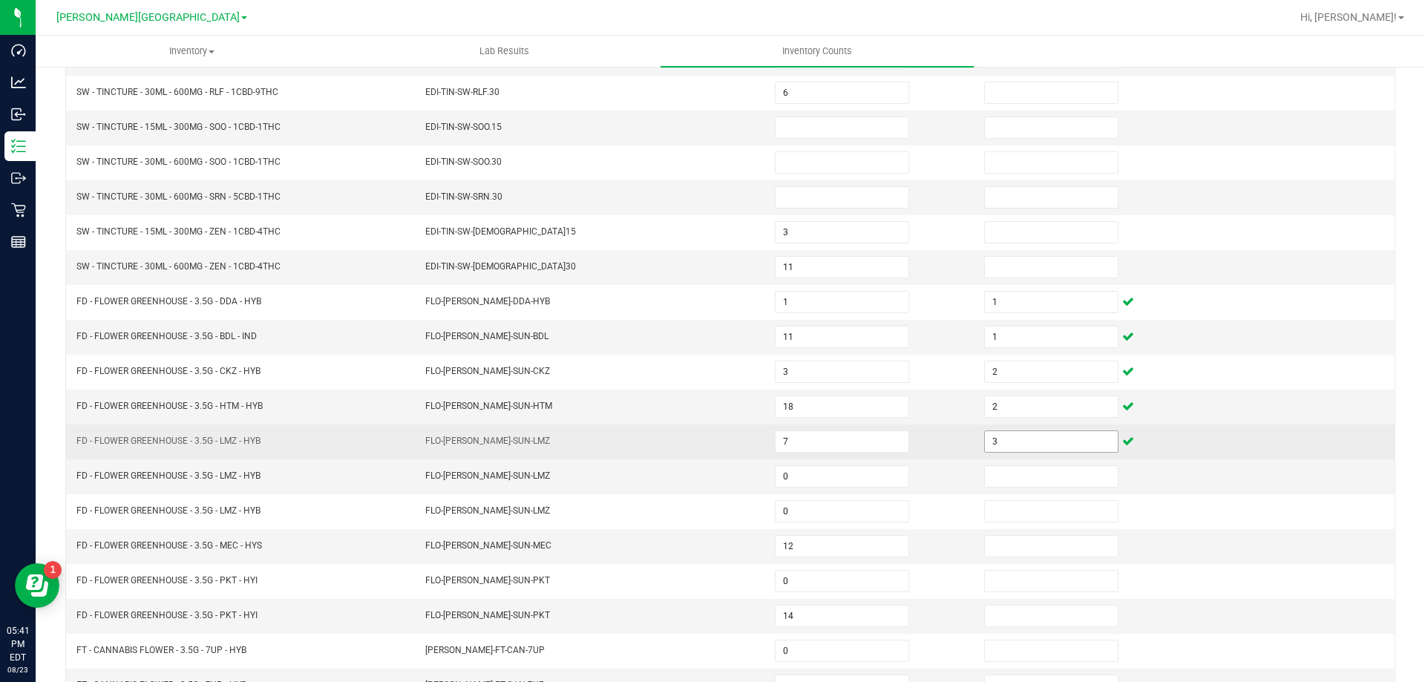
click at [1003, 434] on input "3" at bounding box center [1051, 441] width 133 height 21
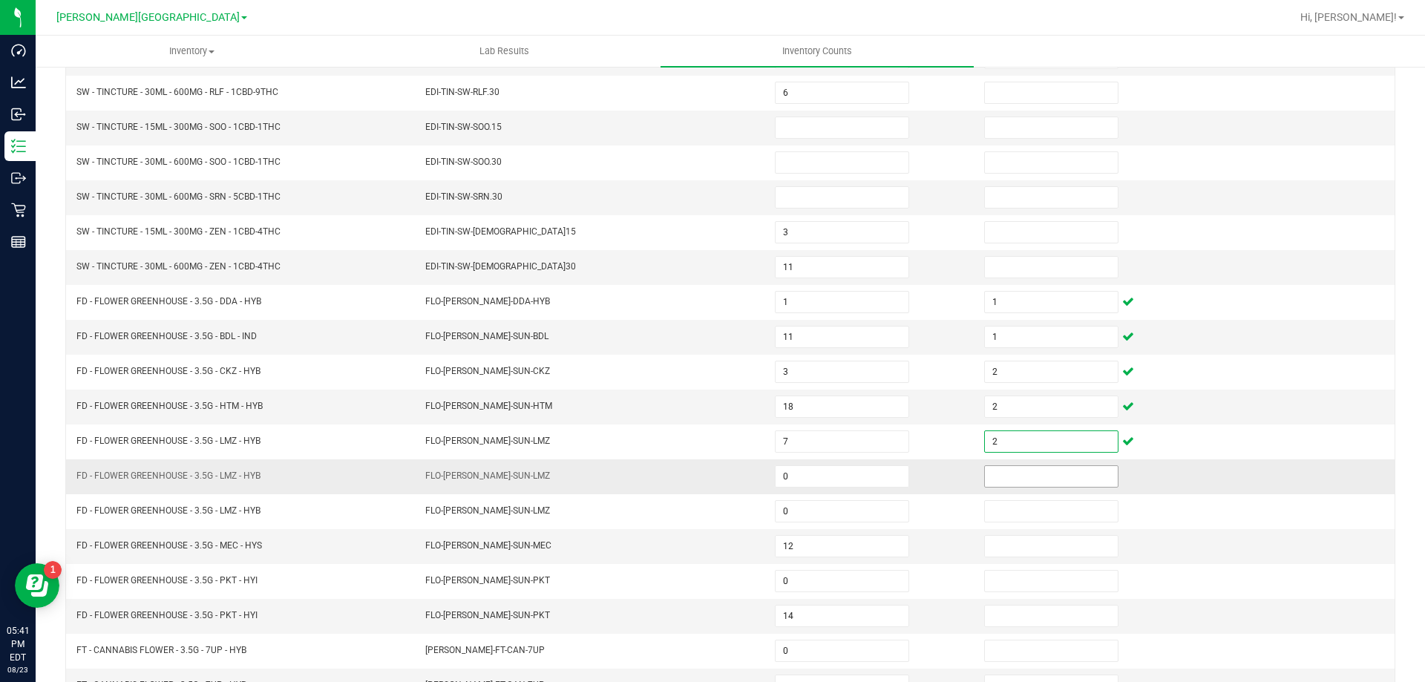
click at [1024, 471] on input at bounding box center [1051, 476] width 133 height 21
click at [985, 546] on input at bounding box center [1051, 546] width 133 height 21
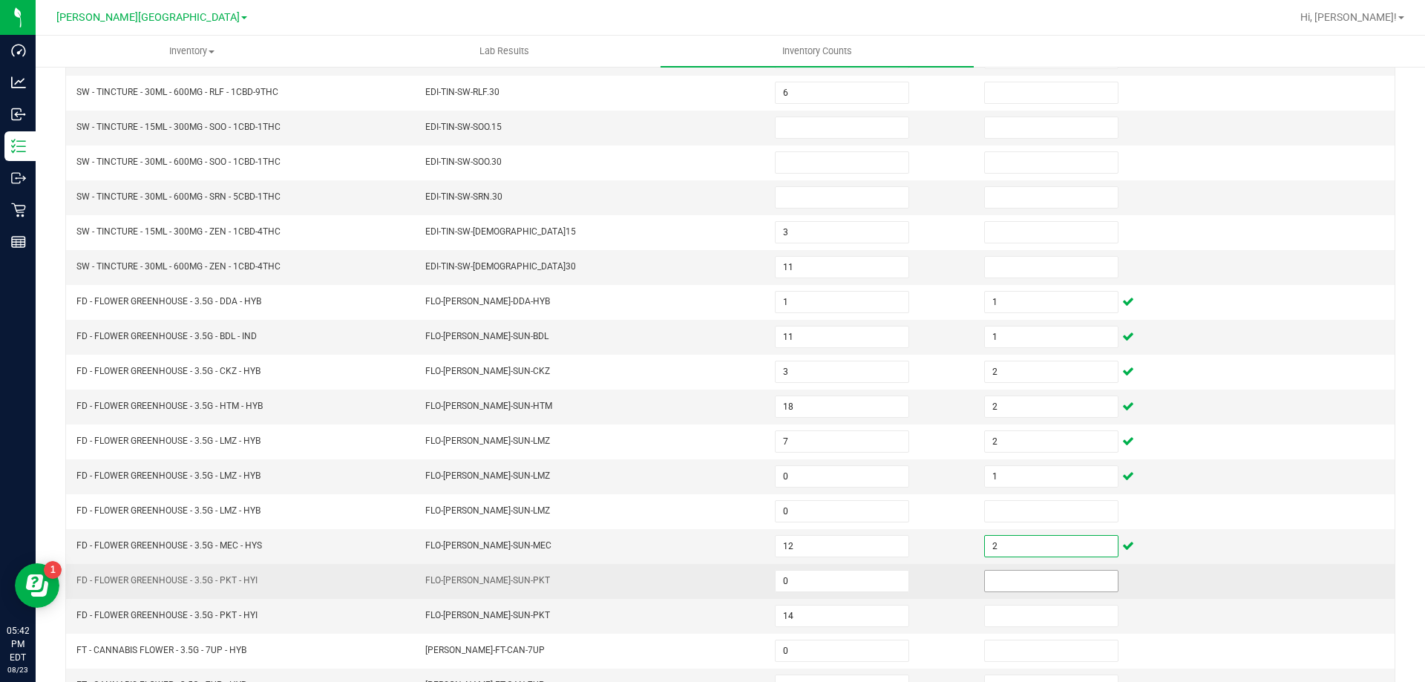
click at [1000, 579] on input at bounding box center [1051, 581] width 133 height 21
click at [994, 572] on input "0" at bounding box center [1051, 581] width 133 height 21
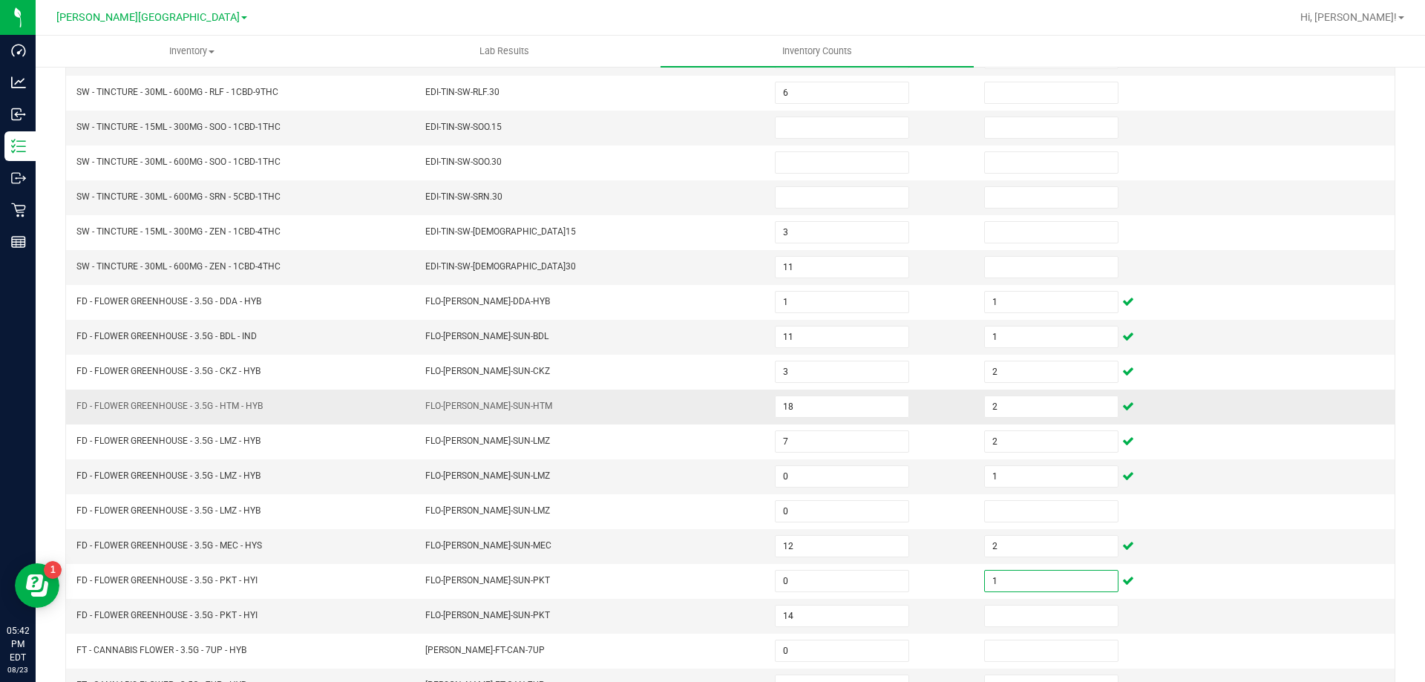
click at [1262, 413] on td at bounding box center [1289, 407] width 209 height 35
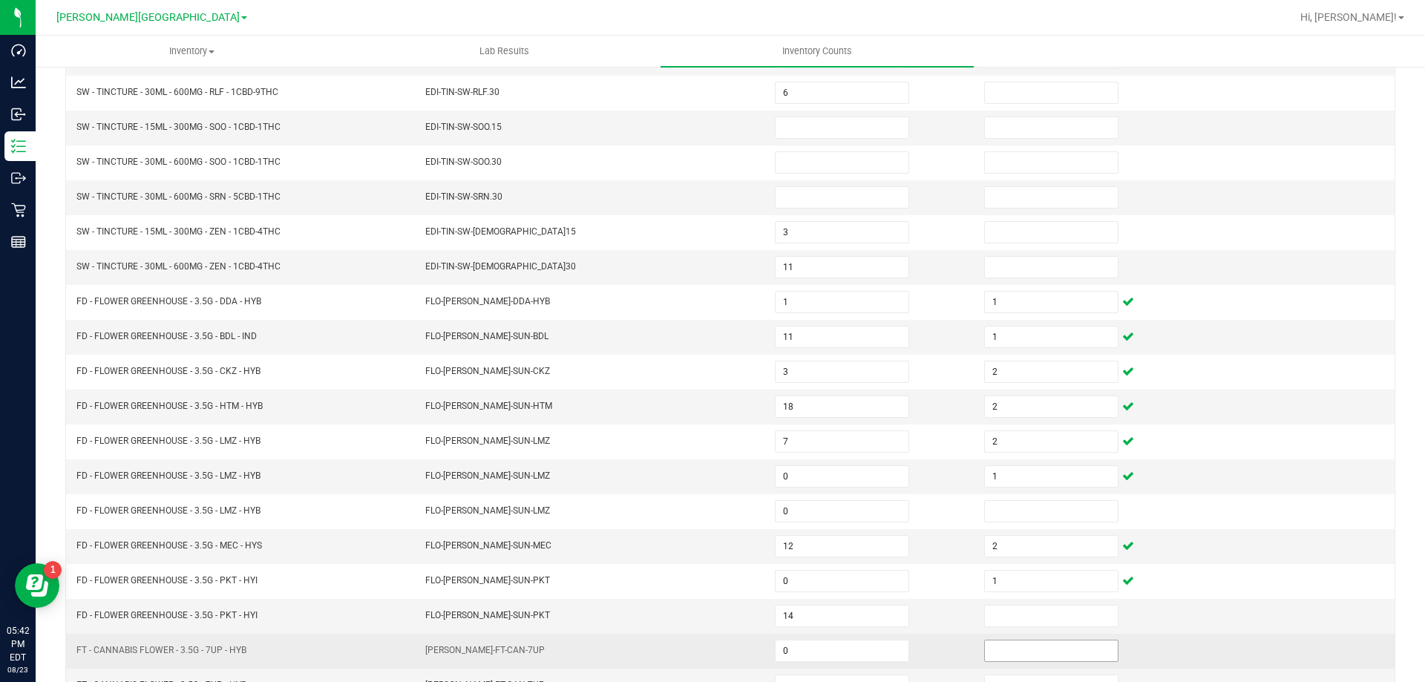
click at [1011, 654] on input at bounding box center [1051, 650] width 133 height 21
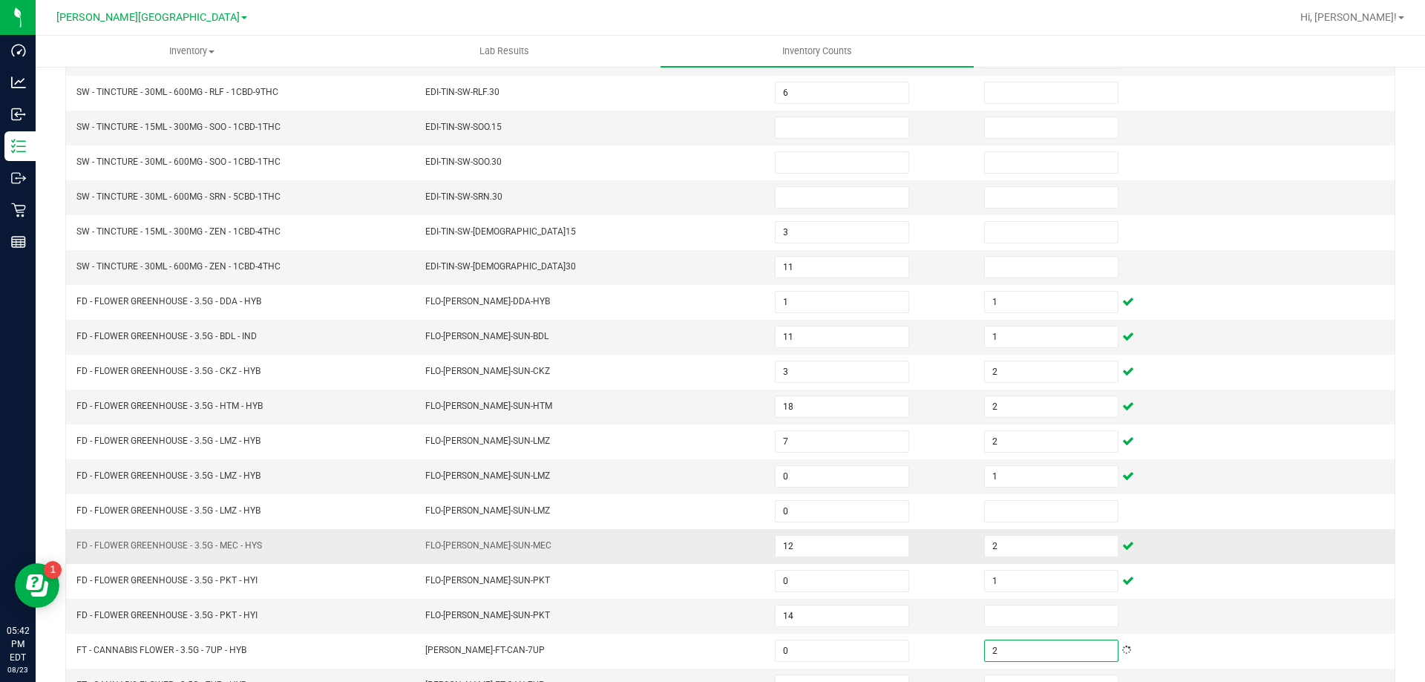
click at [1230, 554] on td at bounding box center [1289, 546] width 209 height 35
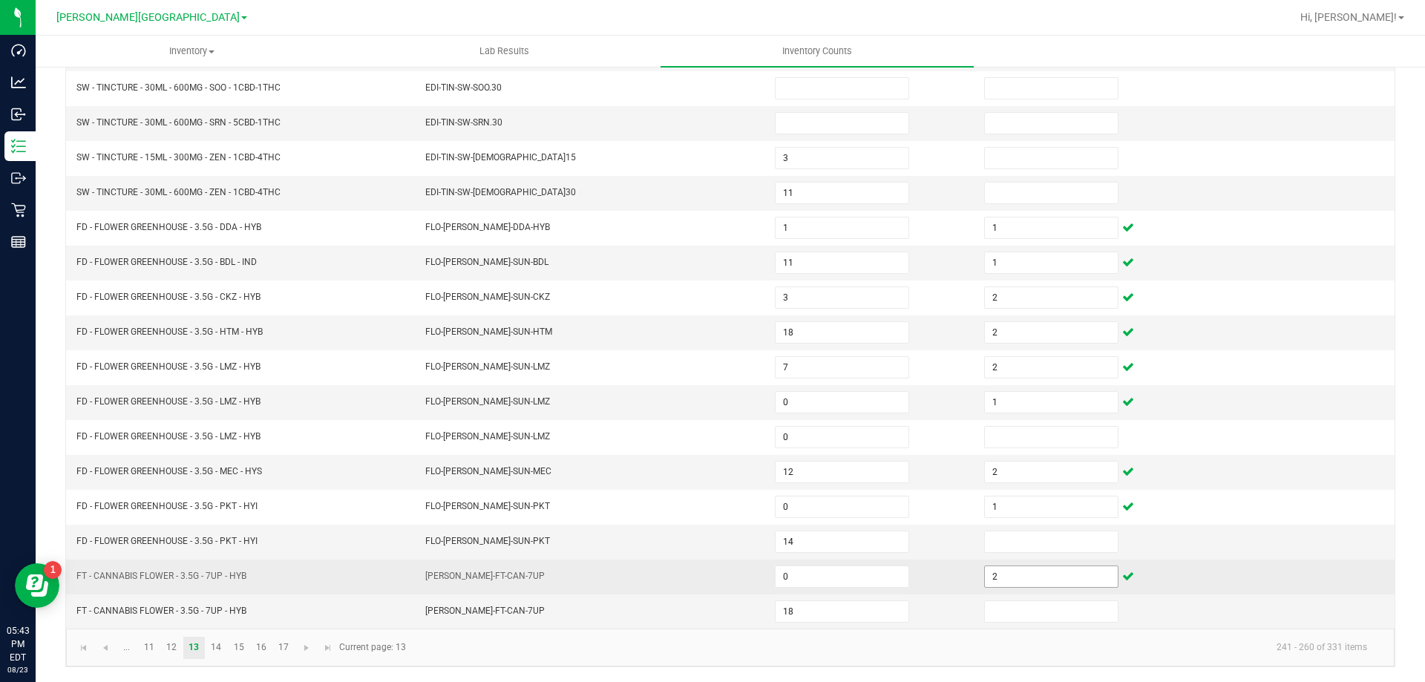
click at [1009, 581] on input "2" at bounding box center [1051, 576] width 133 height 21
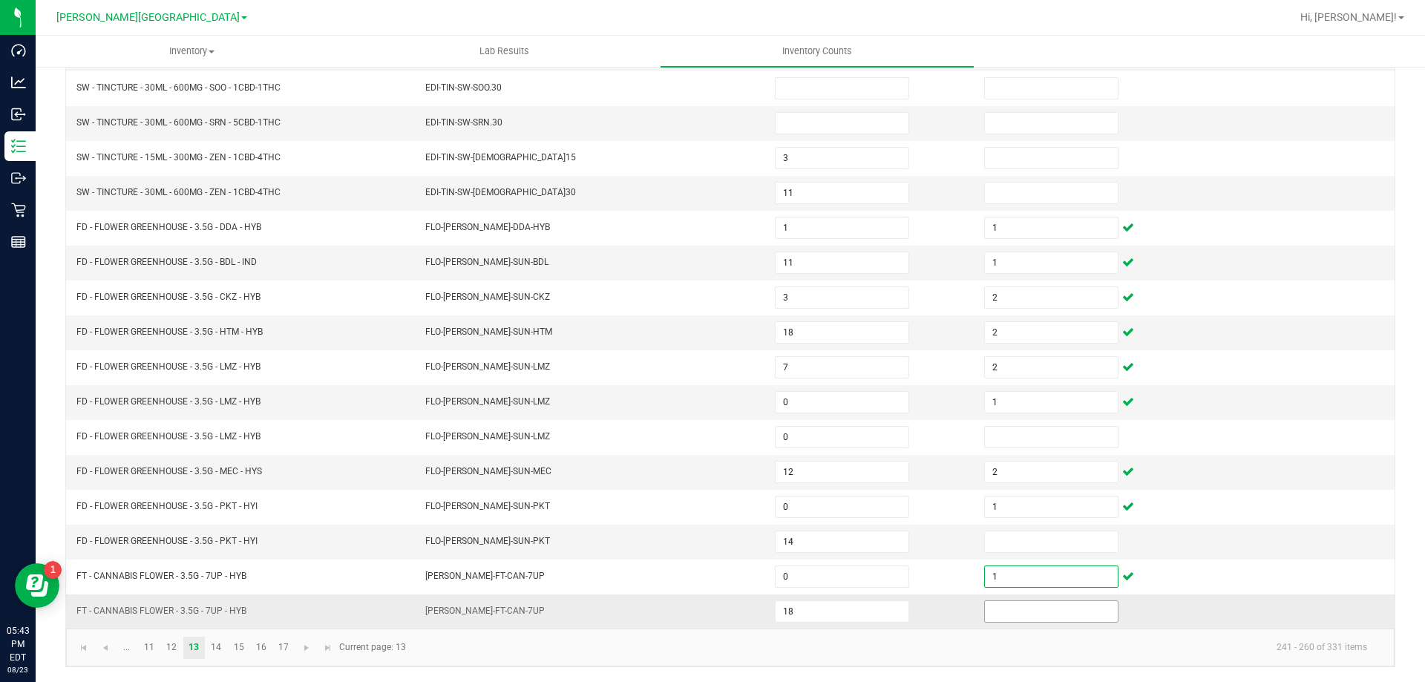
click at [1009, 603] on input at bounding box center [1051, 611] width 133 height 21
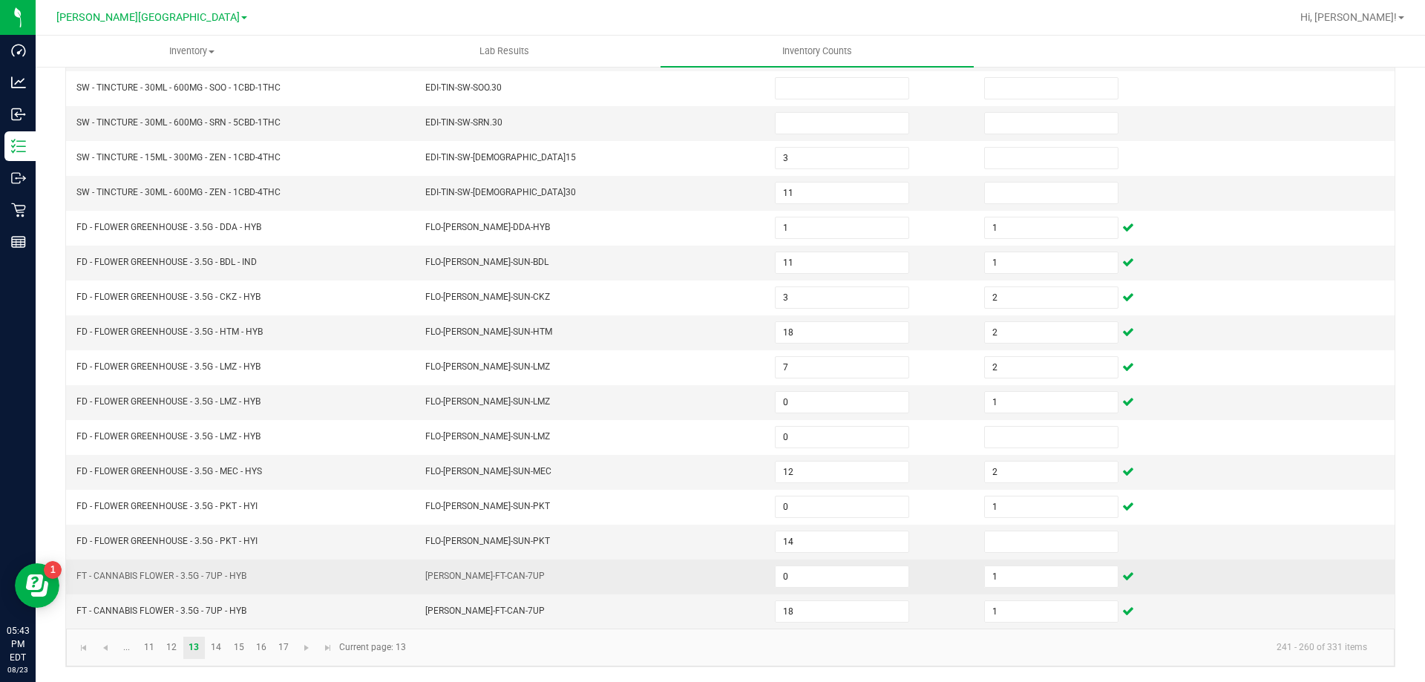
click at [1289, 562] on td at bounding box center [1289, 577] width 209 height 35
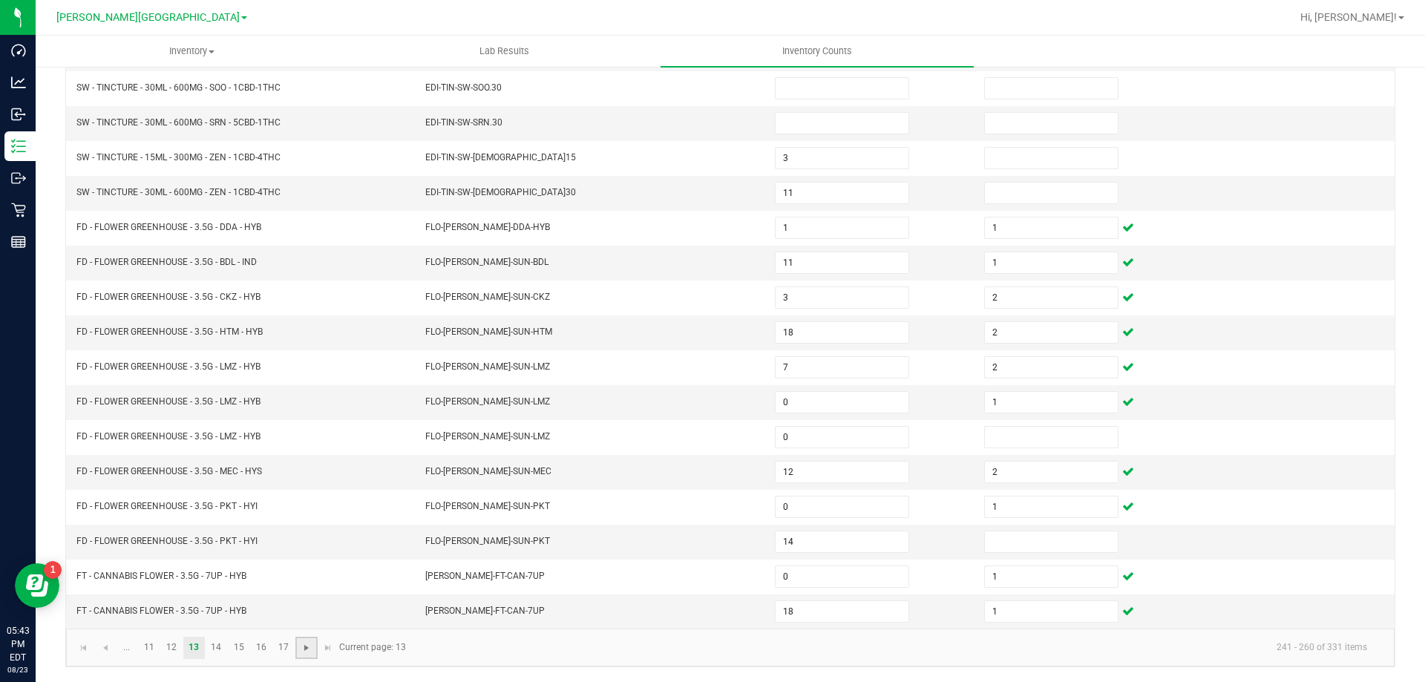
click at [302, 650] on span "Go to the next page" at bounding box center [307, 648] width 12 height 12
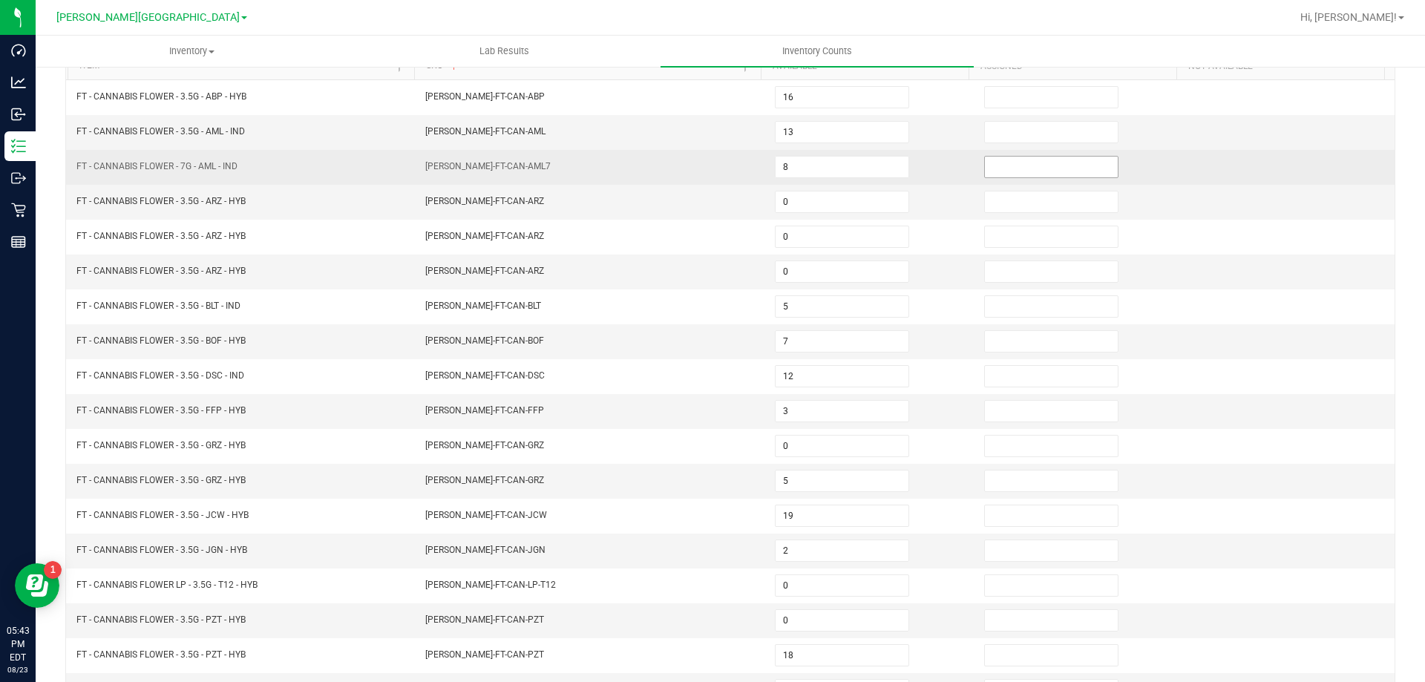
click at [987, 160] on input at bounding box center [1051, 167] width 133 height 21
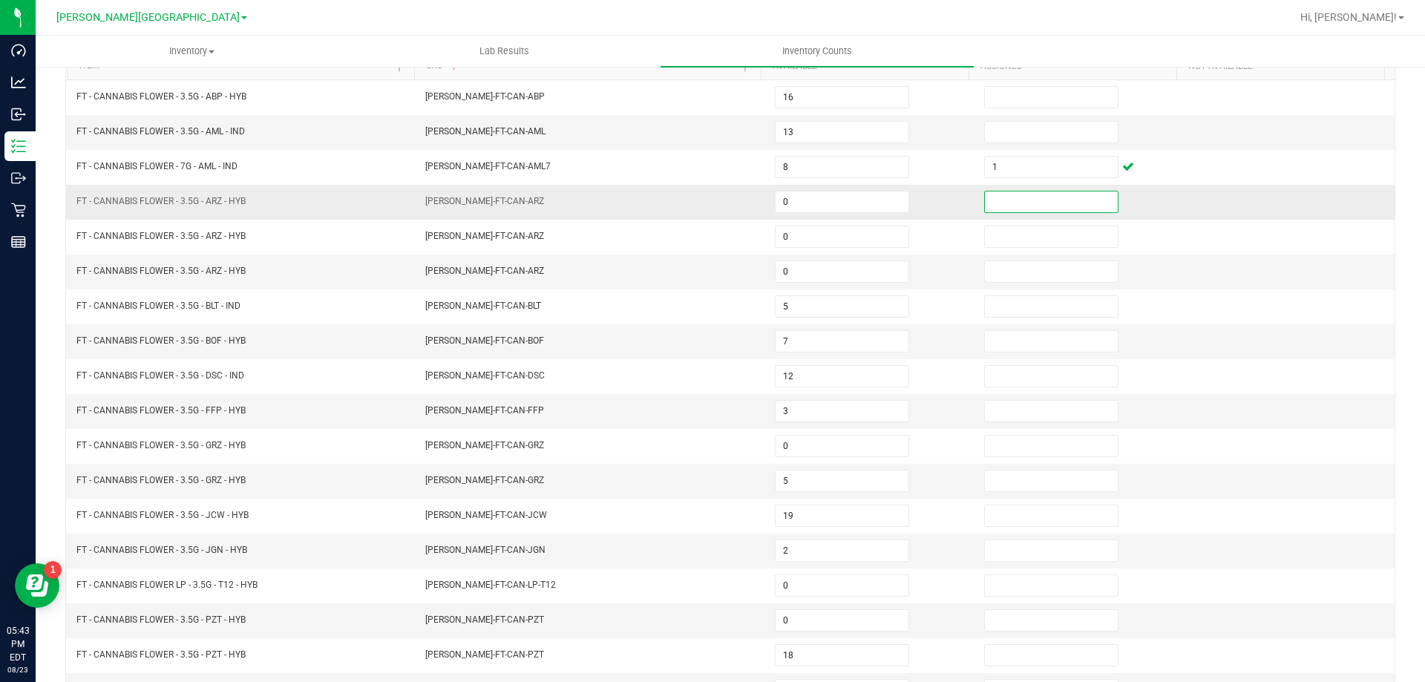
click at [992, 193] on input at bounding box center [1051, 201] width 133 height 21
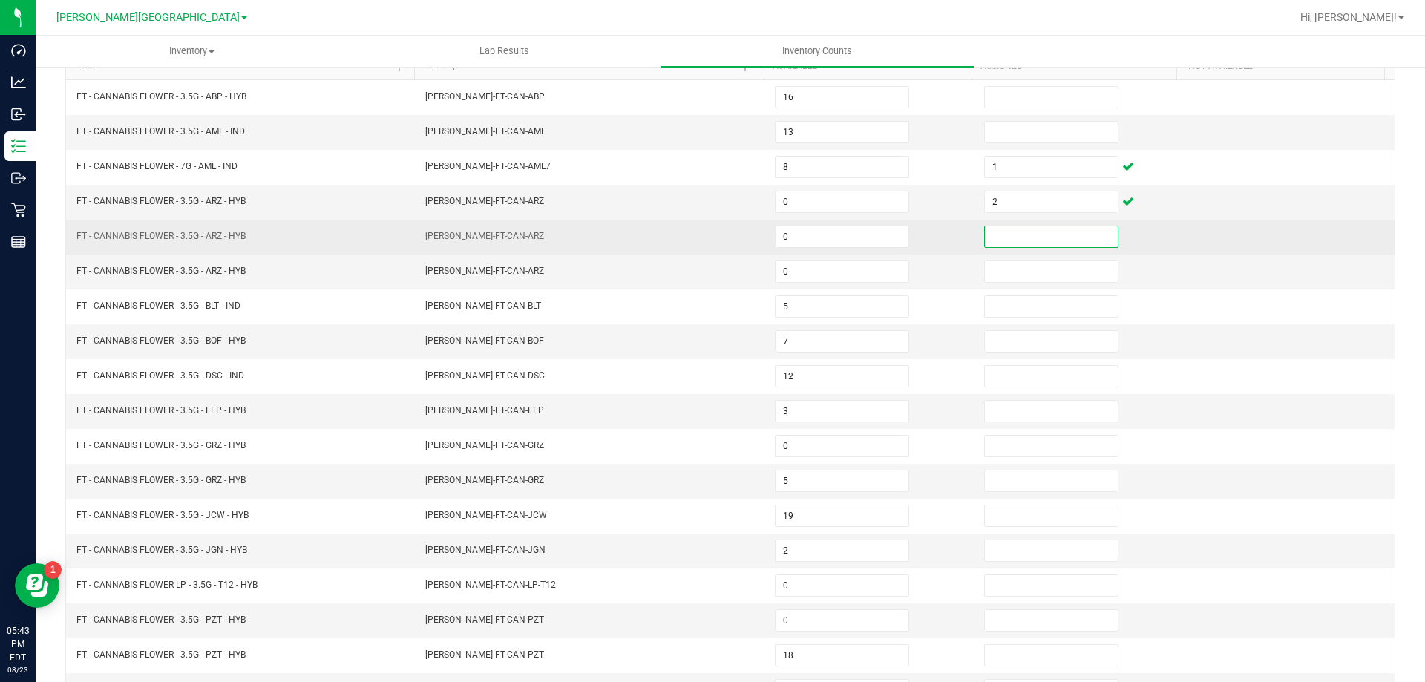
click at [985, 232] on input at bounding box center [1051, 236] width 133 height 21
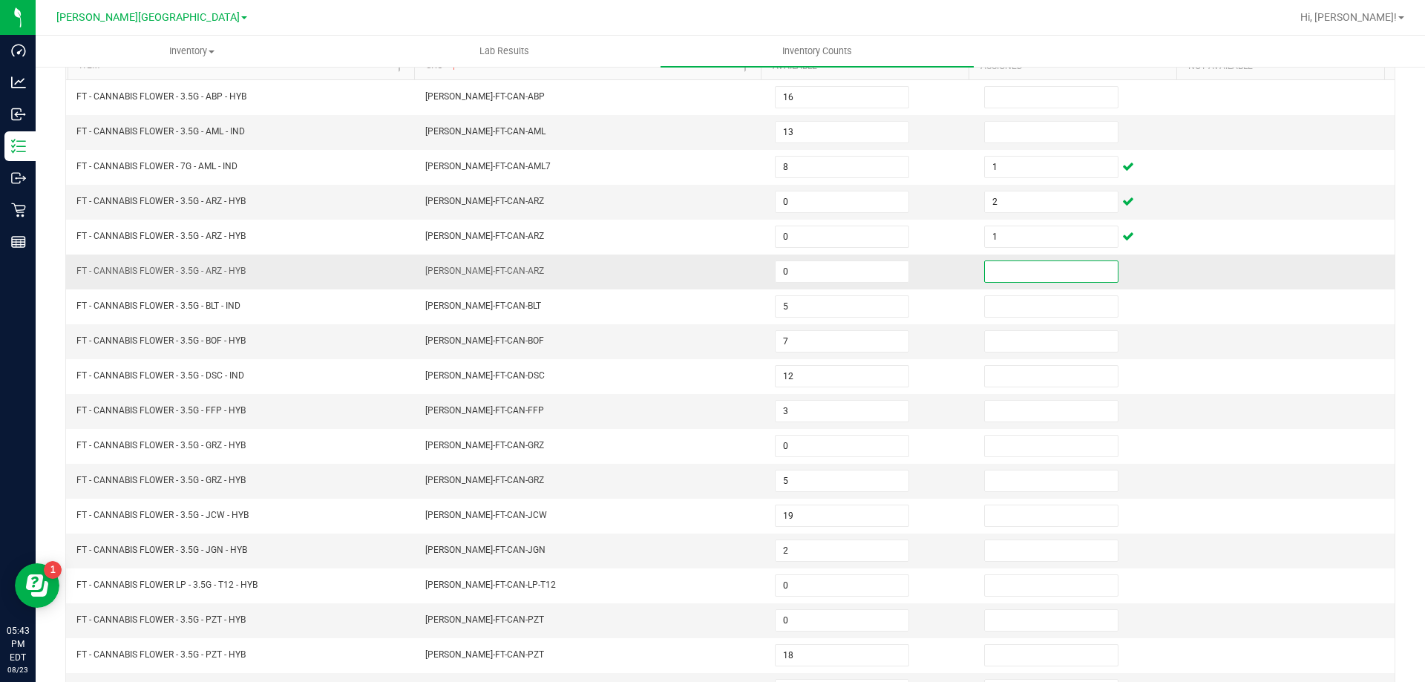
click at [1028, 270] on input at bounding box center [1051, 271] width 133 height 21
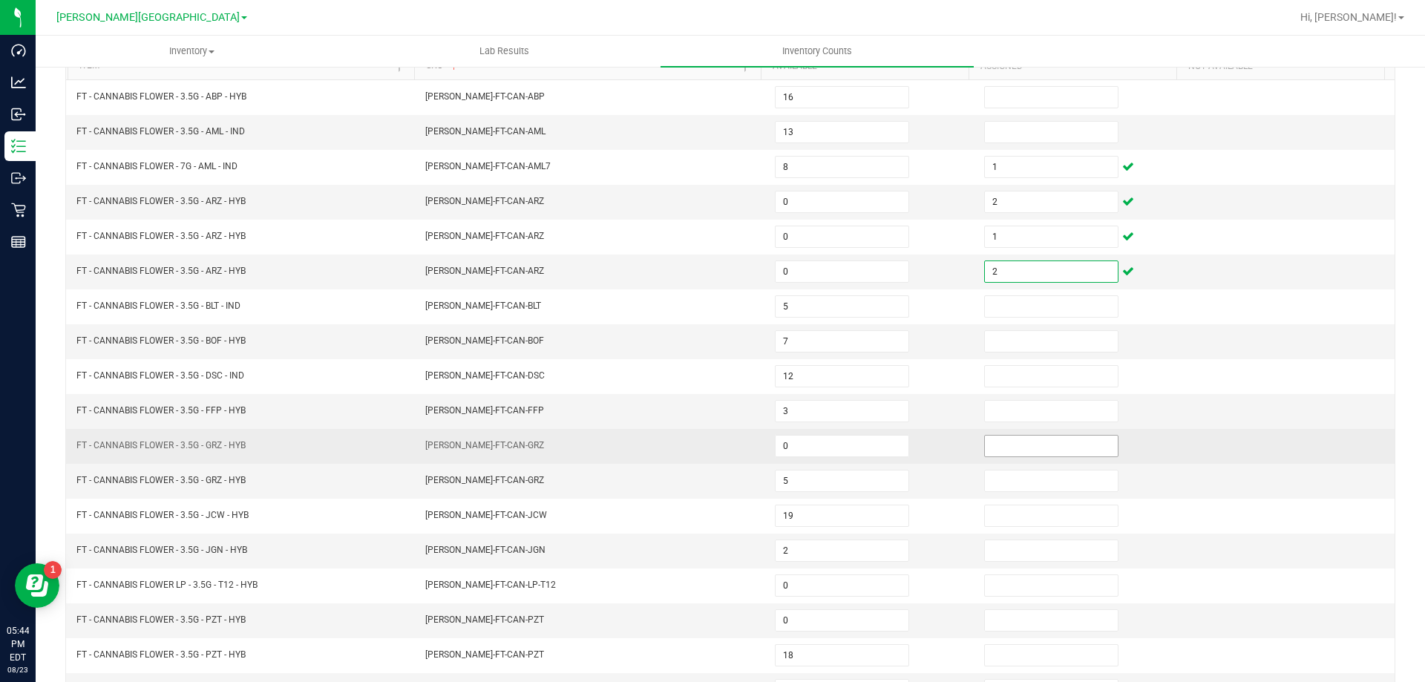
click at [998, 439] on input at bounding box center [1051, 446] width 133 height 21
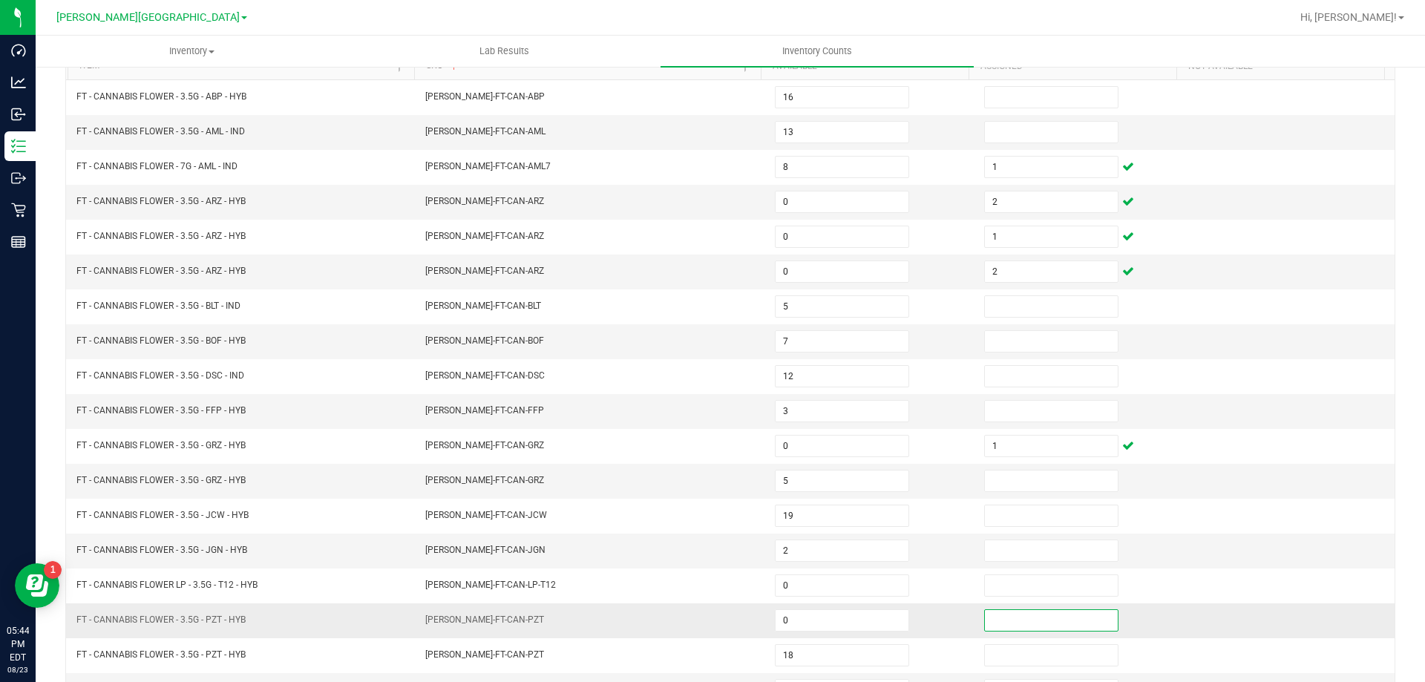
click at [1035, 614] on input at bounding box center [1051, 620] width 133 height 21
click at [1193, 493] on td at bounding box center [1289, 481] width 209 height 35
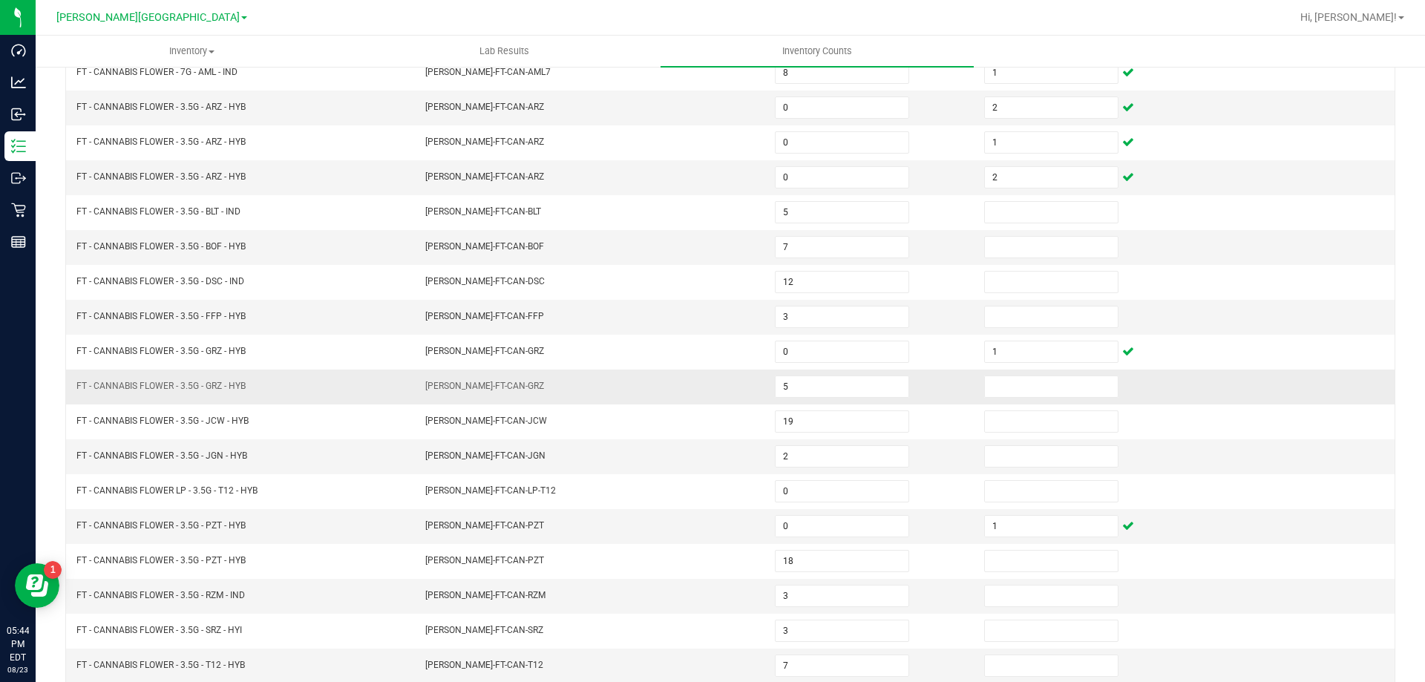
scroll to position [308, 0]
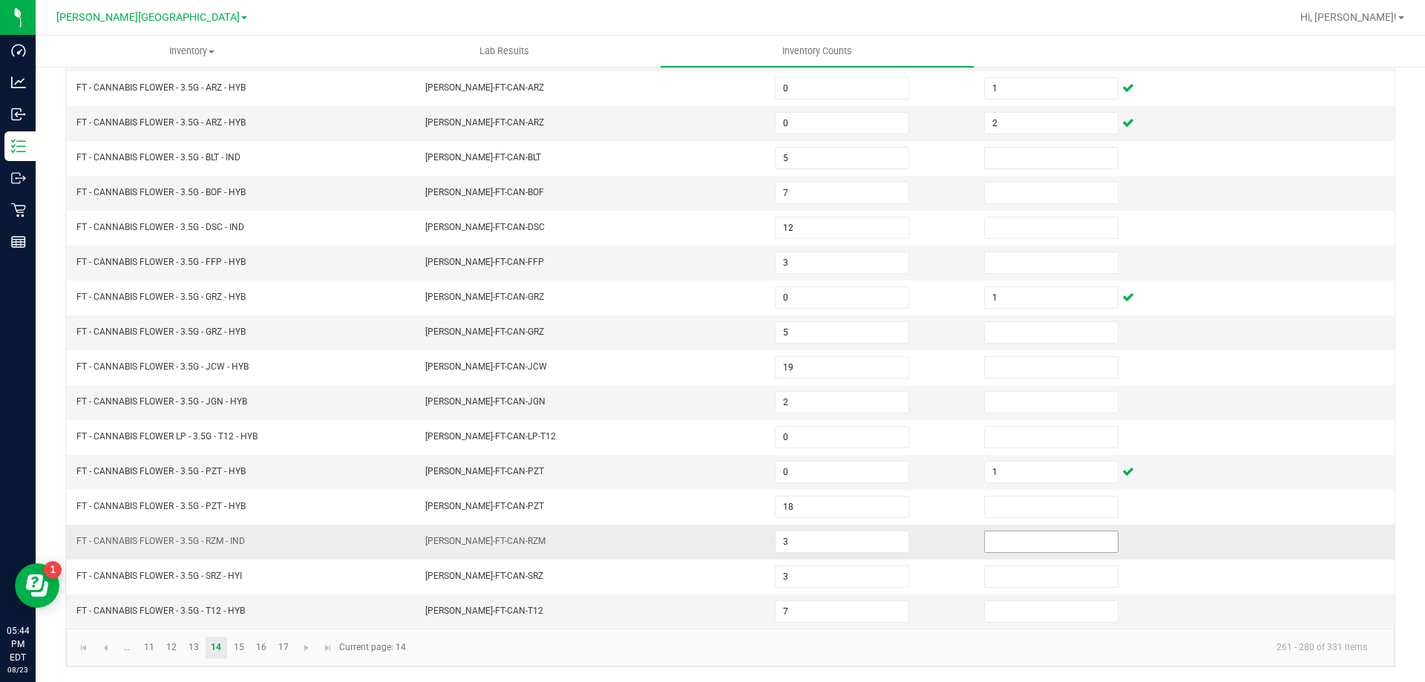
click at [1030, 543] on input at bounding box center [1051, 541] width 133 height 21
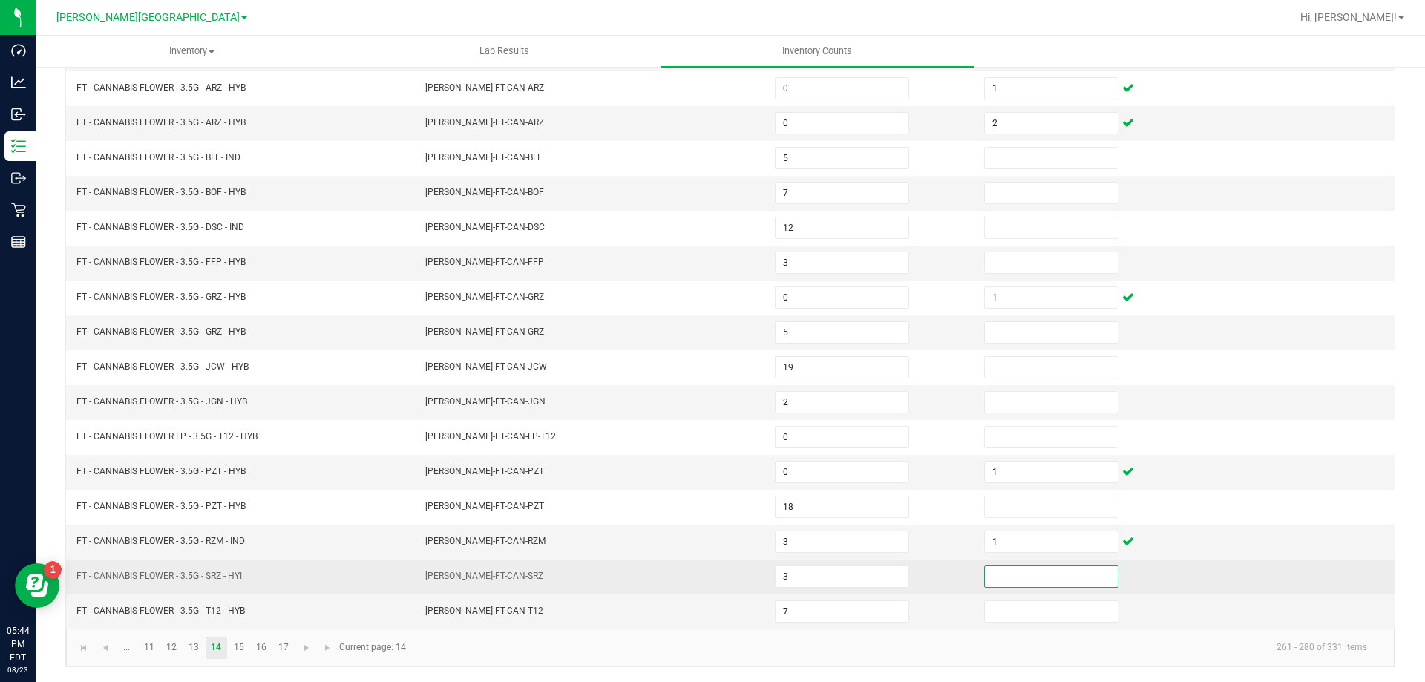
click at [1041, 570] on input at bounding box center [1051, 576] width 133 height 21
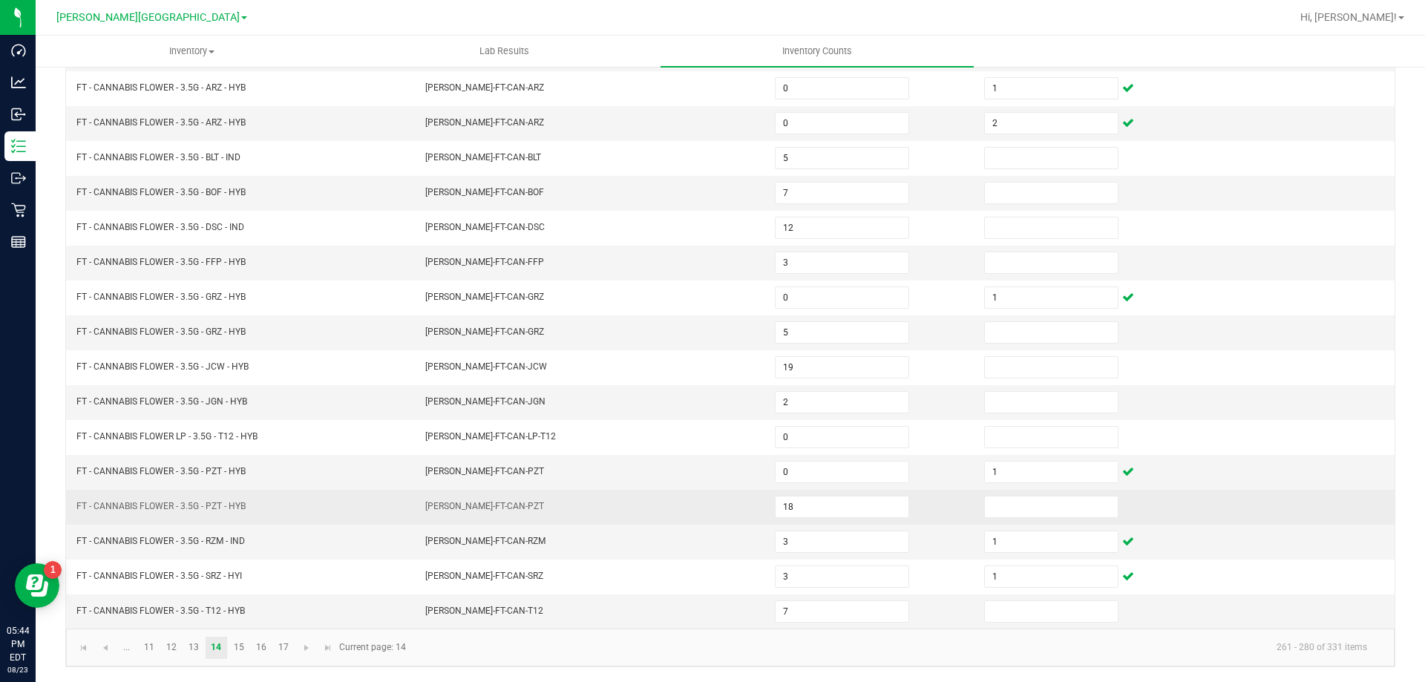
click at [1340, 505] on td at bounding box center [1289, 507] width 209 height 35
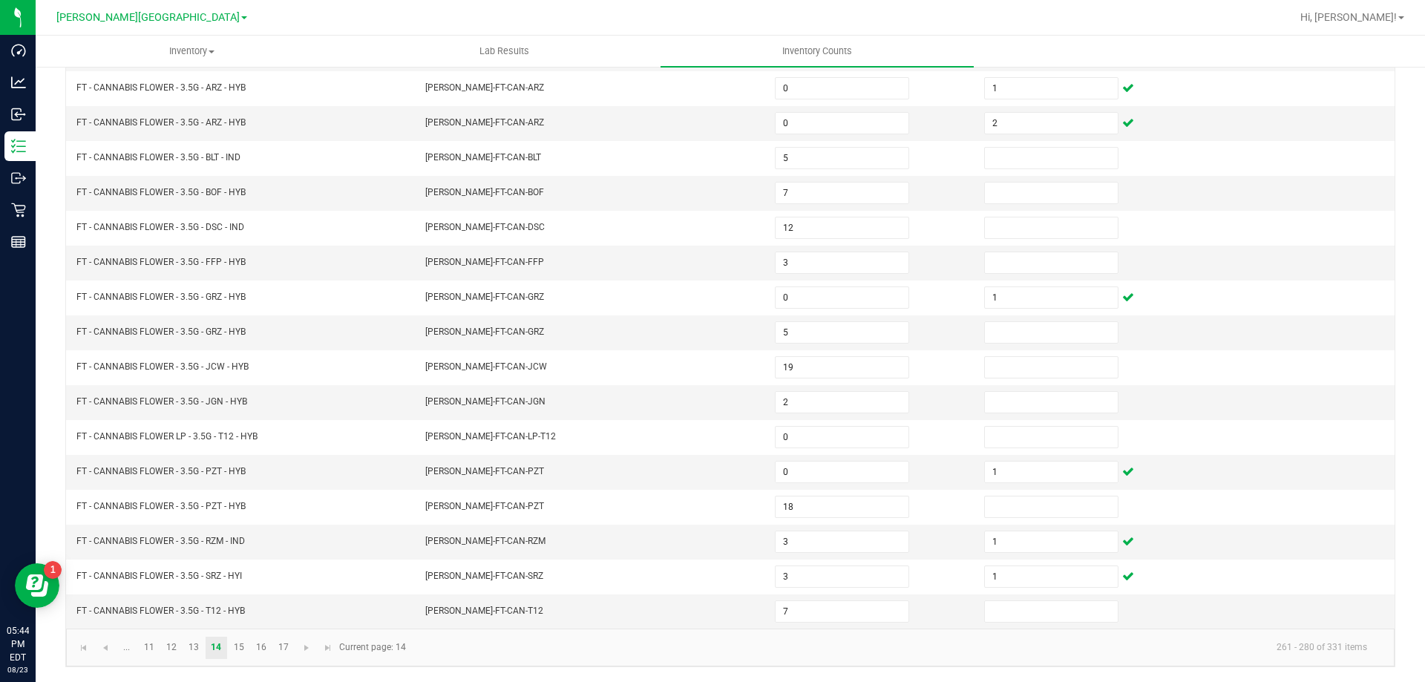
scroll to position [0, 0]
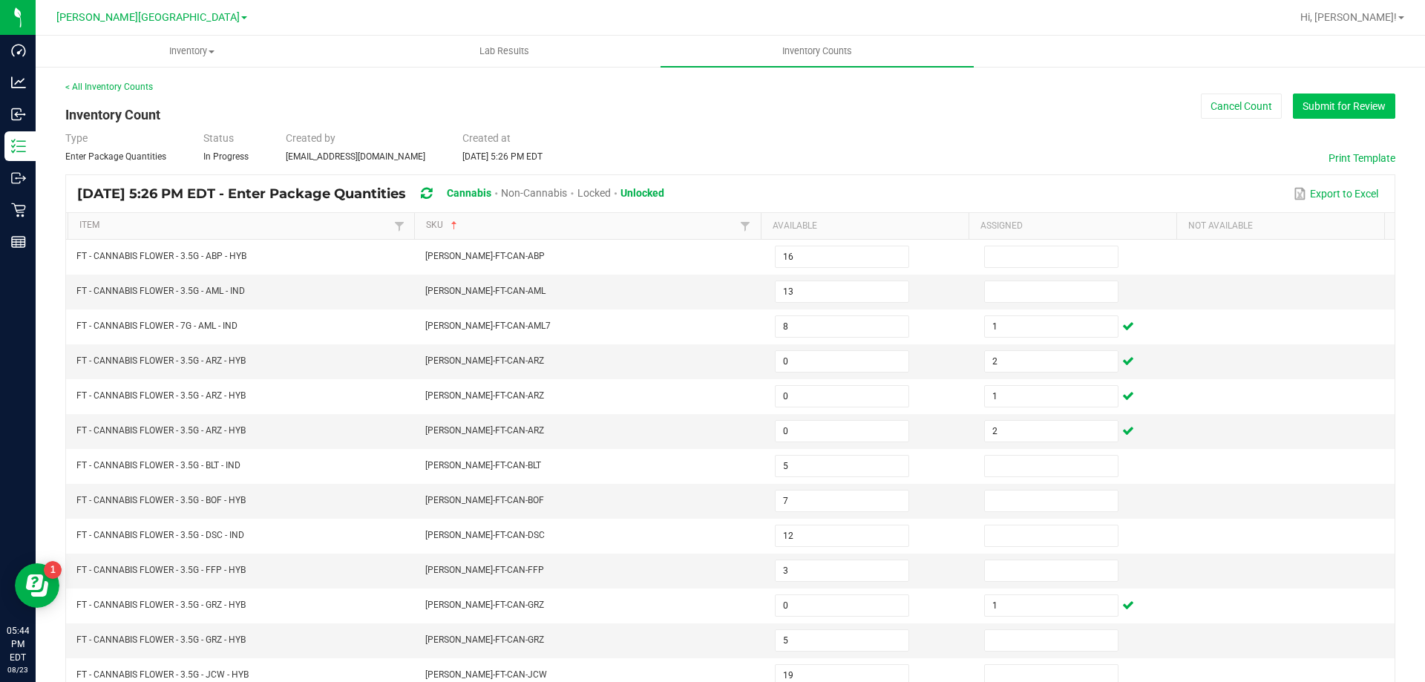
click at [1343, 105] on button "Submit for Review" at bounding box center [1344, 106] width 102 height 25
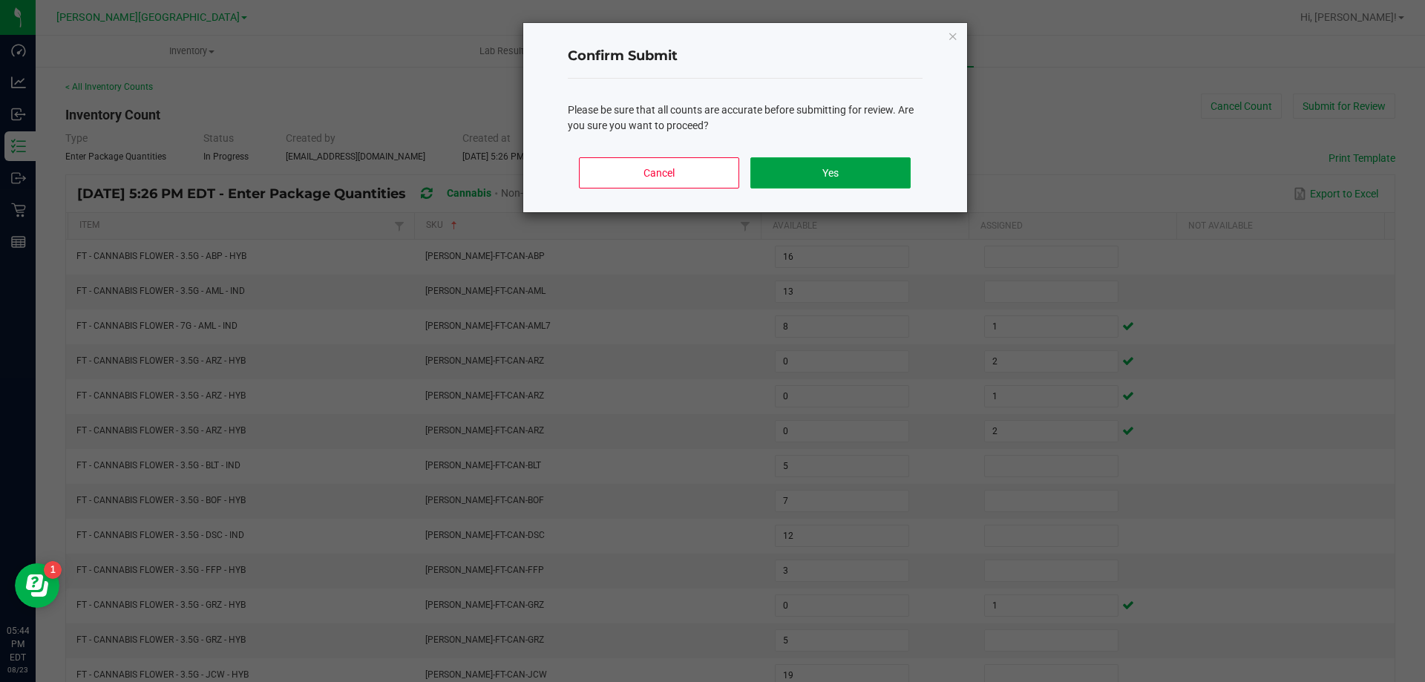
click at [871, 180] on button "Yes" at bounding box center [830, 172] width 160 height 31
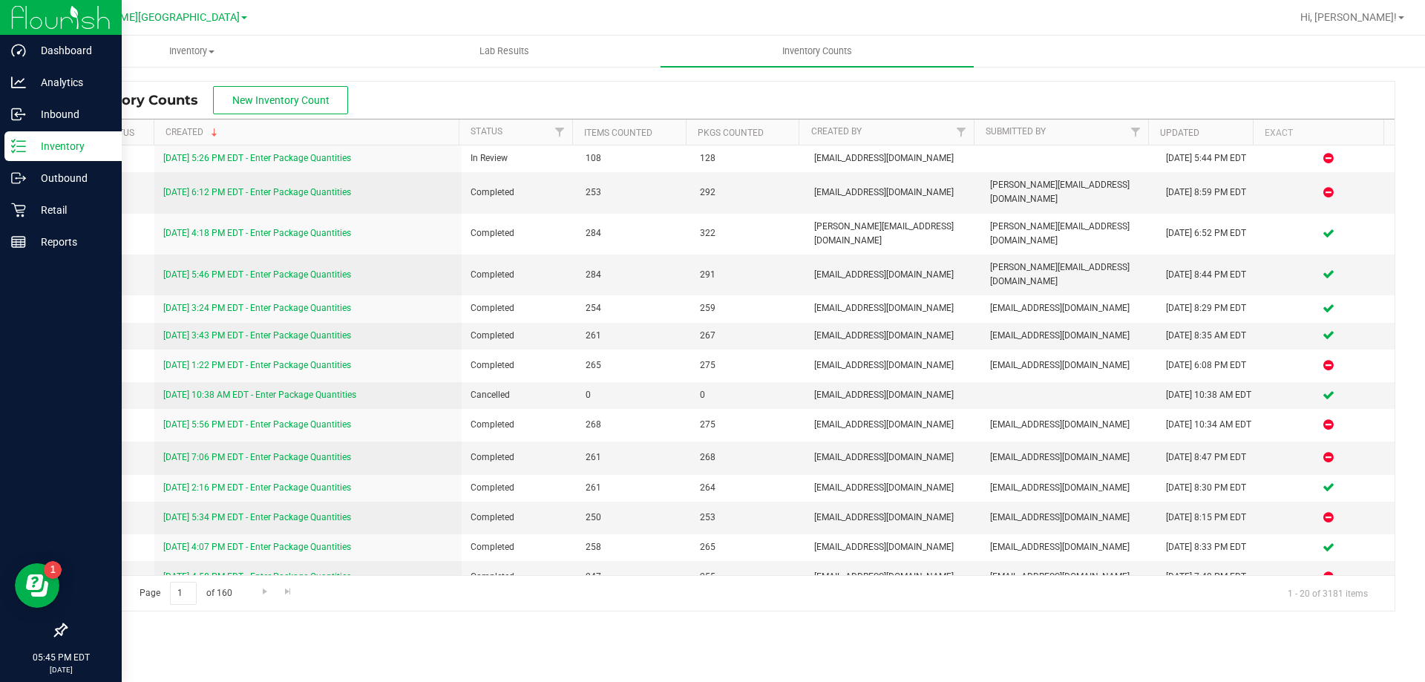
click at [75, 154] on p "Inventory" at bounding box center [70, 146] width 89 height 18
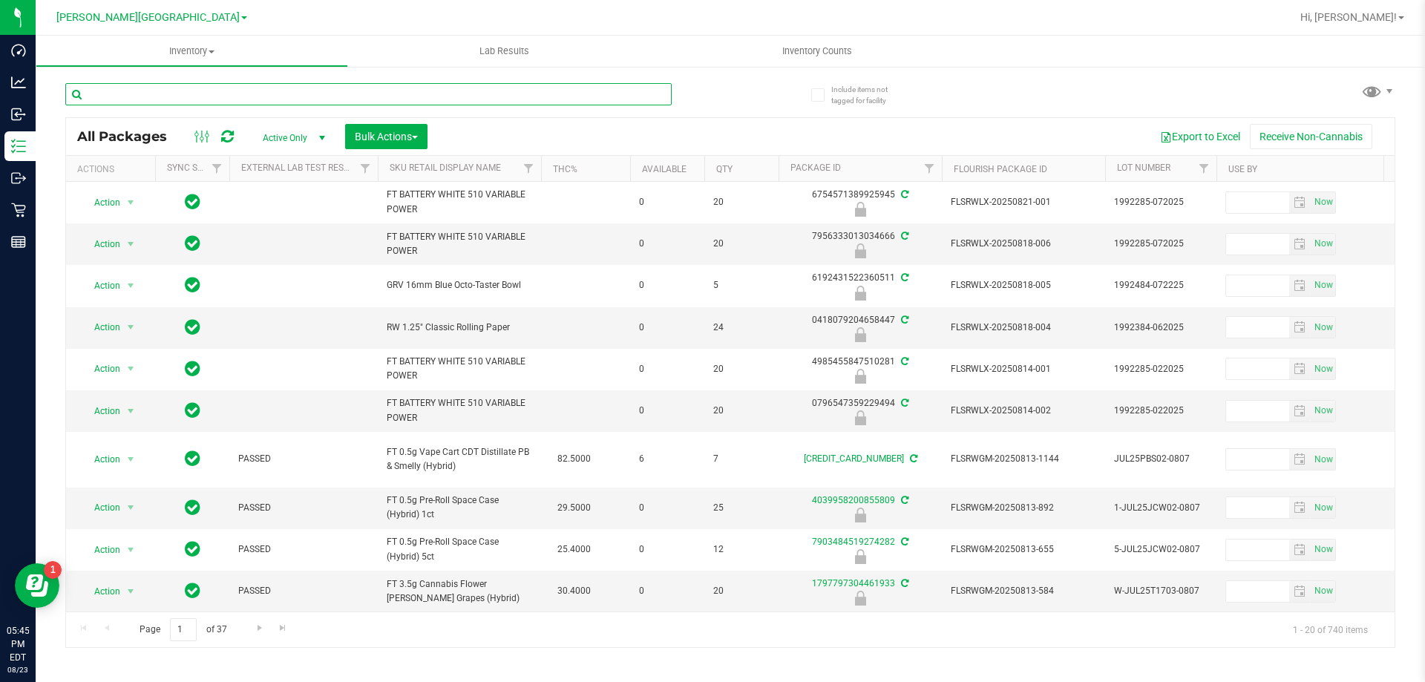
click at [173, 99] on input "text" at bounding box center [368, 94] width 606 height 22
